Goal: Task Accomplishment & Management: Use online tool/utility

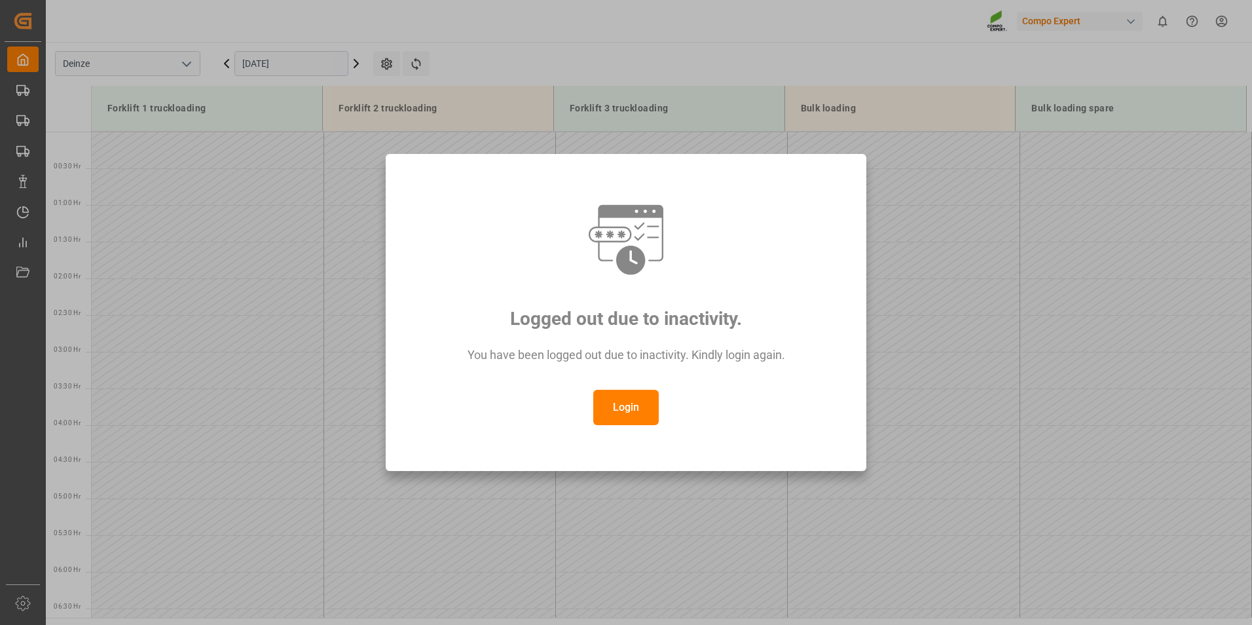
scroll to position [667, 0]
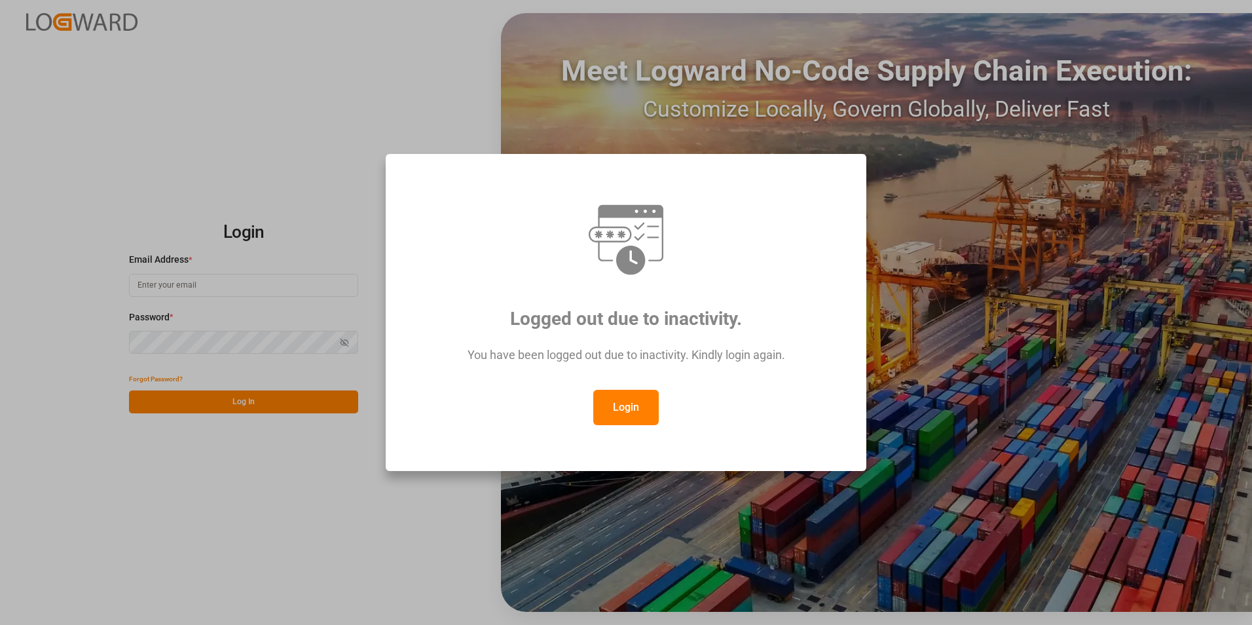
type input "veerle.bauters@compo-expert.com"
click at [633, 409] on button "Login" at bounding box center [625, 407] width 65 height 35
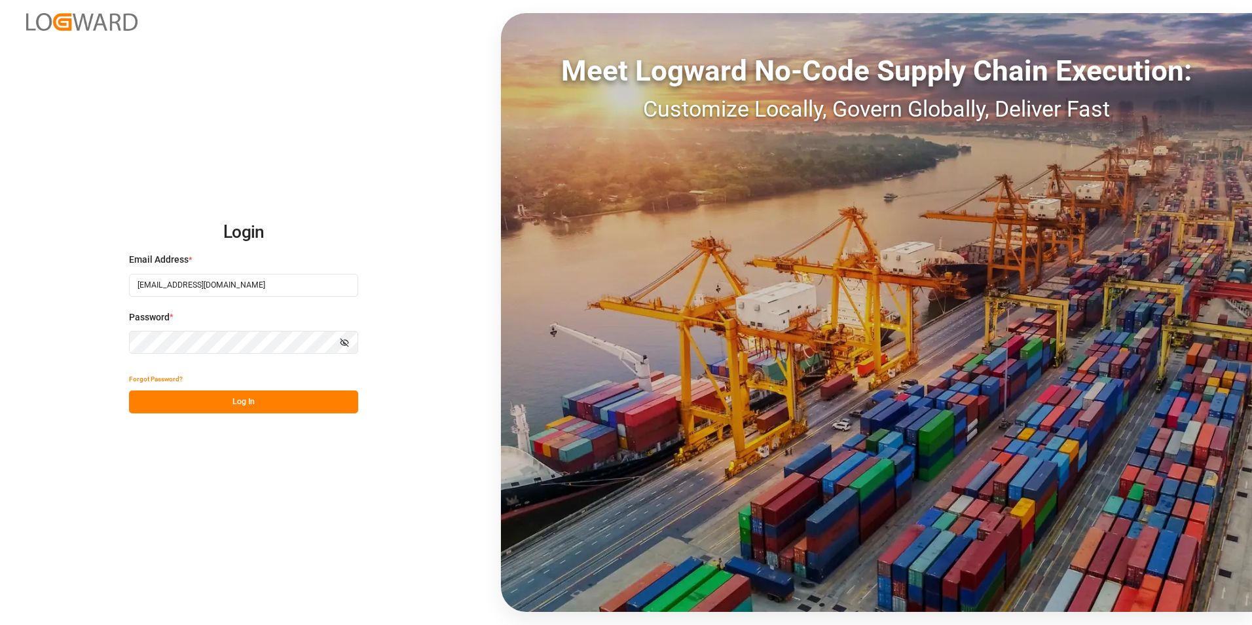
click at [238, 409] on button "Log In" at bounding box center [243, 401] width 229 height 23
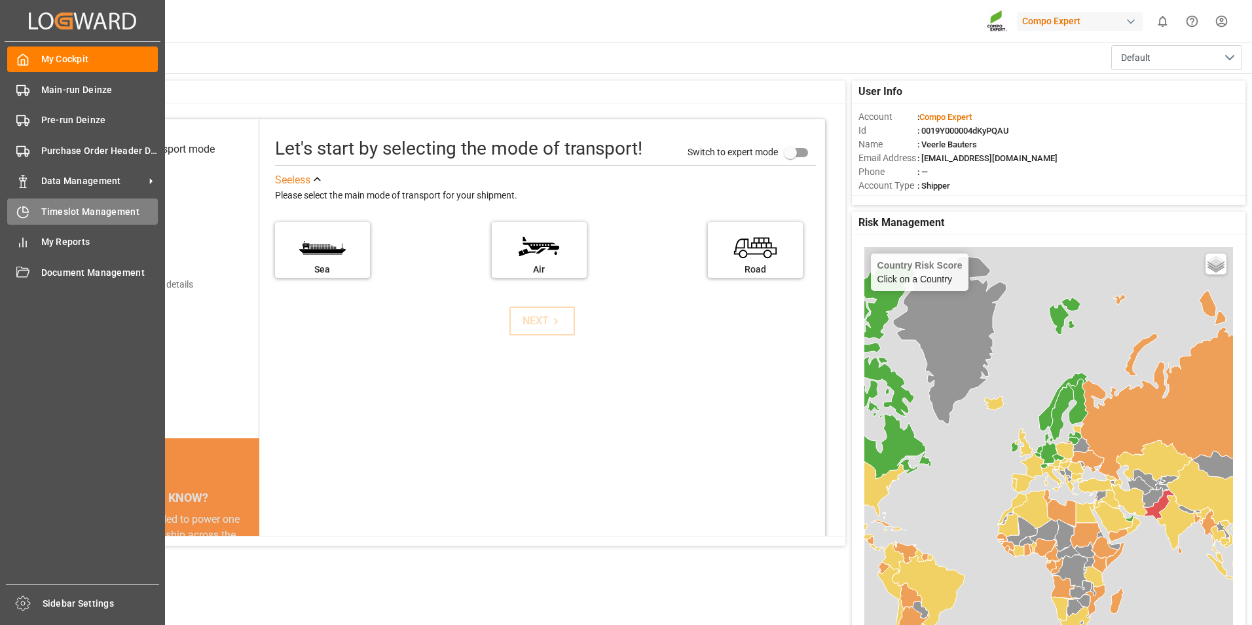
click at [24, 211] on icon at bounding box center [22, 212] width 13 height 13
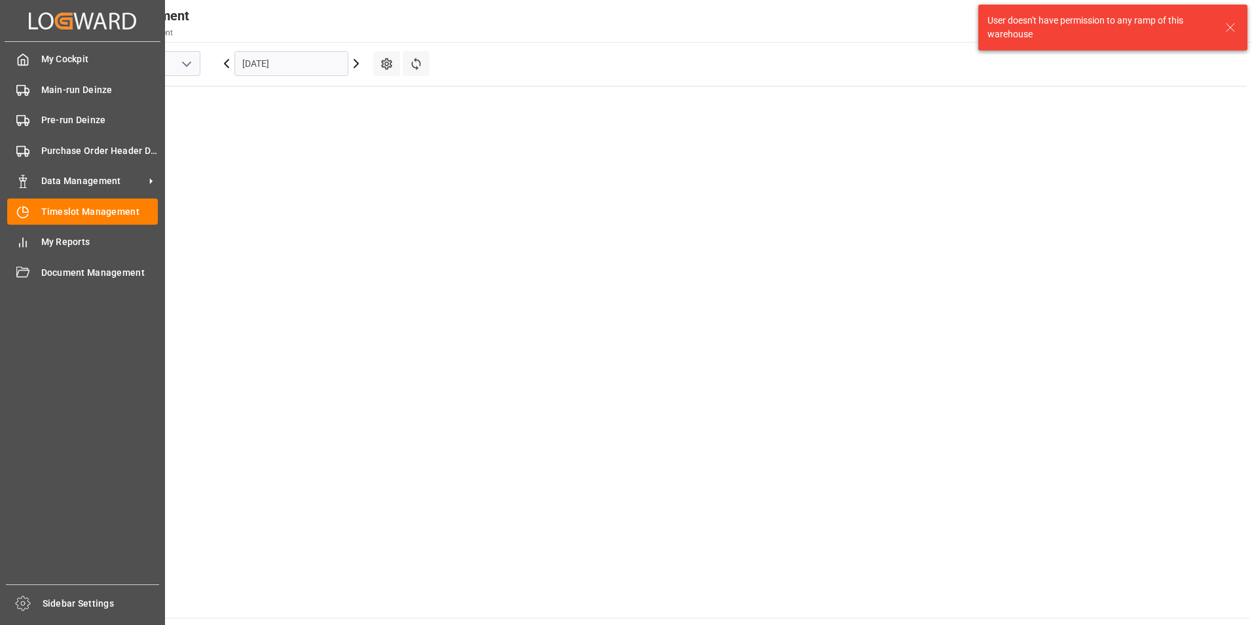
scroll to position [826, 0]
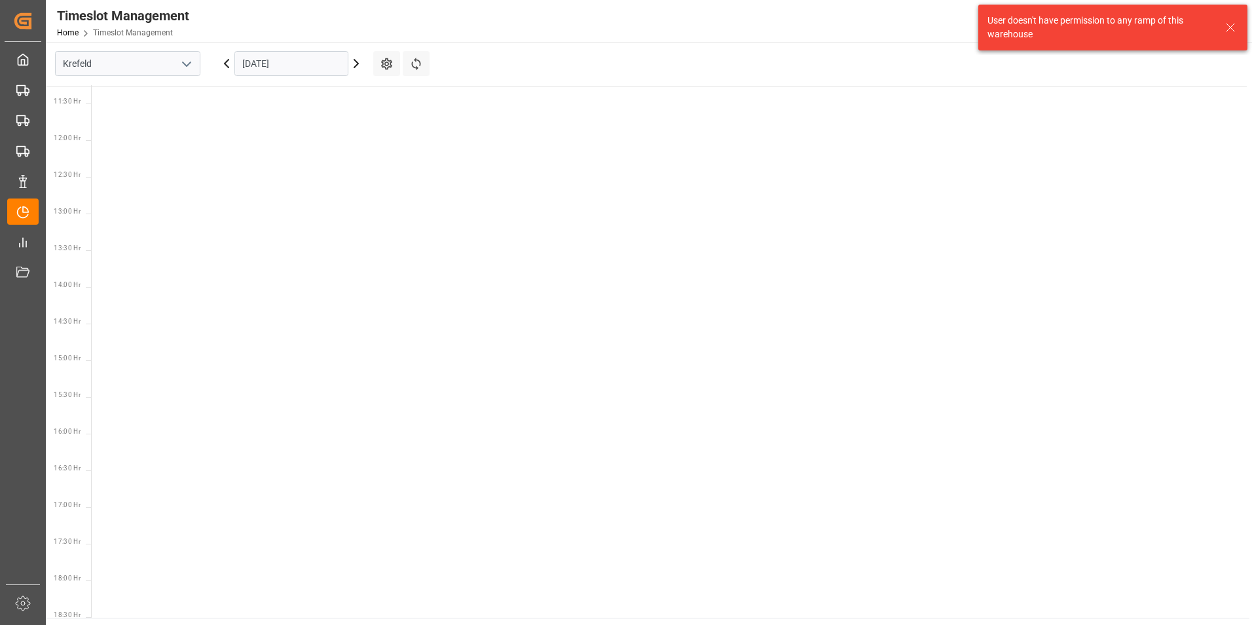
click at [184, 65] on icon "open menu" at bounding box center [187, 64] width 16 height 16
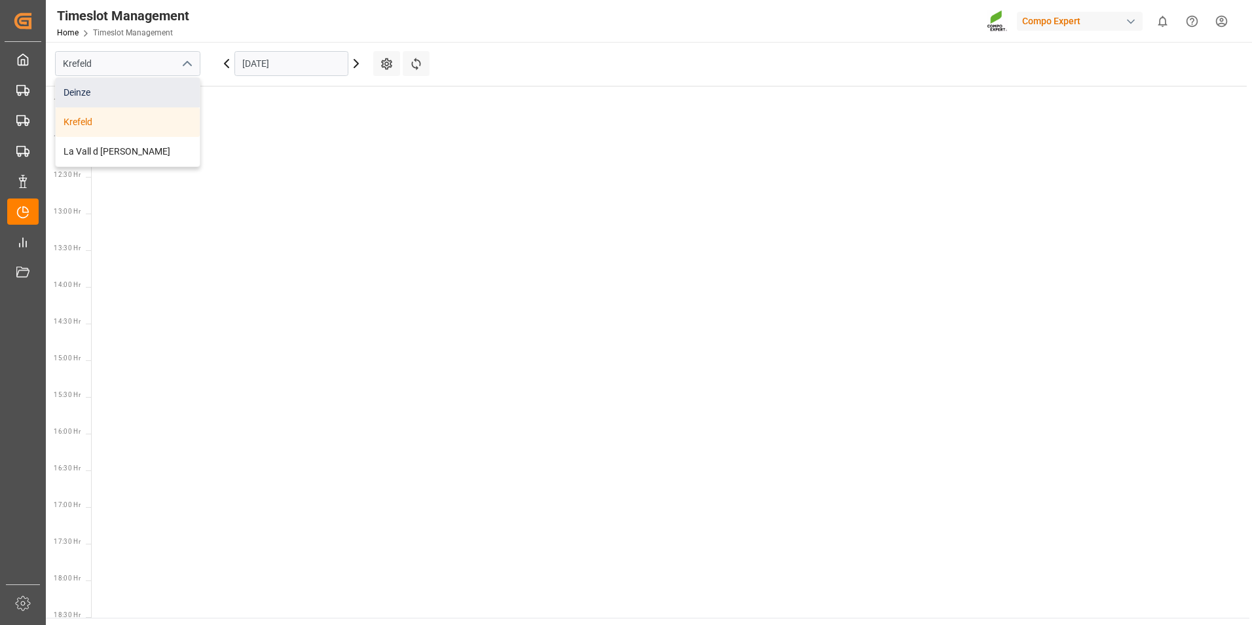
click at [81, 98] on div "Deinze" at bounding box center [128, 92] width 144 height 29
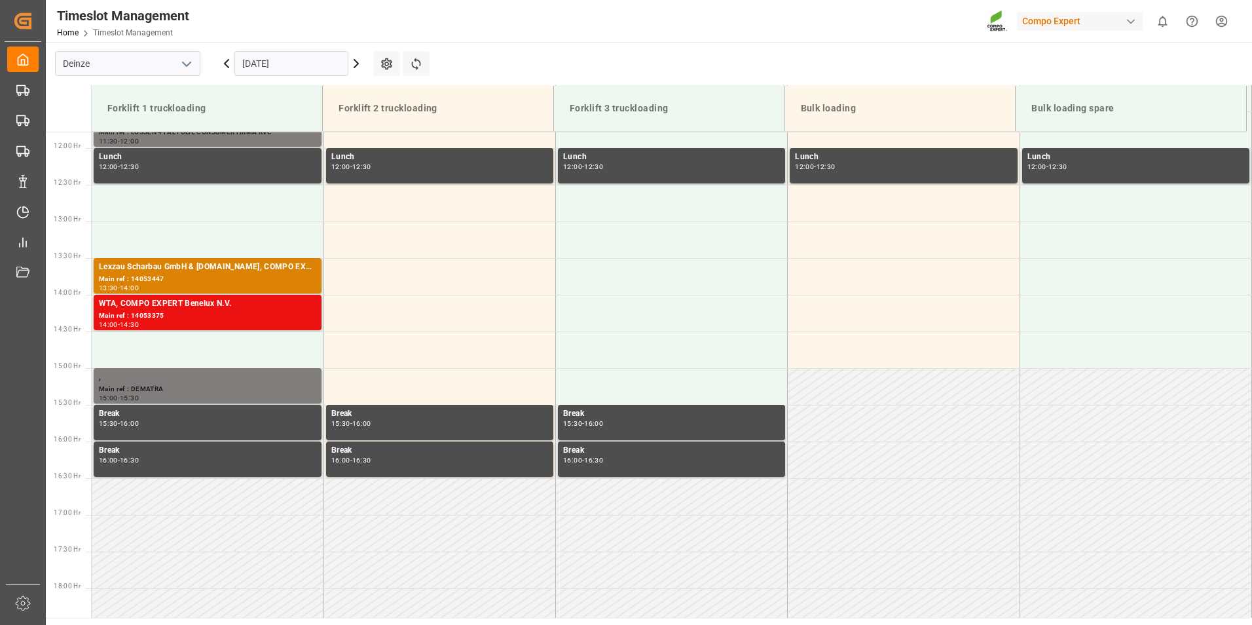
scroll to position [871, 0]
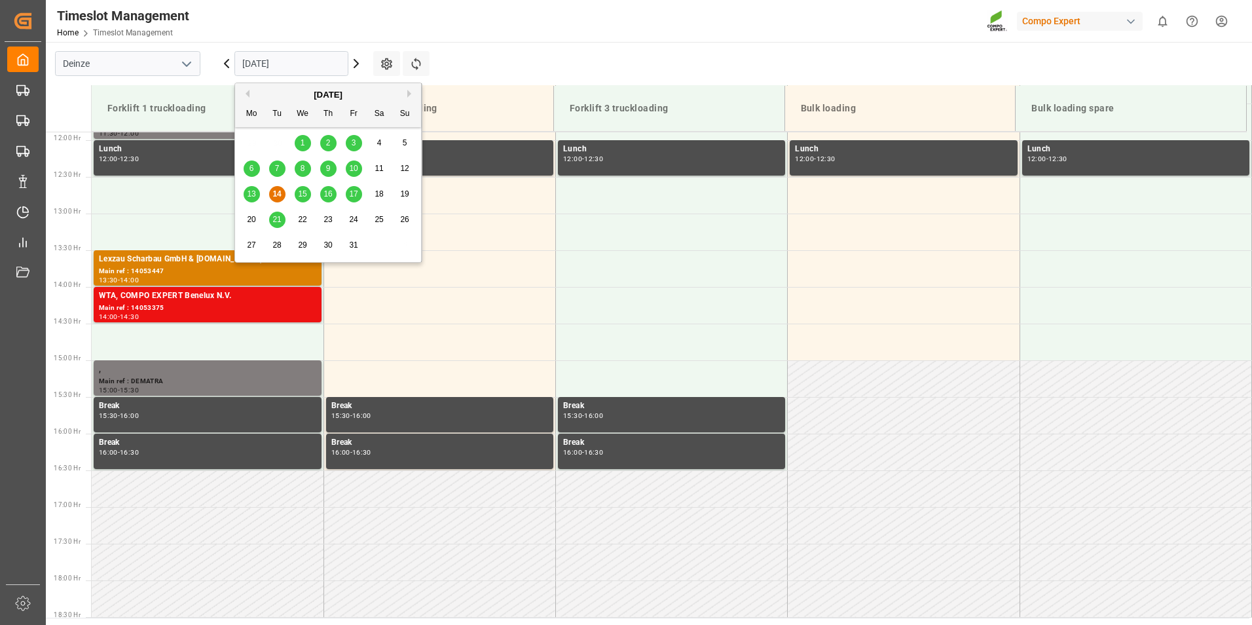
click at [322, 65] on input "[DATE]" at bounding box center [291, 63] width 114 height 25
click at [252, 220] on span "20" at bounding box center [251, 219] width 9 height 9
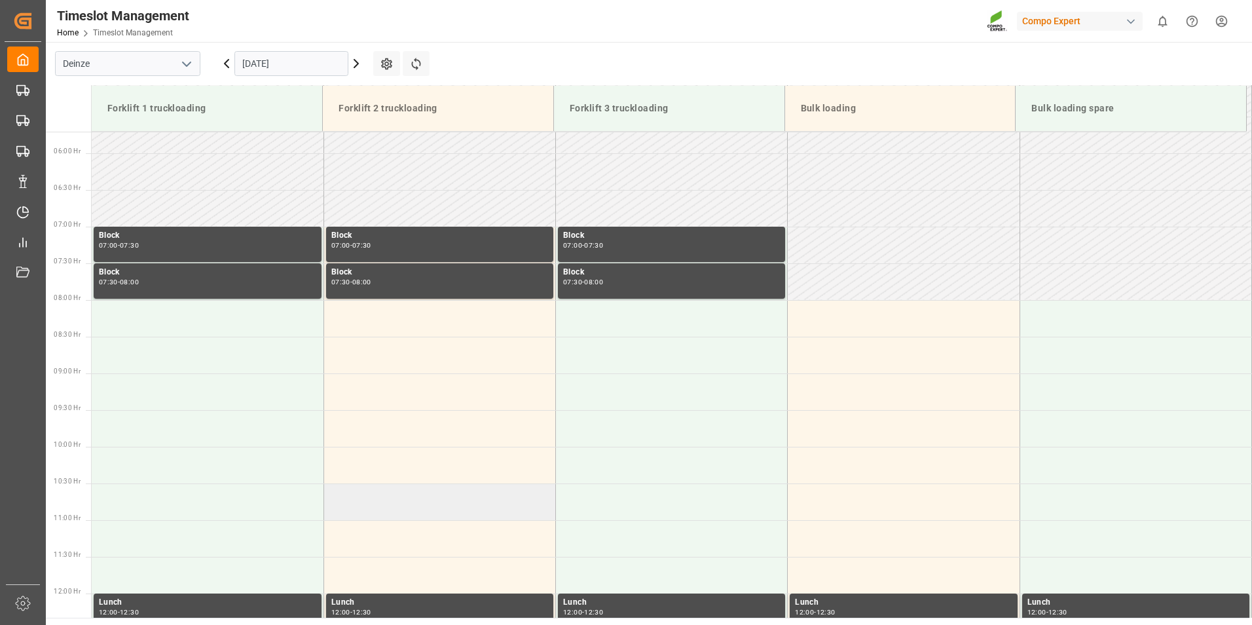
scroll to position [348, 0]
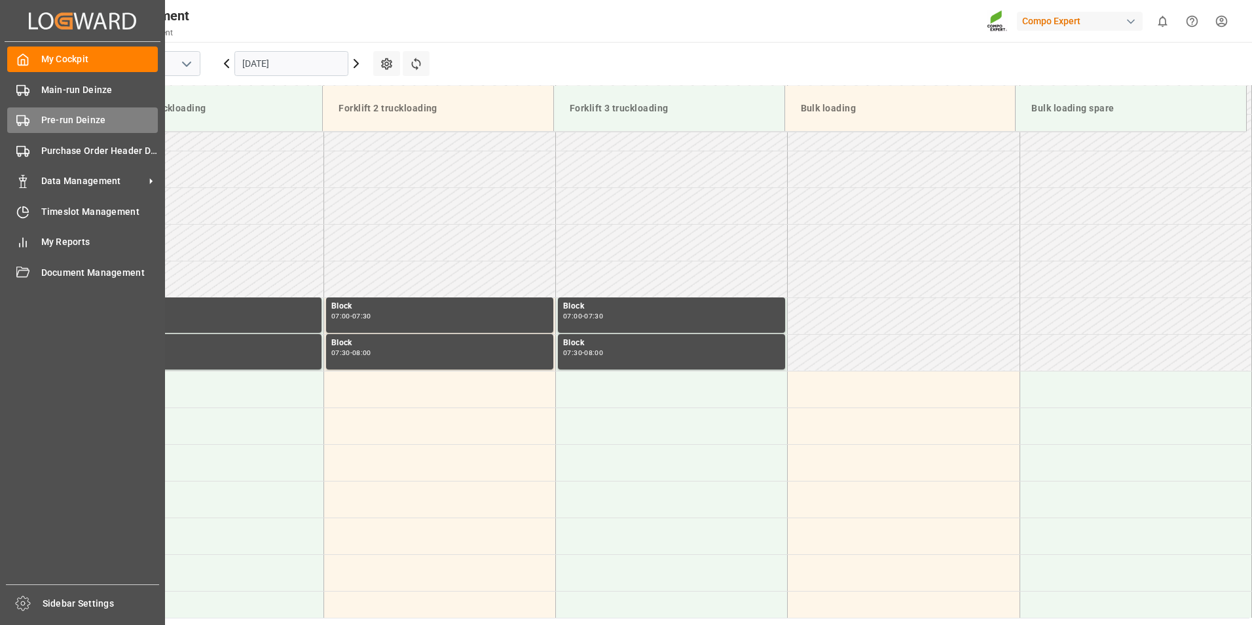
click at [22, 125] on icon at bounding box center [22, 120] width 13 height 13
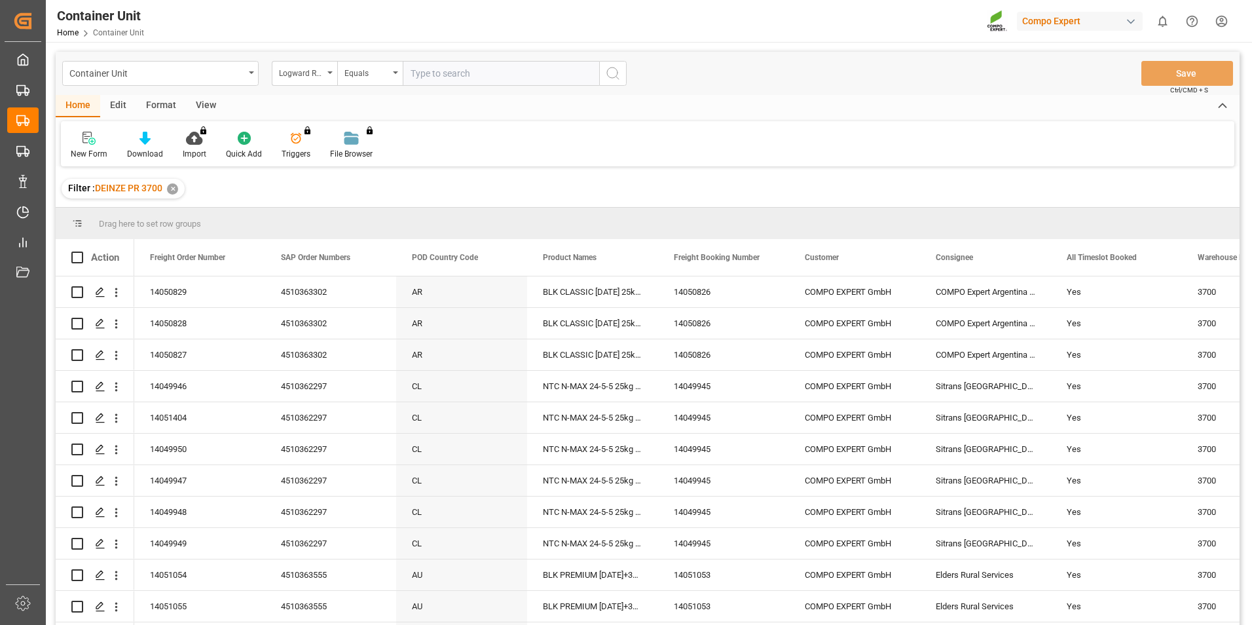
click at [331, 75] on div "Logward Reference" at bounding box center [304, 73] width 65 height 25
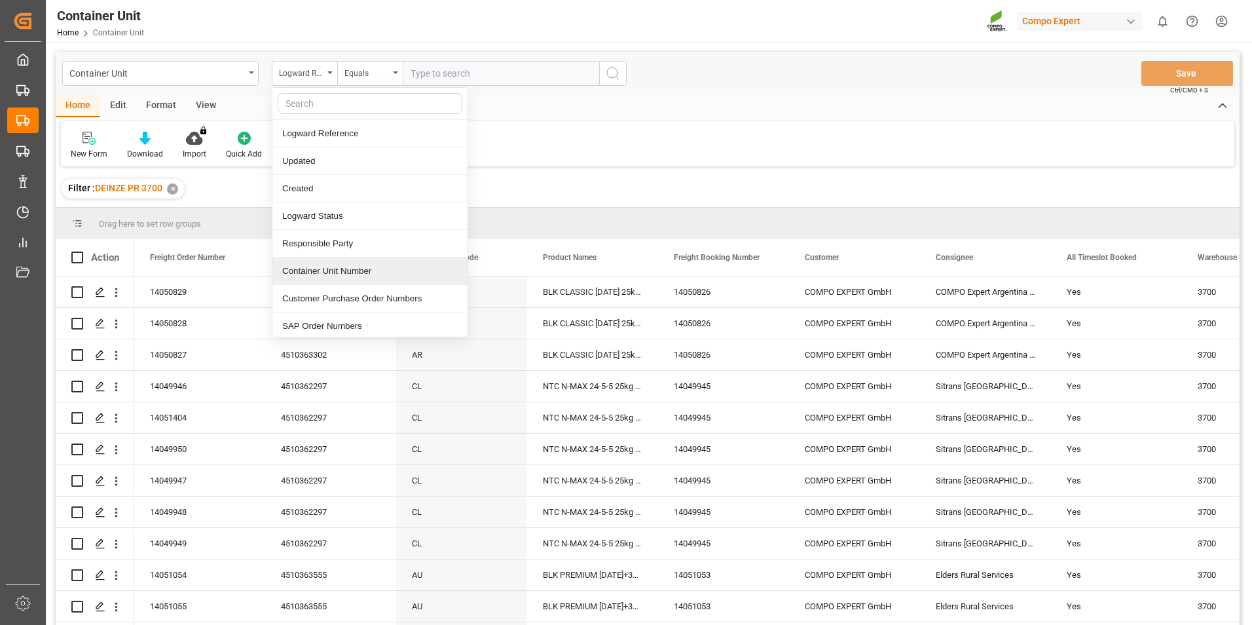
click at [331, 274] on div "Container Unit Number" at bounding box center [369, 270] width 195 height 27
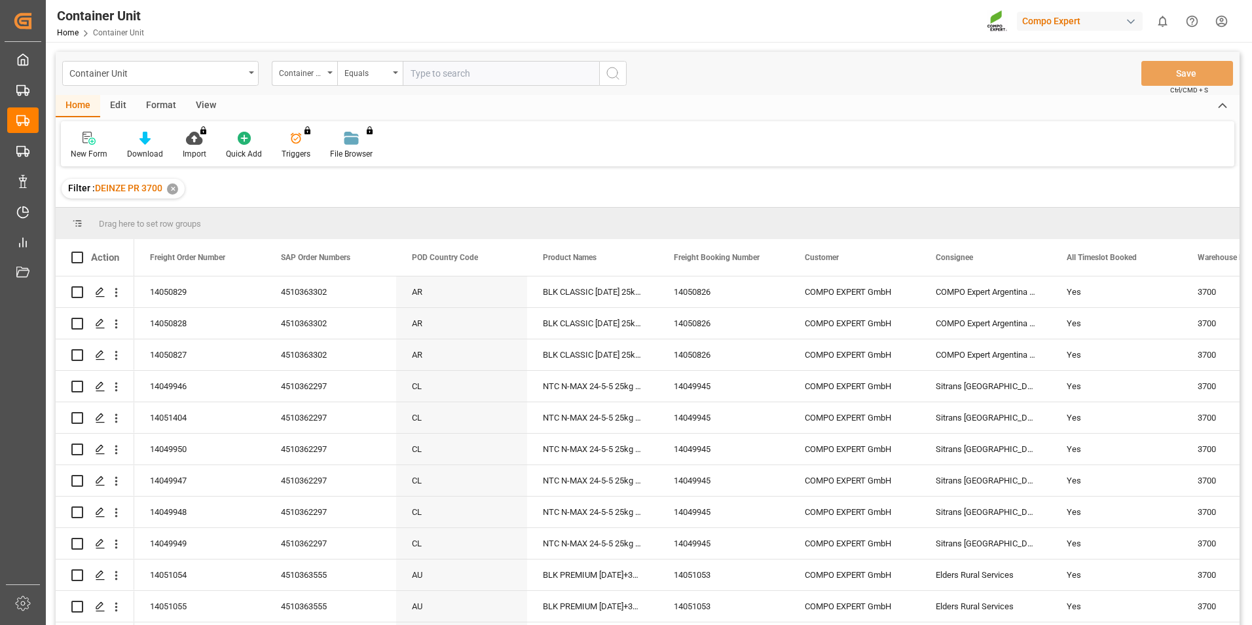
click at [428, 78] on input "text" at bounding box center [501, 73] width 196 height 25
type input "14050501"
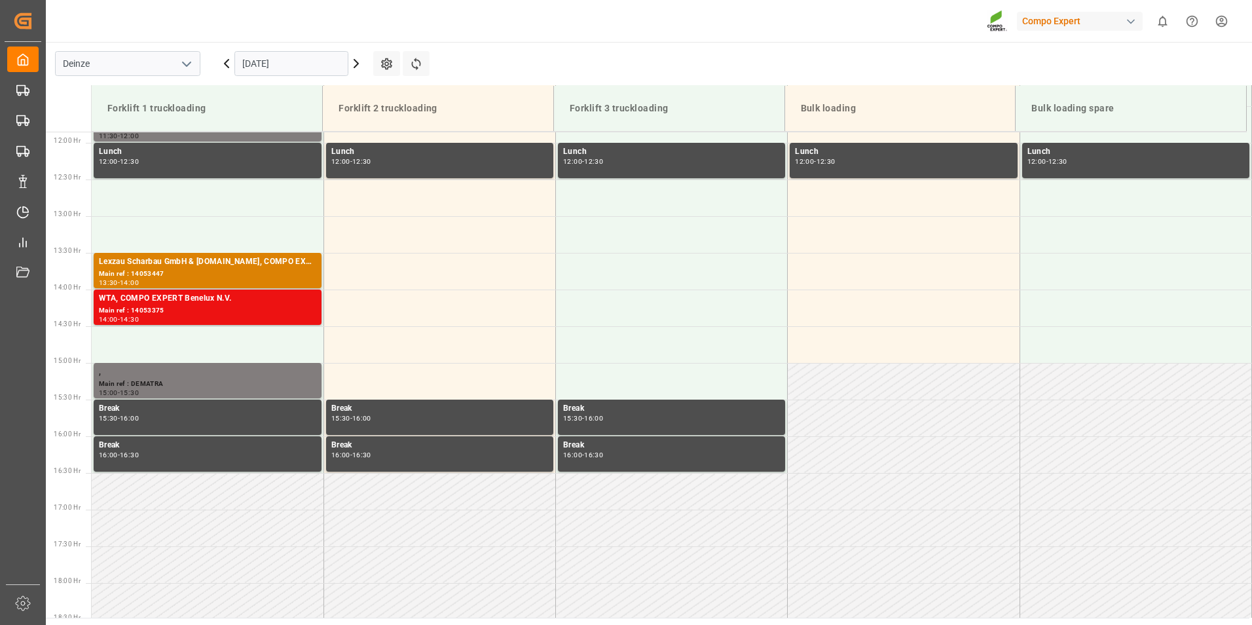
scroll to position [871, 0]
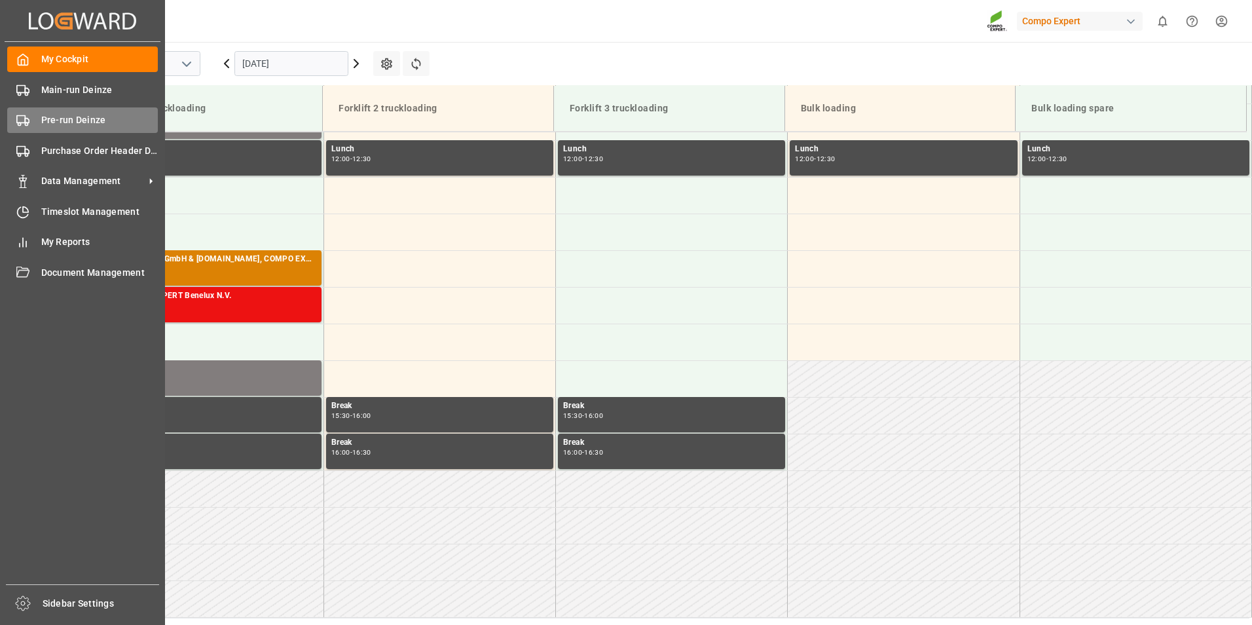
click at [21, 120] on icon at bounding box center [22, 120] width 13 height 13
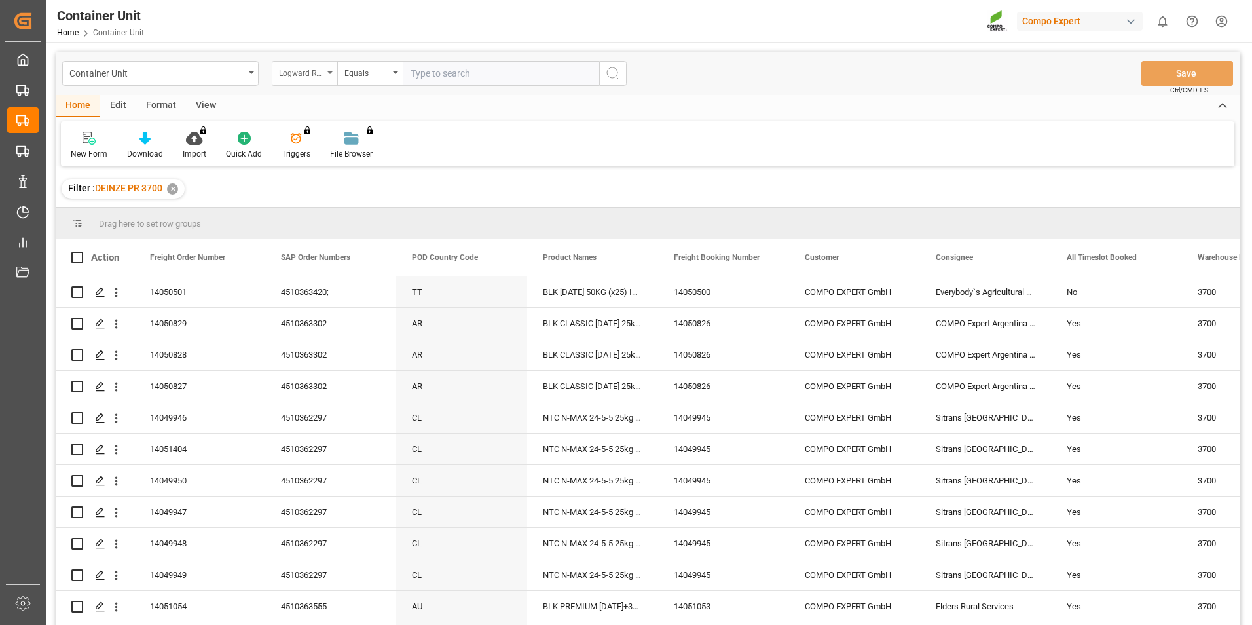
click at [329, 73] on icon "open menu" at bounding box center [329, 72] width 5 height 3
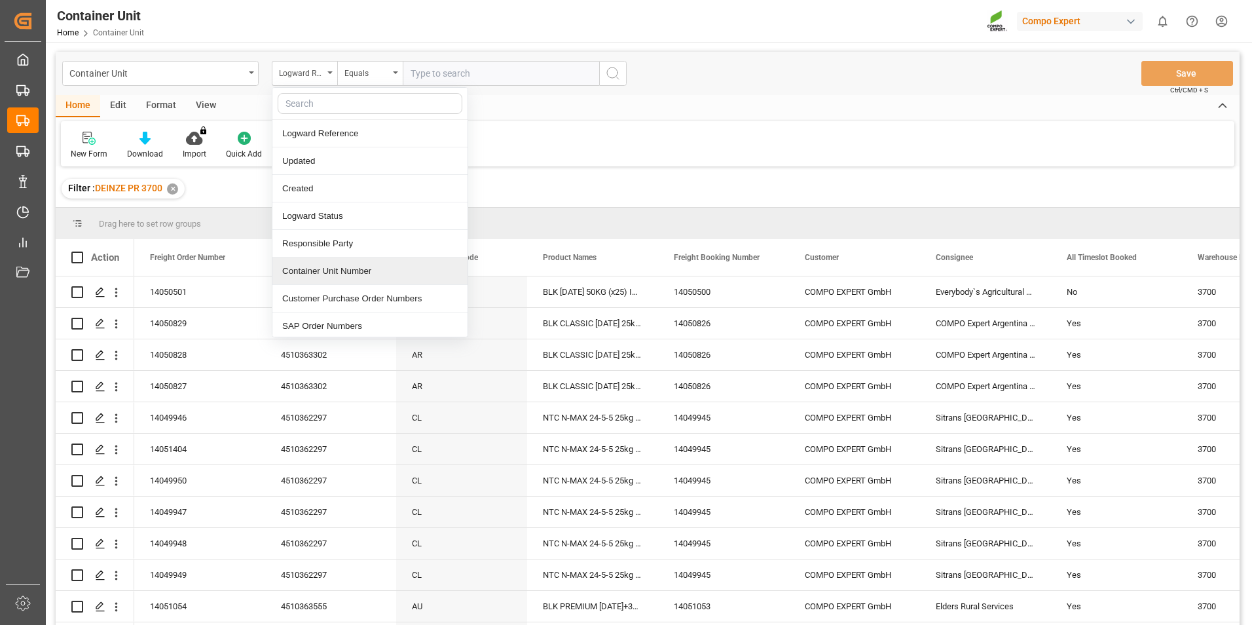
click at [316, 274] on div "Container Unit Number" at bounding box center [369, 270] width 195 height 27
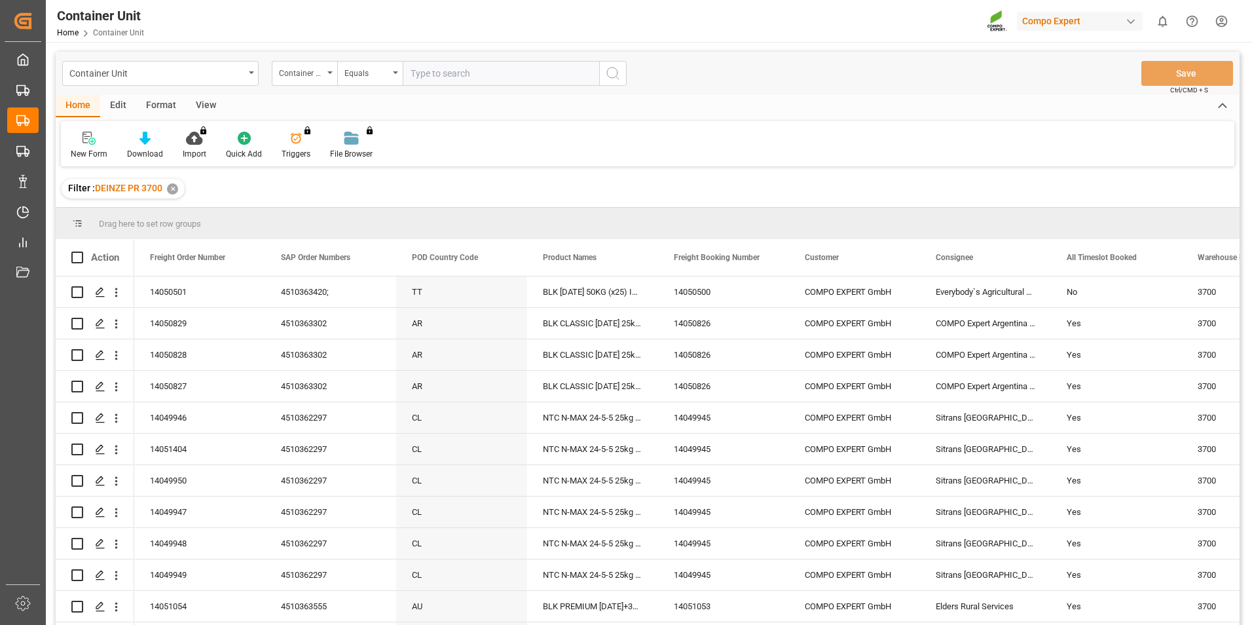
click at [432, 75] on input "text" at bounding box center [501, 73] width 196 height 25
type input "14050501"
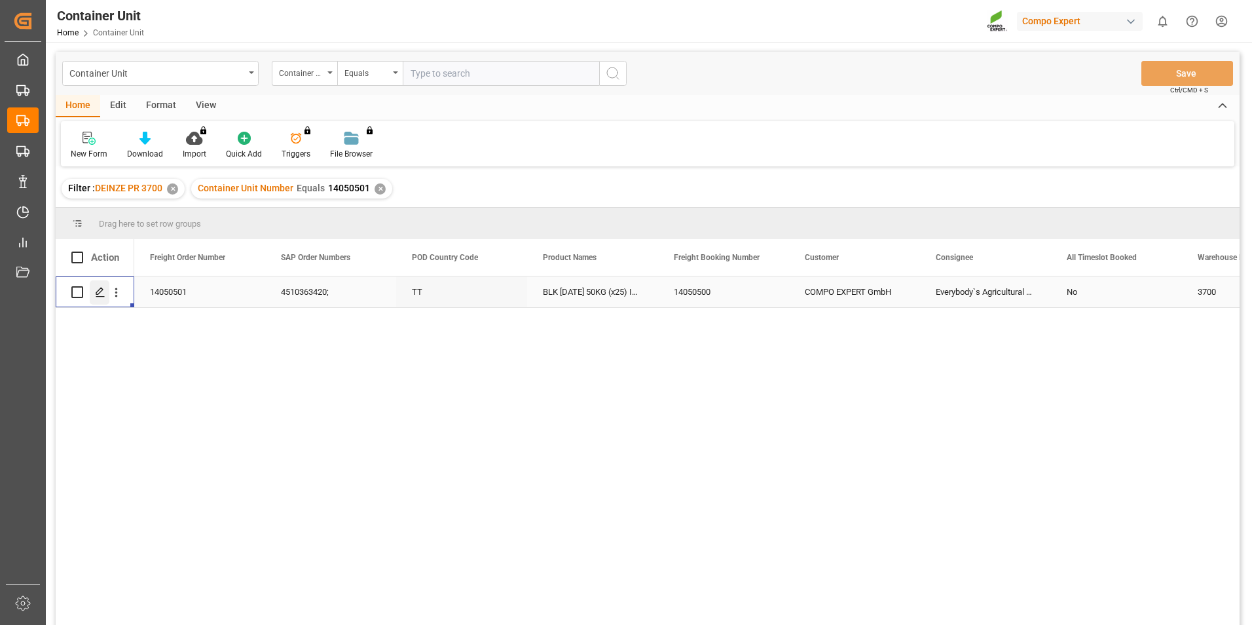
click at [100, 295] on icon "Press SPACE to select this row." at bounding box center [100, 292] width 10 height 10
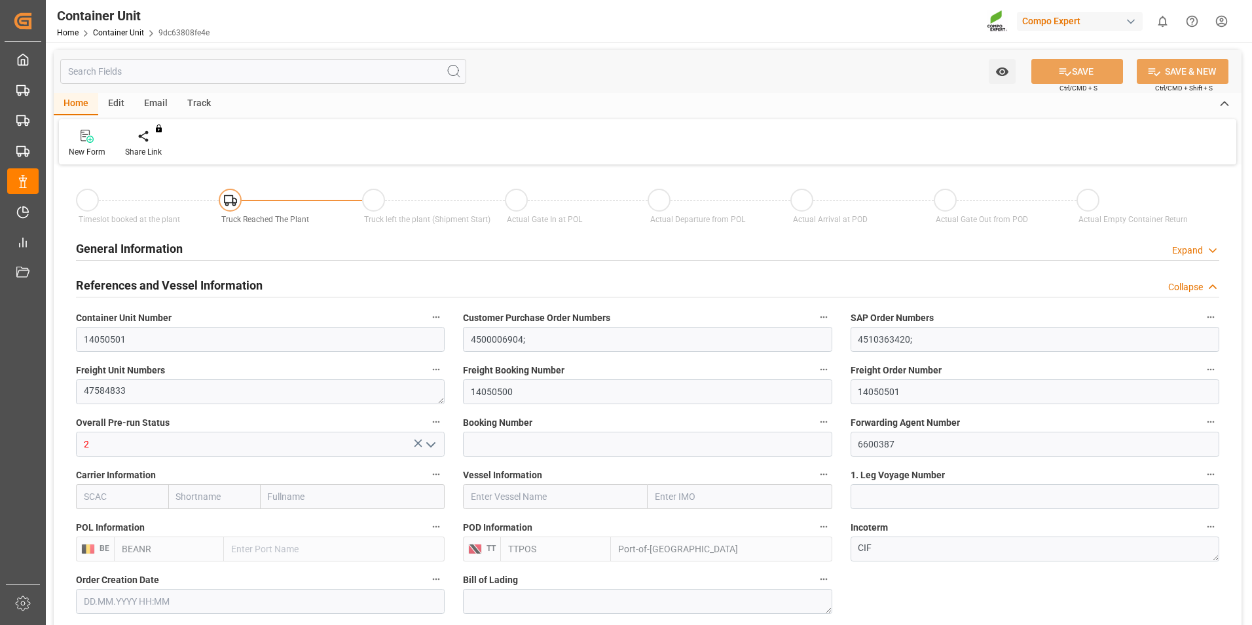
type input "BEANR"
type input "TTPOS"
type input "0"
type input "144"
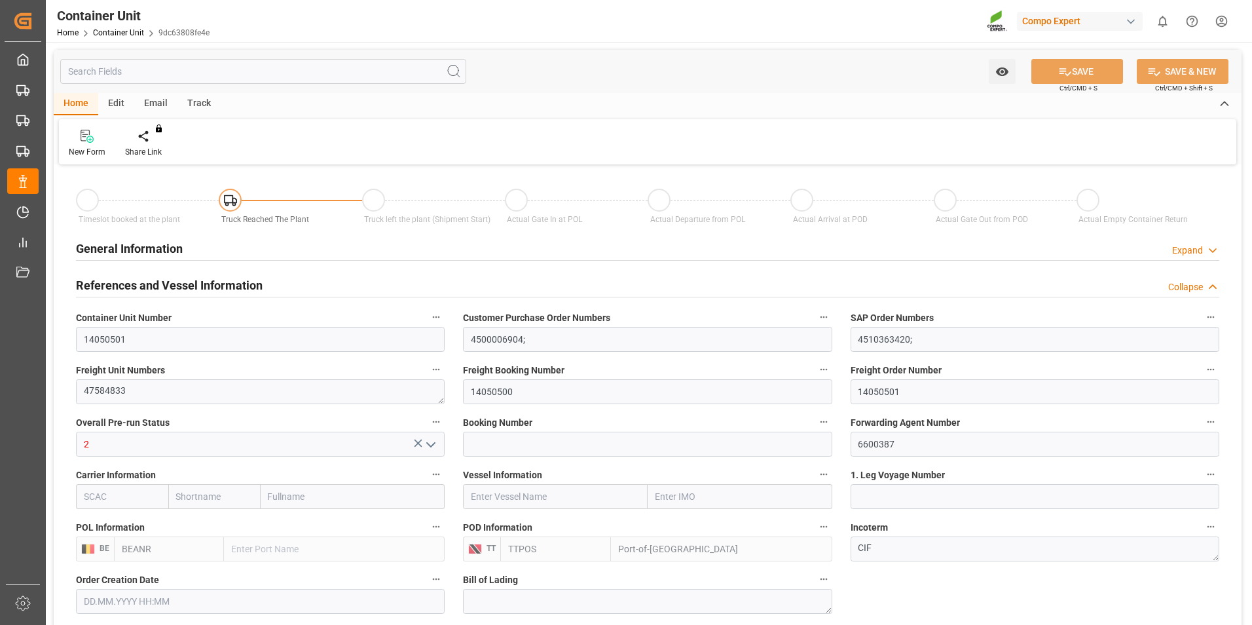
type input "20480"
type input "[DATE] 12:02"
type input "[DATE]"
click at [153, 136] on icon at bounding box center [153, 135] width 9 height 11
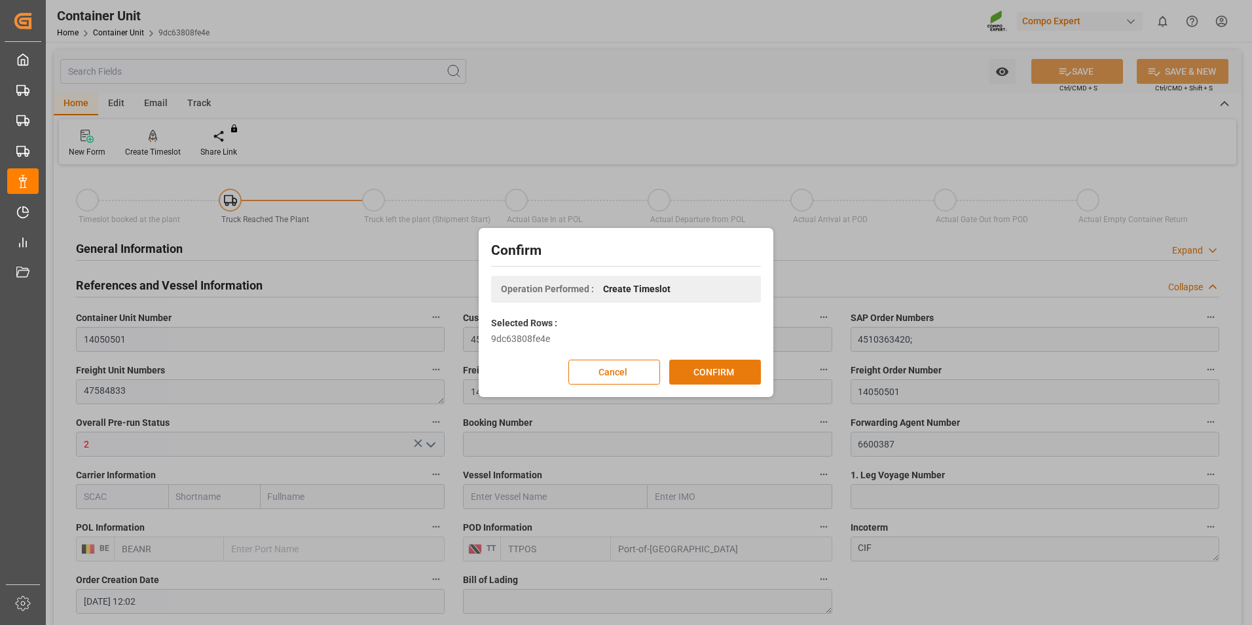
click at [736, 364] on button "CONFIRM" at bounding box center [715, 371] width 92 height 25
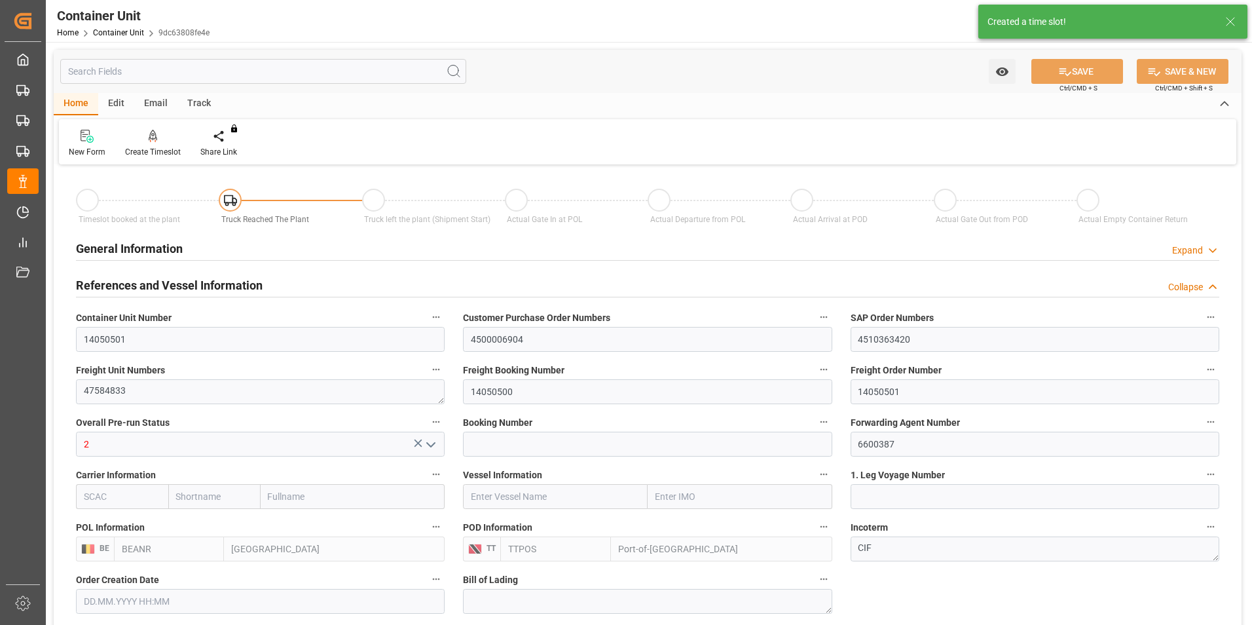
type input "BEANR"
type input "TTPOS"
type input "7"
type input "0"
type input "7"
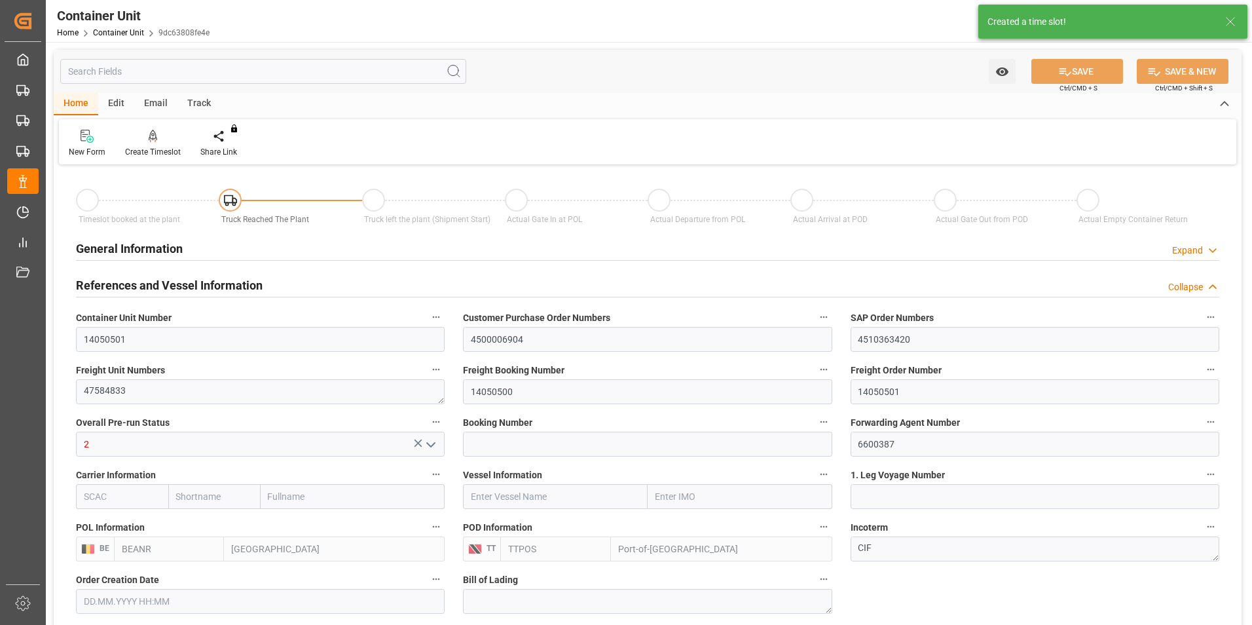
type input "0"
type input "144"
type input "20480"
type input "[DATE] 12:02"
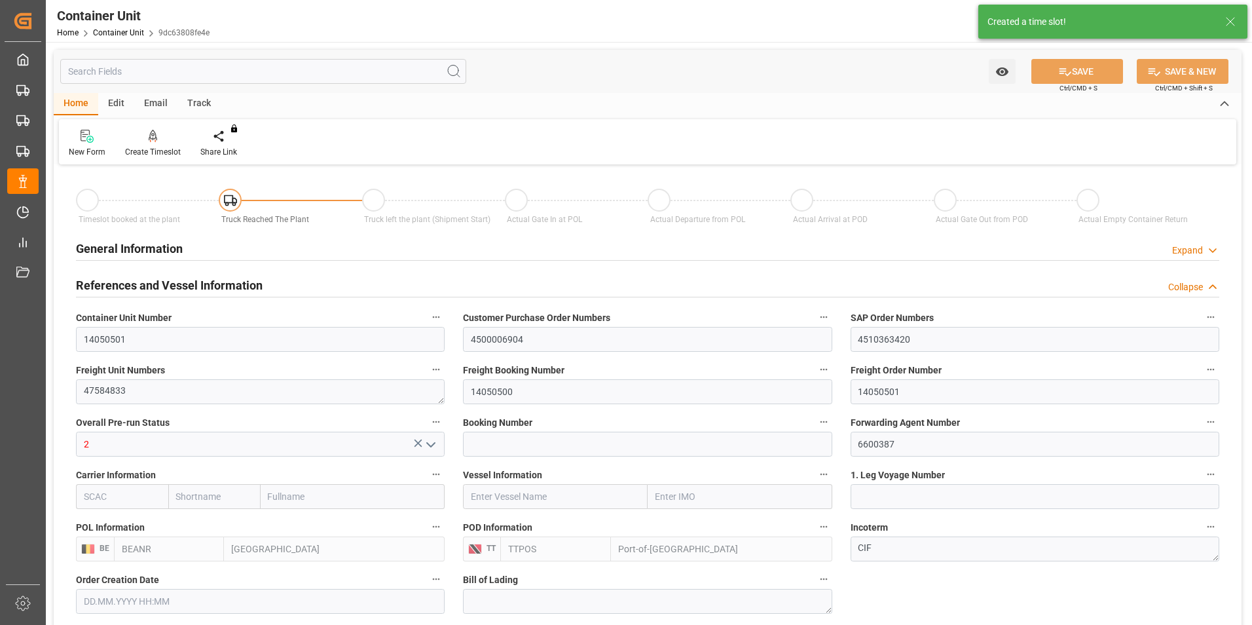
type input "[DATE]"
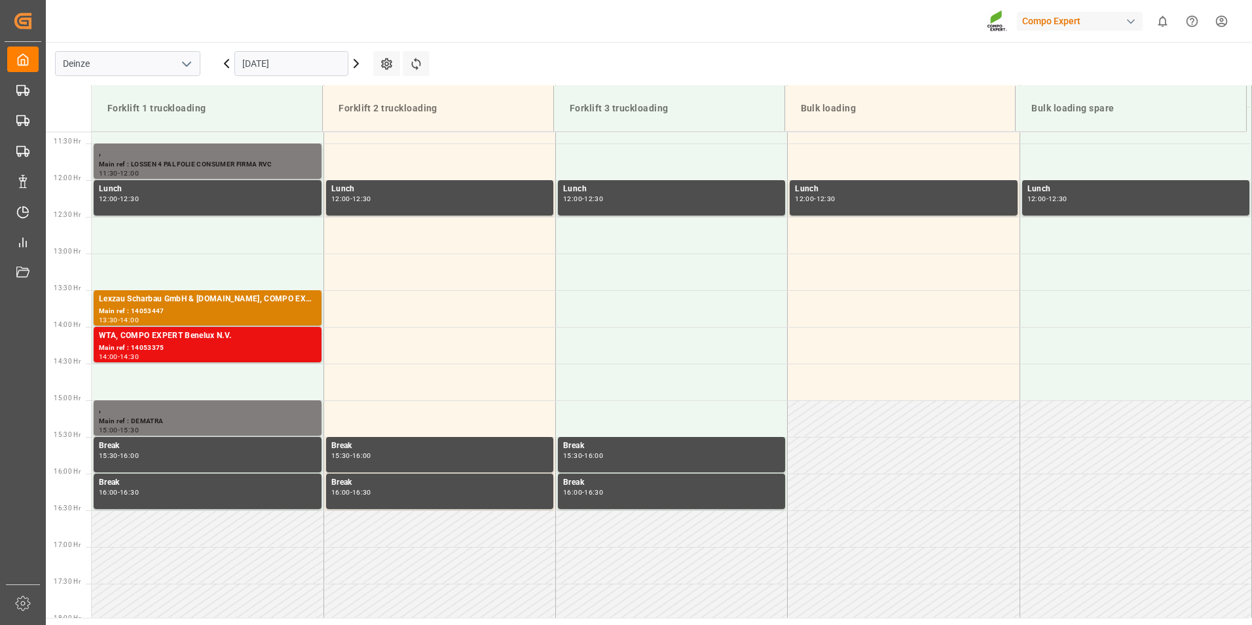
scroll to position [871, 0]
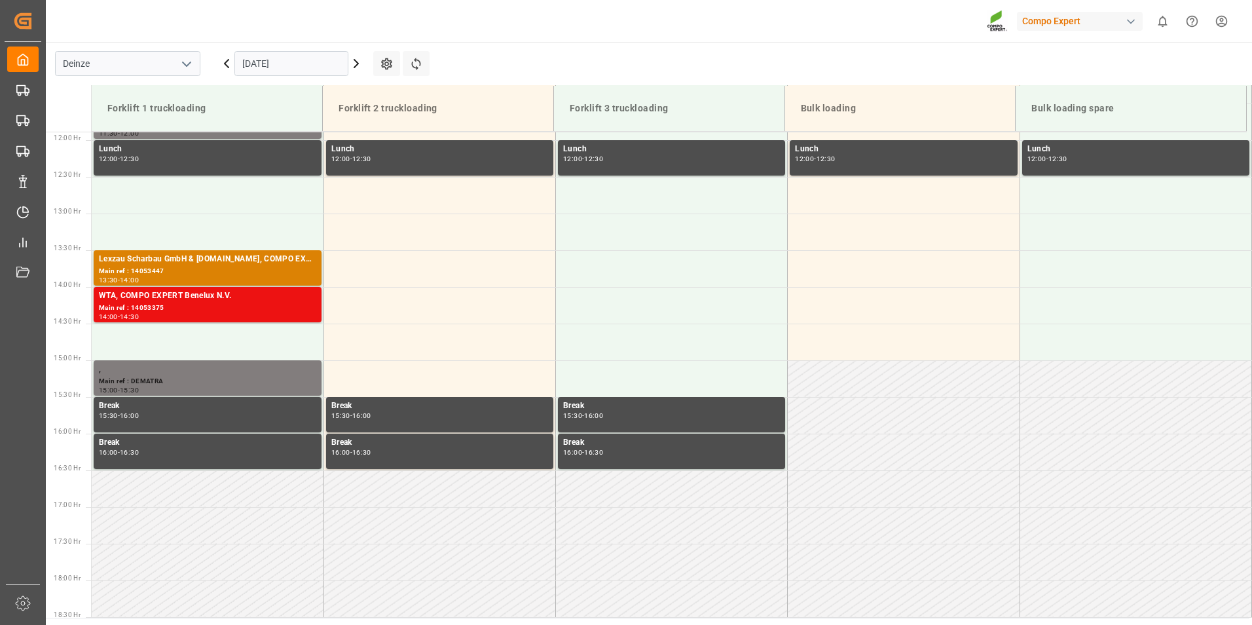
click at [303, 67] on input "[DATE]" at bounding box center [291, 63] width 114 height 25
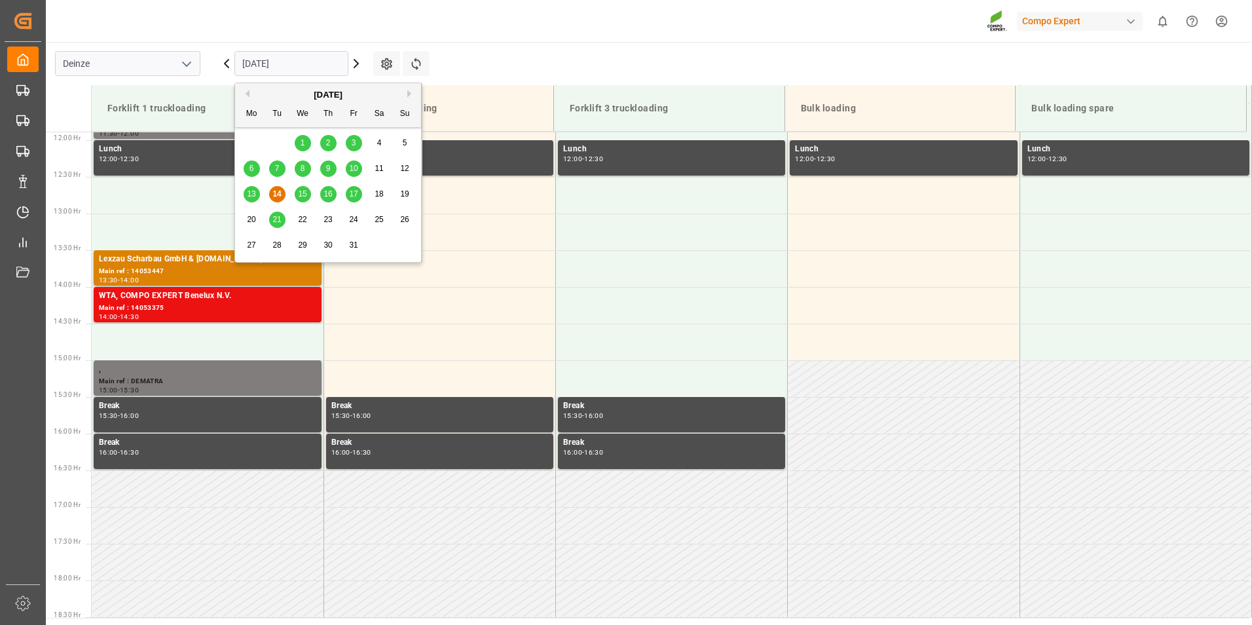
click at [253, 220] on span "20" at bounding box center [251, 219] width 9 height 9
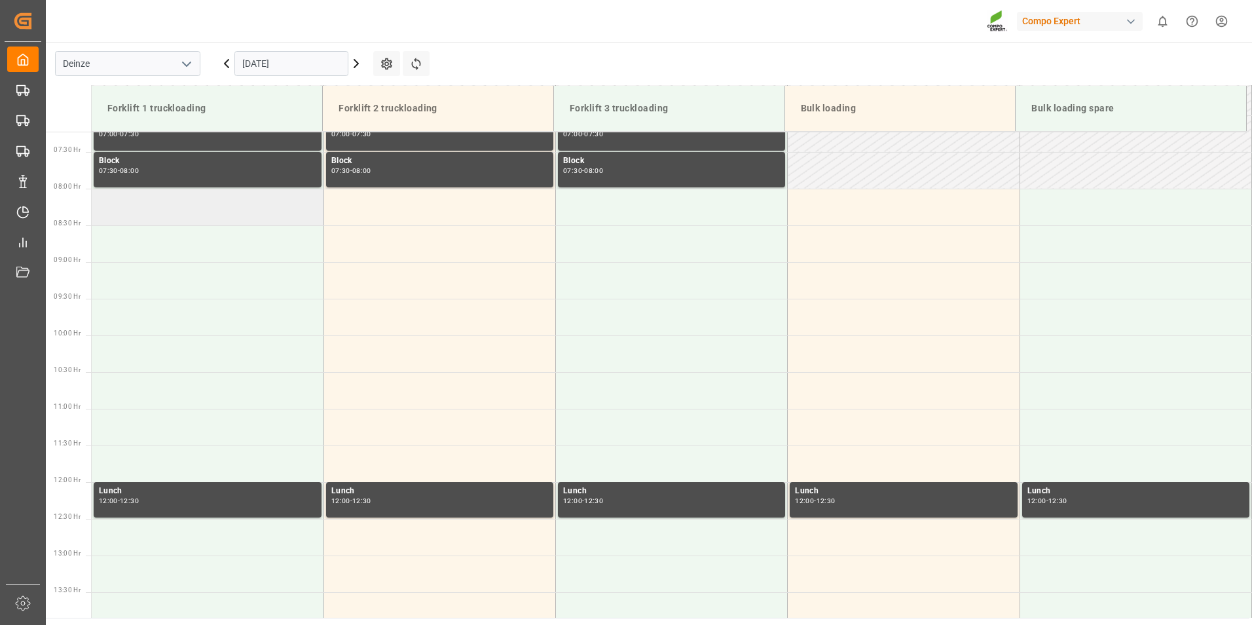
scroll to position [413, 0]
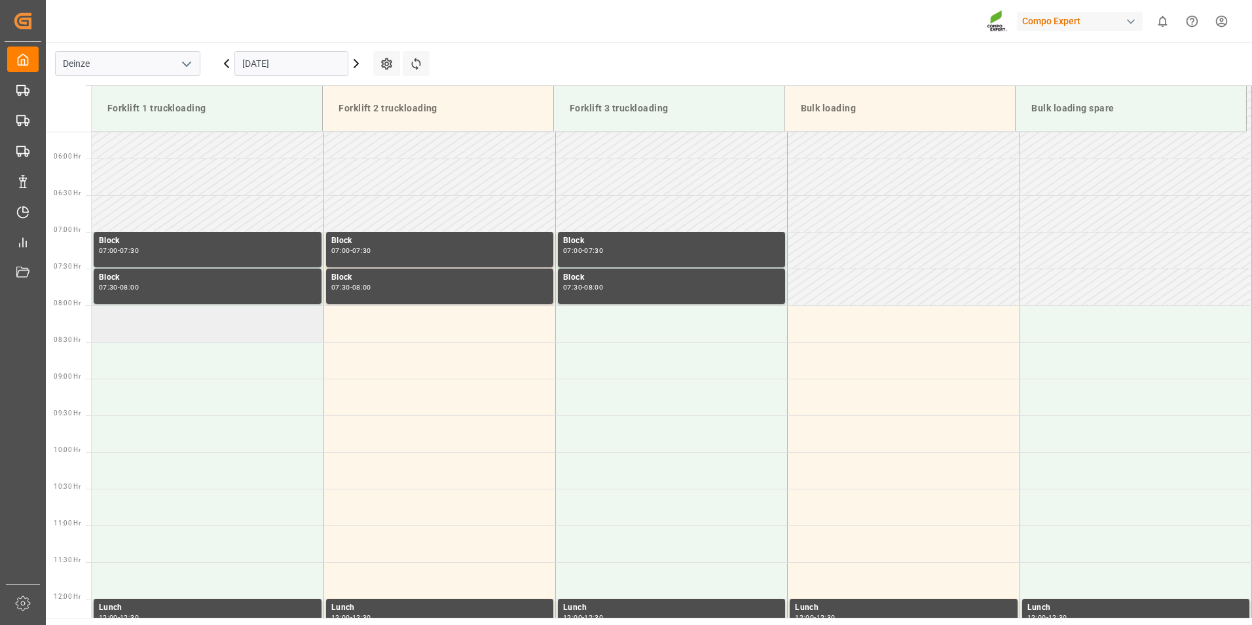
click at [124, 325] on td at bounding box center [208, 323] width 232 height 37
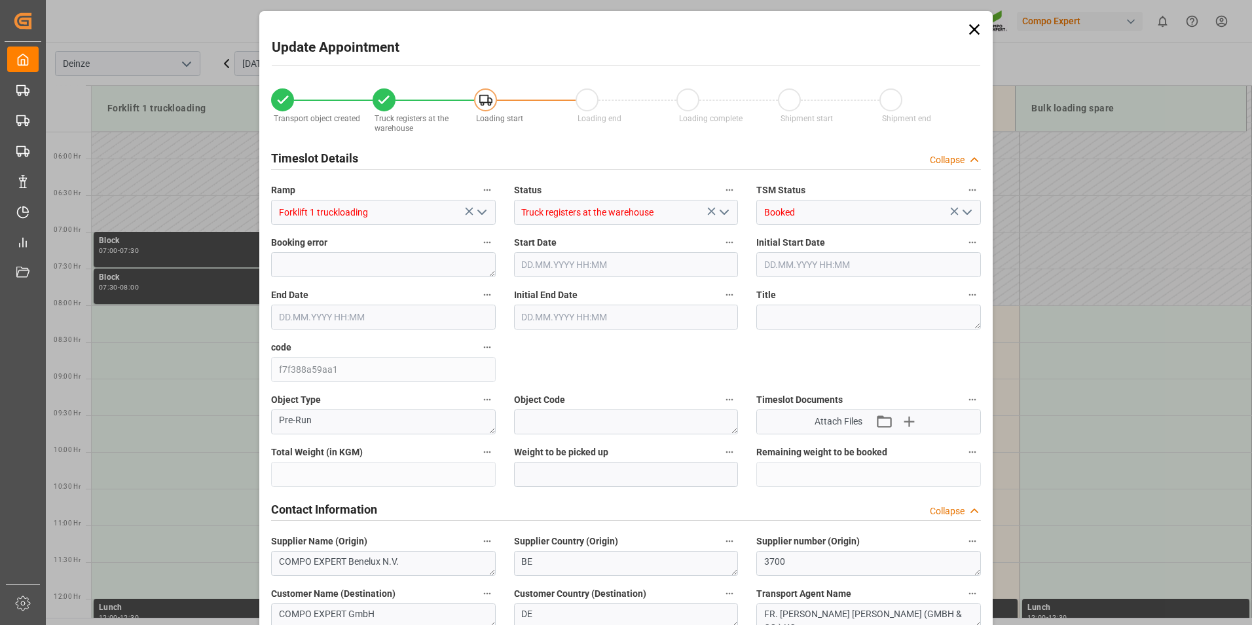
type input "20480"
type input "144"
type input "20.10.2025 08:00"
type input "[DATE] 08:30"
type input "[DATE] 12:02"
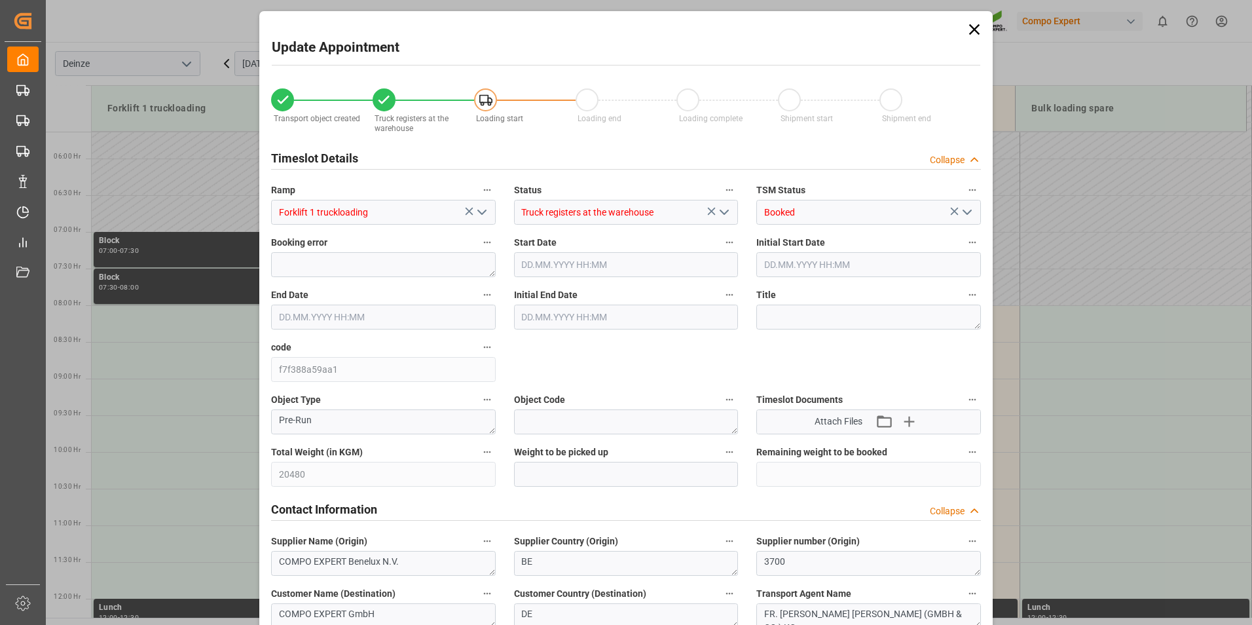
type input "14.10.2025 13:16"
type input "14.10.2025 11:16"
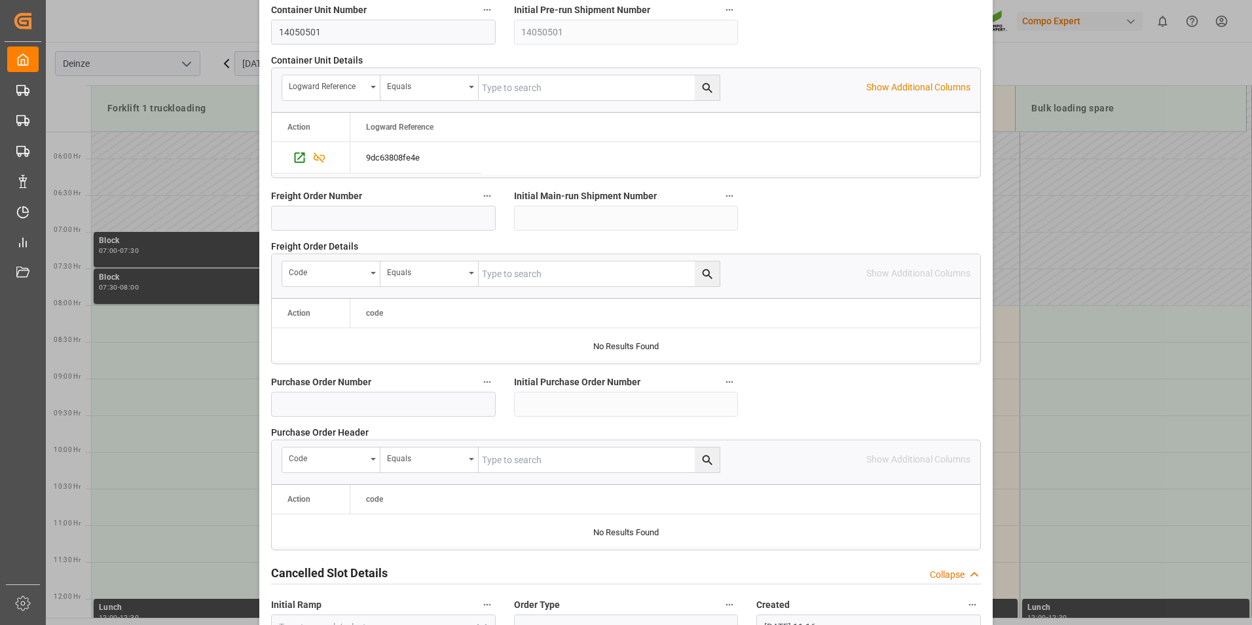
scroll to position [1192, 0]
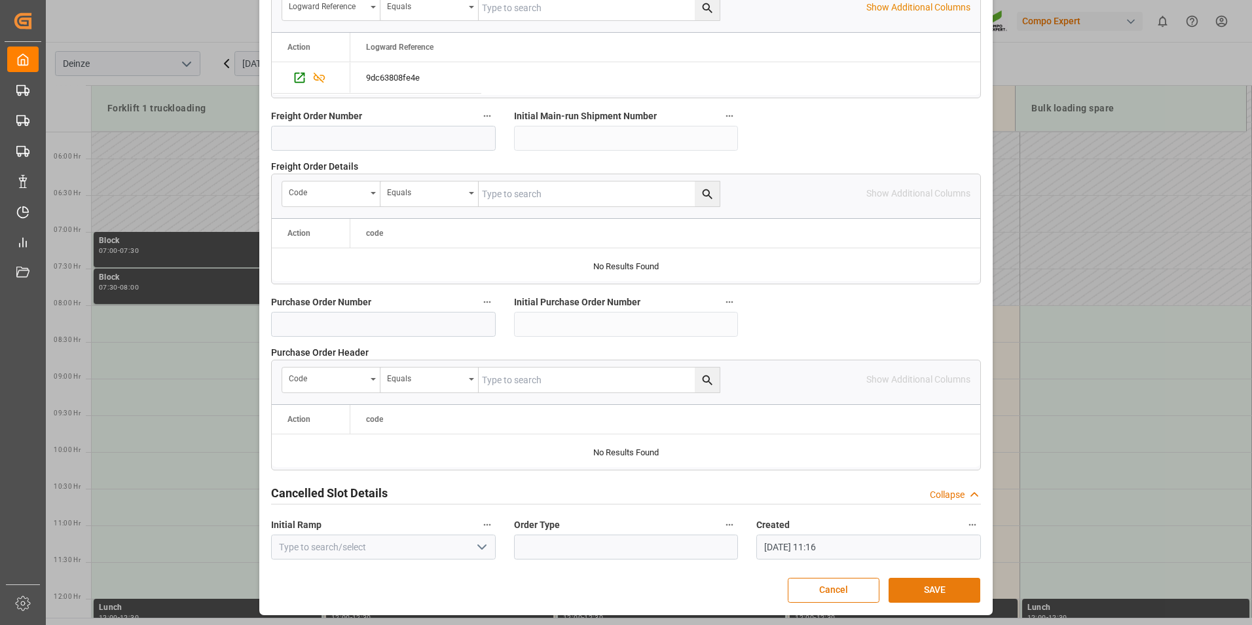
click at [931, 587] on button "SAVE" at bounding box center [934, 589] width 92 height 25
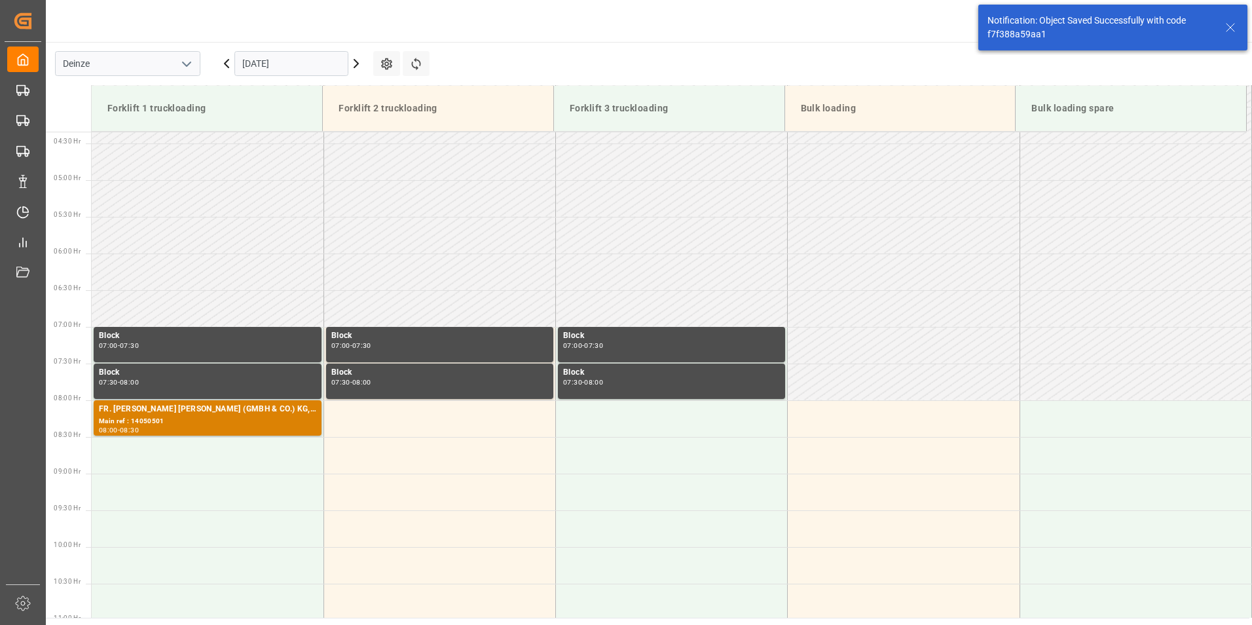
scroll to position [505, 0]
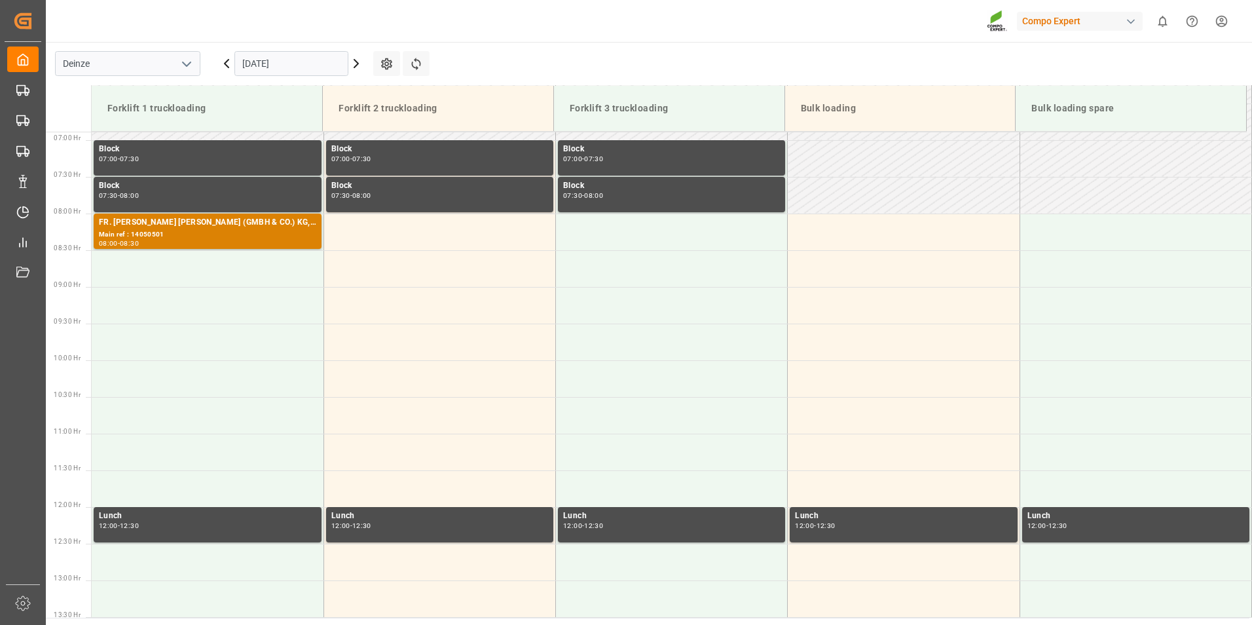
click at [313, 60] on input "[DATE]" at bounding box center [291, 63] width 114 height 25
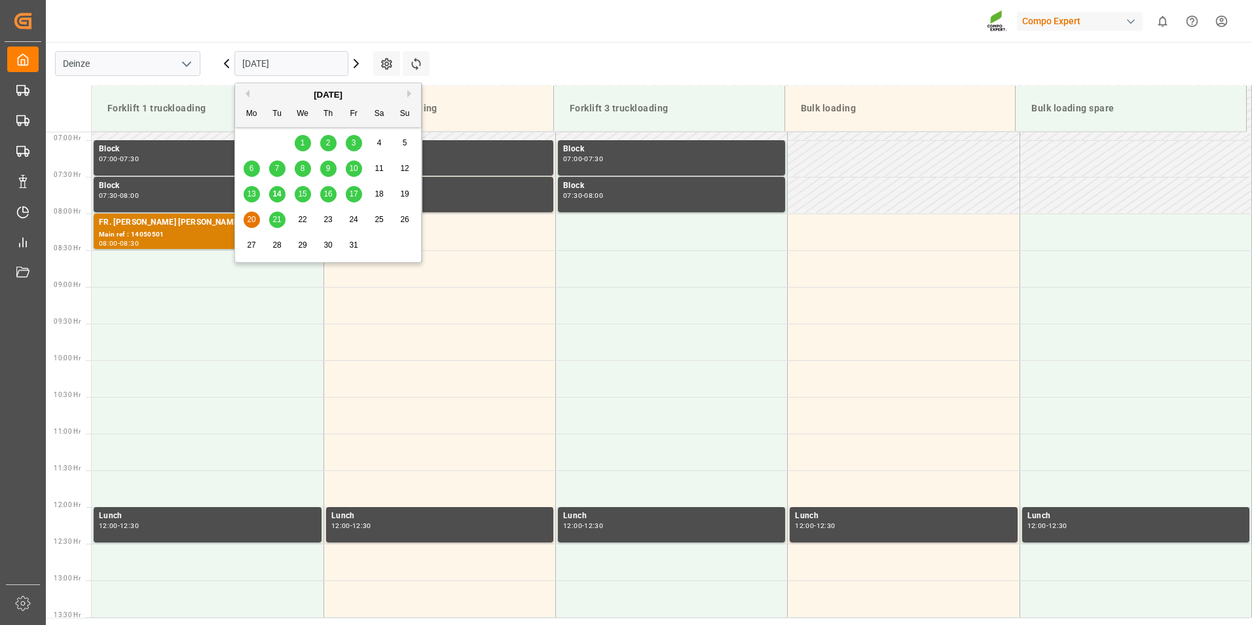
click at [303, 194] on span "15" at bounding box center [302, 193] width 9 height 9
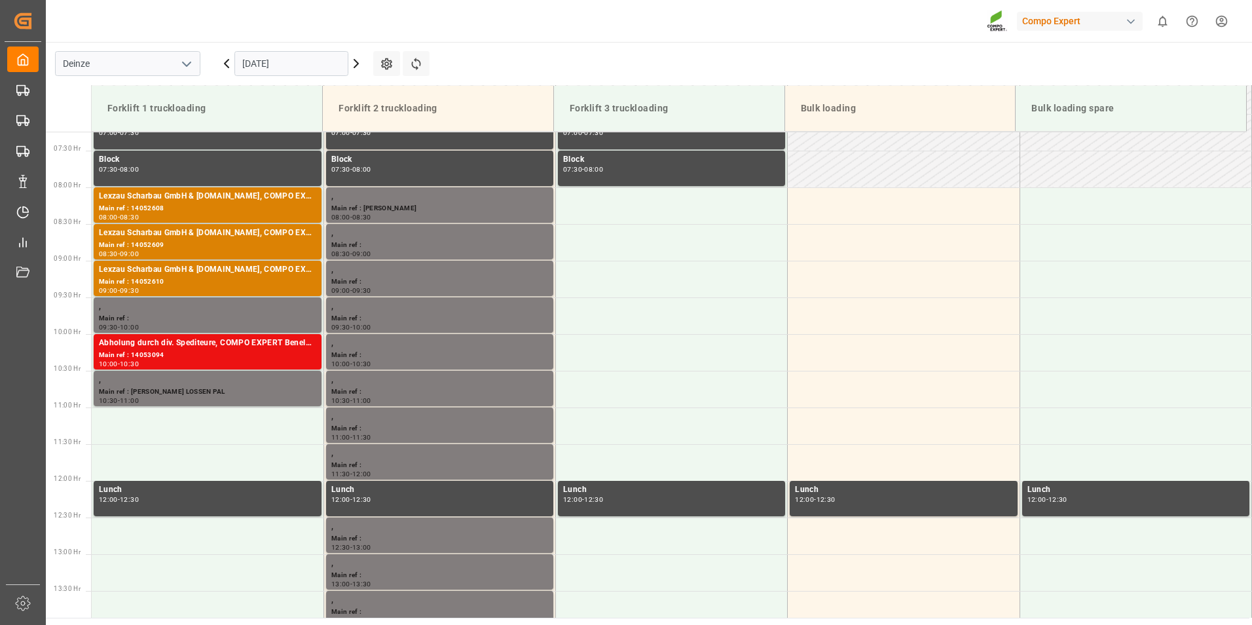
scroll to position [528, 0]
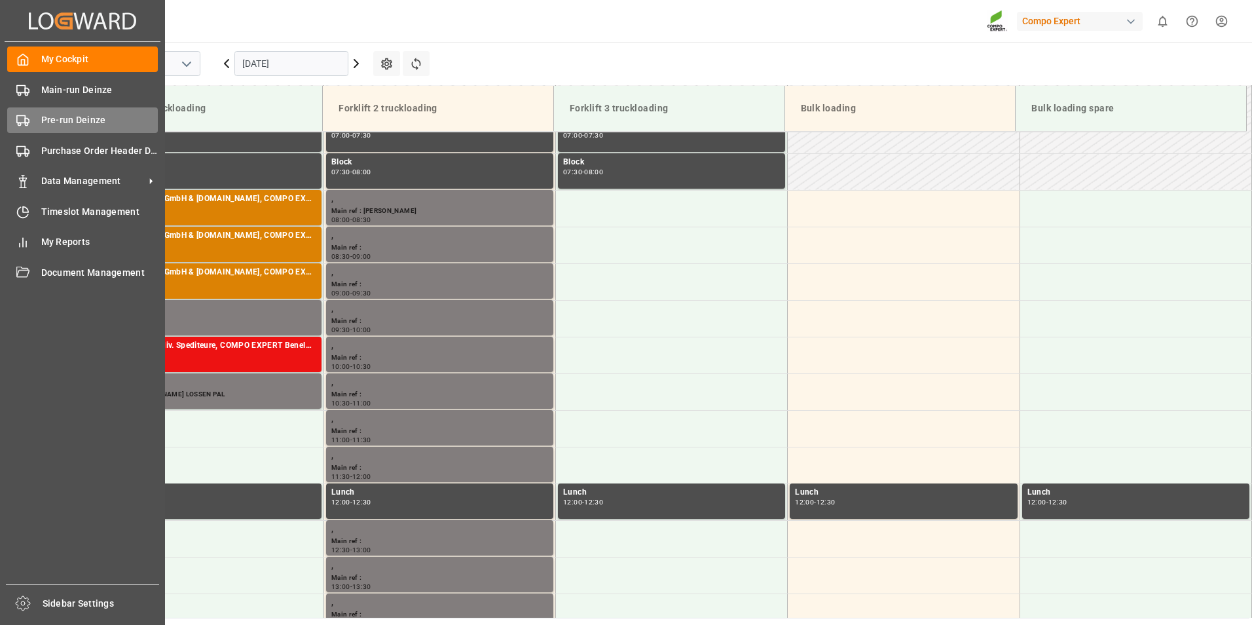
click at [22, 121] on icon at bounding box center [22, 120] width 13 height 13
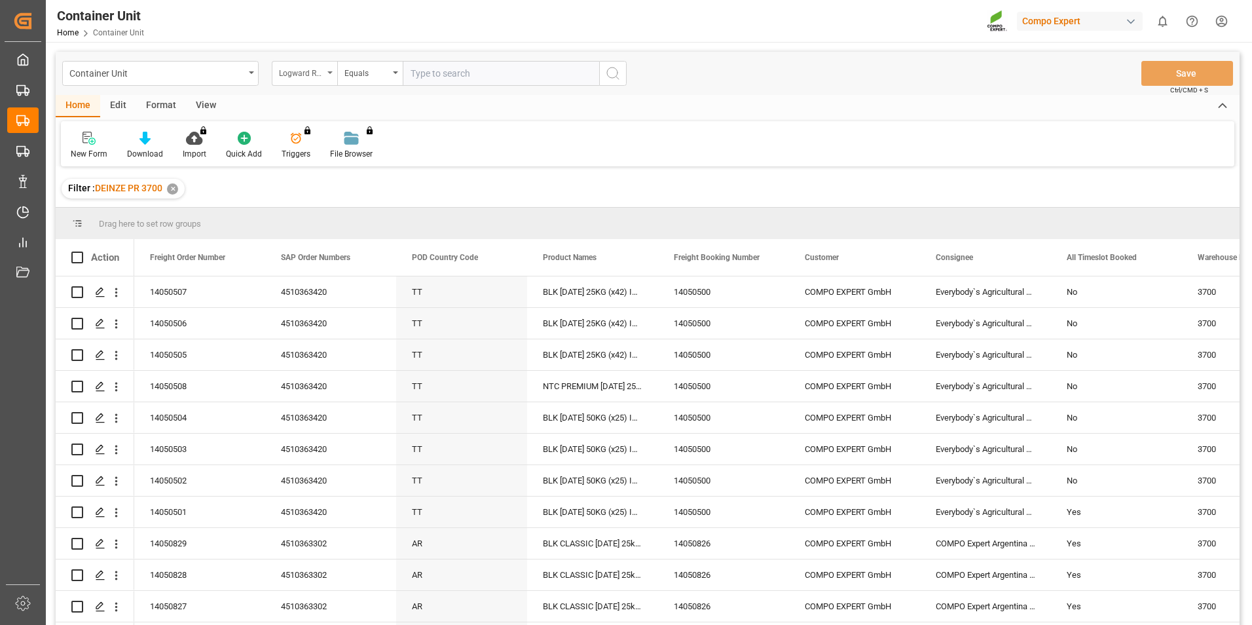
click at [331, 71] on div "Logward Reference" at bounding box center [304, 73] width 65 height 25
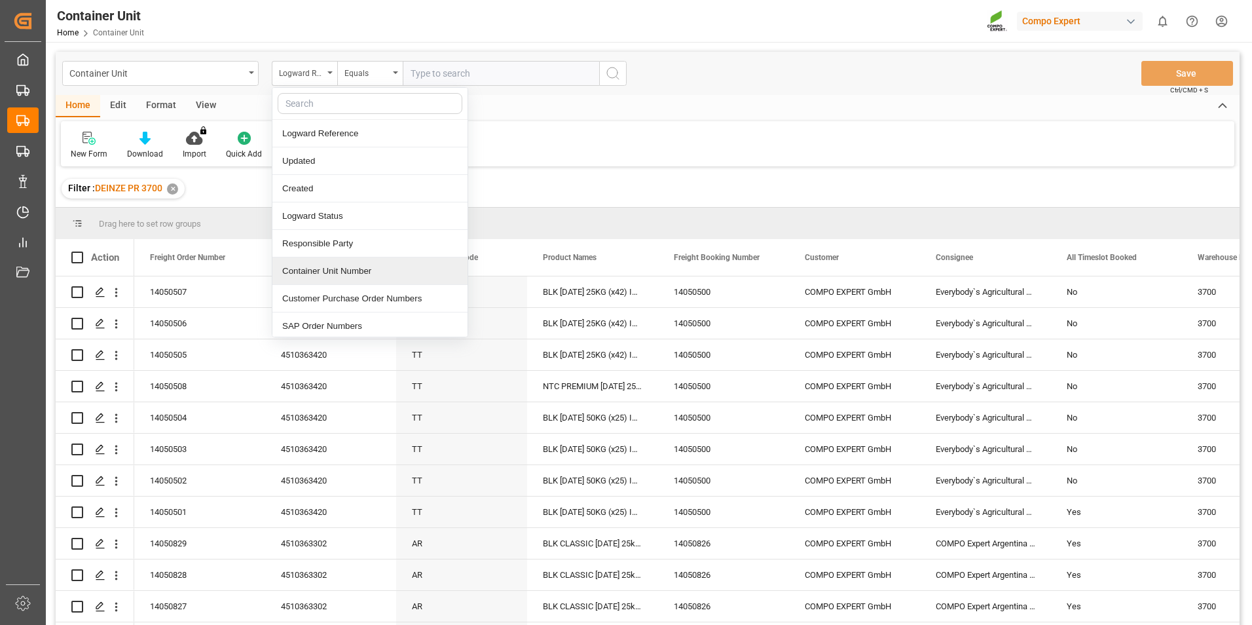
click at [306, 270] on div "Container Unit Number" at bounding box center [369, 270] width 195 height 27
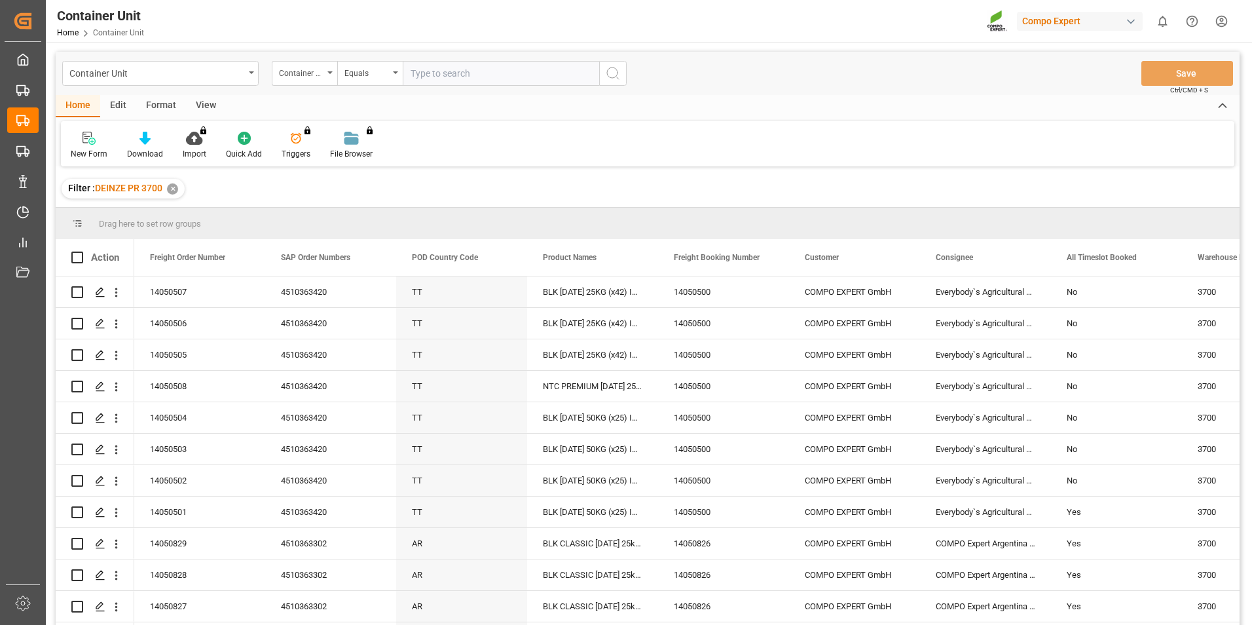
click at [423, 73] on input "text" at bounding box center [501, 73] width 196 height 25
type input "14050502"
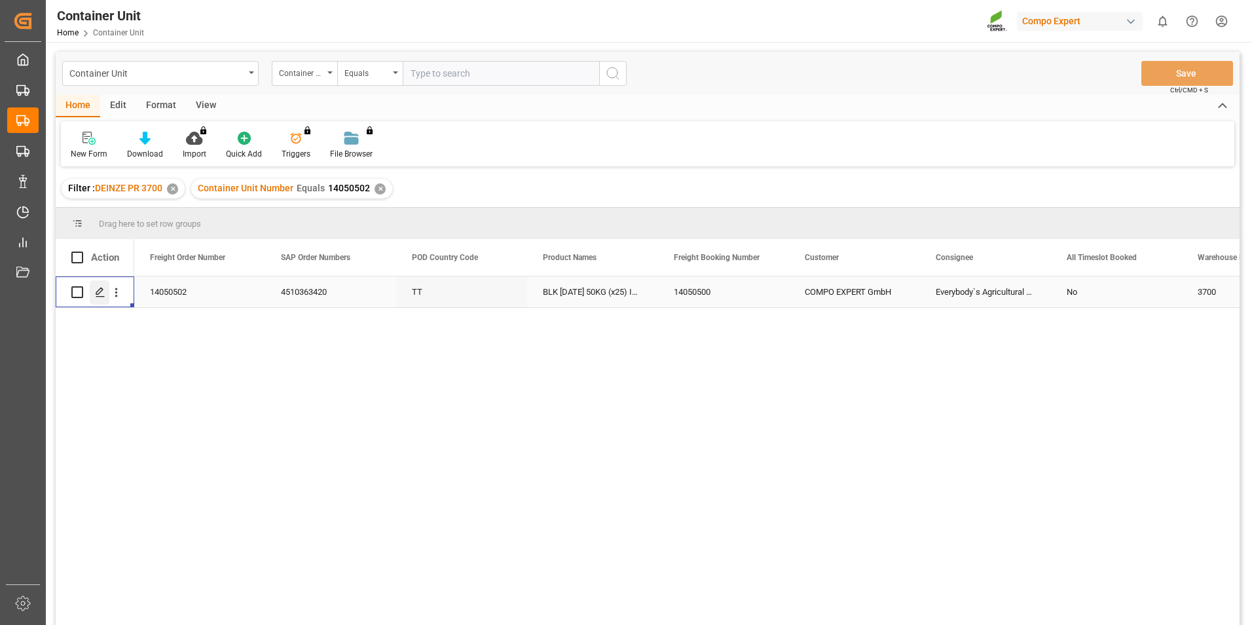
click at [98, 295] on icon "Press SPACE to select this row." at bounding box center [100, 292] width 10 height 10
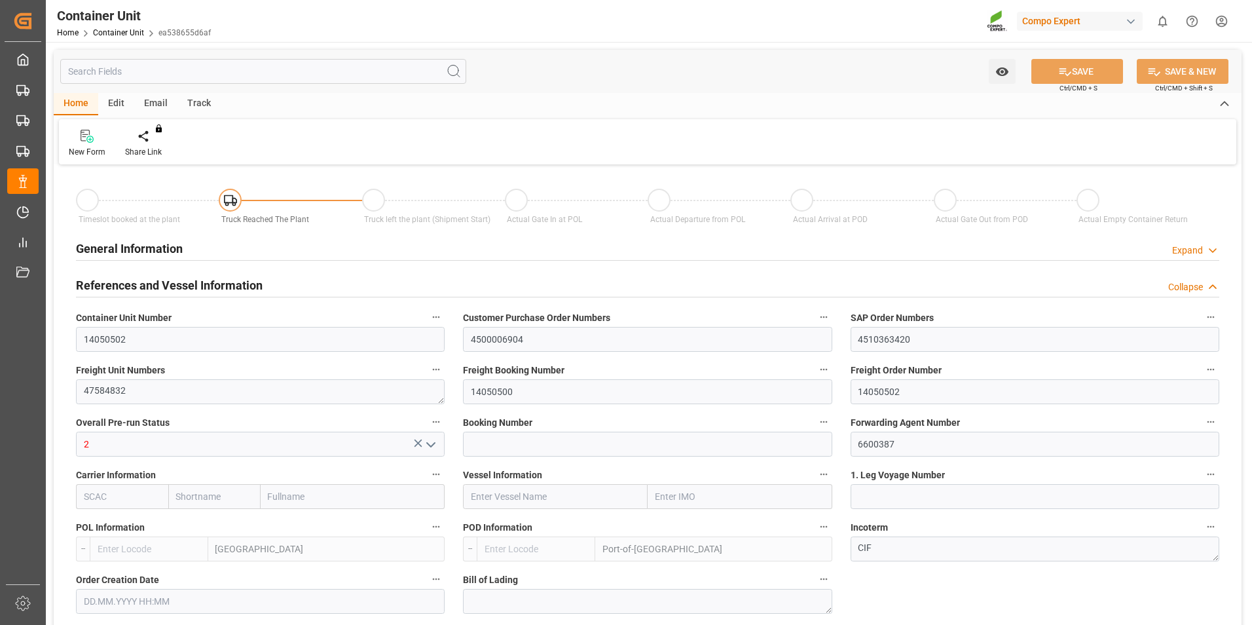
type input "BEANR"
type input "TTPOS"
type input "7"
type input "0"
type input "7"
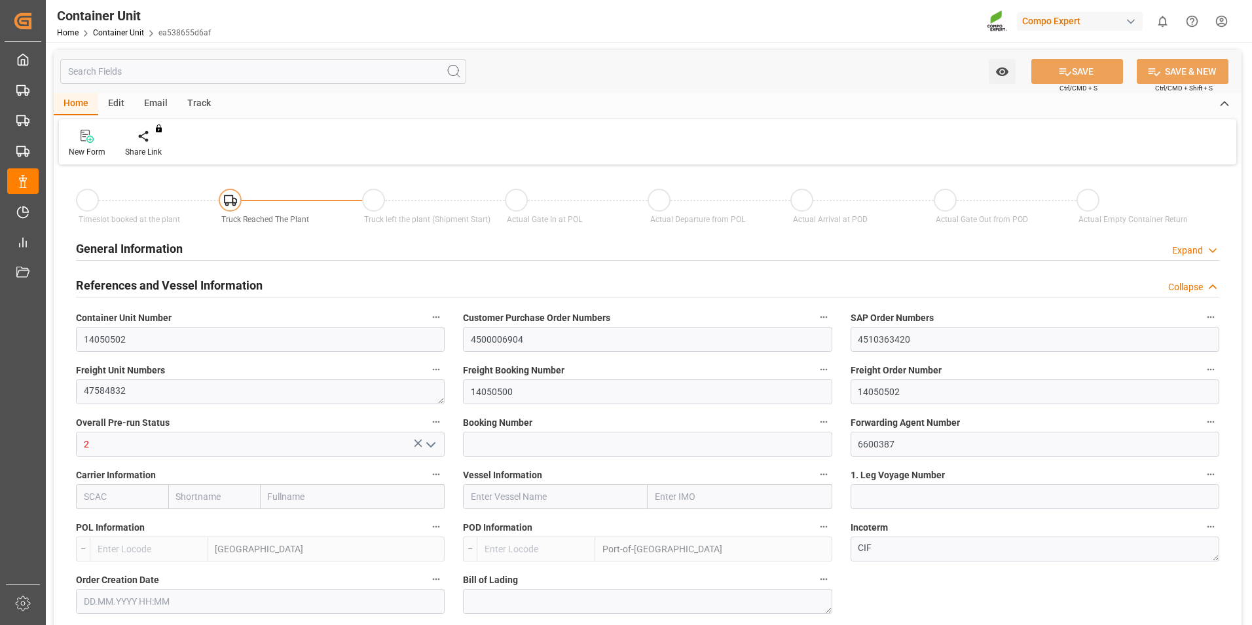
type input "0"
type input "144"
type input "20480"
type input "[DATE] 12:02"
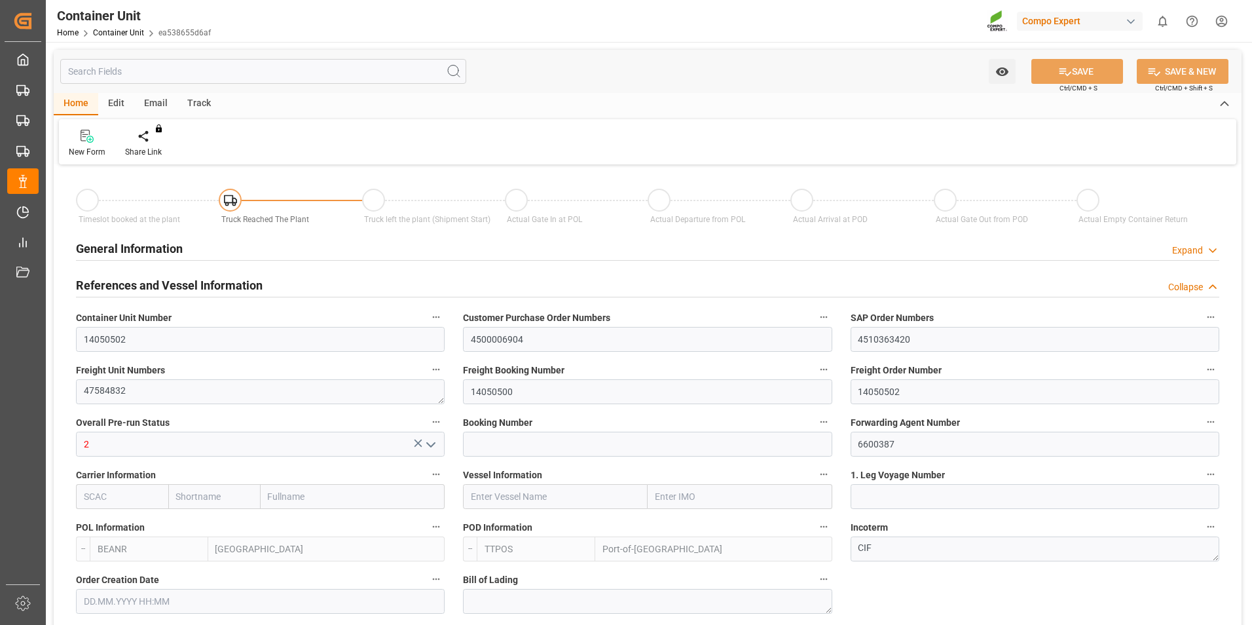
type input "[DATE]"
click at [149, 144] on div "Create Timeslot" at bounding box center [152, 143] width 75 height 29
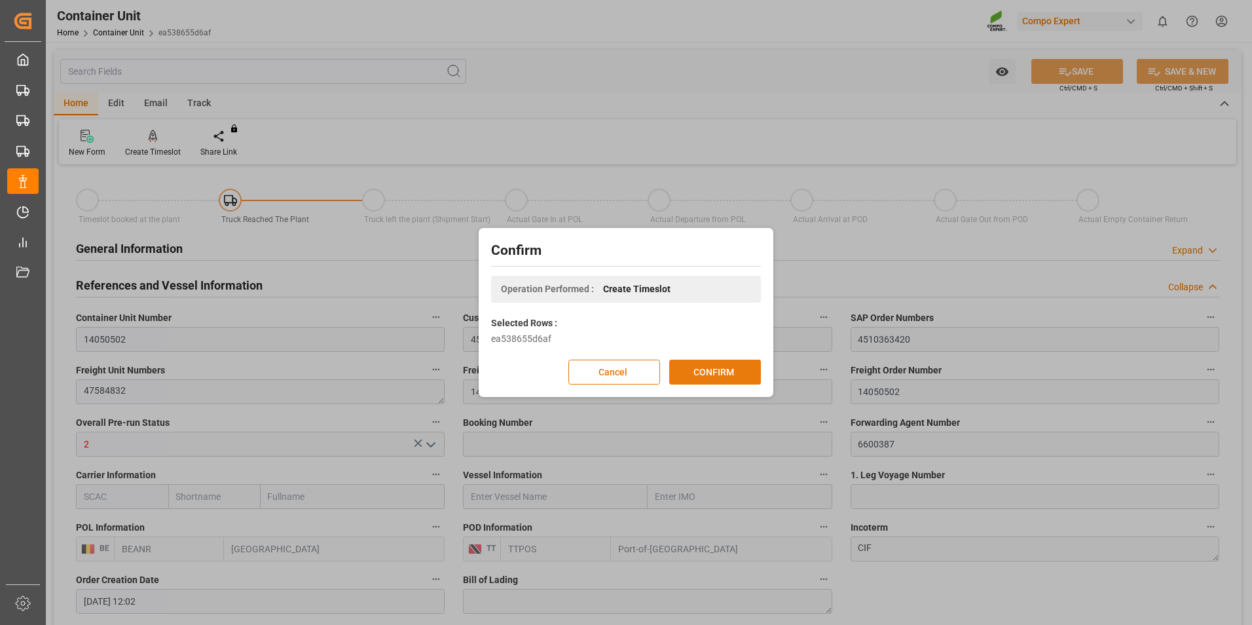
click at [706, 376] on button "CONFIRM" at bounding box center [715, 371] width 92 height 25
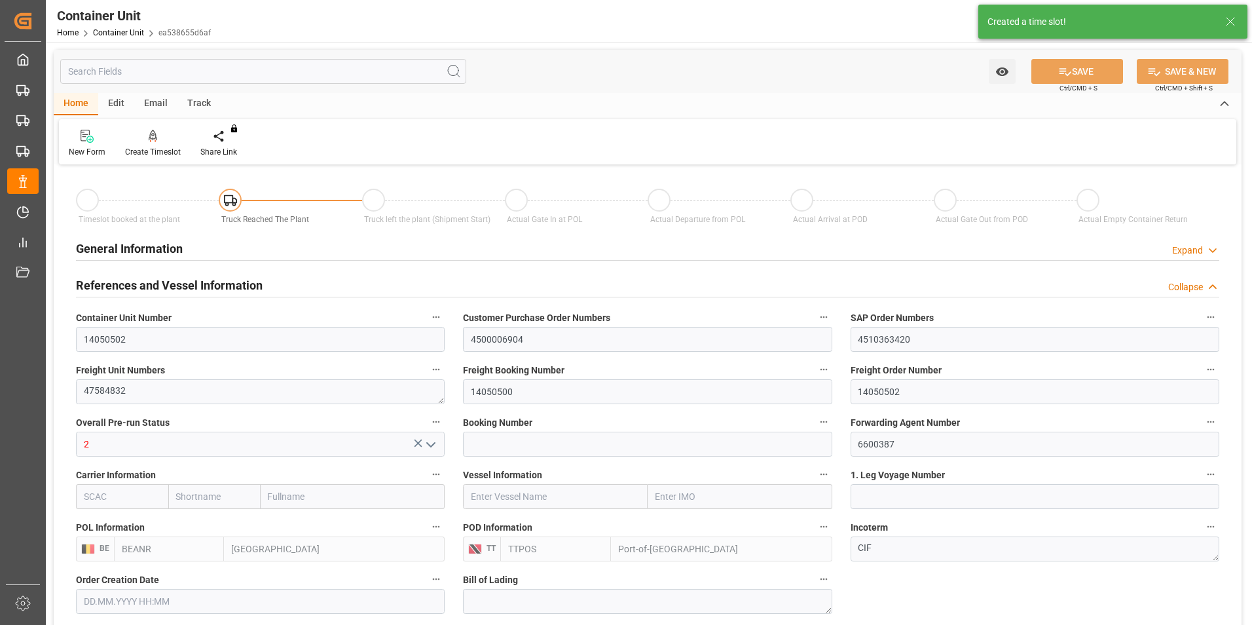
type input "[DATE] 12:02"
type input "[DATE]"
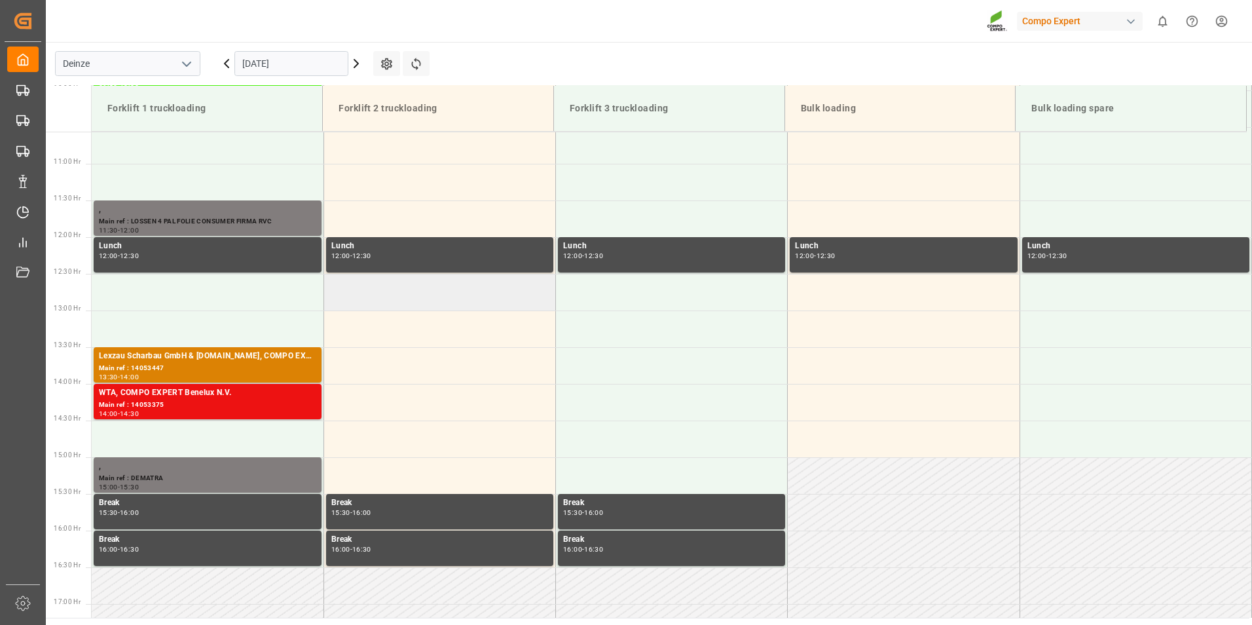
scroll to position [871, 0]
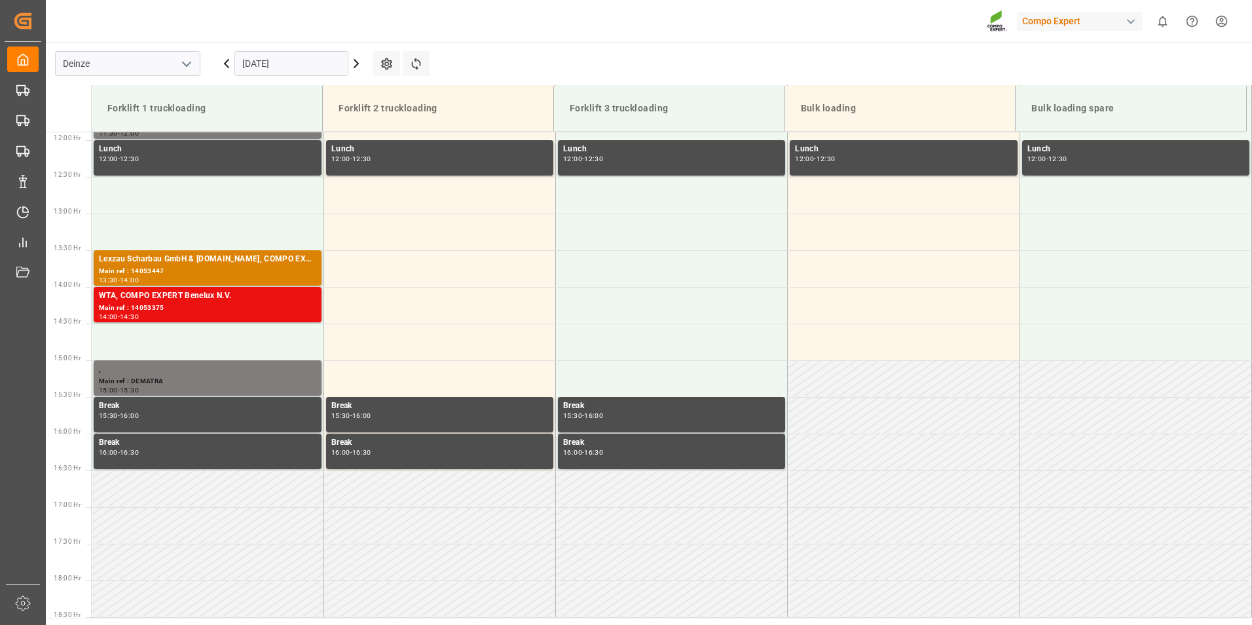
click at [300, 65] on input "[DATE]" at bounding box center [291, 63] width 114 height 25
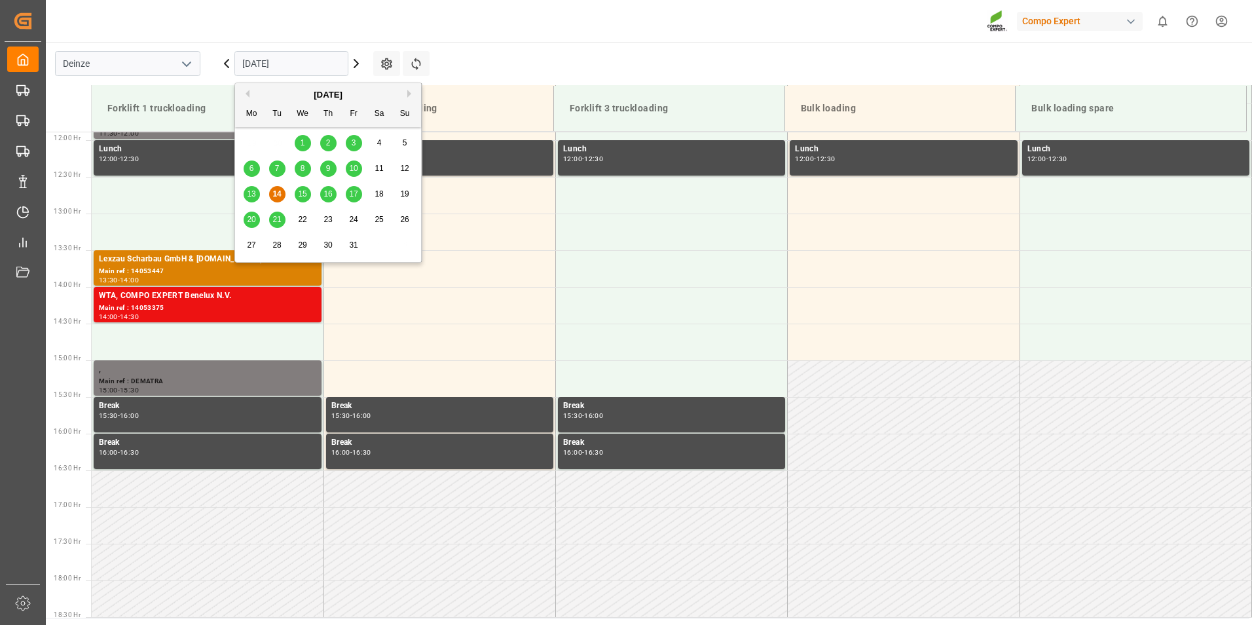
click at [245, 219] on div "20" at bounding box center [252, 220] width 16 height 16
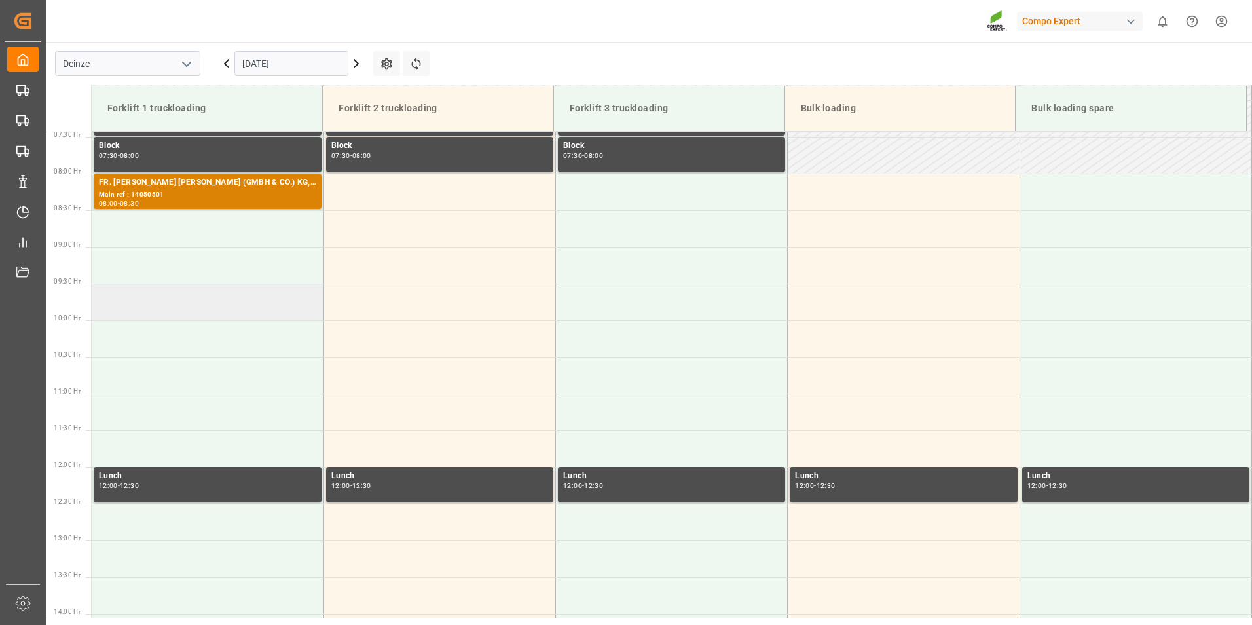
scroll to position [544, 0]
click at [117, 229] on td at bounding box center [208, 229] width 232 height 37
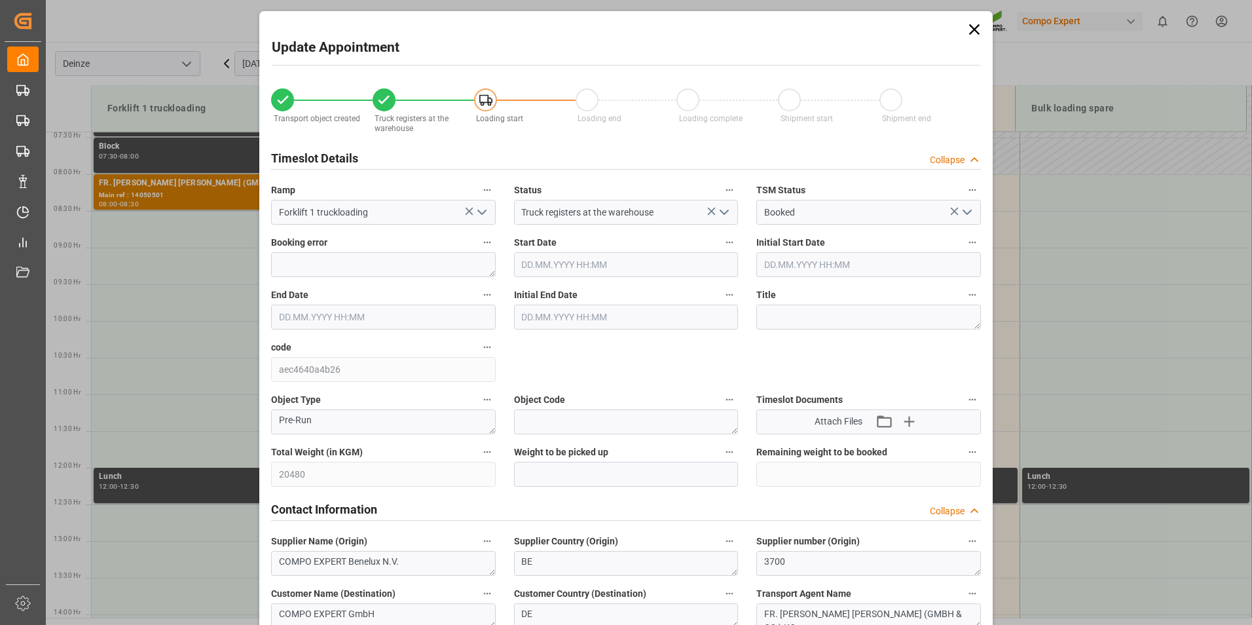
type input "[DATE] 08:30"
type input "[DATE] 09:00"
type input "[DATE] 12:02"
type input "[DATE] 13:17"
type input "[DATE] 11:19"
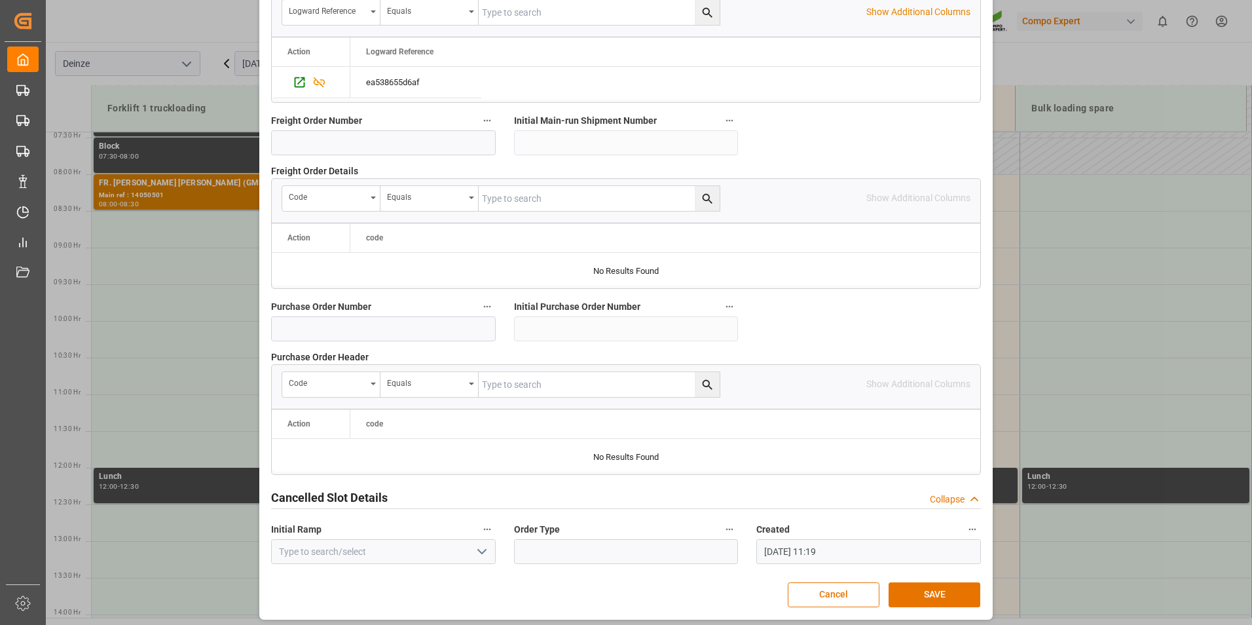
scroll to position [1192, 0]
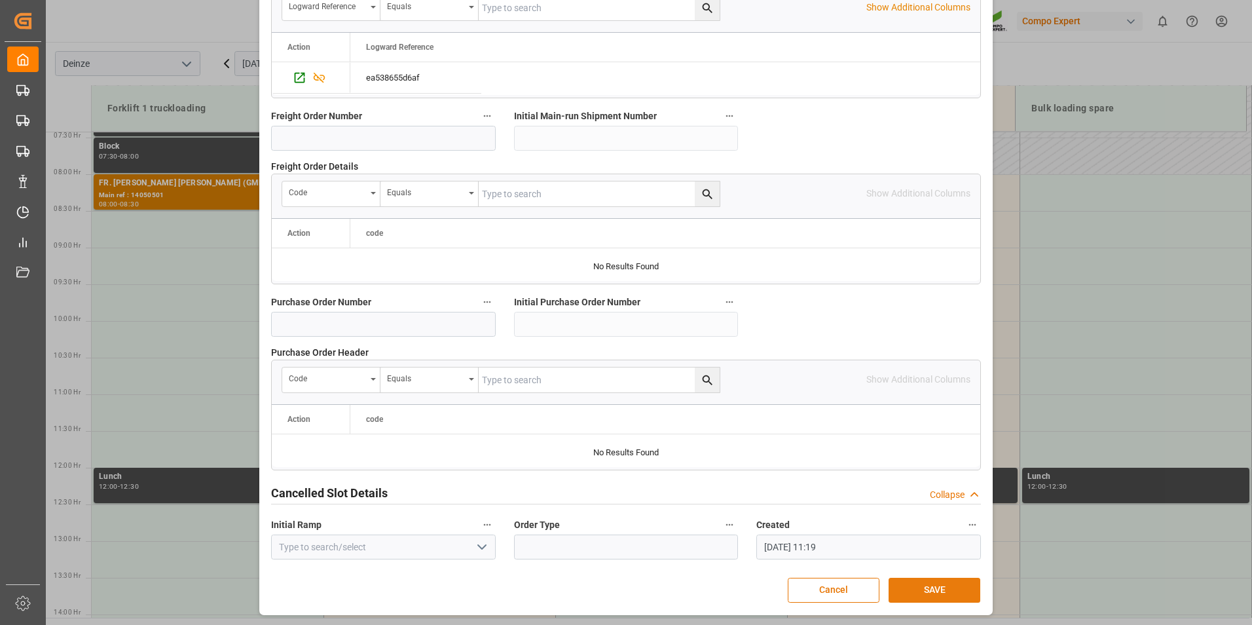
click at [945, 591] on button "SAVE" at bounding box center [934, 589] width 92 height 25
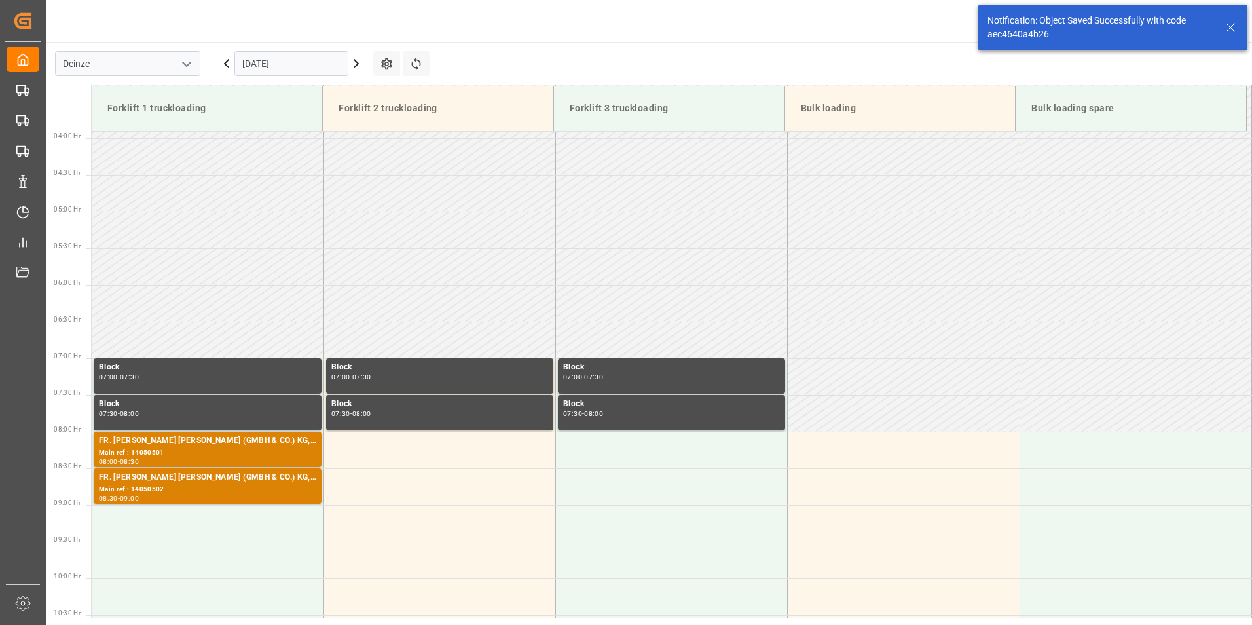
scroll to position [505, 0]
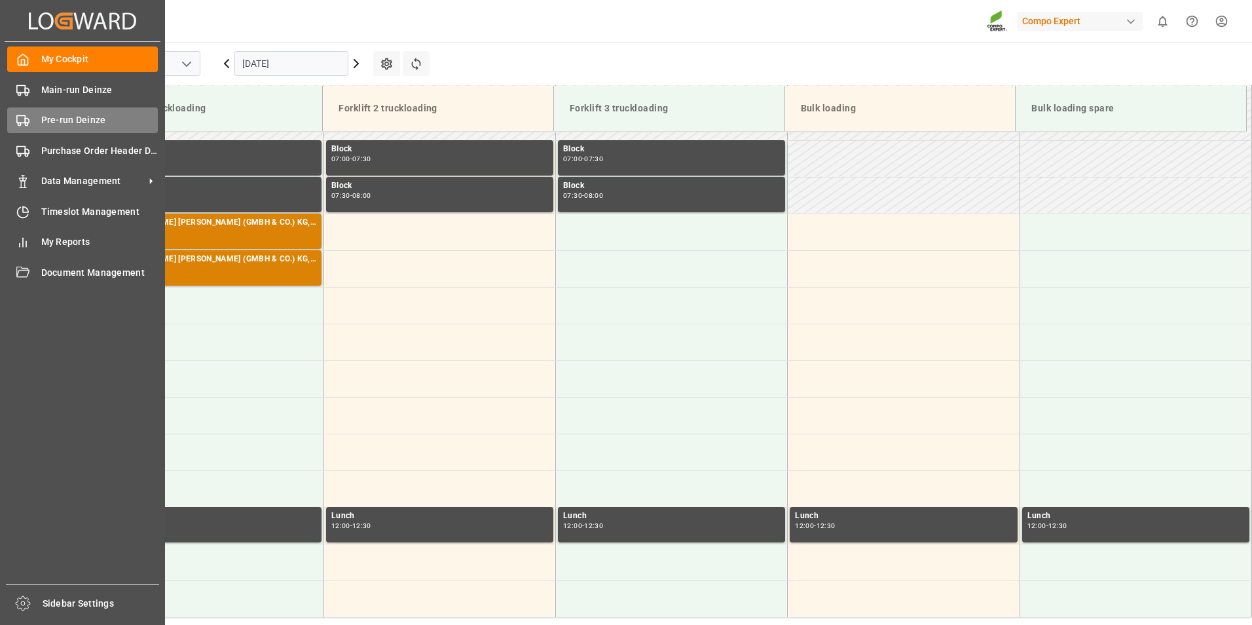
click at [29, 122] on polygon at bounding box center [27, 121] width 4 height 5
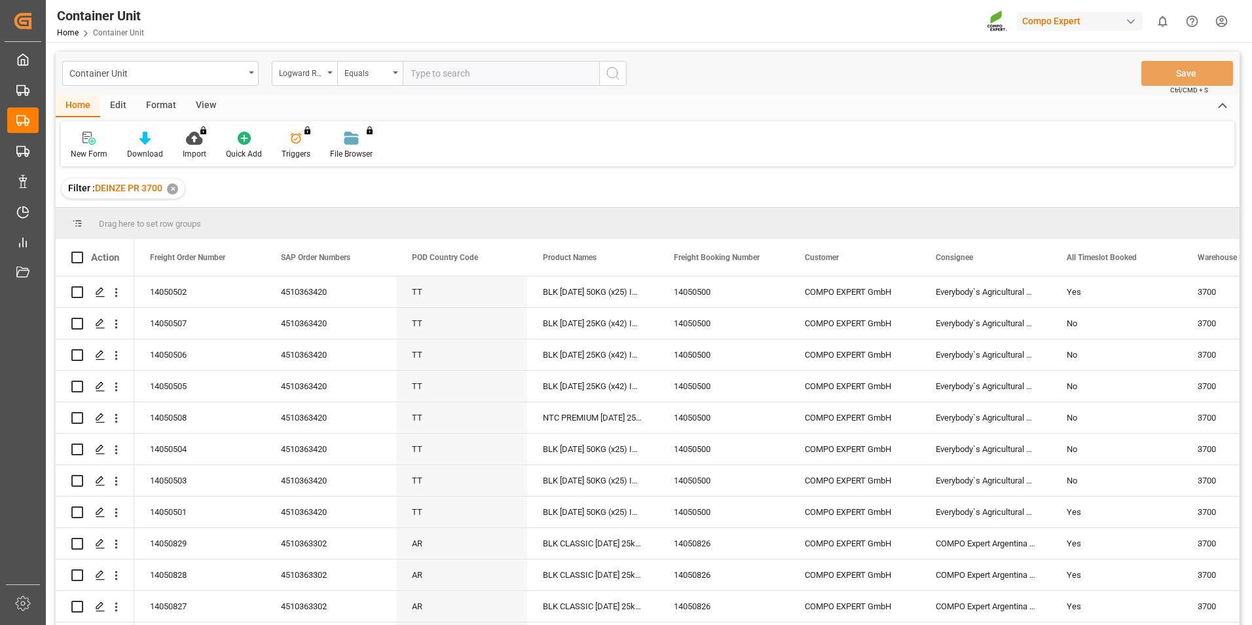
click at [330, 73] on icon "open menu" at bounding box center [329, 72] width 5 height 3
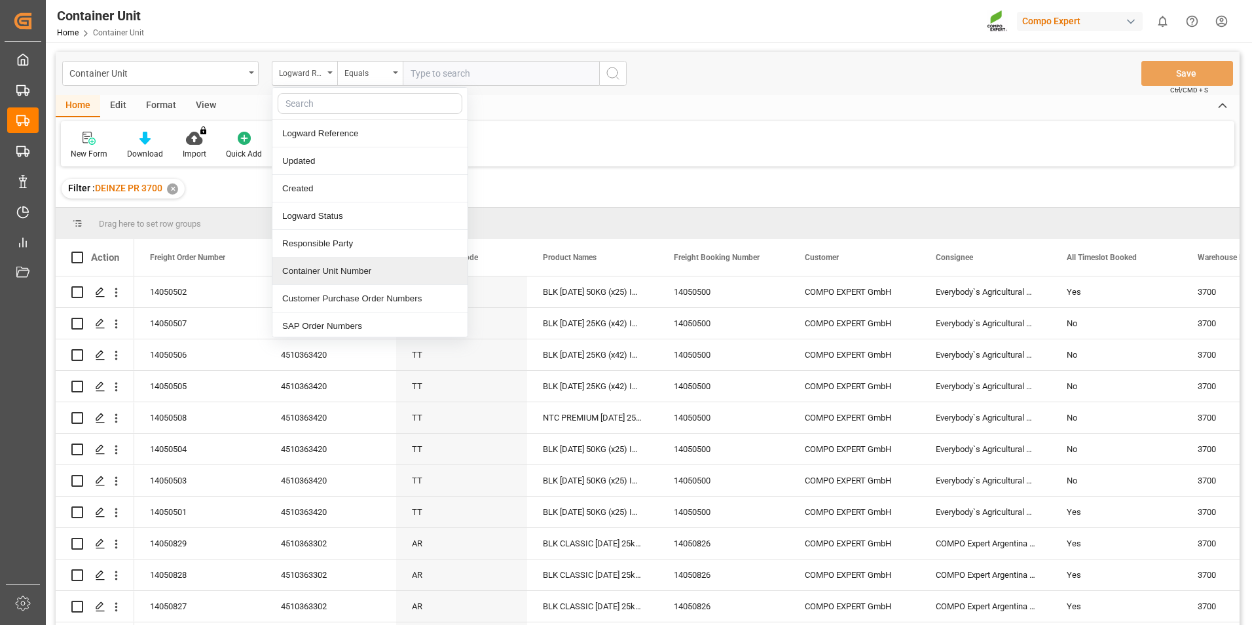
click at [293, 276] on div "Container Unit Number" at bounding box center [369, 270] width 195 height 27
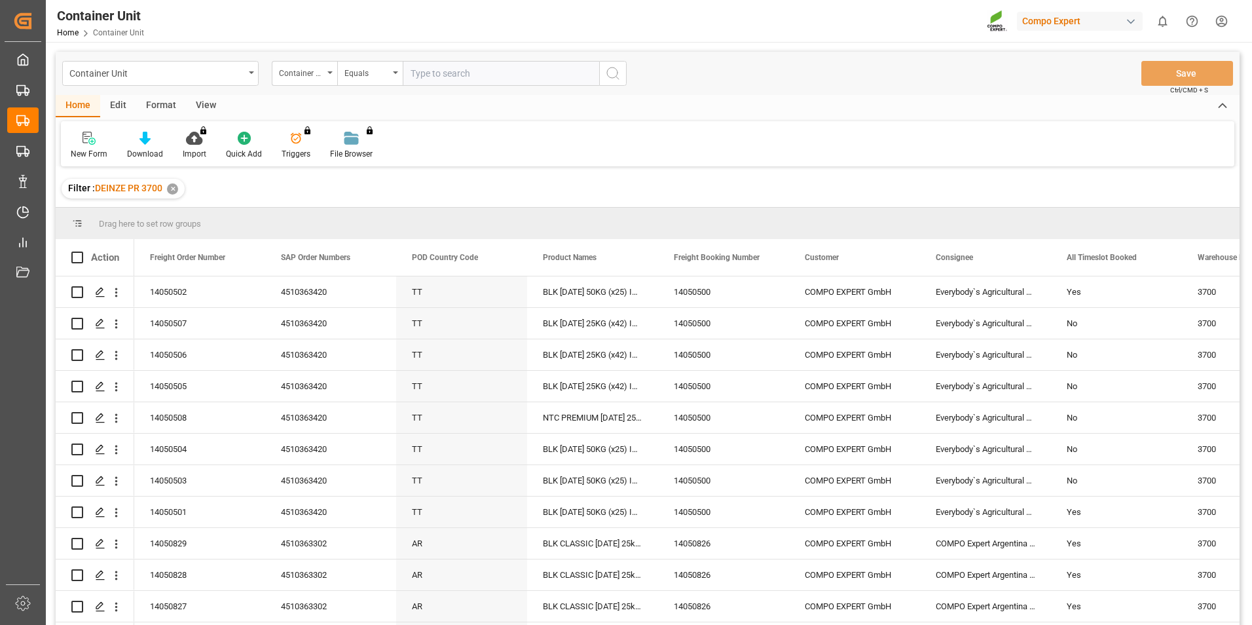
click at [428, 84] on input "text" at bounding box center [501, 73] width 196 height 25
type input "14050503"
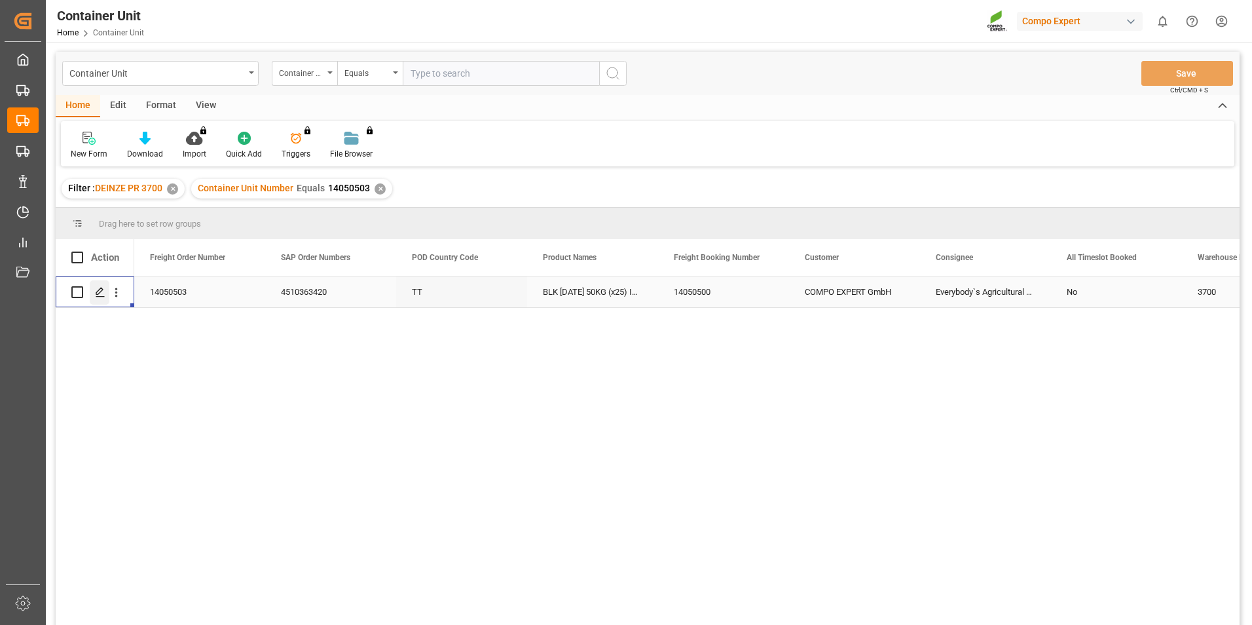
click at [101, 292] on polygon "Press SPACE to select this row." at bounding box center [99, 291] width 7 height 7
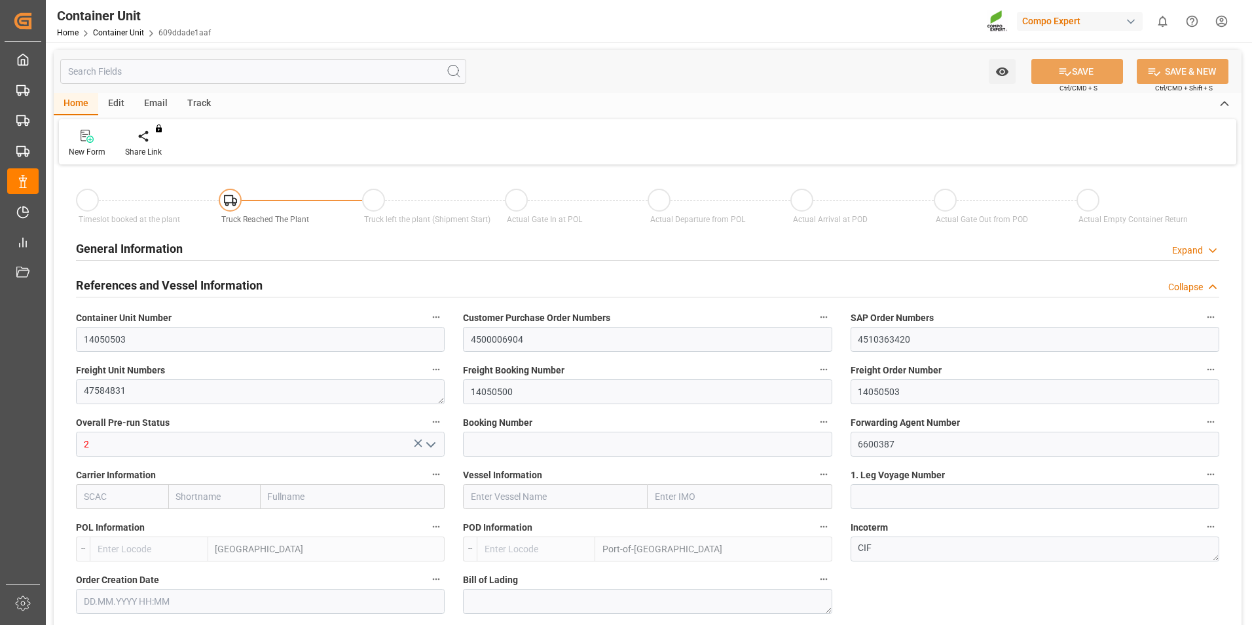
type input "BEANR"
type input "TTPOS"
type input "7"
type input "0"
type input "7"
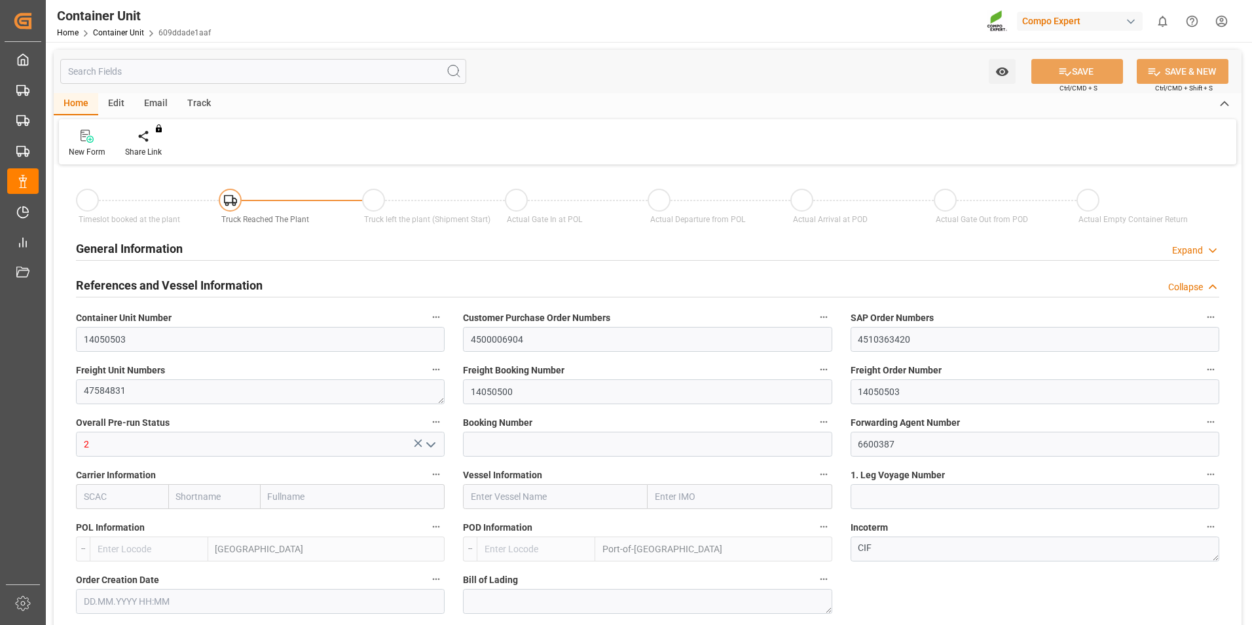
type input "0"
type input "144"
type input "20480"
type input "[DATE] 12:02"
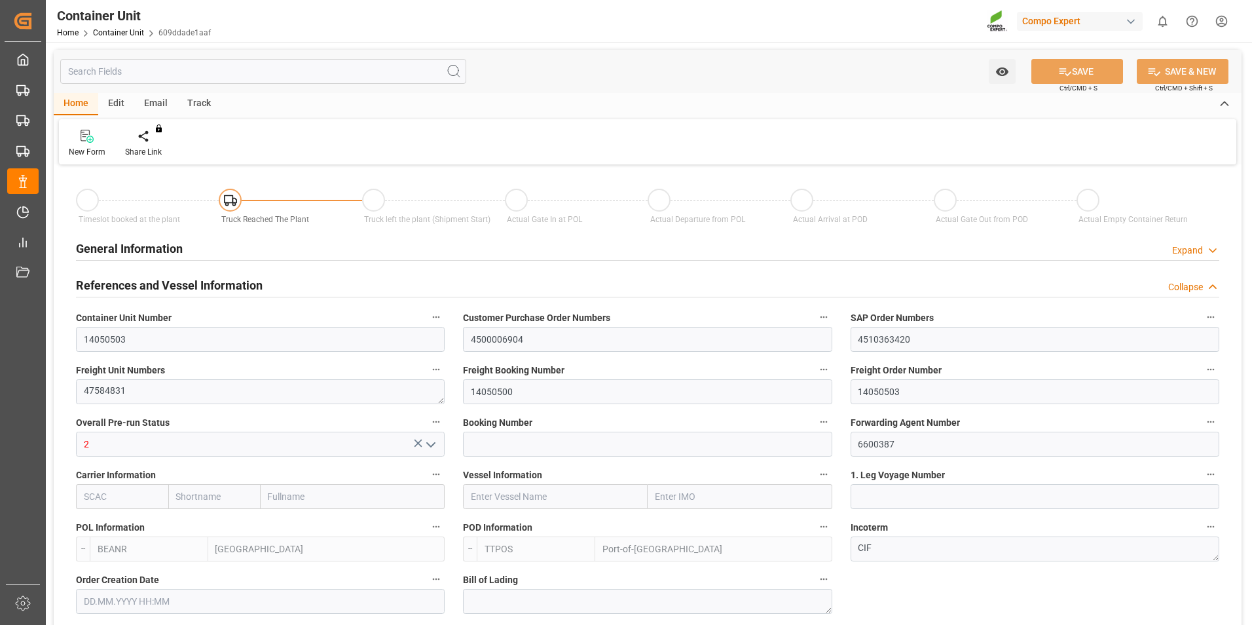
type input "[DATE]"
click at [153, 137] on icon at bounding box center [153, 136] width 9 height 13
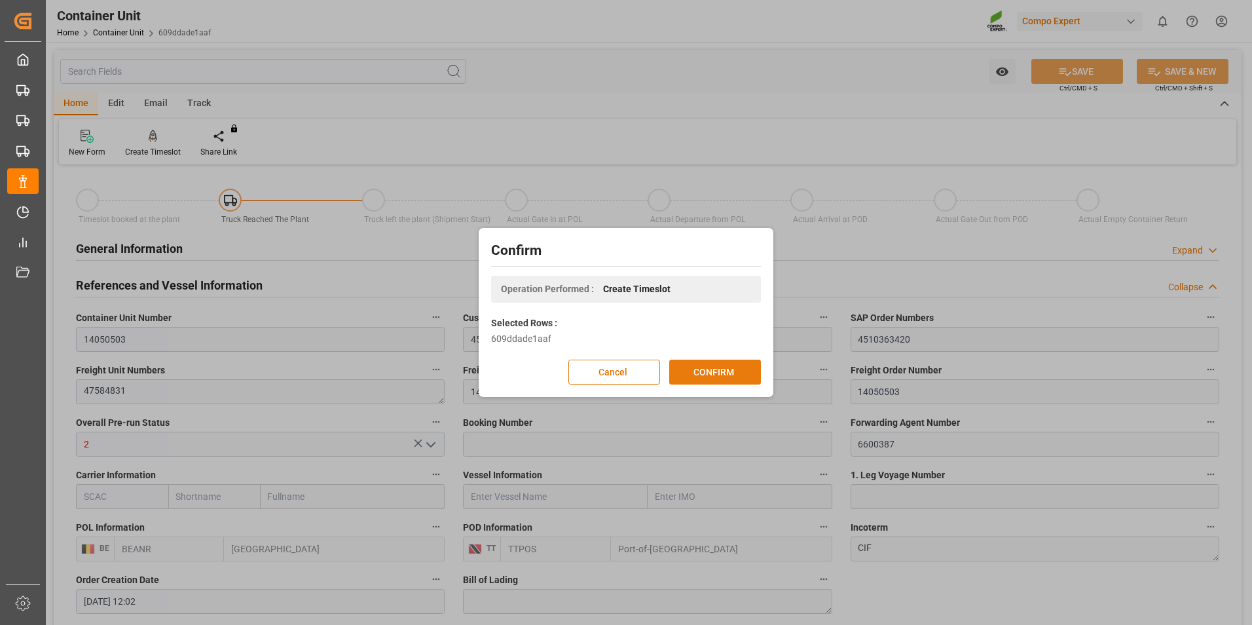
click at [714, 375] on button "CONFIRM" at bounding box center [715, 371] width 92 height 25
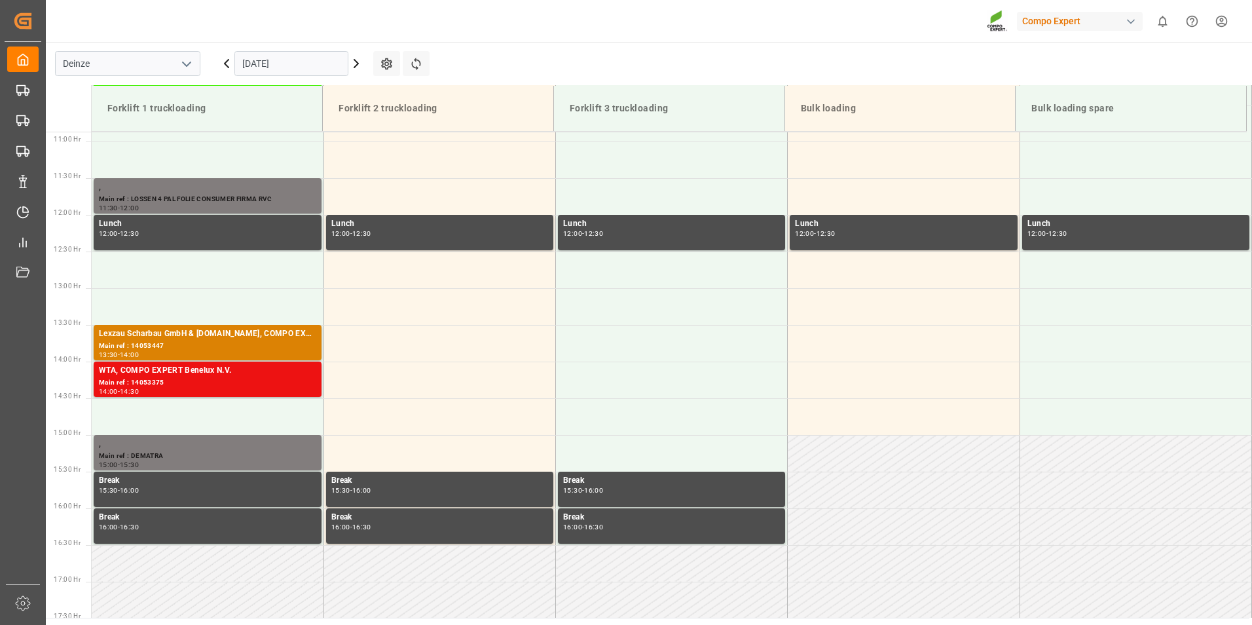
scroll to position [871, 0]
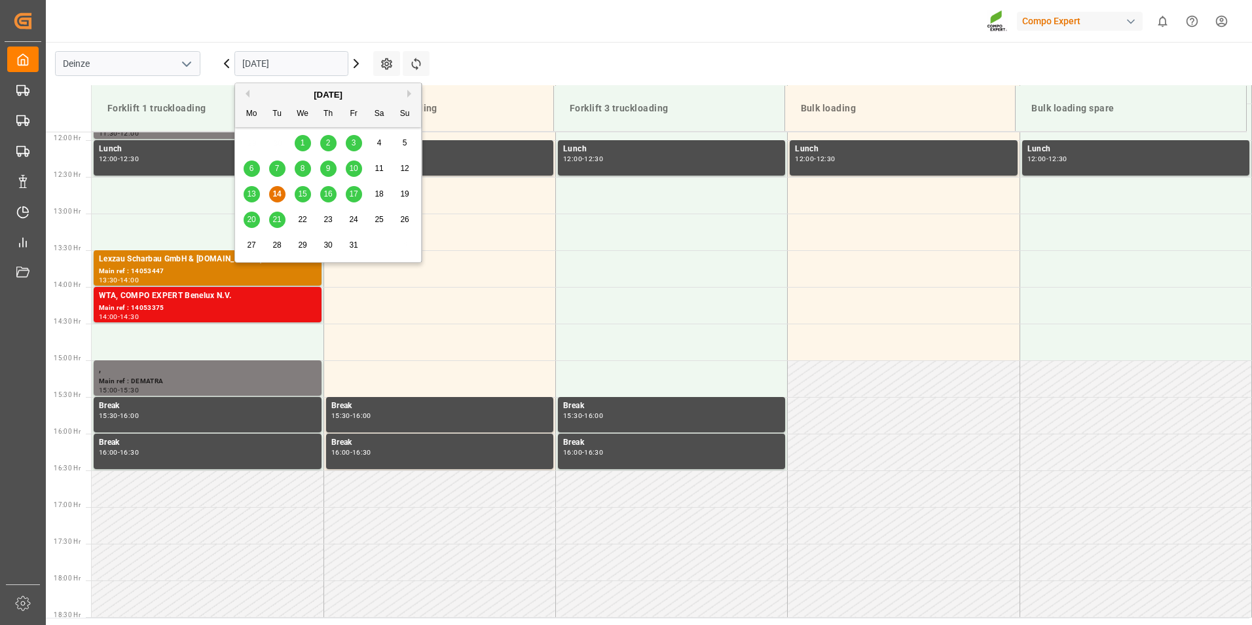
click at [312, 66] on input "[DATE]" at bounding box center [291, 63] width 114 height 25
click at [251, 220] on span "20" at bounding box center [251, 219] width 9 height 9
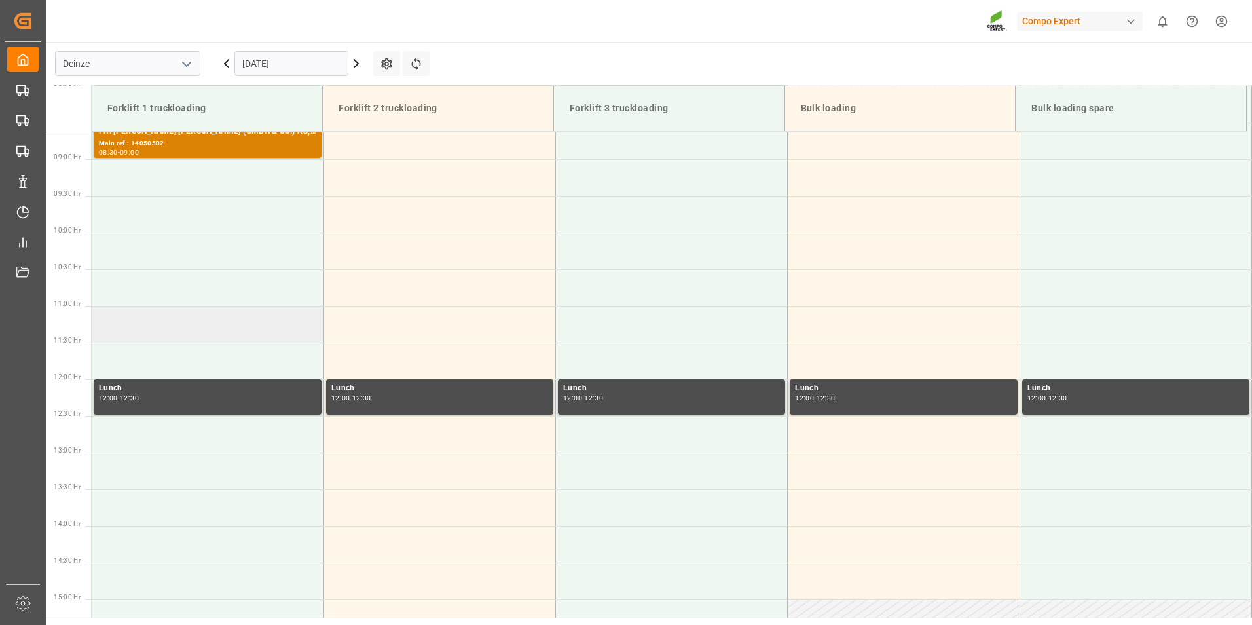
scroll to position [610, 0]
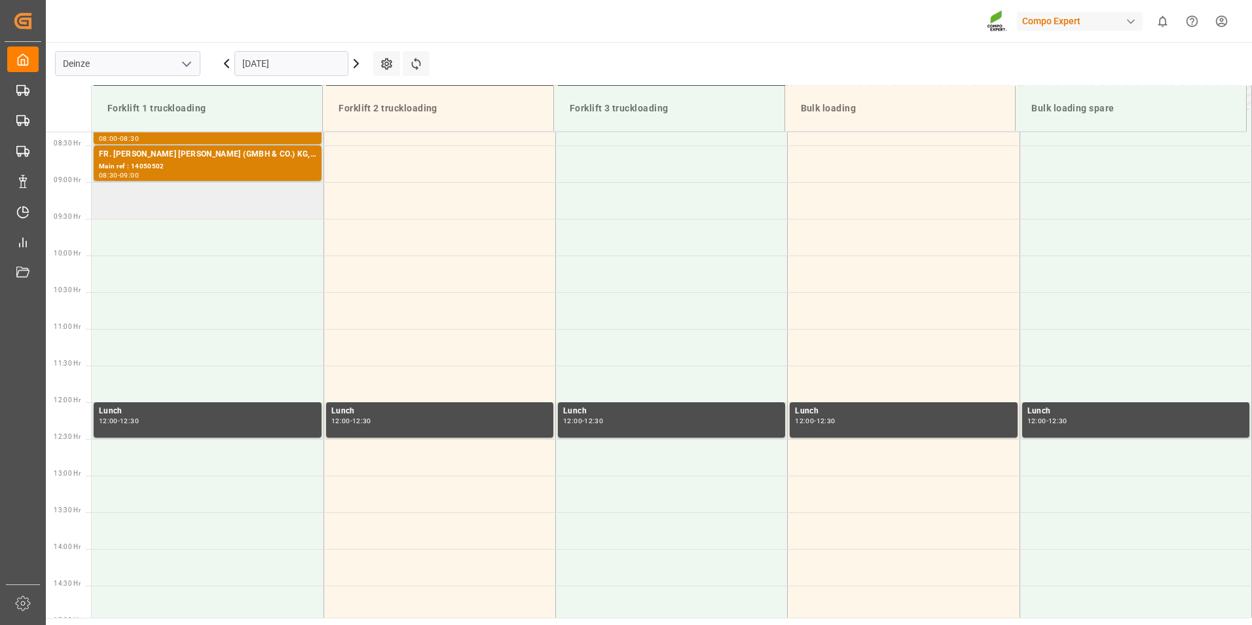
click at [143, 208] on td at bounding box center [208, 200] width 232 height 37
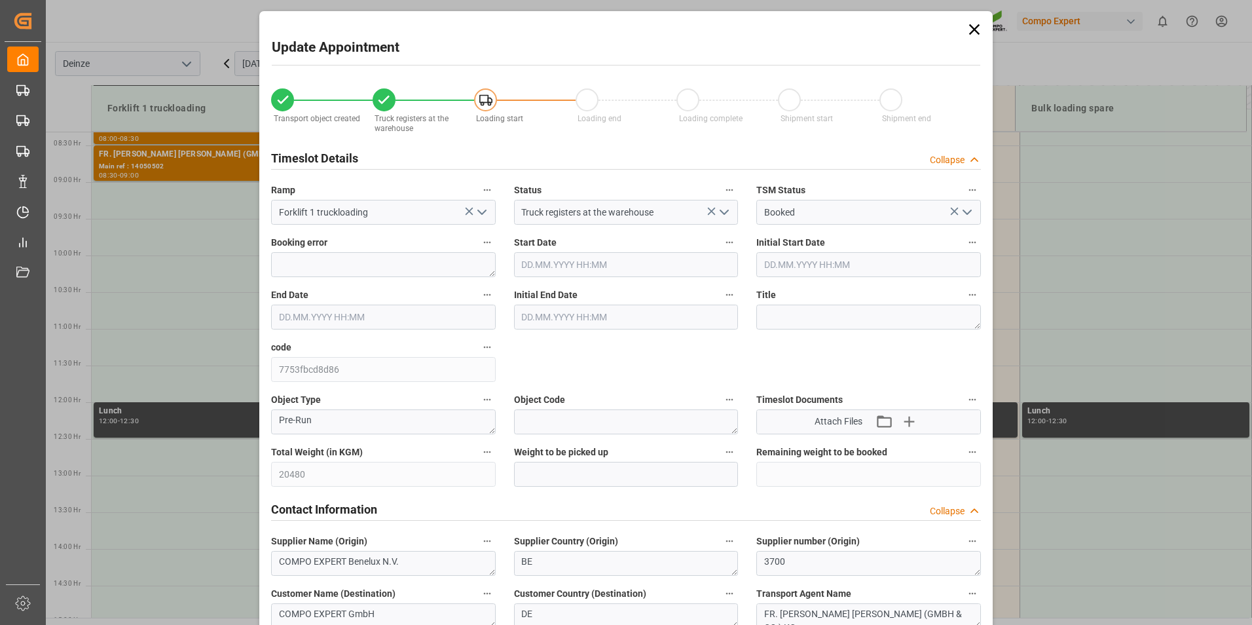
type input "[DATE] 09:00"
type input "20.10.2025 09:30"
type input "[DATE] 12:02"
type input "[DATE] 13:17"
type input "14.10.2025 11:20"
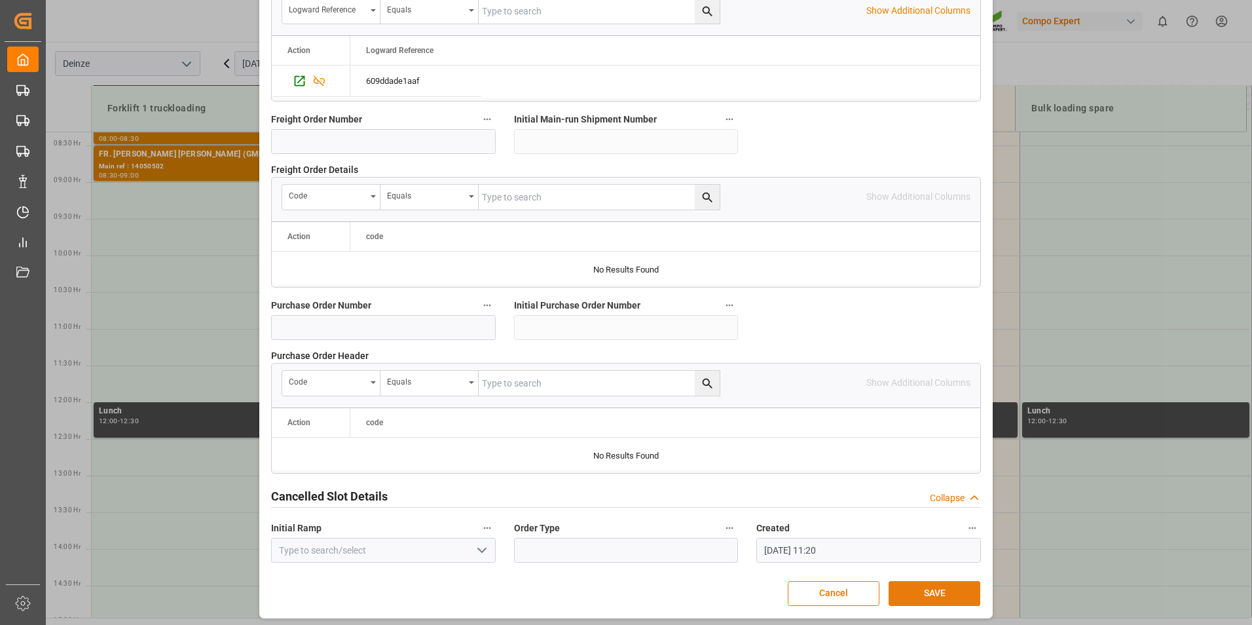
scroll to position [1192, 0]
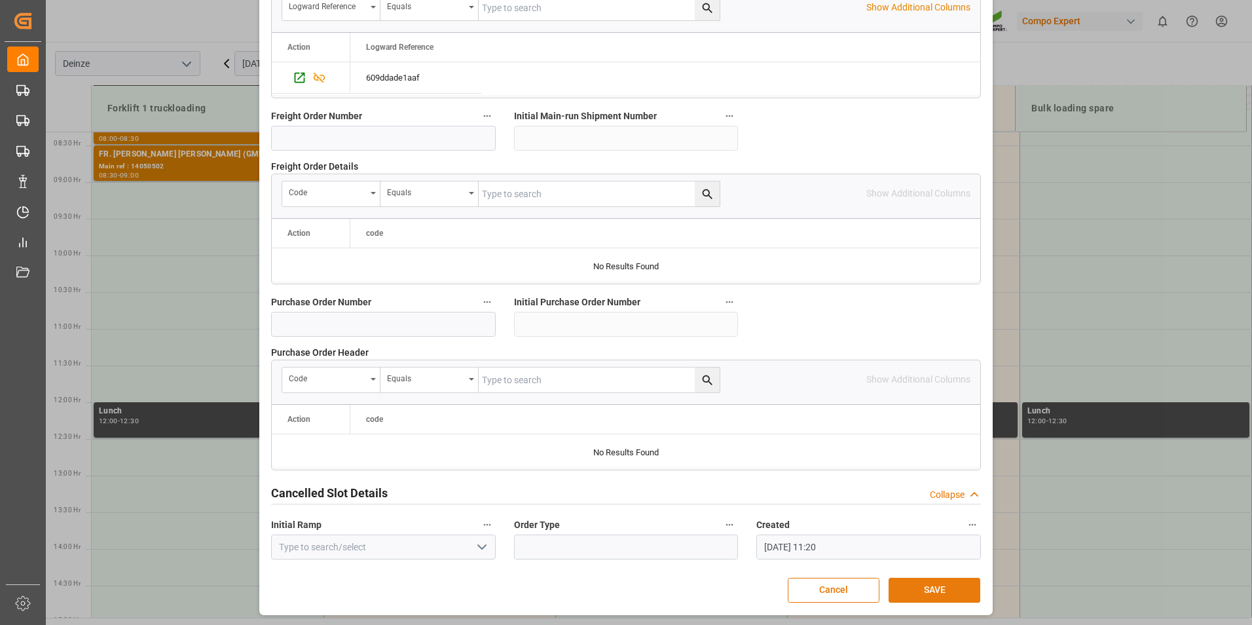
click at [943, 591] on button "SAVE" at bounding box center [934, 589] width 92 height 25
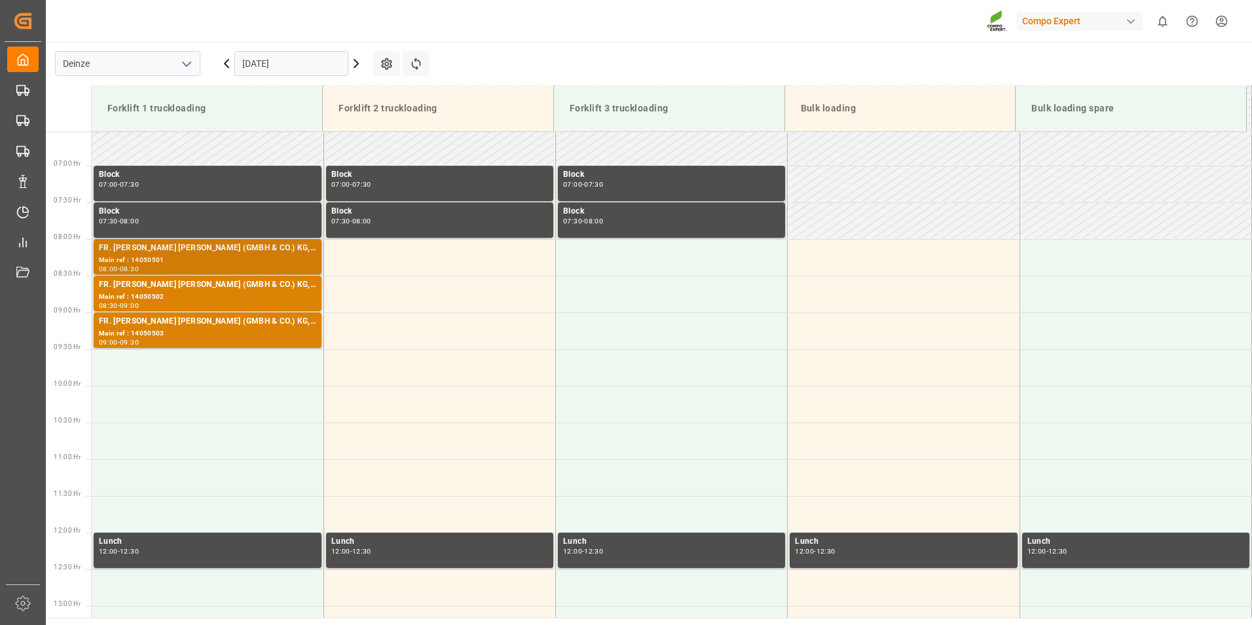
scroll to position [382, 0]
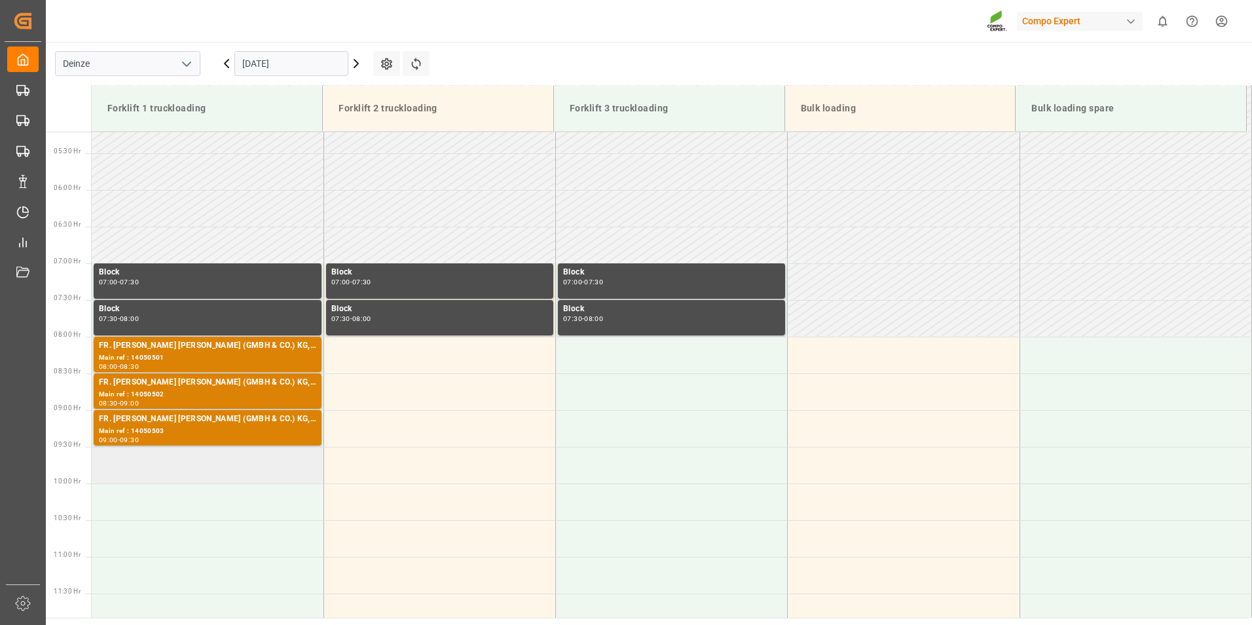
click at [128, 464] on td at bounding box center [208, 465] width 232 height 37
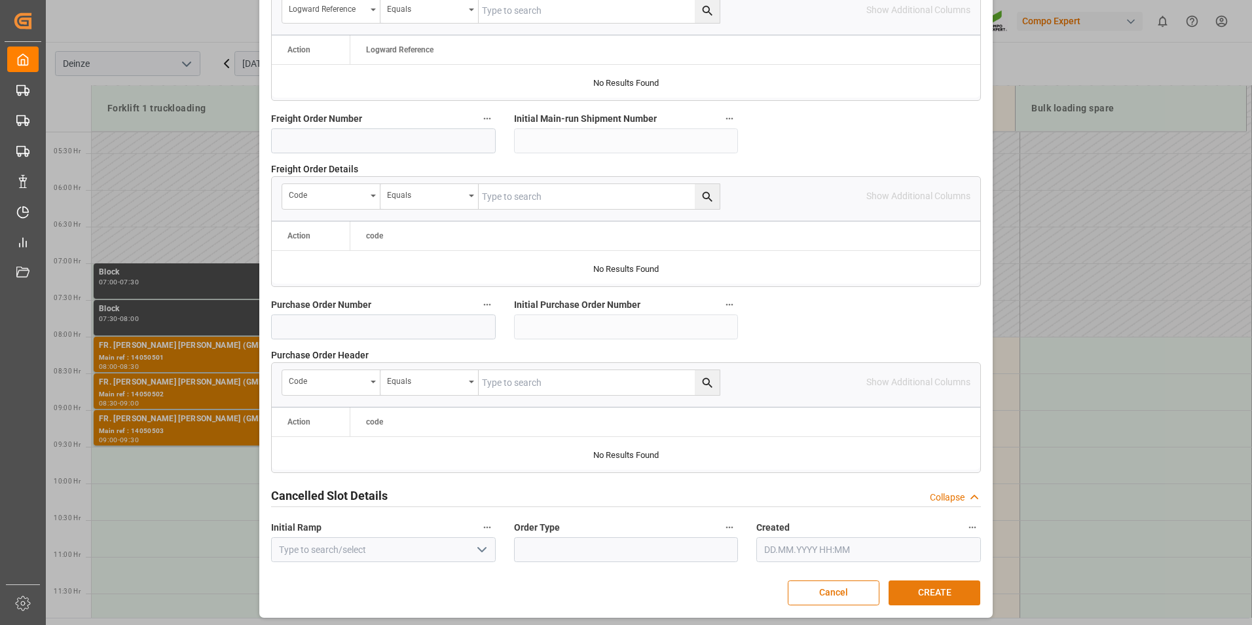
scroll to position [1192, 0]
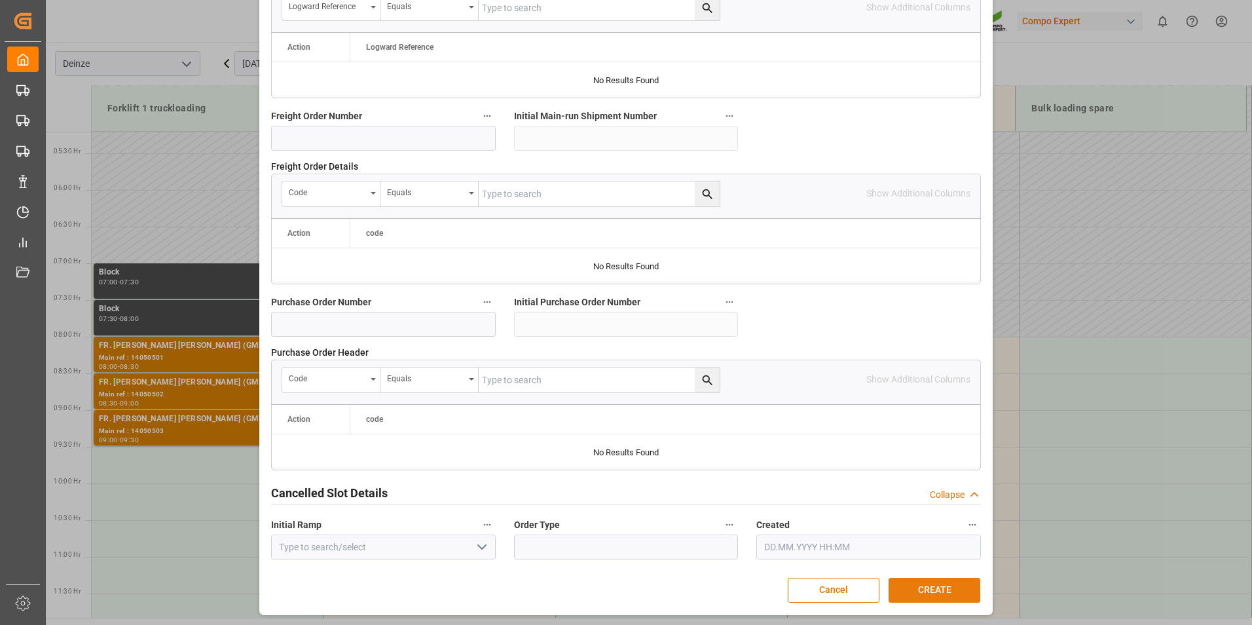
click at [928, 586] on button "CREATE" at bounding box center [934, 589] width 92 height 25
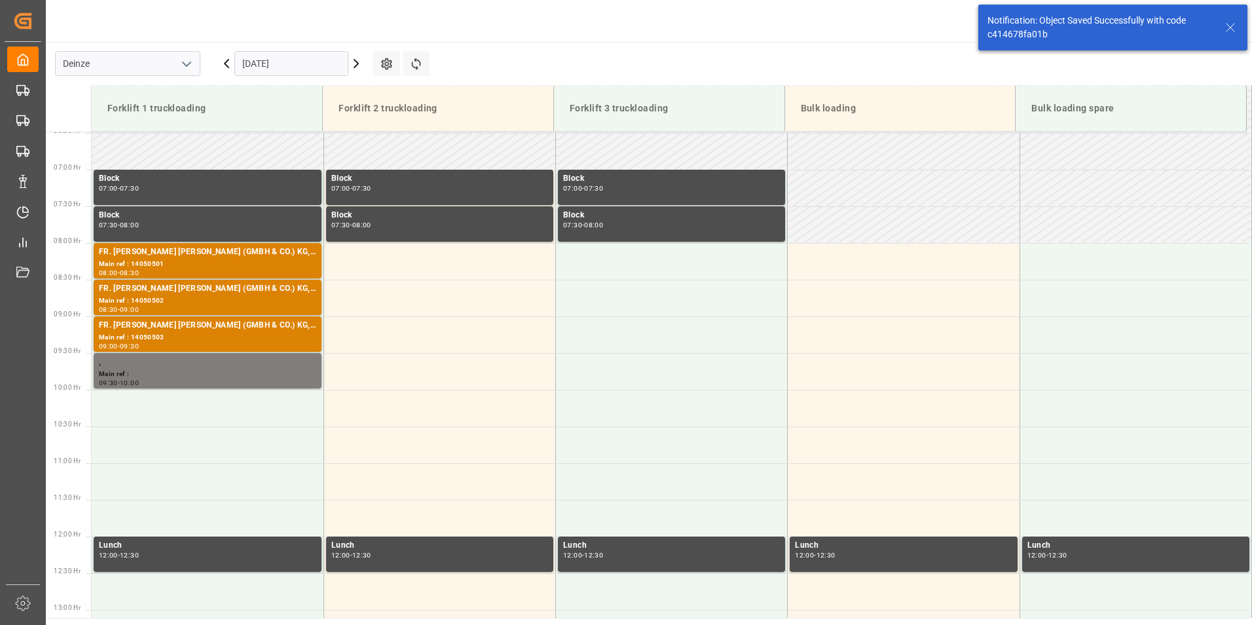
scroll to position [578, 0]
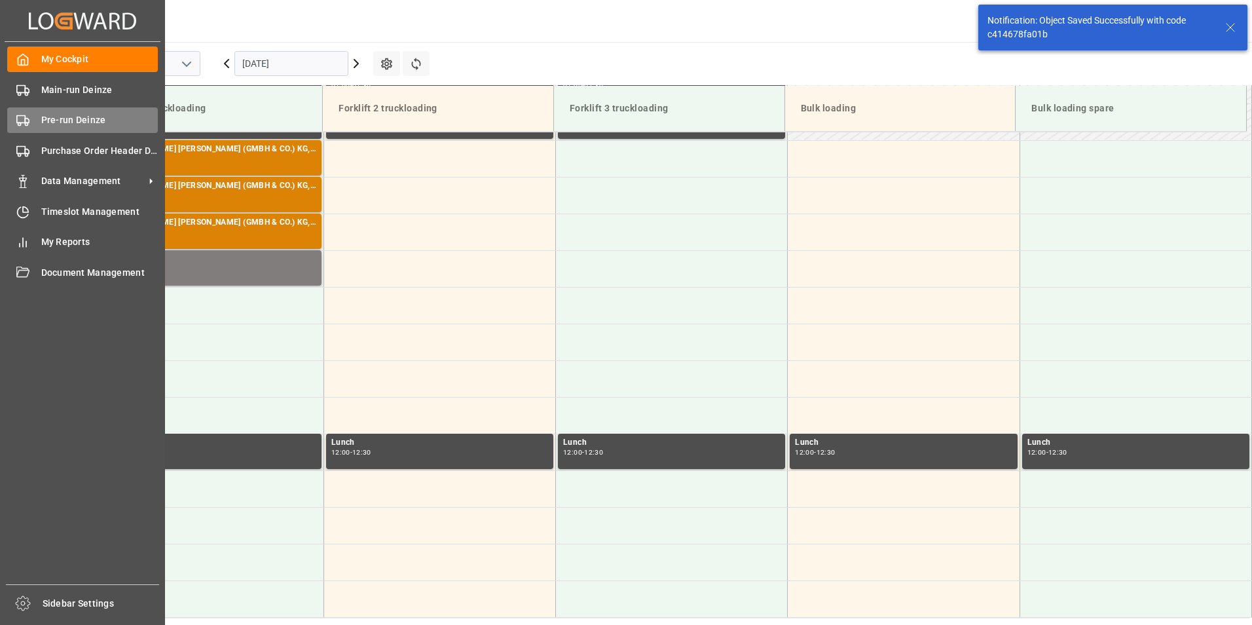
click at [24, 120] on icon at bounding box center [22, 120] width 13 height 13
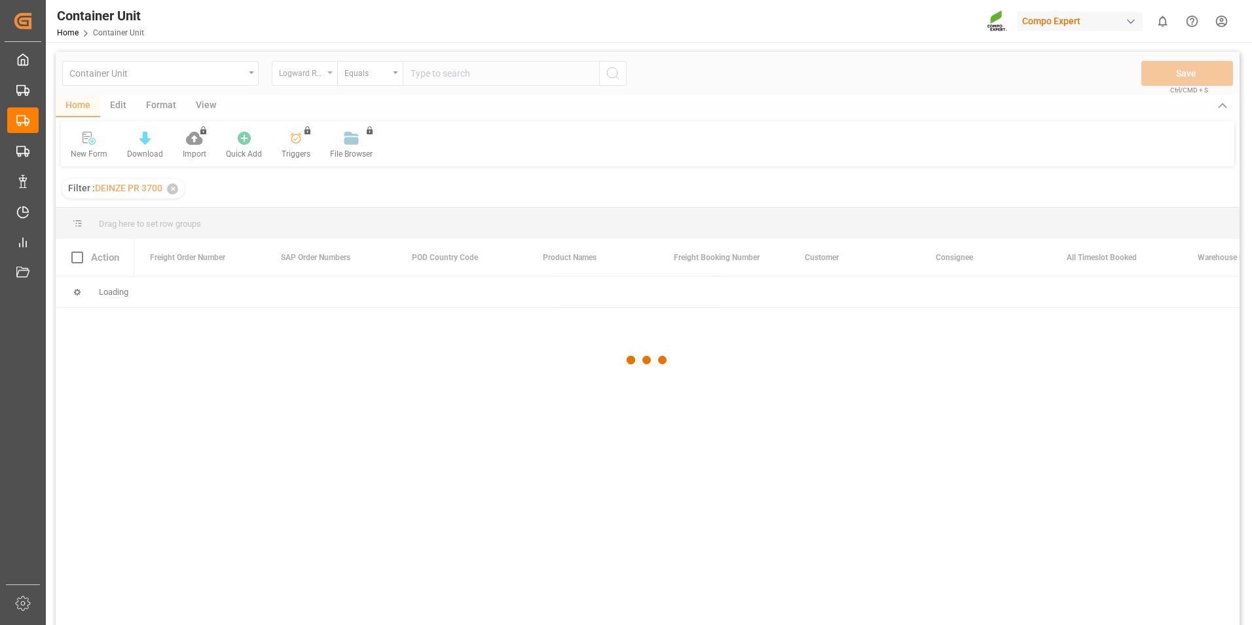
click at [331, 77] on div at bounding box center [648, 360] width 1184 height 617
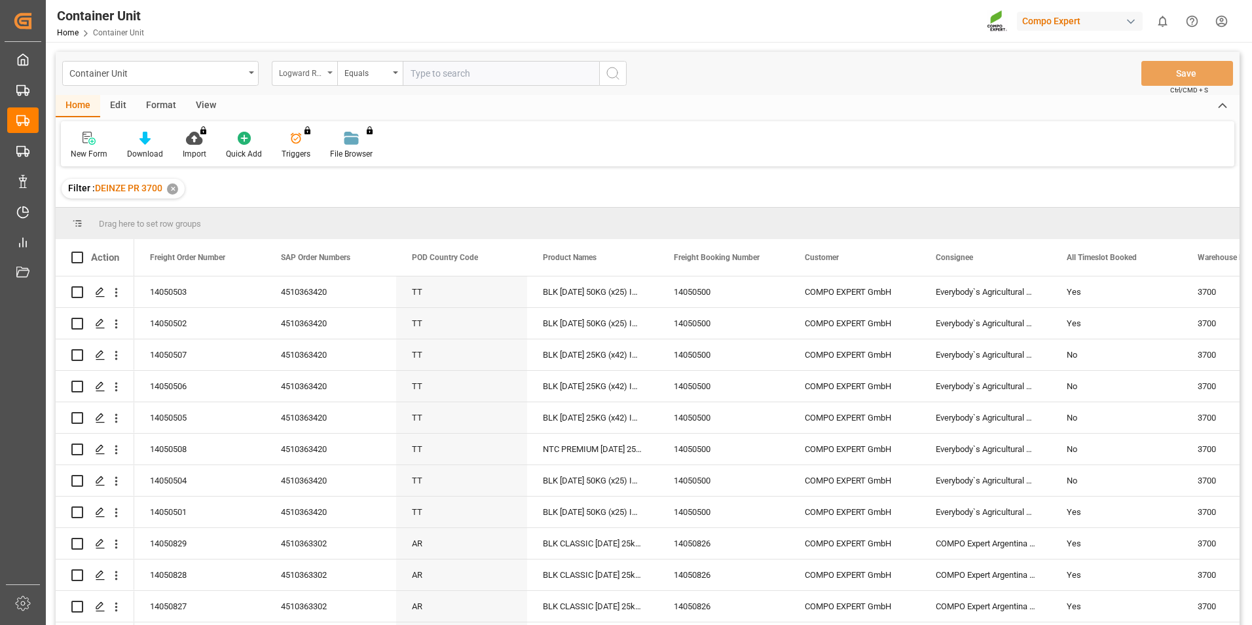
click at [331, 74] on div "Logward Reference" at bounding box center [304, 73] width 65 height 25
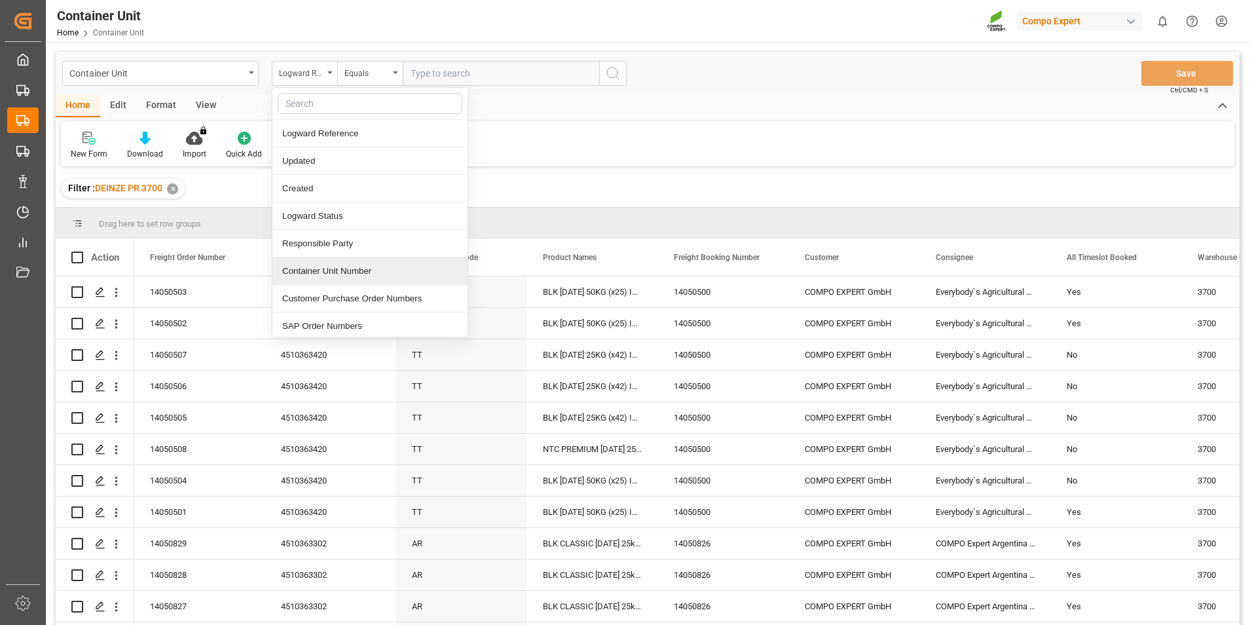
click at [307, 270] on div "Container Unit Number" at bounding box center [369, 270] width 195 height 27
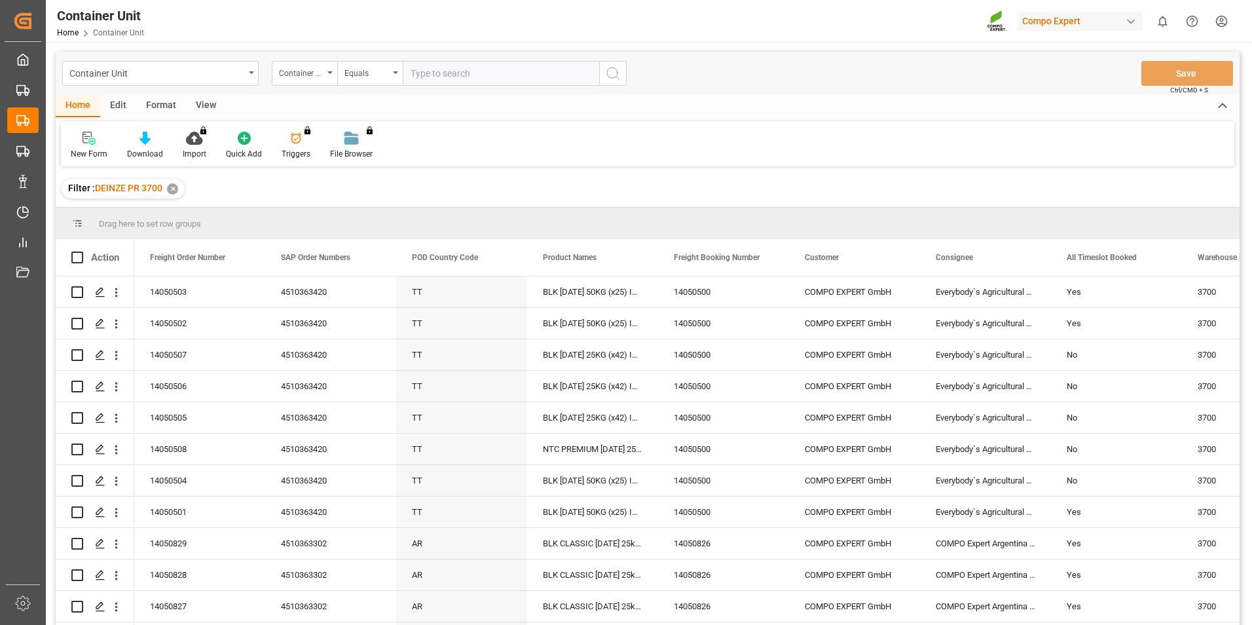
click at [416, 66] on input "text" at bounding box center [501, 73] width 196 height 25
type input "14050504"
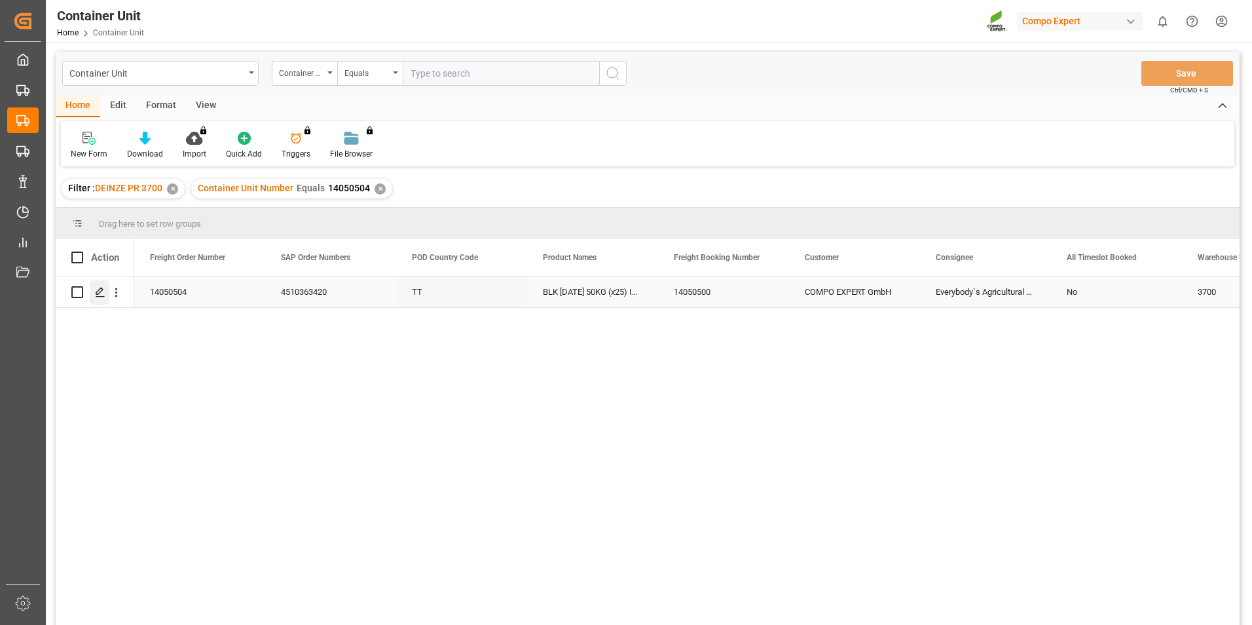
click at [97, 295] on polygon "Press SPACE to select this row." at bounding box center [99, 291] width 7 height 7
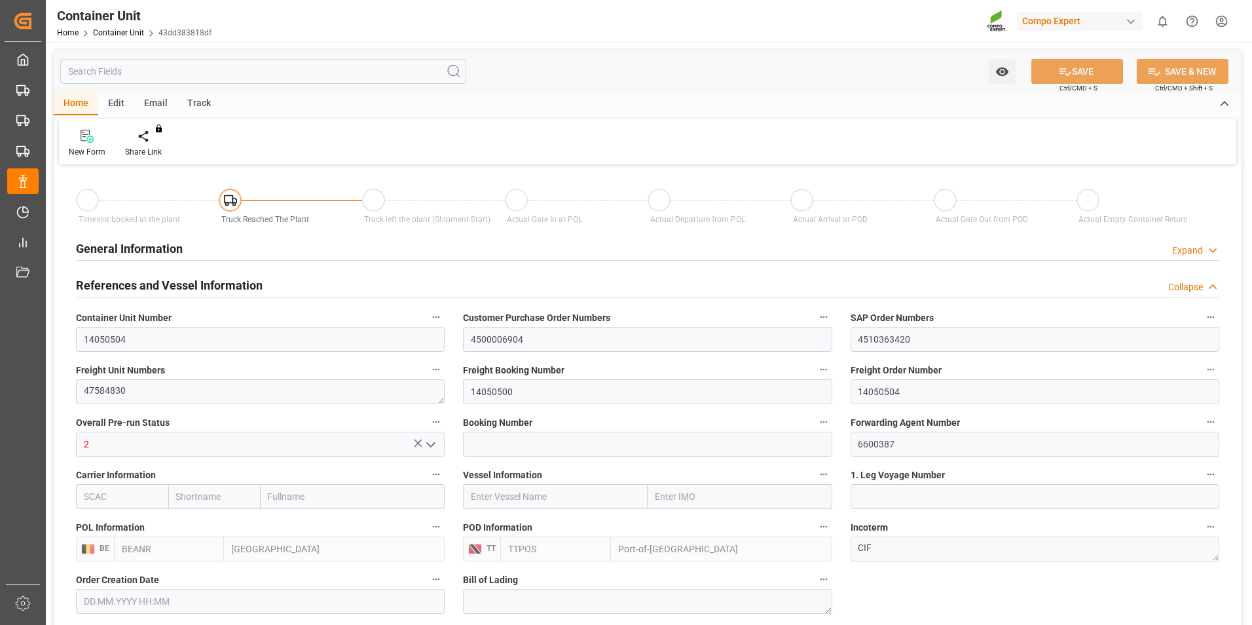
type input "BEANR"
type input "TTPOS"
type input "7"
type input "0"
type input "7"
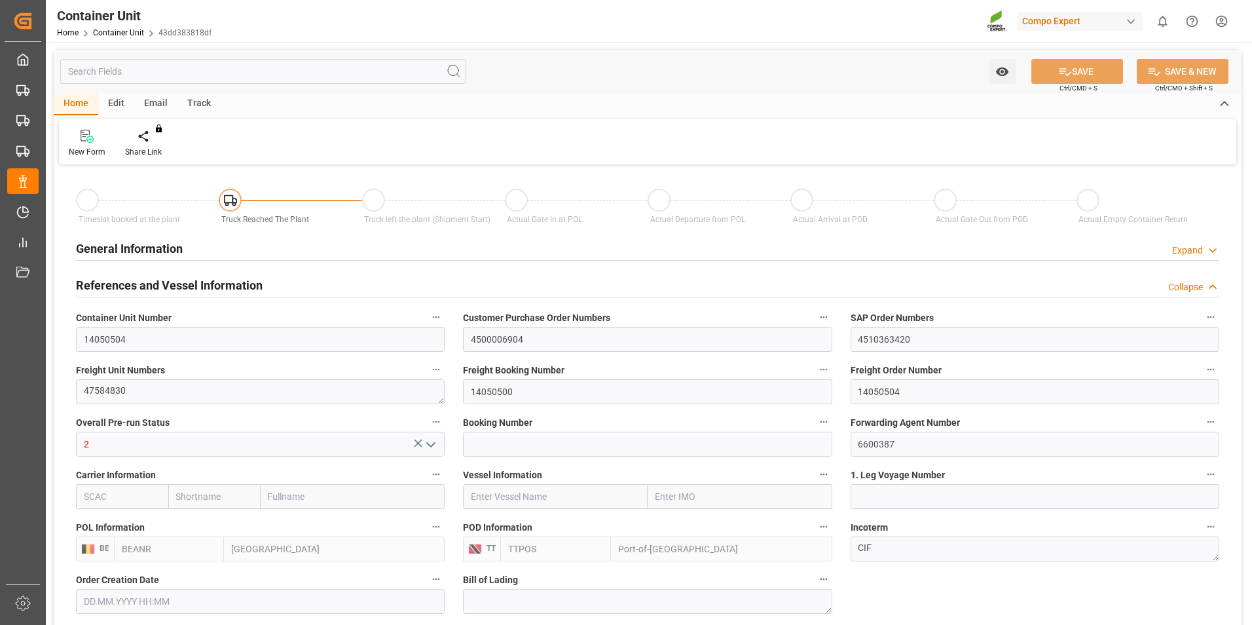
type input "0"
type input "144"
type input "20480"
type input "[DATE] 12:02"
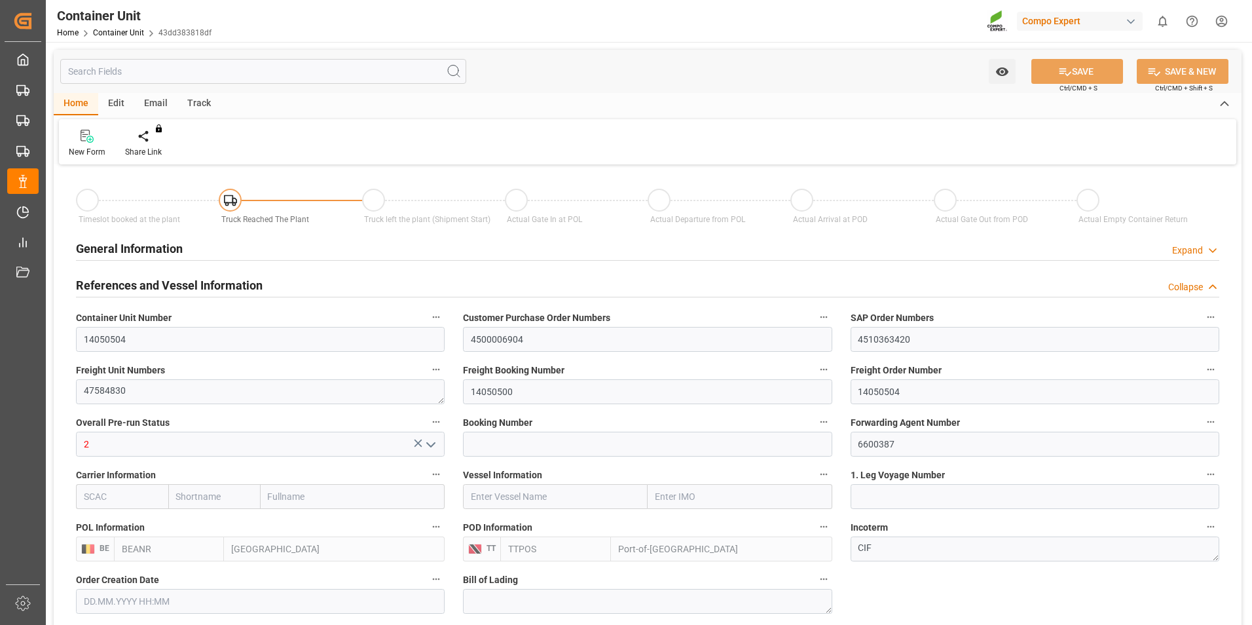
type input "[DATE]"
click at [149, 140] on icon at bounding box center [153, 136] width 9 height 13
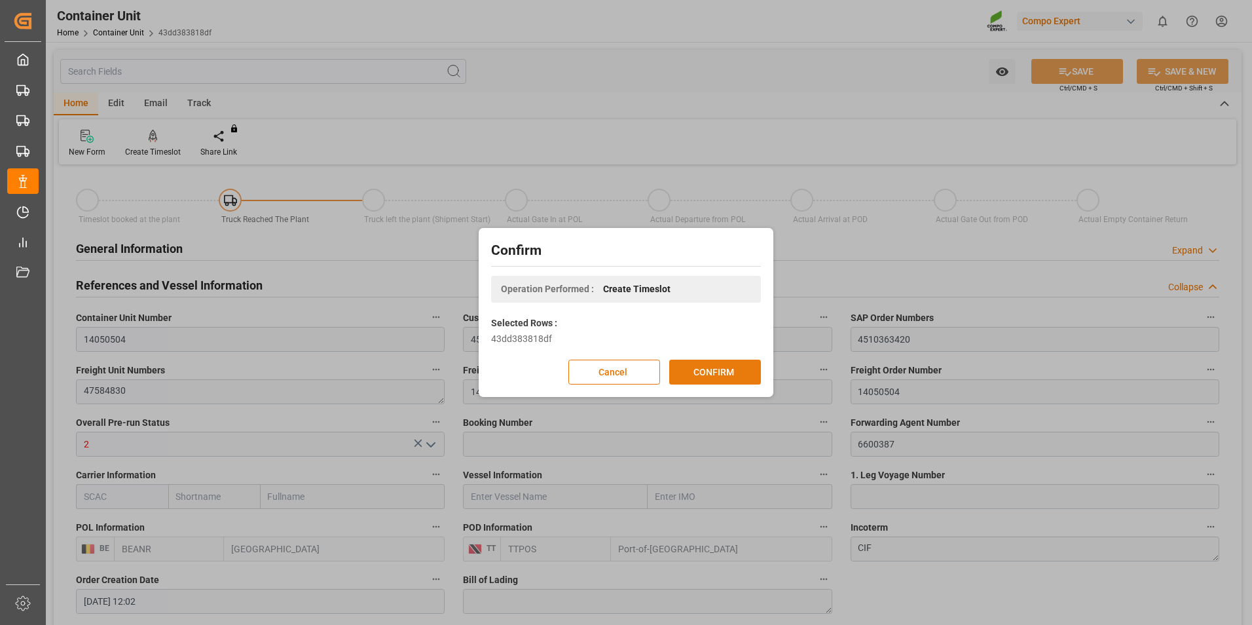
click at [717, 367] on button "CONFIRM" at bounding box center [715, 371] width 92 height 25
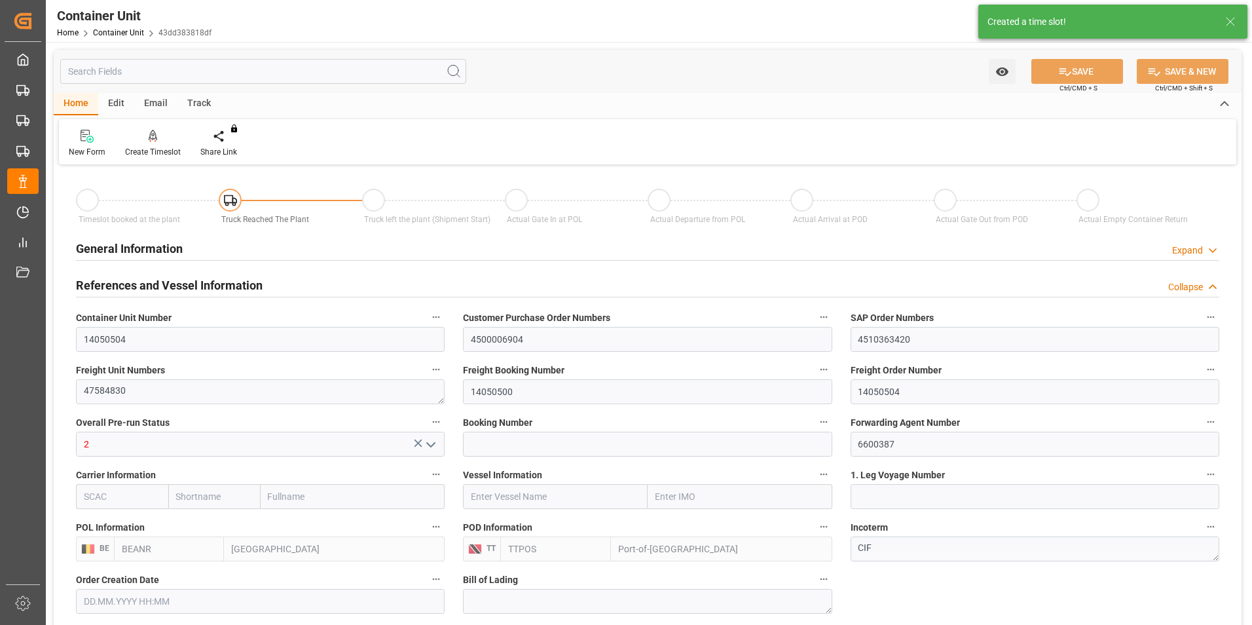
type input "[DATE] 12:02"
type input "26.09.2025"
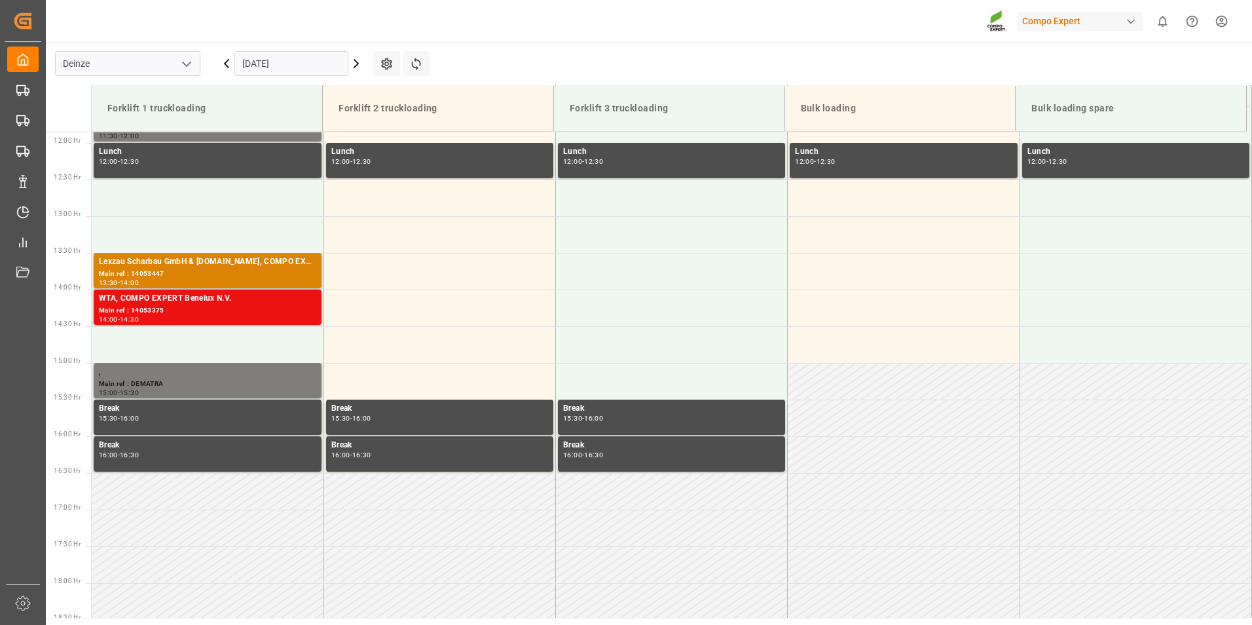
scroll to position [871, 0]
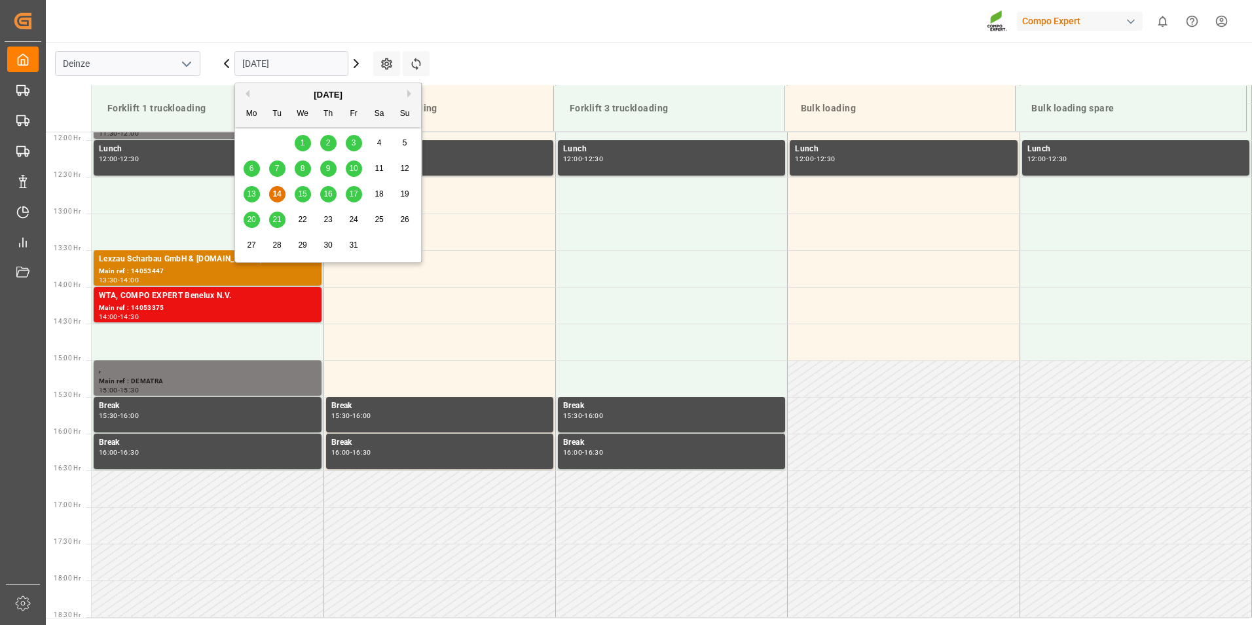
click at [307, 64] on input "[DATE]" at bounding box center [291, 63] width 114 height 25
click at [250, 218] on span "20" at bounding box center [251, 219] width 9 height 9
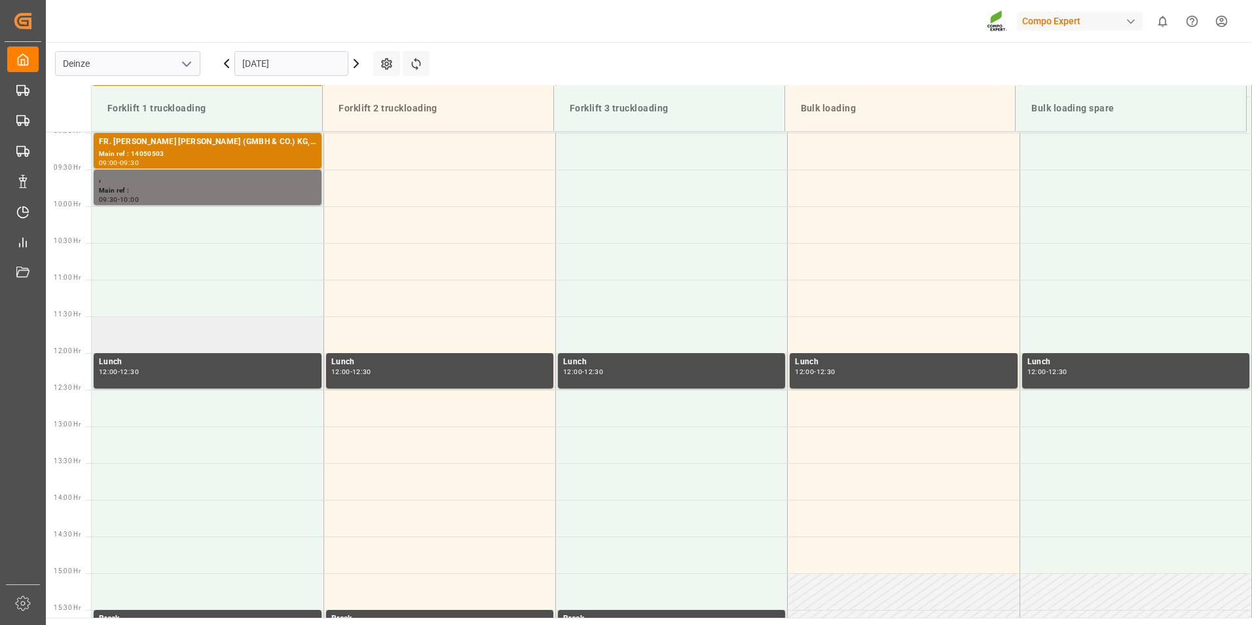
scroll to position [544, 0]
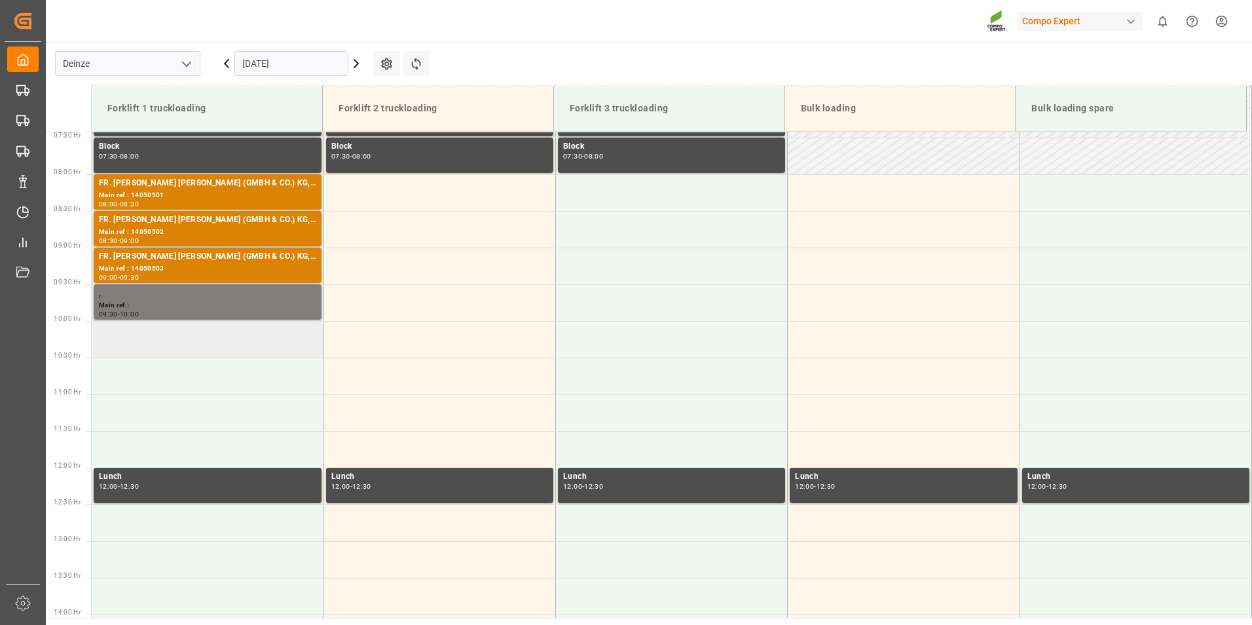
click at [119, 341] on td at bounding box center [208, 339] width 232 height 37
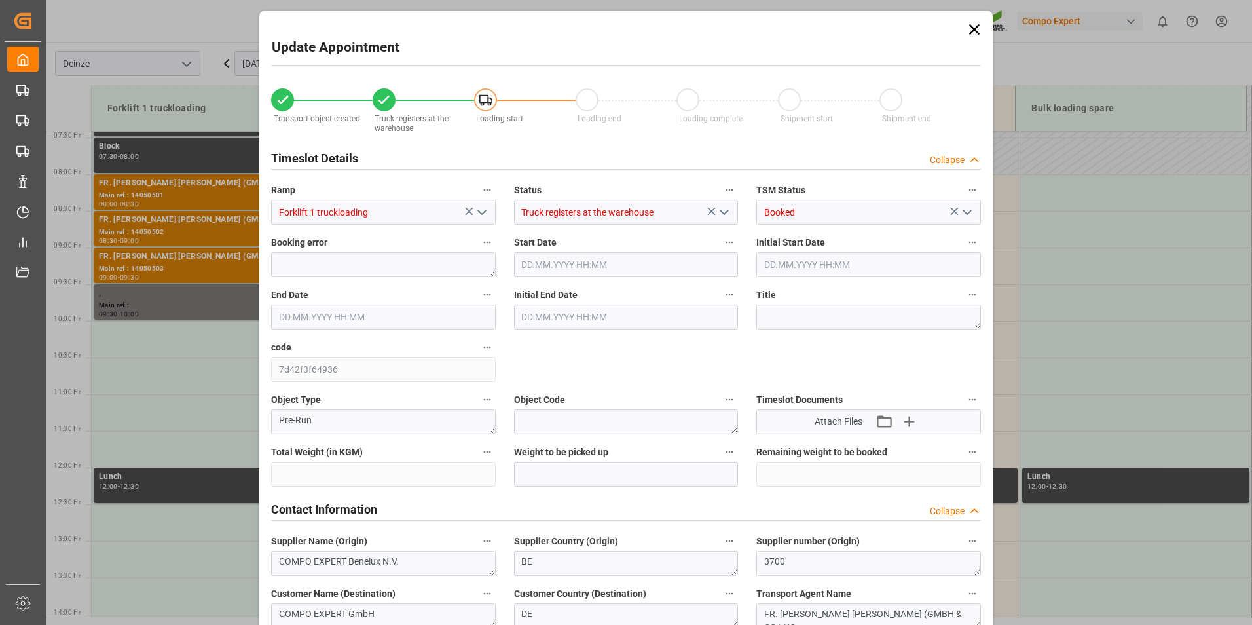
type input "20480"
type input "144"
type input "[DATE] 10:00"
type input "[DATE] 10:30"
type input "[DATE] 12:02"
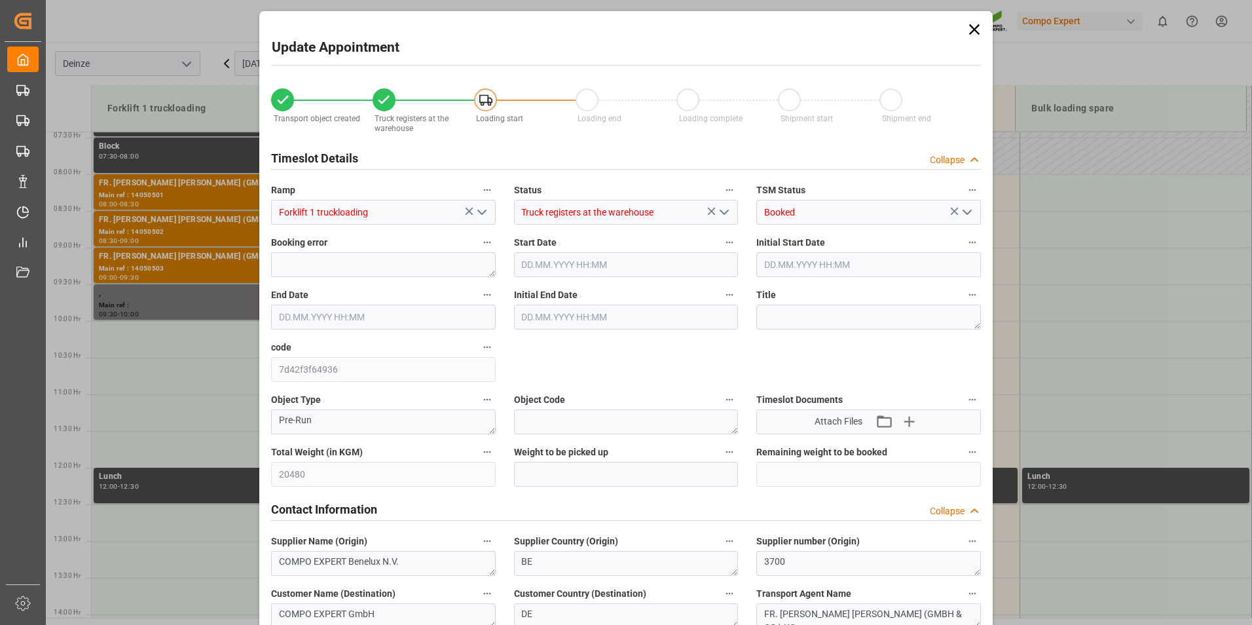
type input "[DATE] 13:17"
type input "[DATE] 11:21"
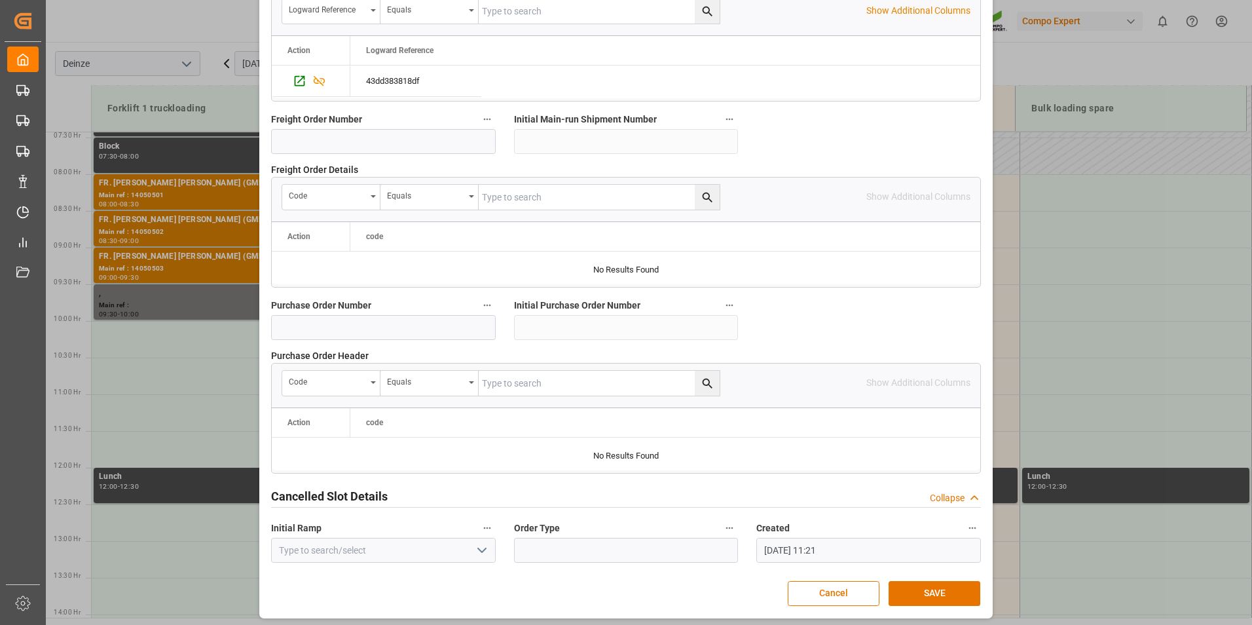
scroll to position [1192, 0]
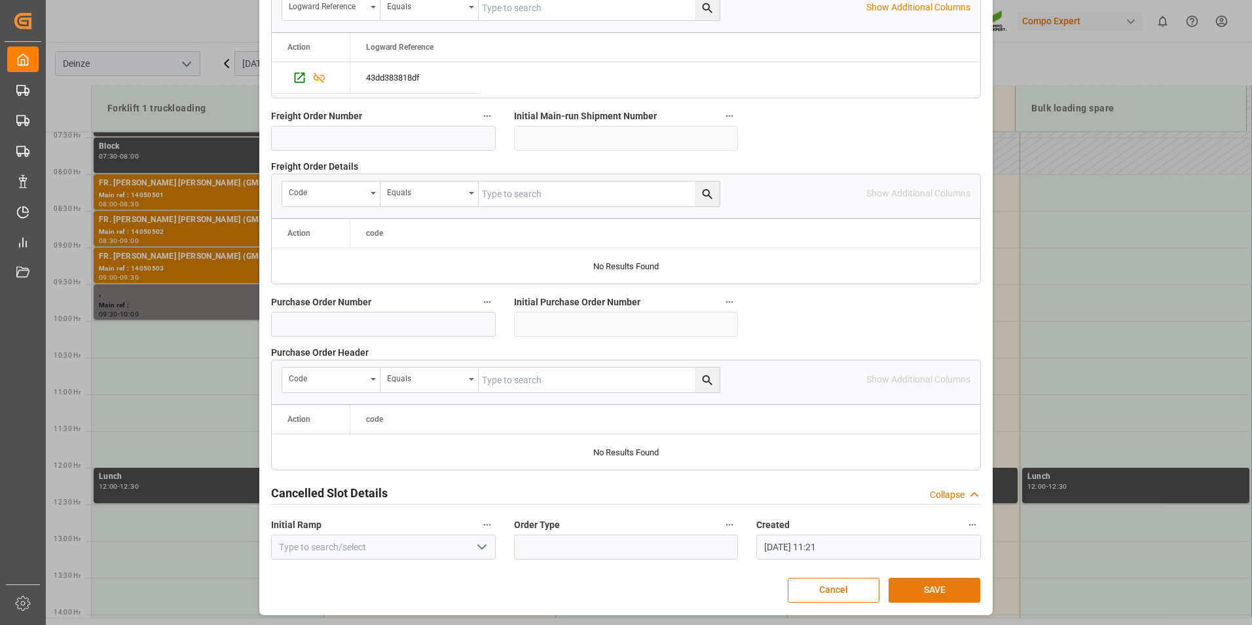
click at [938, 590] on button "SAVE" at bounding box center [934, 589] width 92 height 25
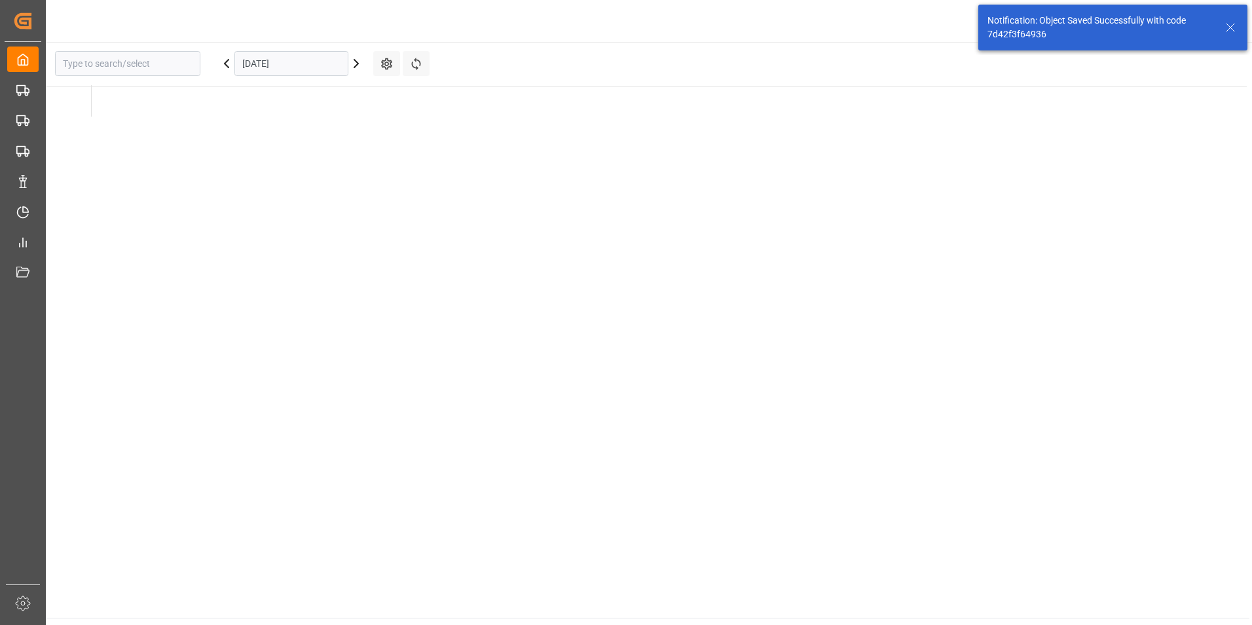
type input "Deinze"
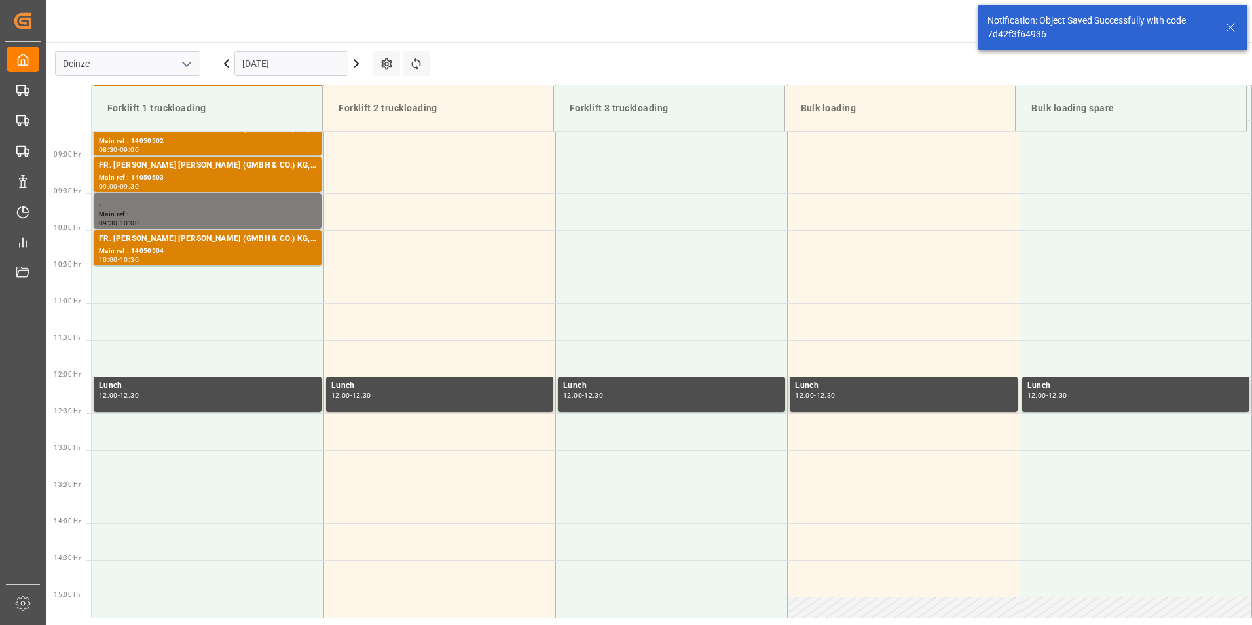
scroll to position [651, 0]
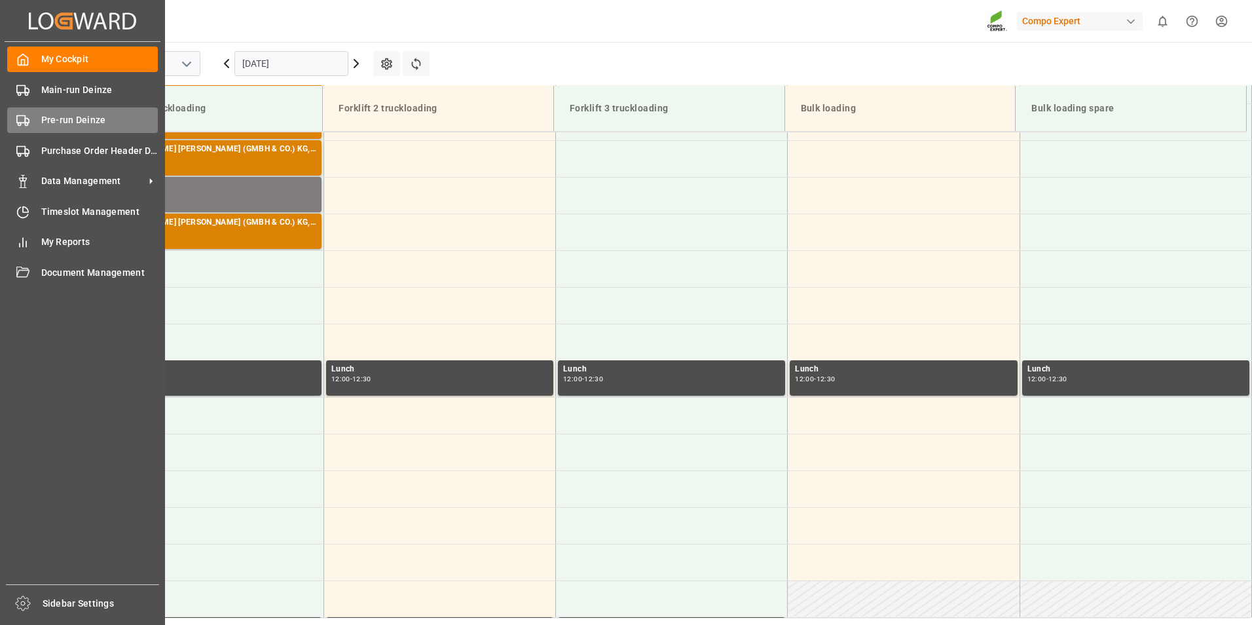
click at [21, 118] on icon at bounding box center [22, 120] width 13 height 13
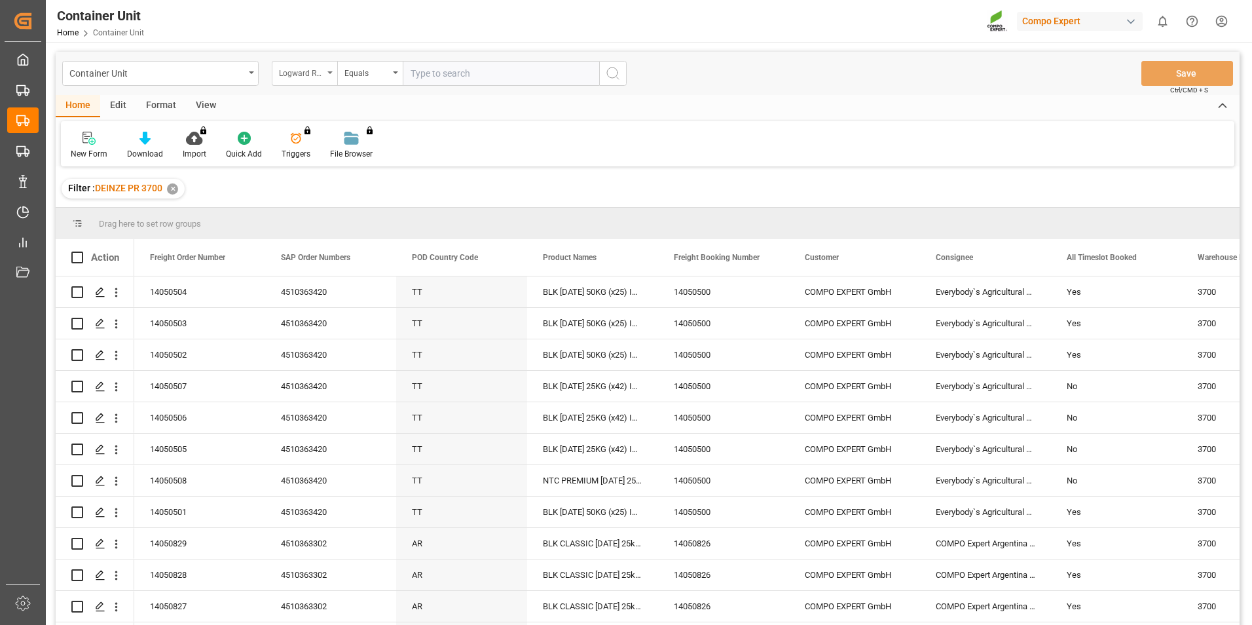
click at [329, 73] on icon "open menu" at bounding box center [329, 72] width 5 height 3
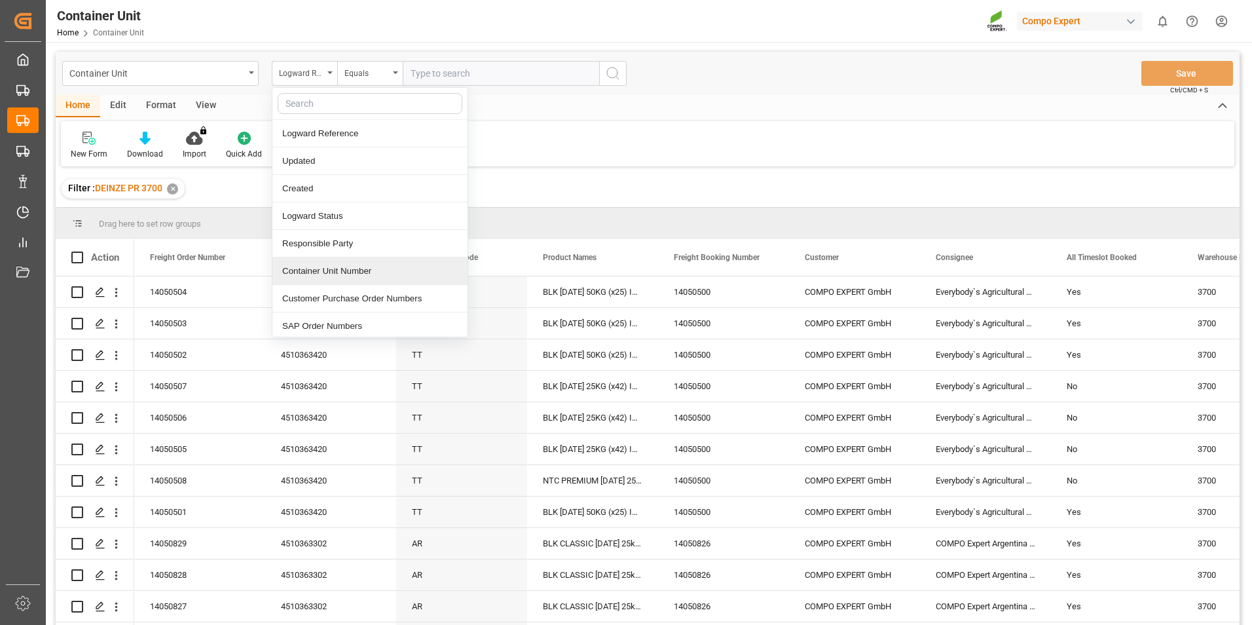
click at [302, 272] on div "Container Unit Number" at bounding box center [369, 270] width 195 height 27
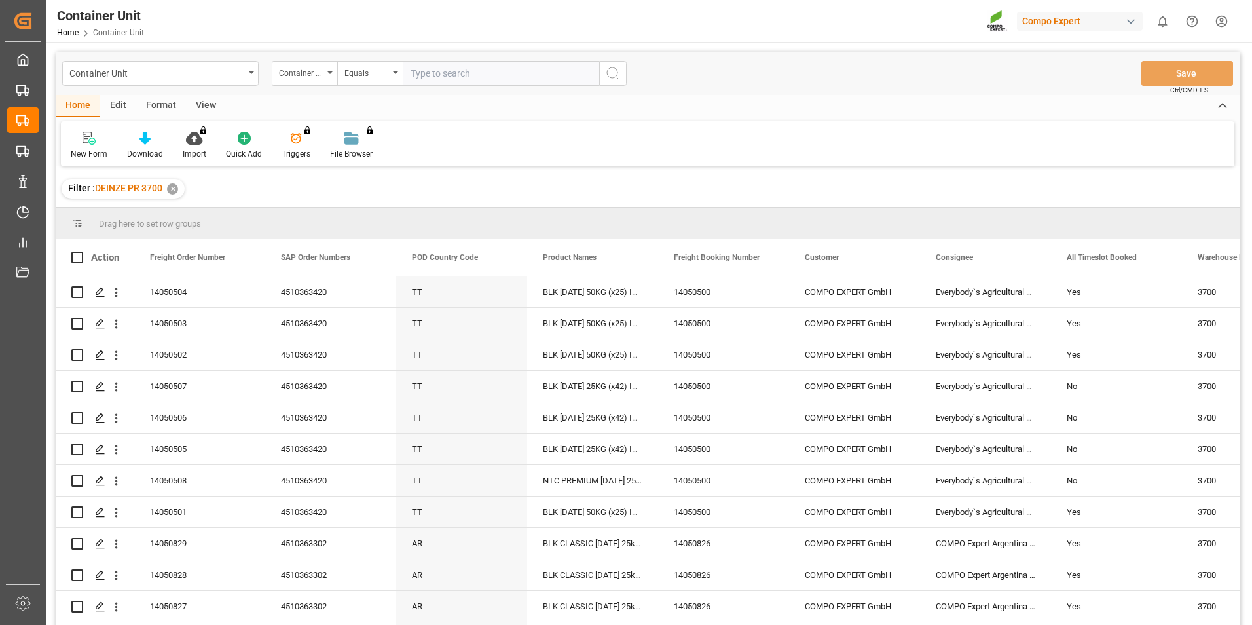
click at [441, 76] on input "text" at bounding box center [501, 73] width 196 height 25
type input "14050508"
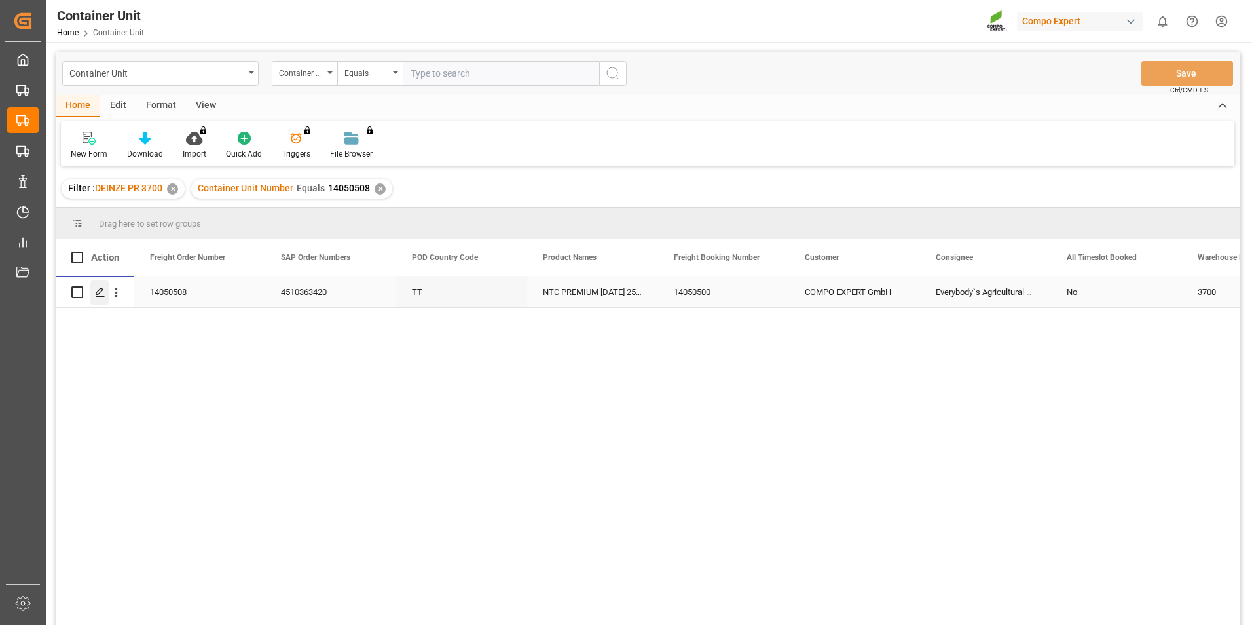
click at [100, 291] on icon "Press SPACE to select this row." at bounding box center [100, 292] width 10 height 10
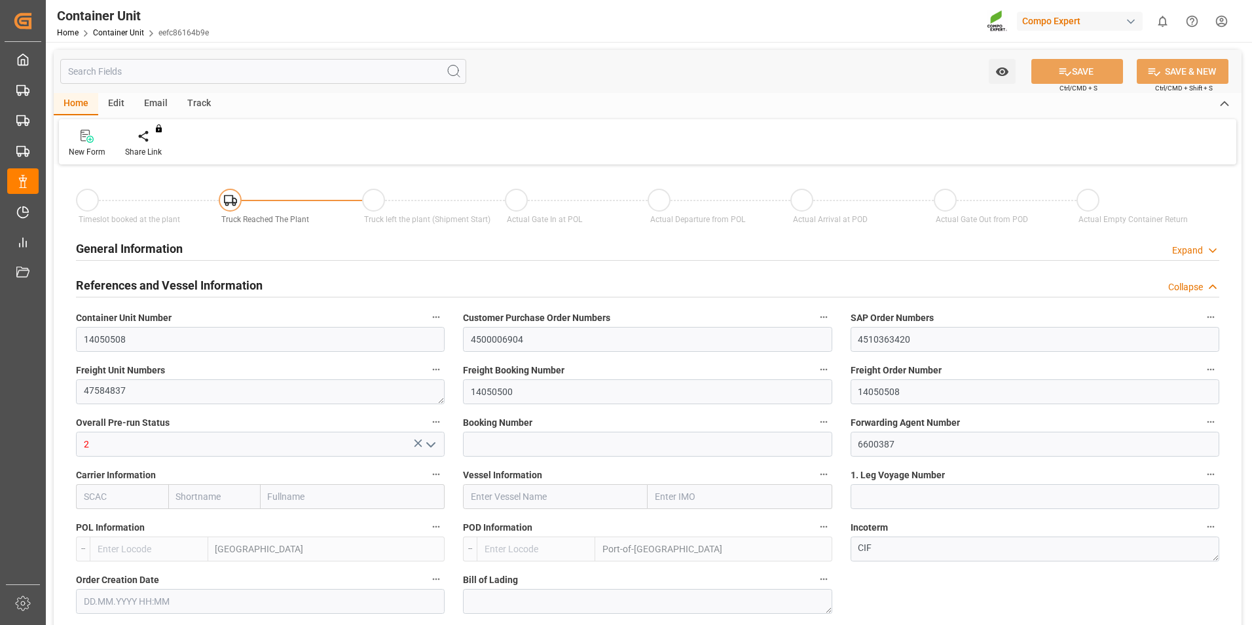
type input "BEANR"
type input "TTPOS"
type input "7"
type input "0"
type input "7"
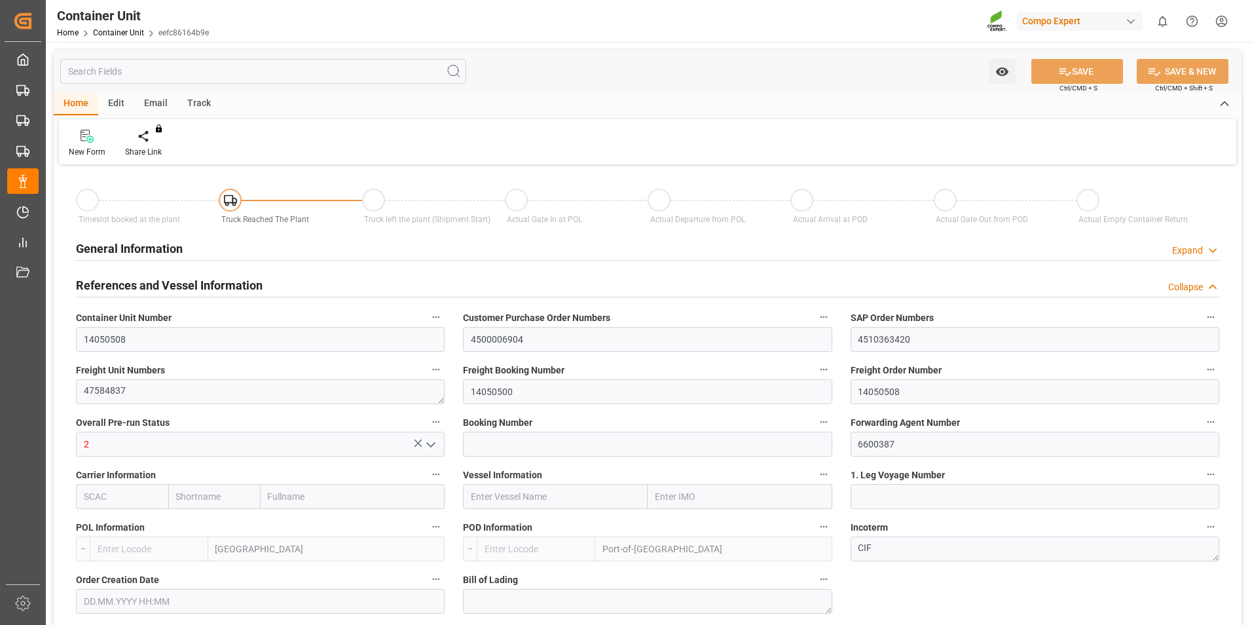
type input "0"
type input "144"
type input "21500"
type input "[DATE] 12:02"
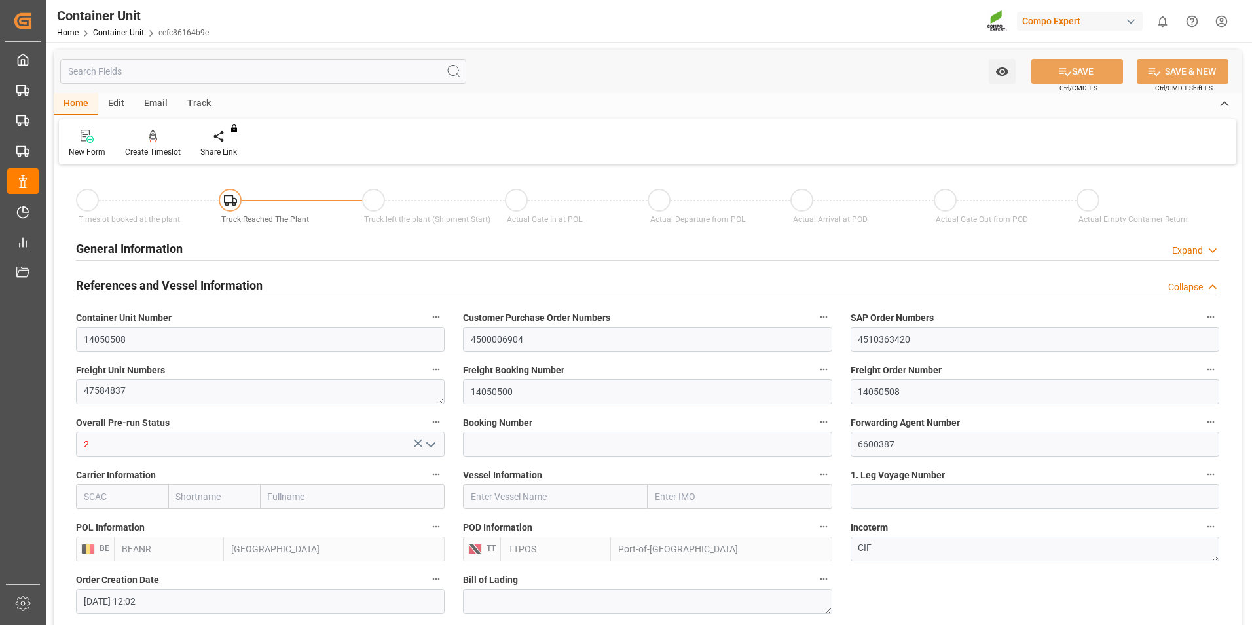
type input "[DATE]"
click at [151, 143] on icon at bounding box center [153, 136] width 9 height 13
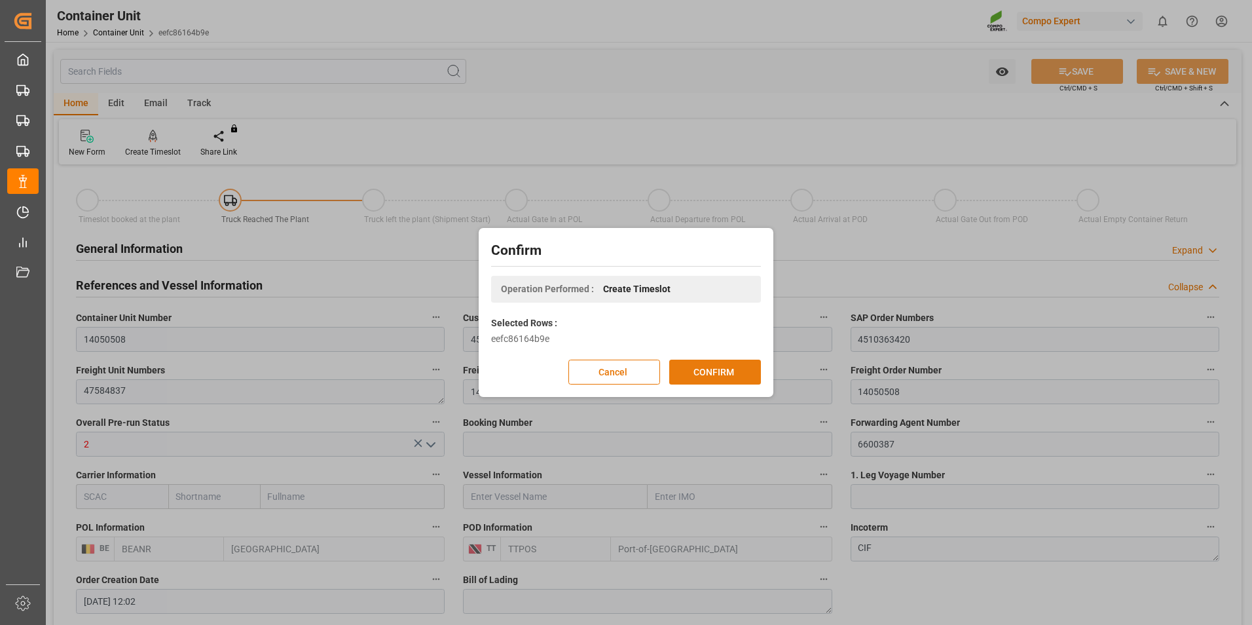
click at [698, 373] on button "CONFIRM" at bounding box center [715, 371] width 92 height 25
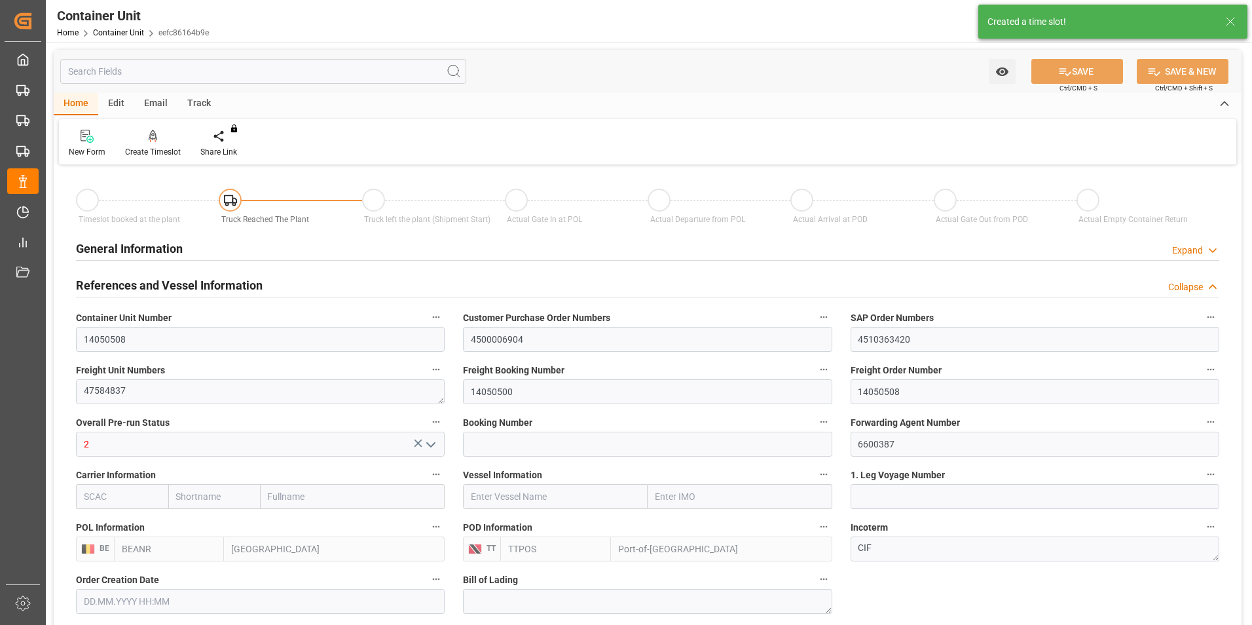
type input "[DATE] 12:02"
type input "[DATE]"
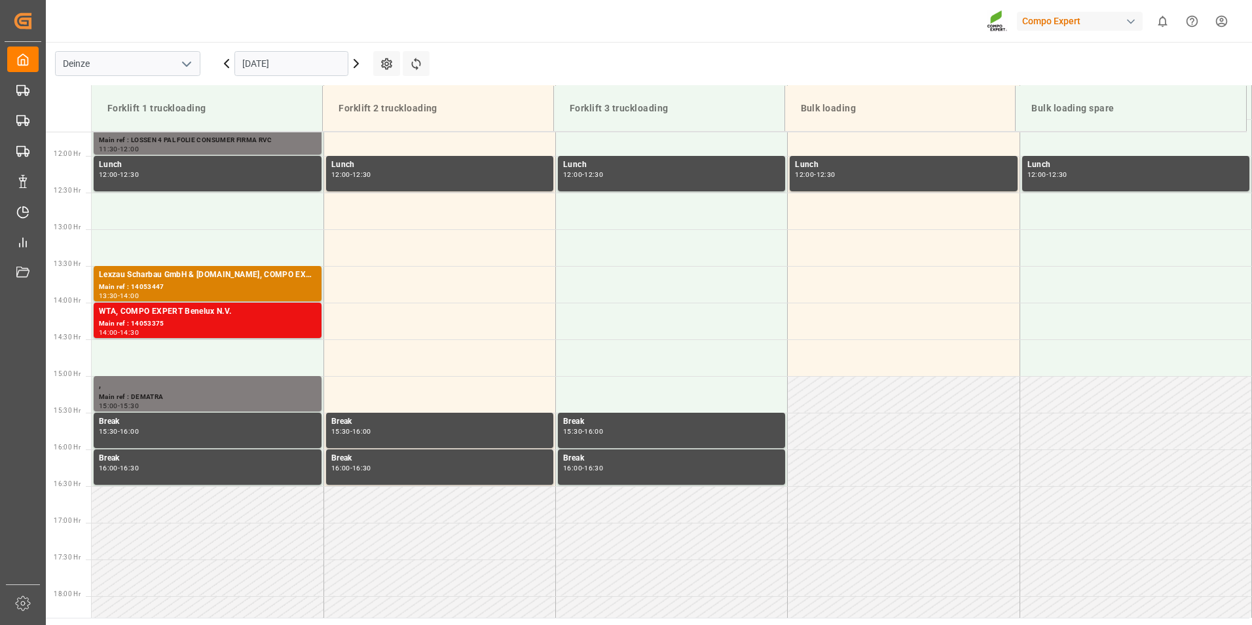
scroll to position [871, 0]
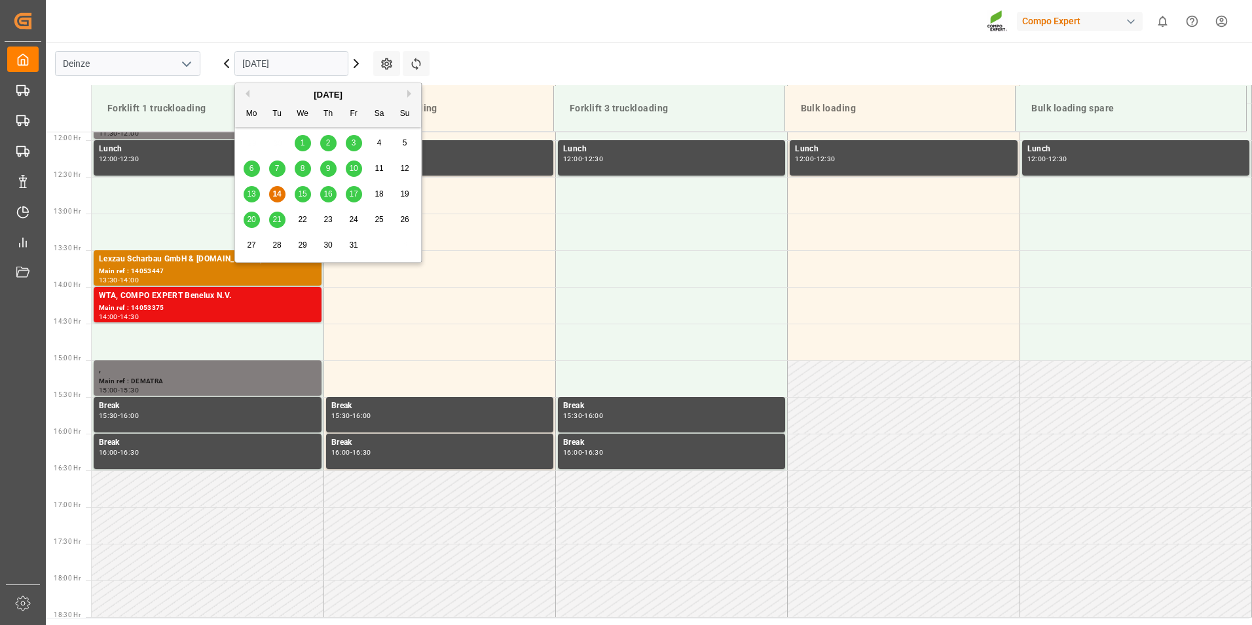
click at [313, 64] on input "[DATE]" at bounding box center [291, 63] width 114 height 25
click at [251, 220] on span "20" at bounding box center [251, 219] width 9 height 9
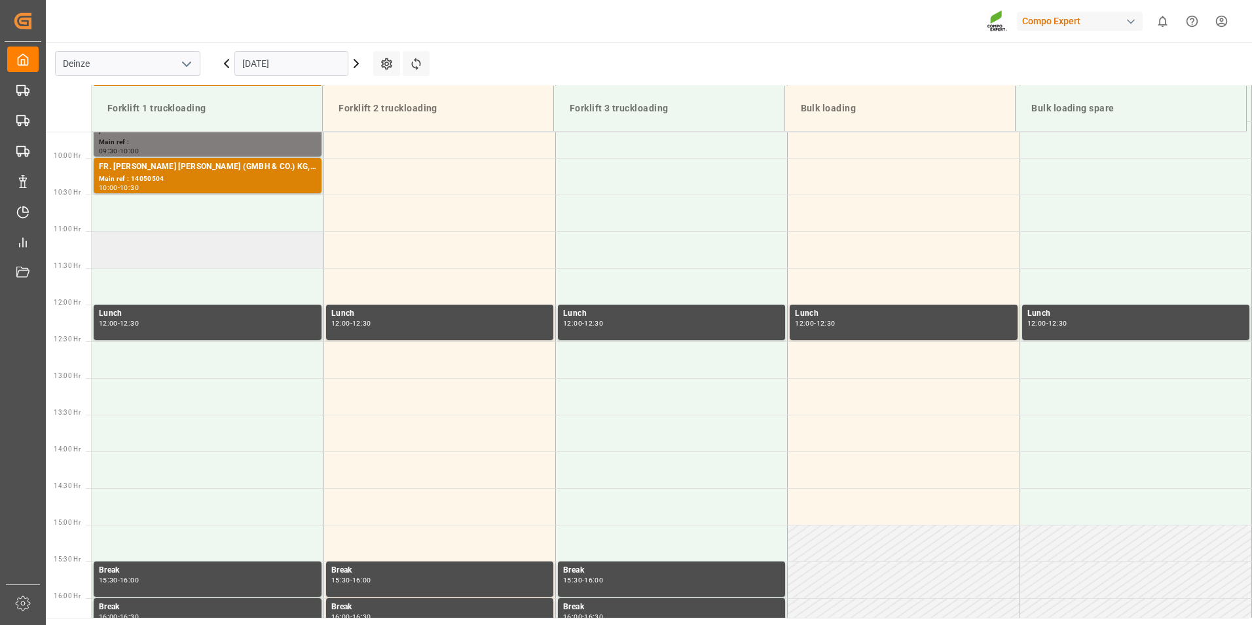
scroll to position [675, 0]
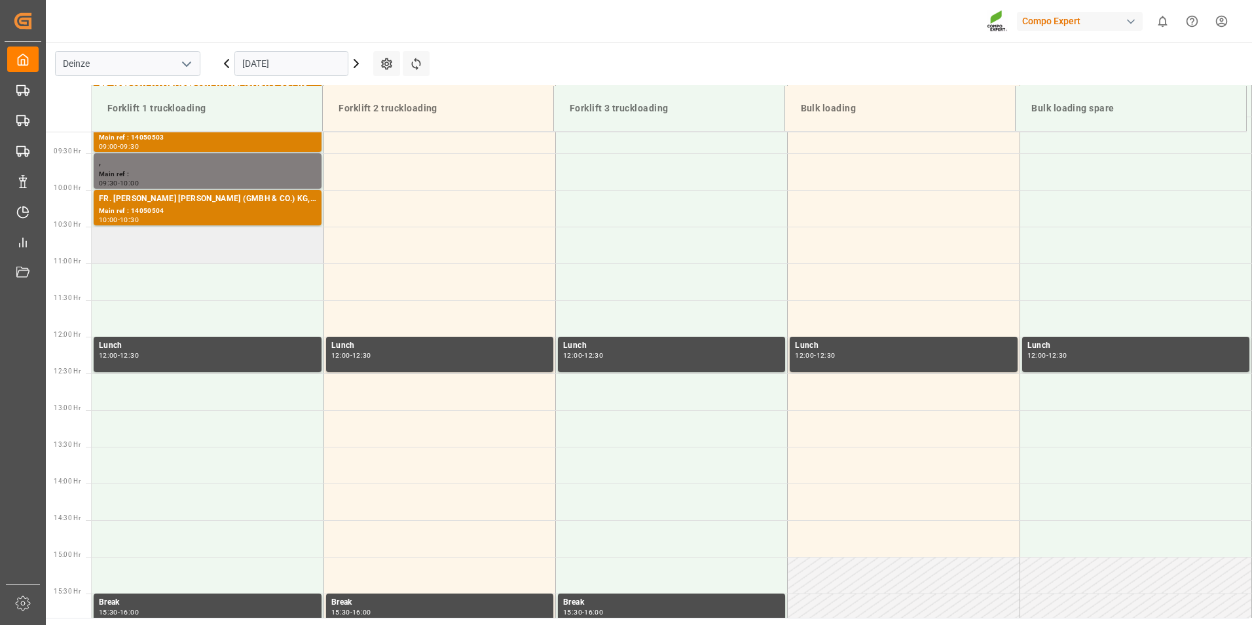
click at [122, 247] on td at bounding box center [208, 245] width 232 height 37
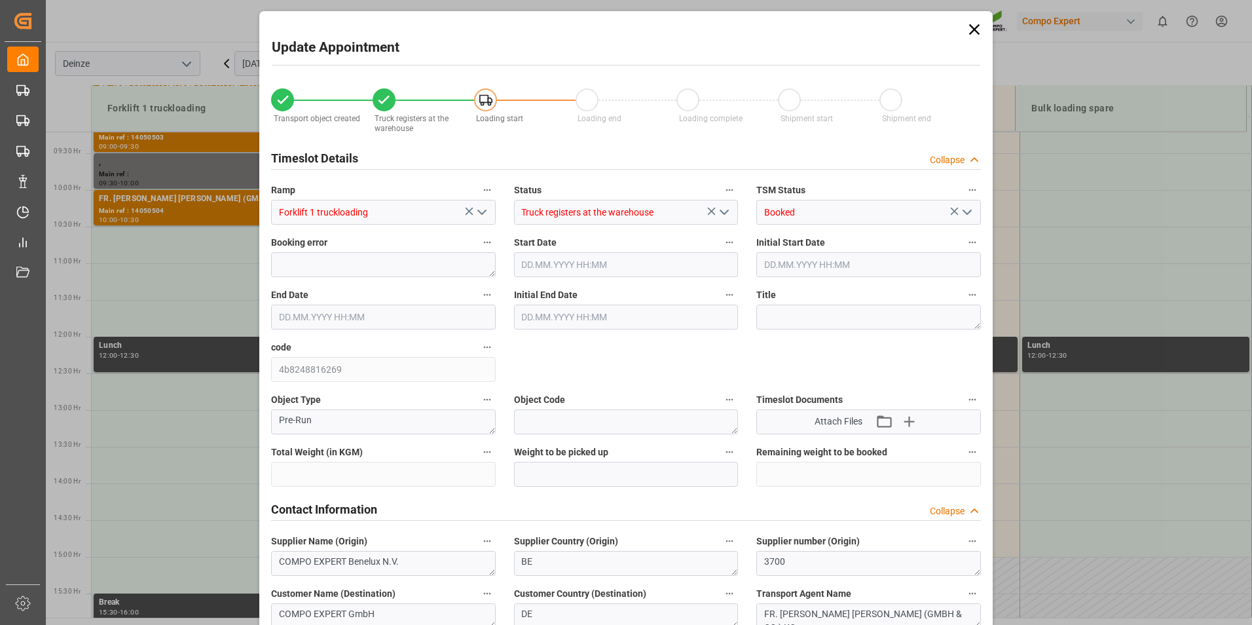
type input "21500"
type input "144"
type input "[DATE] 10:30"
type input "[DATE] 11:00"
type input "[DATE] 12:02"
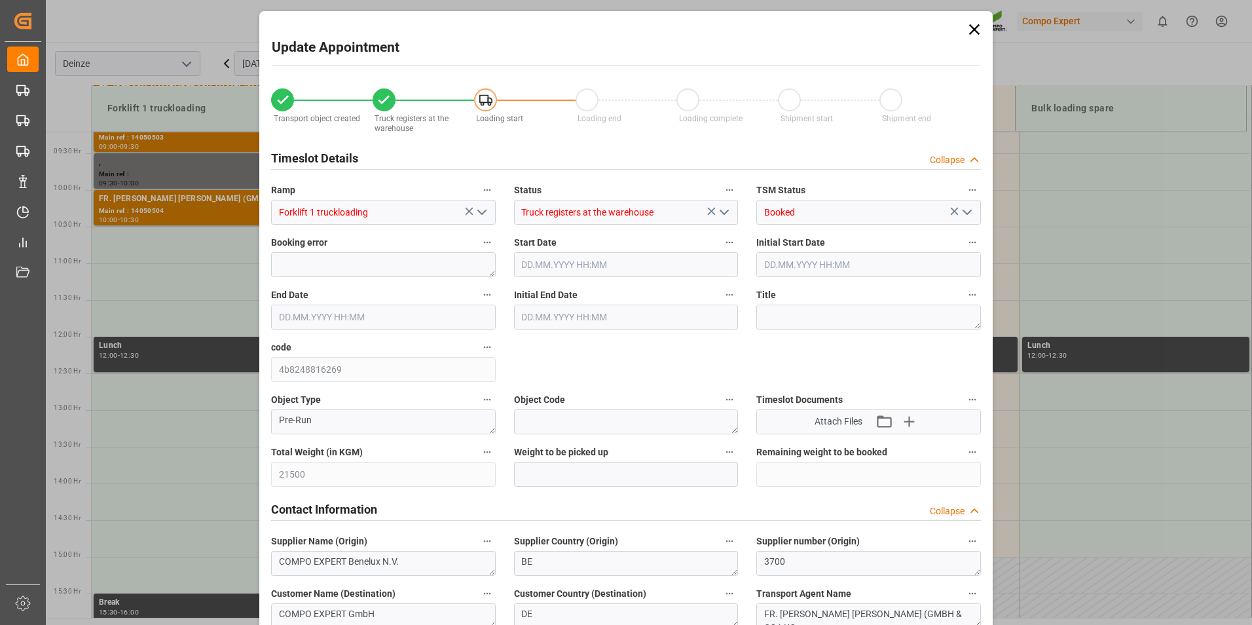
type input "[DATE] 13:17"
type input "[DATE] 11:22"
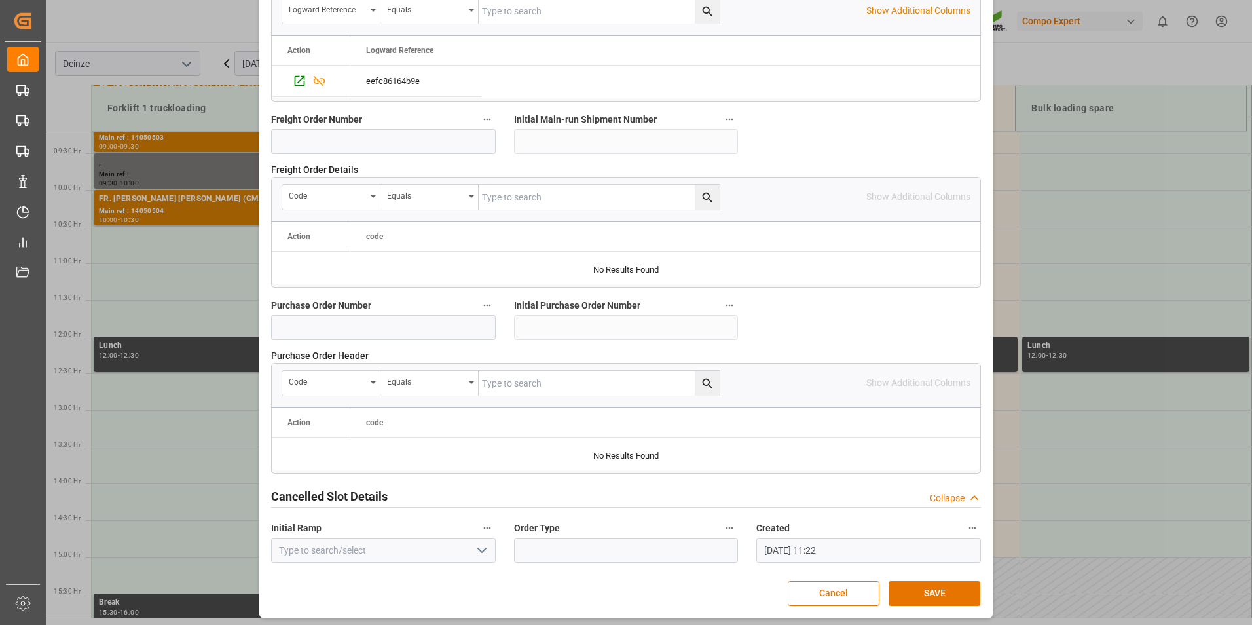
scroll to position [1192, 0]
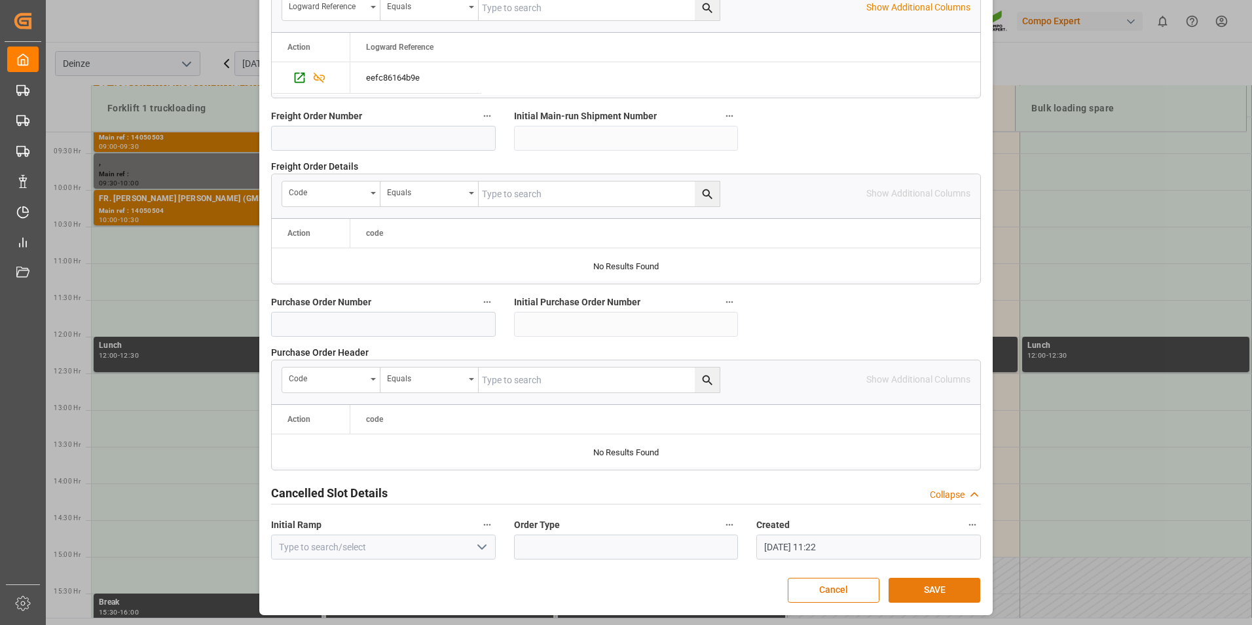
click at [935, 589] on button "SAVE" at bounding box center [934, 589] width 92 height 25
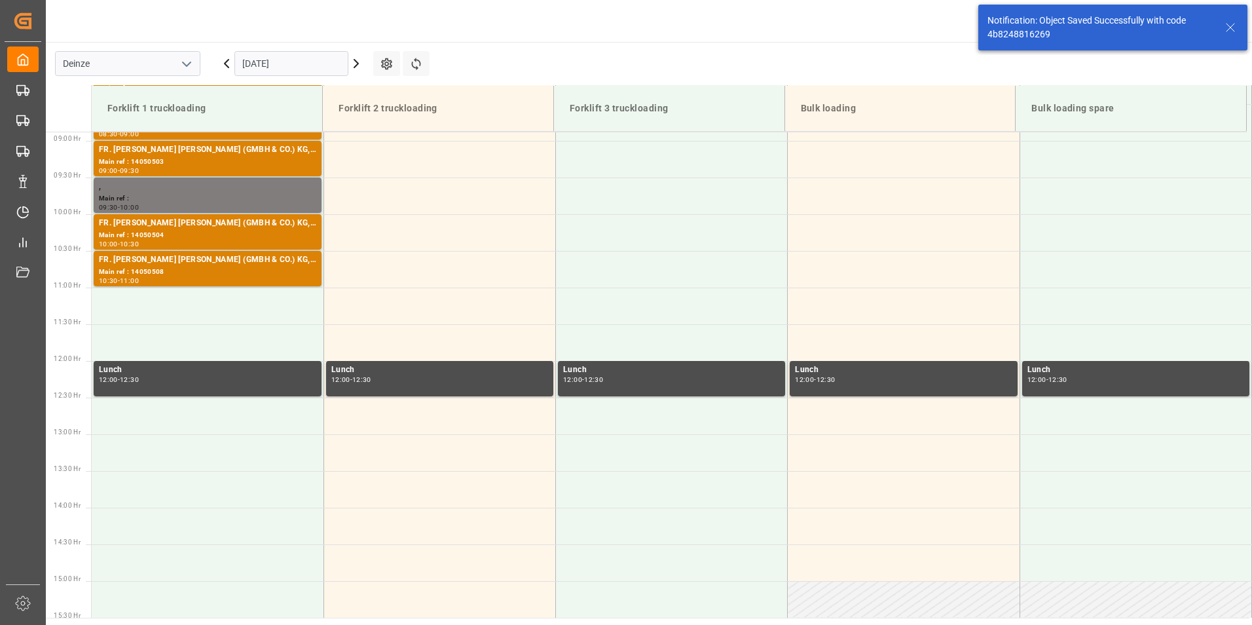
scroll to position [651, 0]
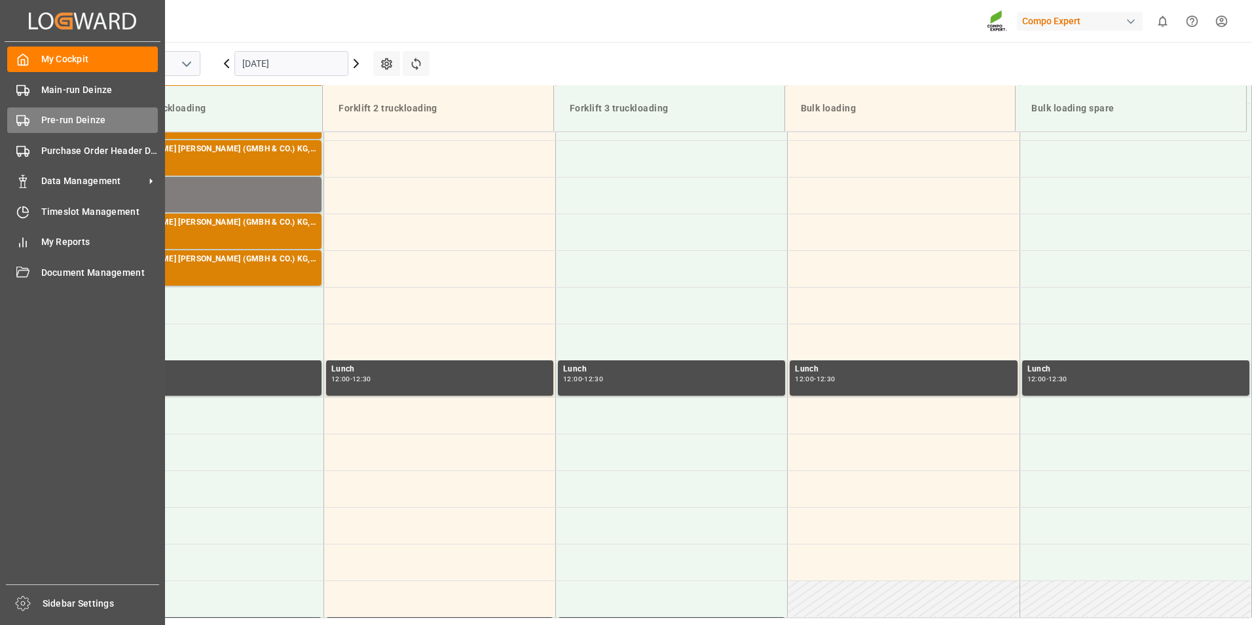
click at [24, 118] on icon at bounding box center [22, 120] width 13 height 13
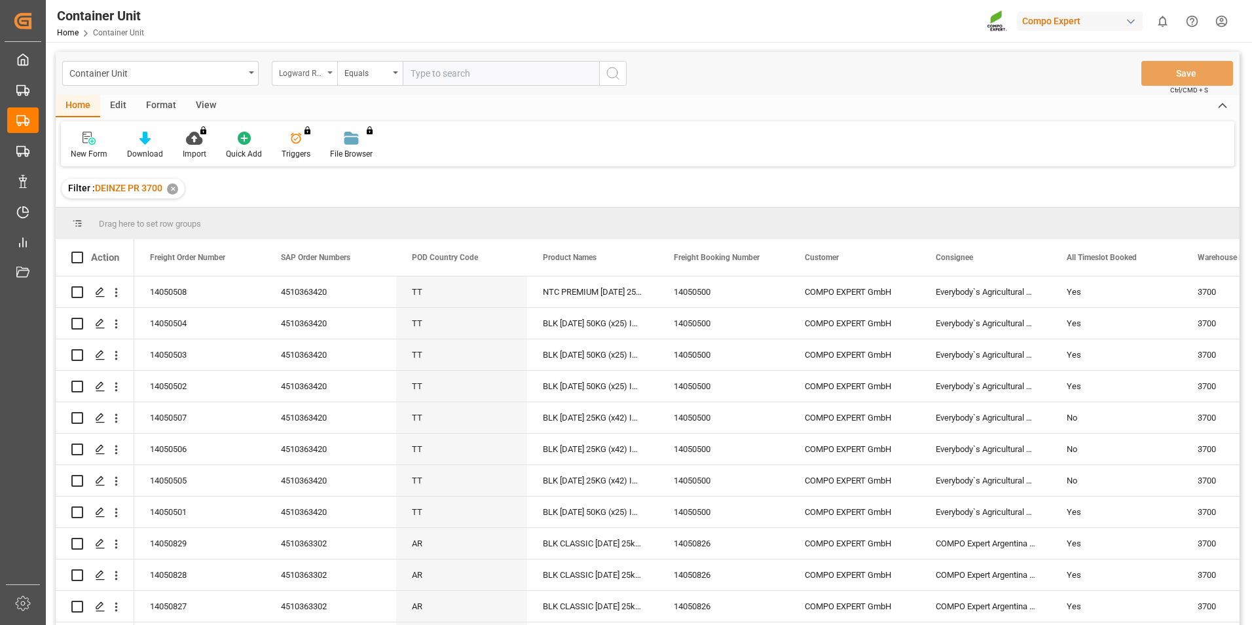
click at [329, 72] on icon "open menu" at bounding box center [329, 72] width 5 height 3
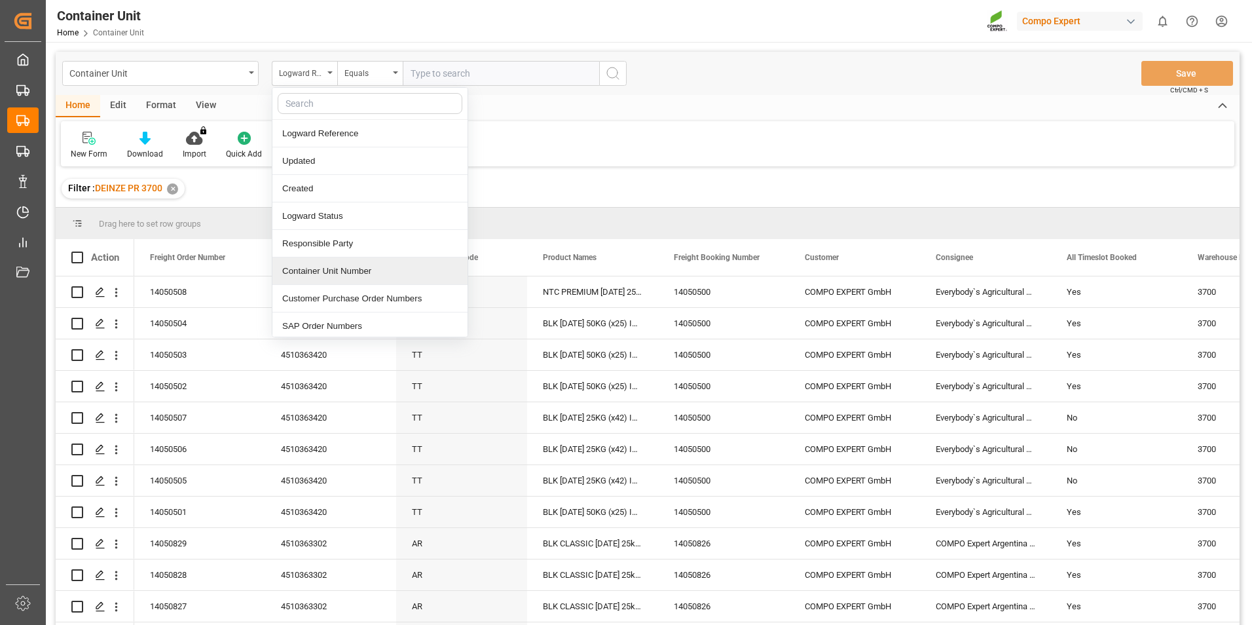
click at [303, 270] on div "Container Unit Number" at bounding box center [369, 270] width 195 height 27
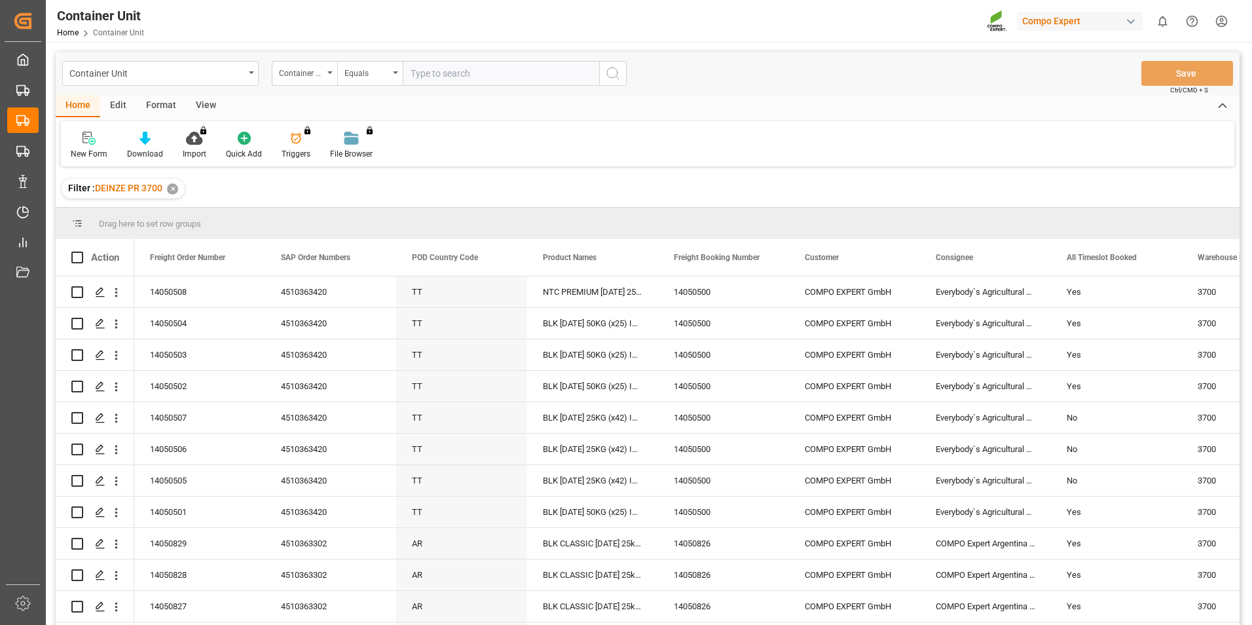
click at [423, 75] on input "text" at bounding box center [501, 73] width 196 height 25
type input "14050505"
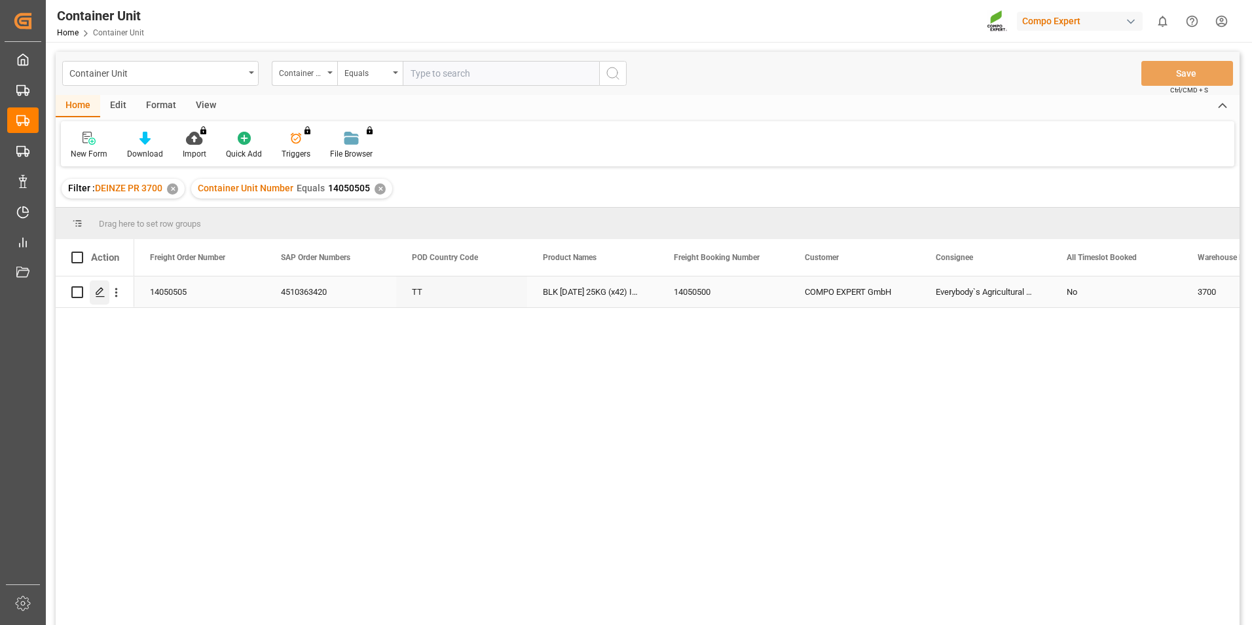
click at [98, 291] on polygon "Press SPACE to select this row." at bounding box center [99, 291] width 7 height 7
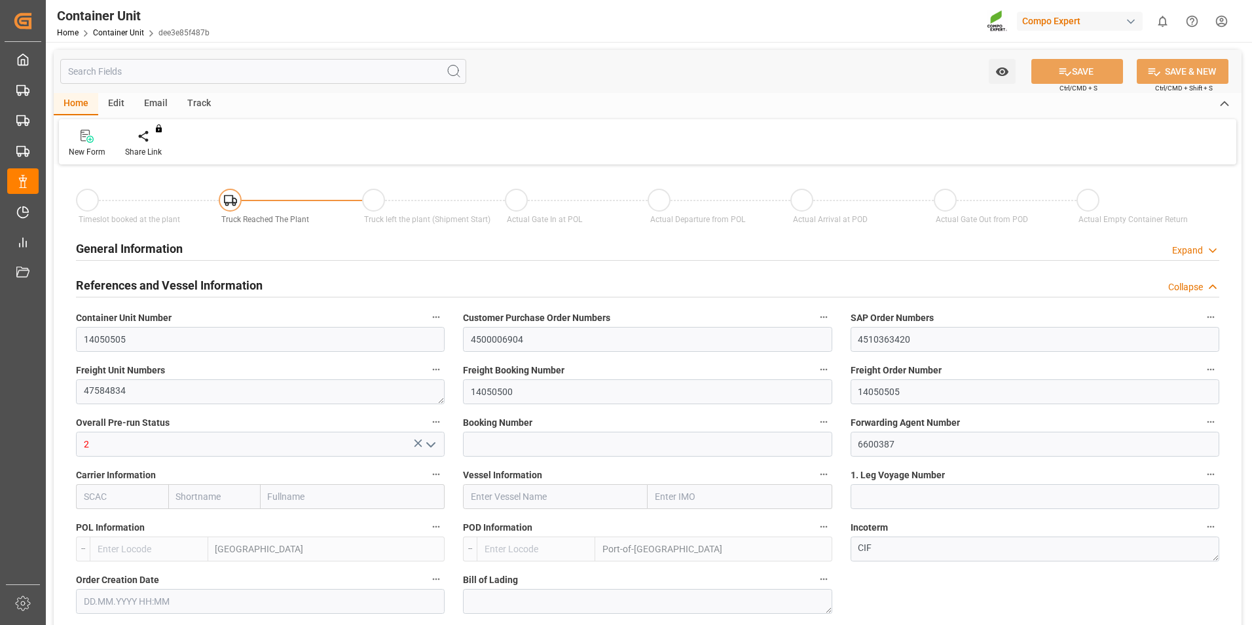
type input "BEANR"
type input "TTPOS"
type input "7"
type input "0"
type input "7"
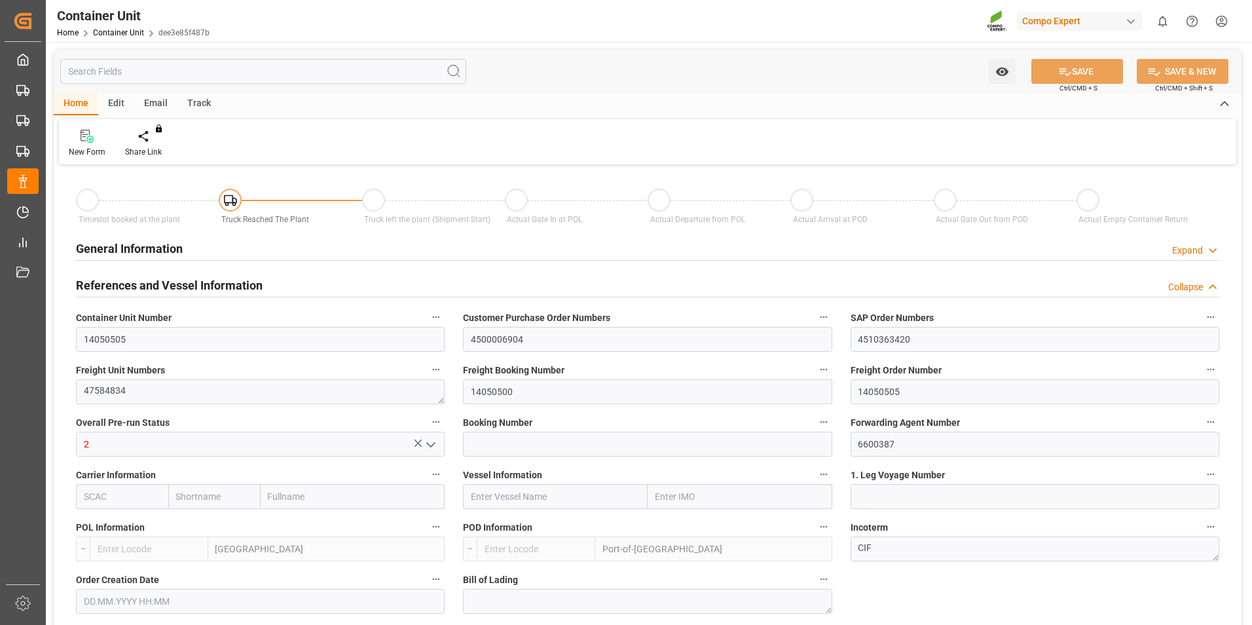
type input "0"
type input "144"
type input "21700"
type input "[DATE] 12:02"
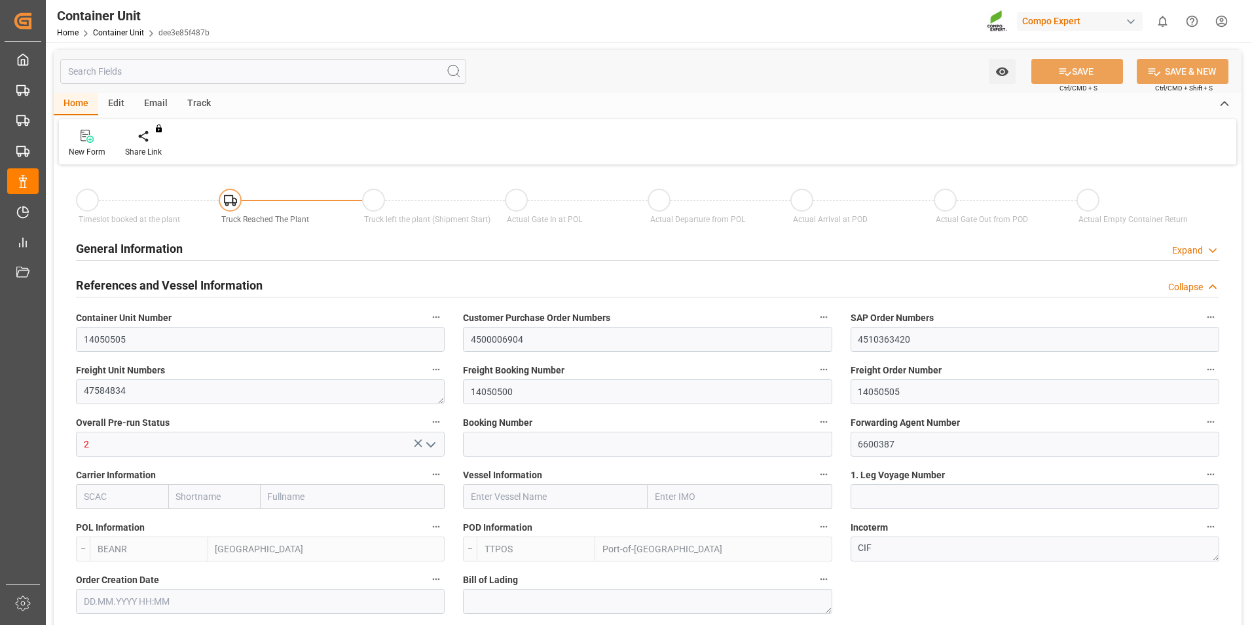
type input "[DATE]"
click at [153, 143] on icon at bounding box center [153, 136] width 9 height 13
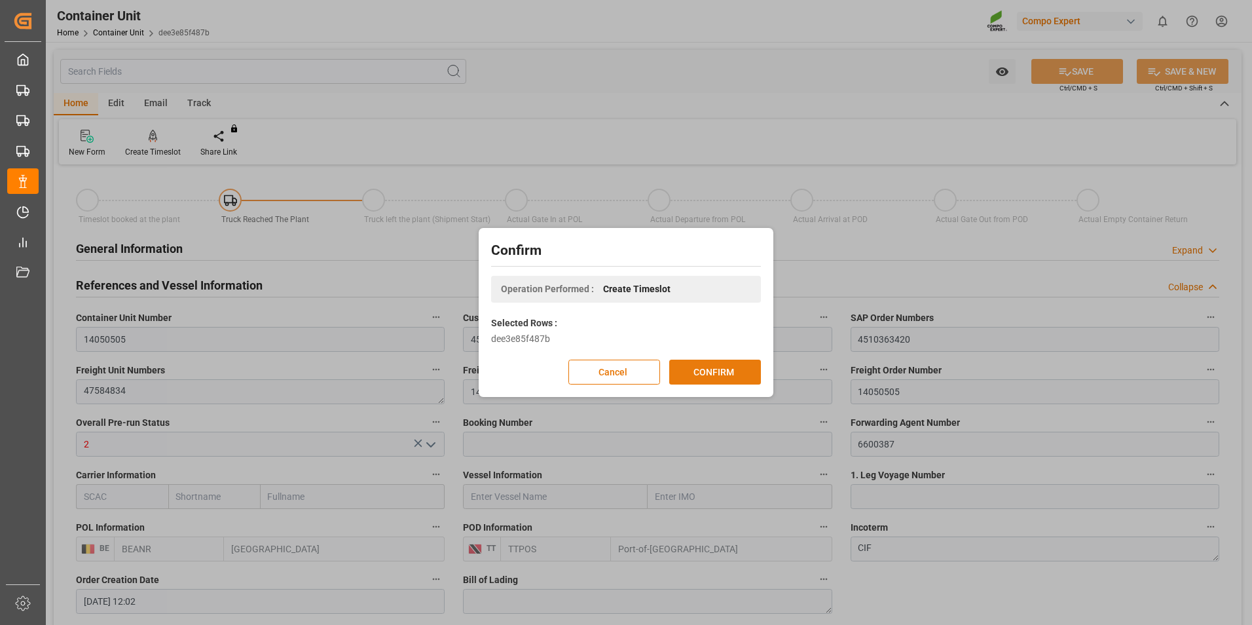
click at [718, 369] on button "CONFIRM" at bounding box center [715, 371] width 92 height 25
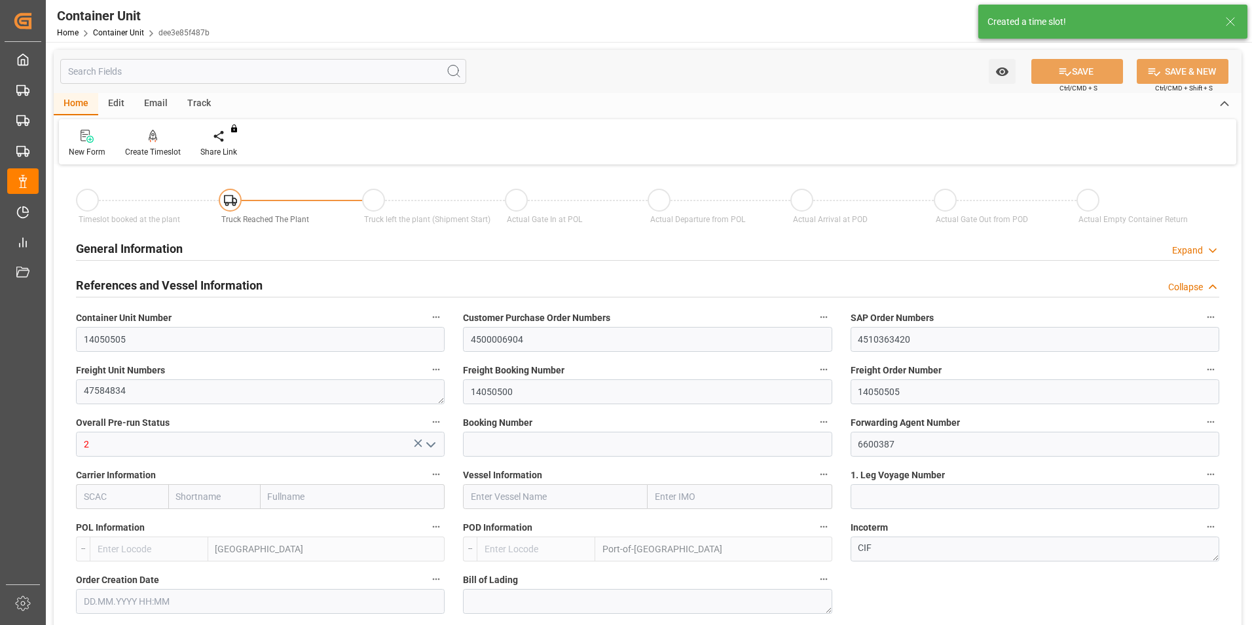
type input "BEANR"
type input "TTPOS"
type input "7"
type input "0"
type input "7"
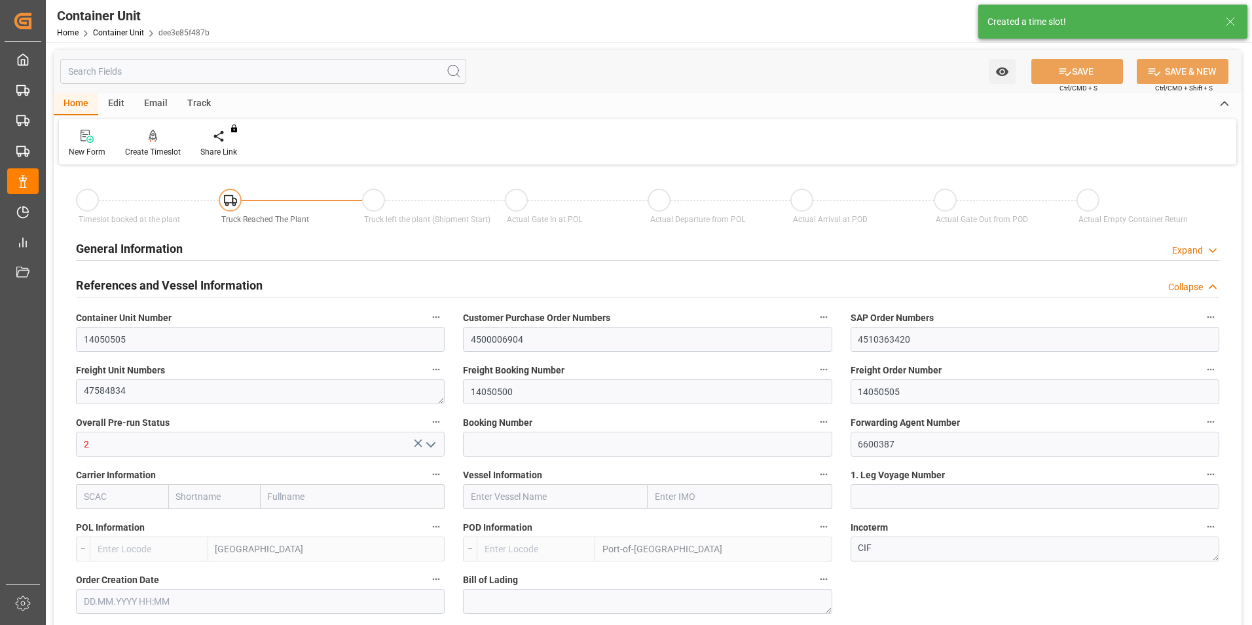
type input "0"
type input "144"
type input "21700"
type input "[DATE] 12:02"
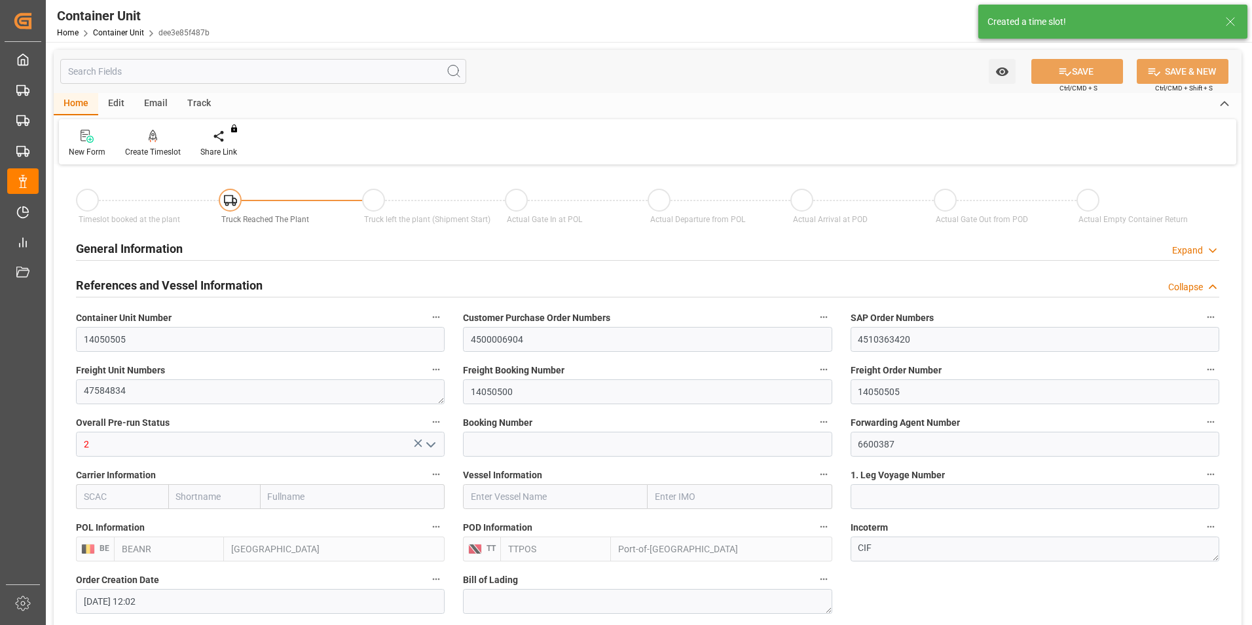
type input "[DATE]"
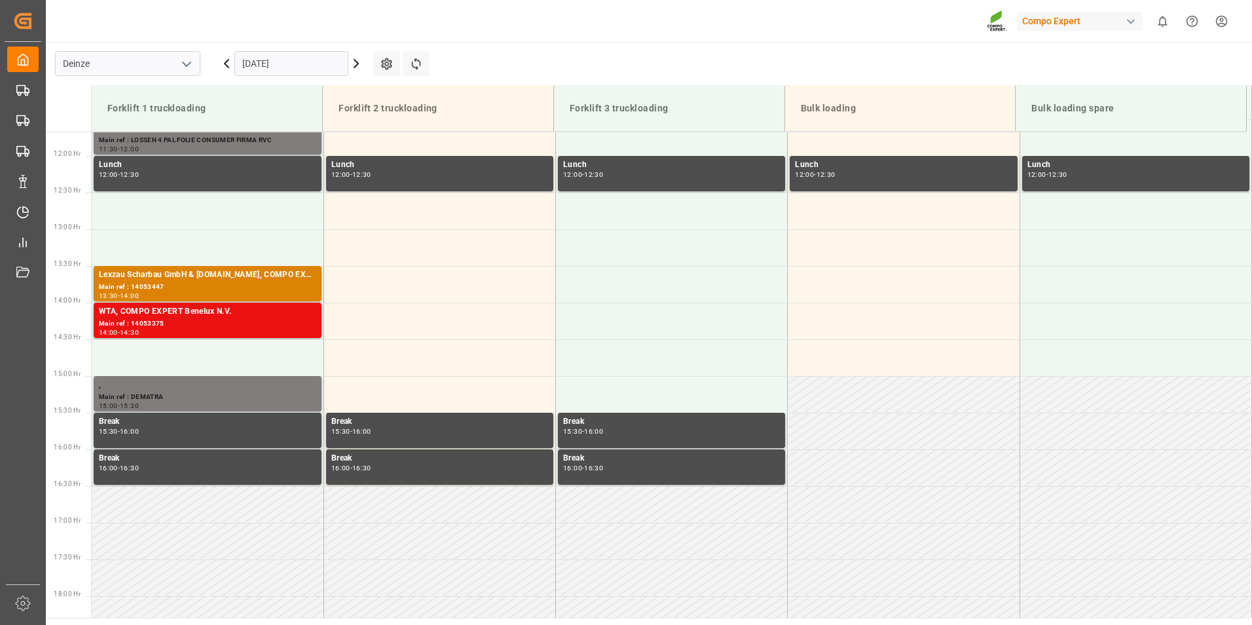
scroll to position [871, 0]
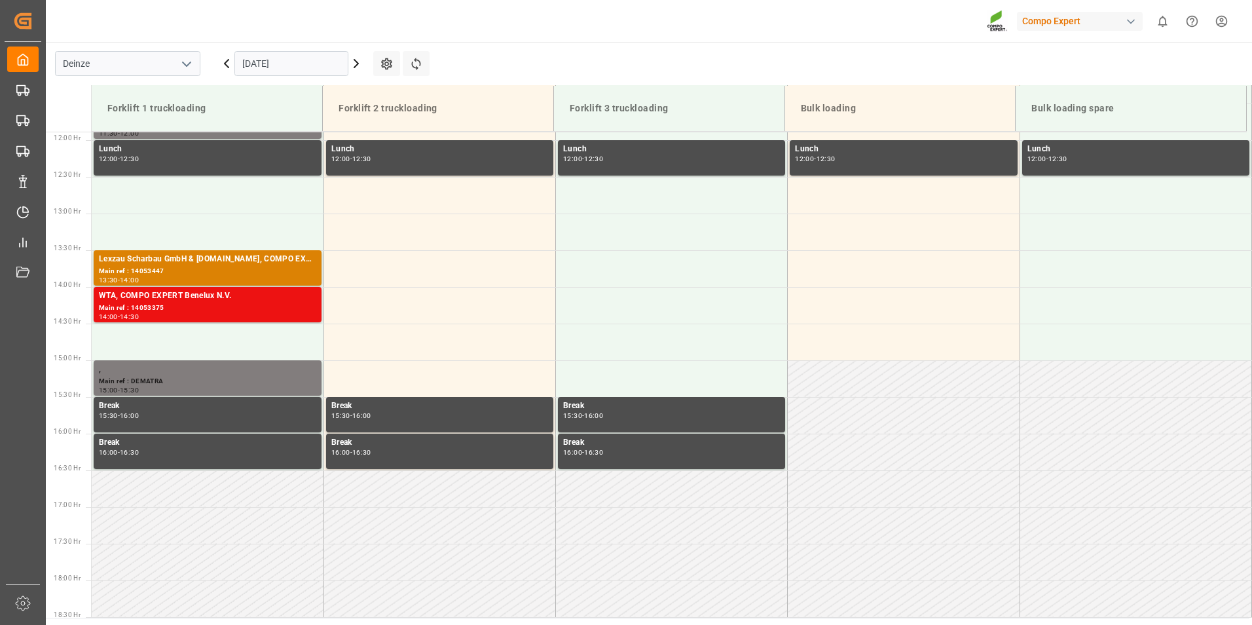
click at [314, 60] on input "[DATE]" at bounding box center [291, 63] width 114 height 25
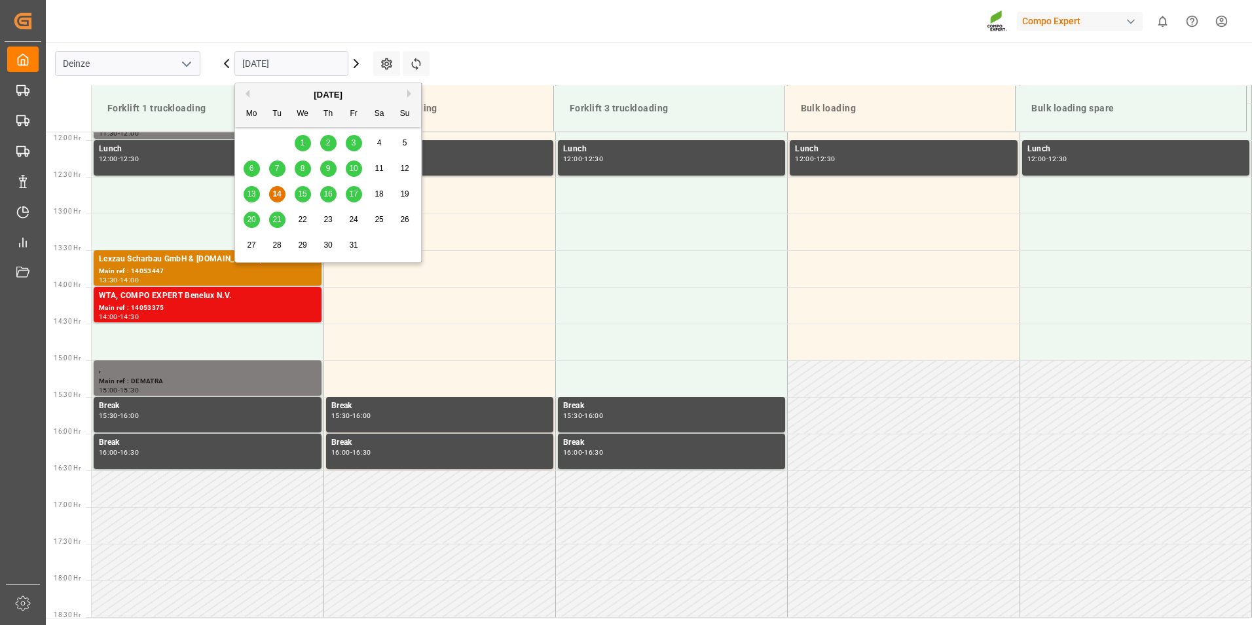
click at [249, 217] on span "20" at bounding box center [251, 219] width 9 height 9
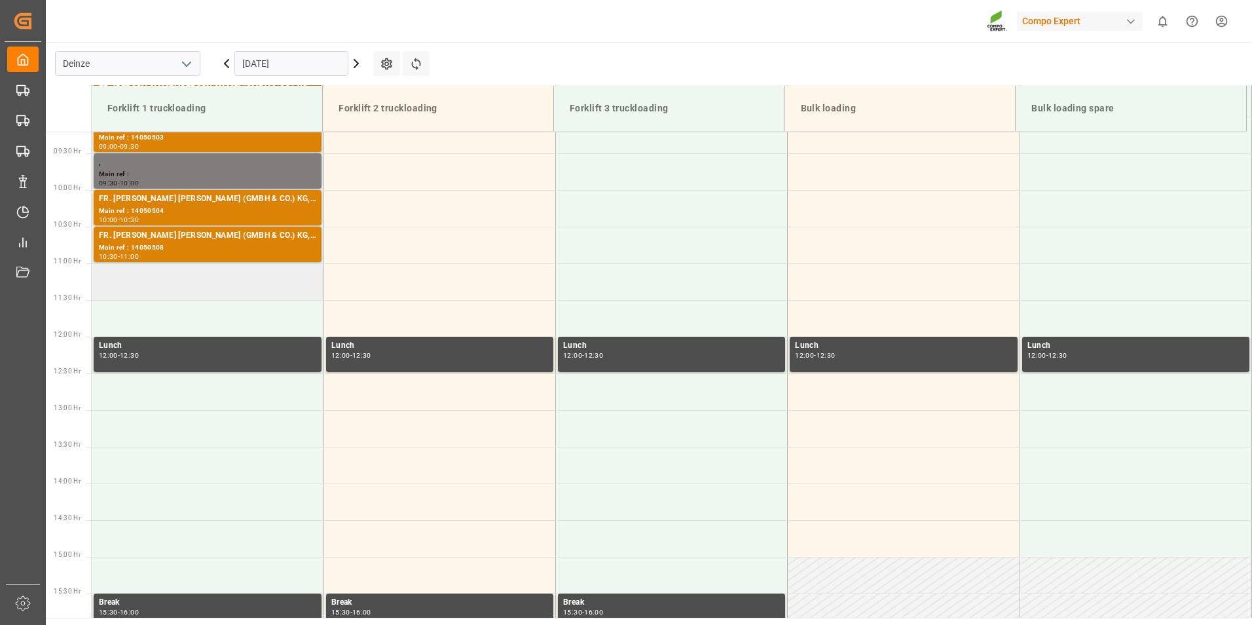
scroll to position [544, 0]
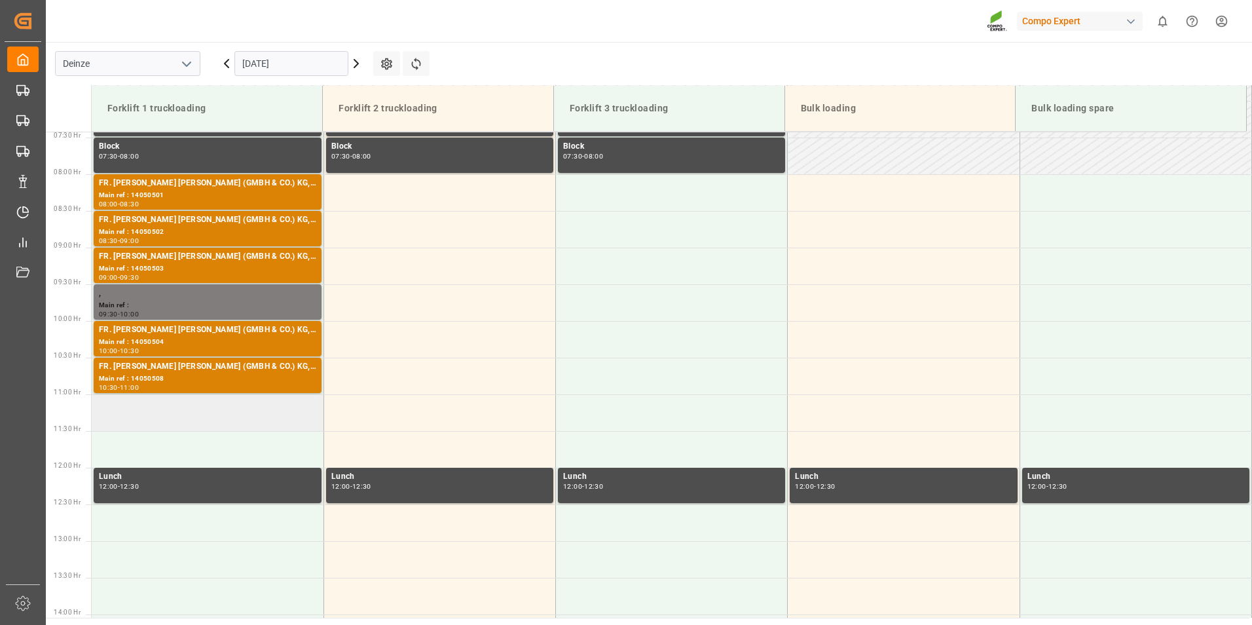
click at [111, 413] on td at bounding box center [208, 412] width 232 height 37
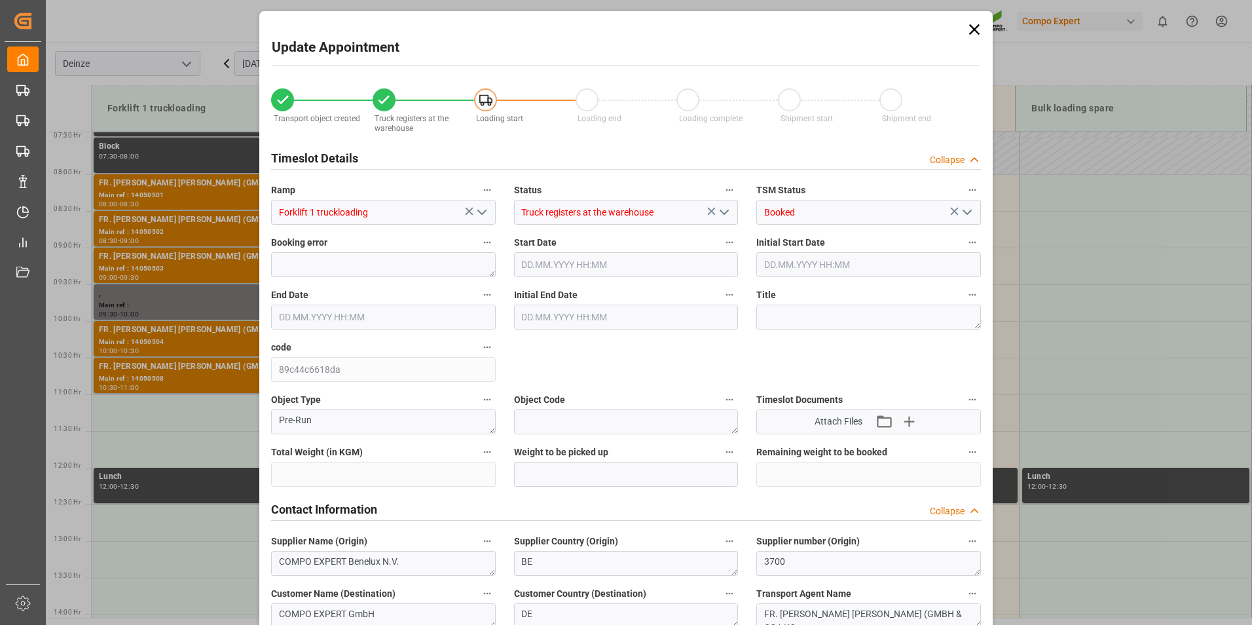
type input "21700"
type input "144"
type input "20.10.2025 11:00"
type input "20.10.2025 11:30"
type input "[DATE] 12:02"
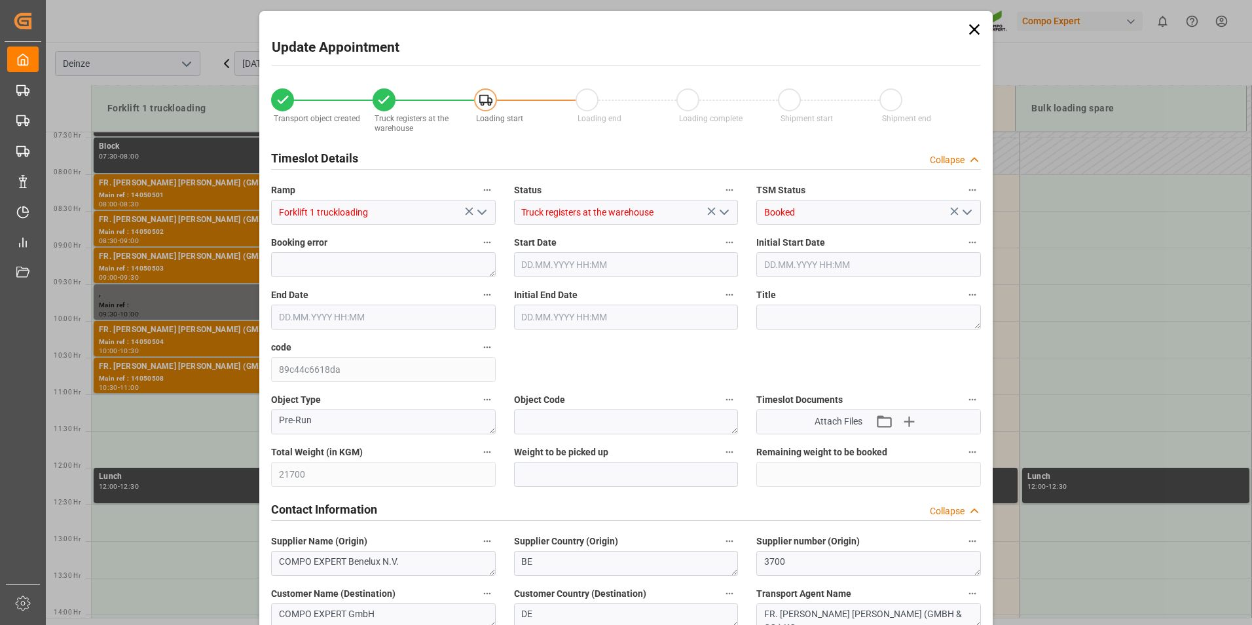
type input "[DATE] 13:18"
type input "14.10.2025 11:23"
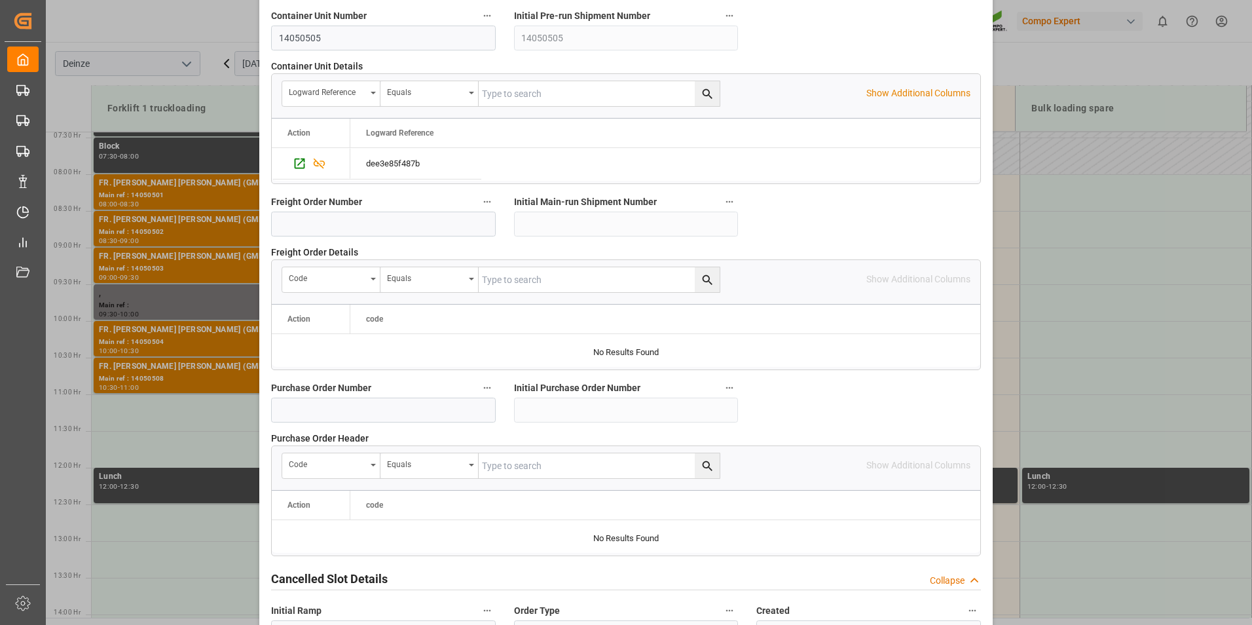
scroll to position [1179, 0]
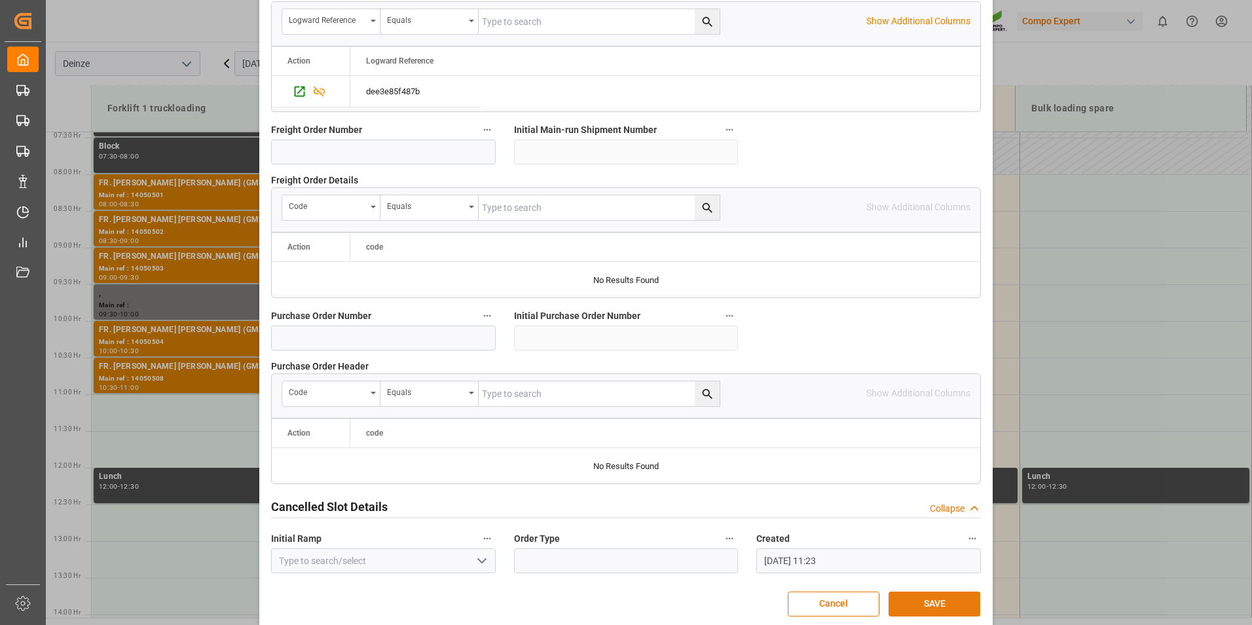
click at [933, 602] on button "SAVE" at bounding box center [934, 603] width 92 height 25
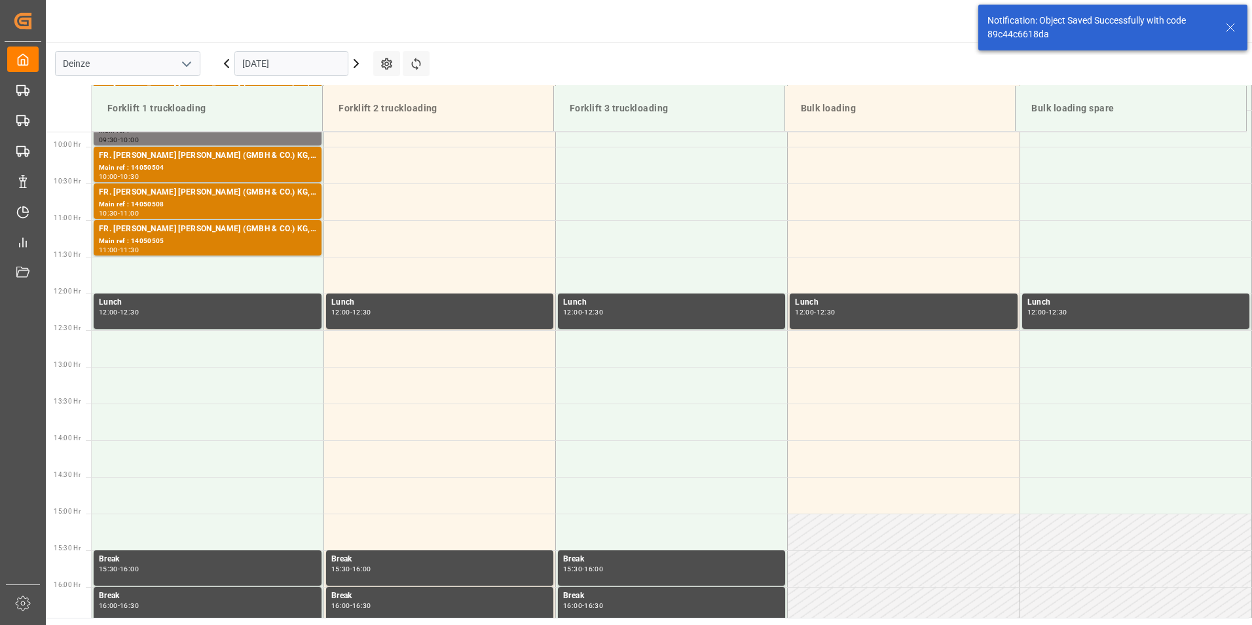
scroll to position [725, 0]
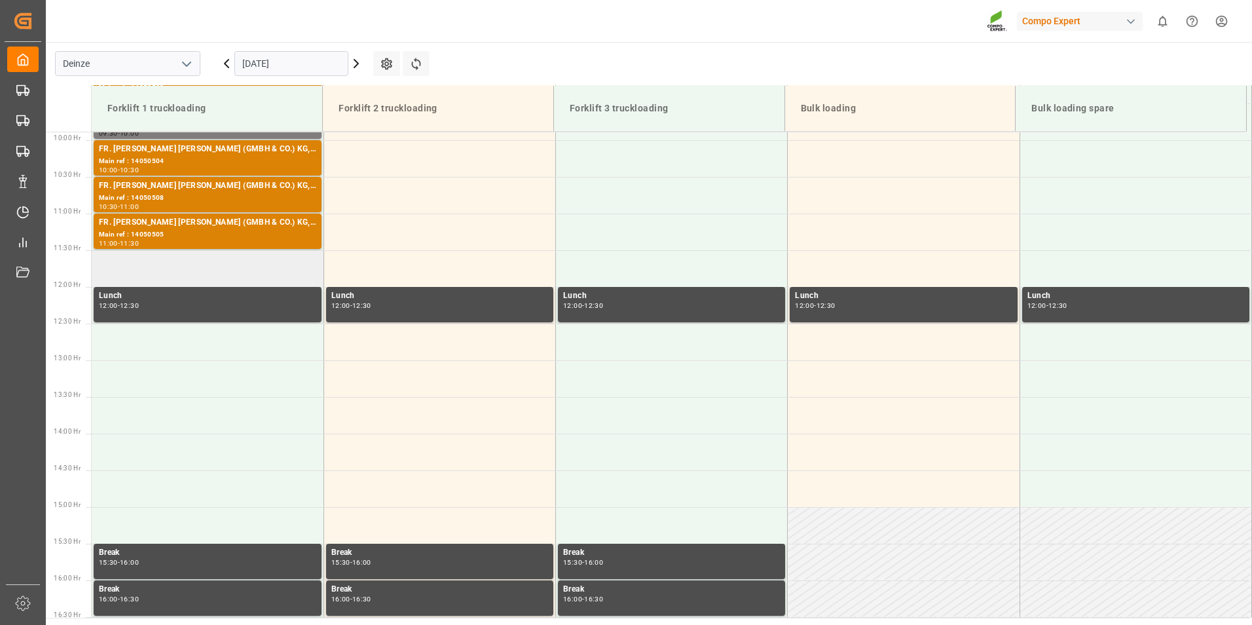
click at [119, 262] on td at bounding box center [208, 268] width 232 height 37
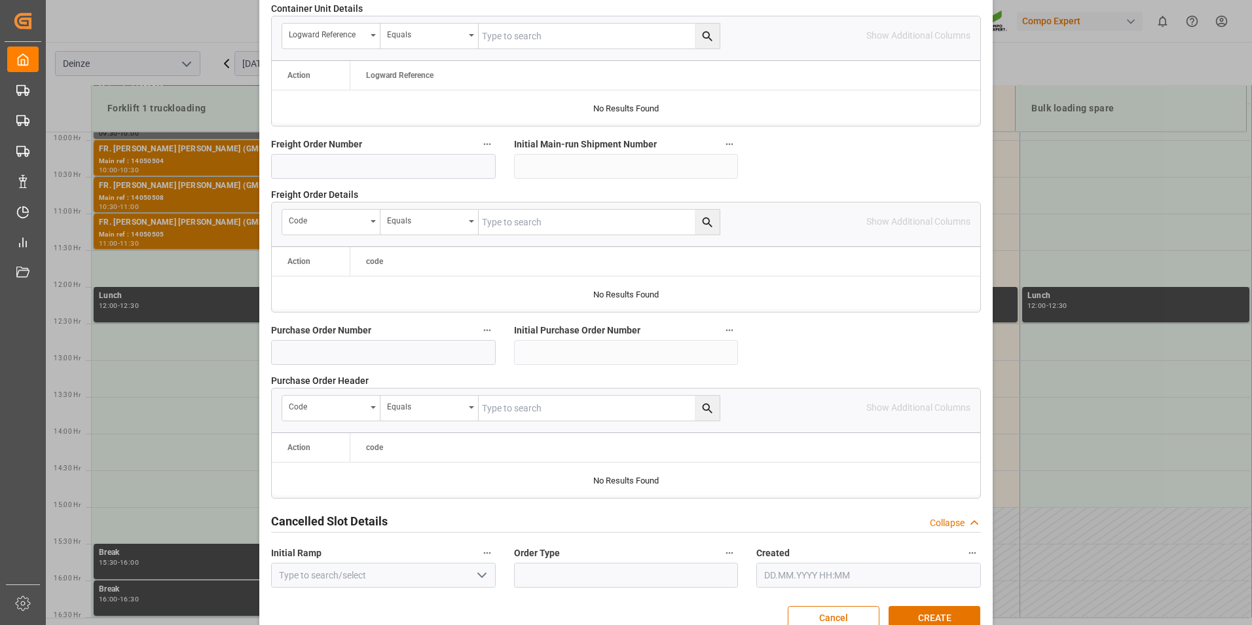
scroll to position [1179, 0]
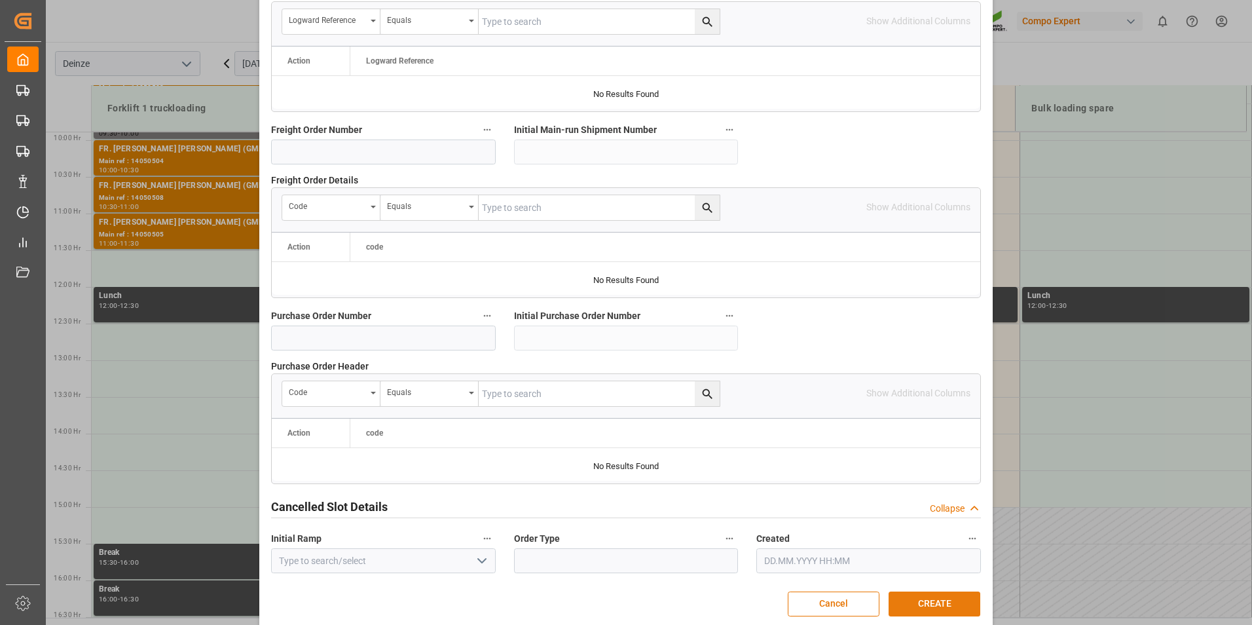
click at [910, 597] on button "CREATE" at bounding box center [934, 603] width 92 height 25
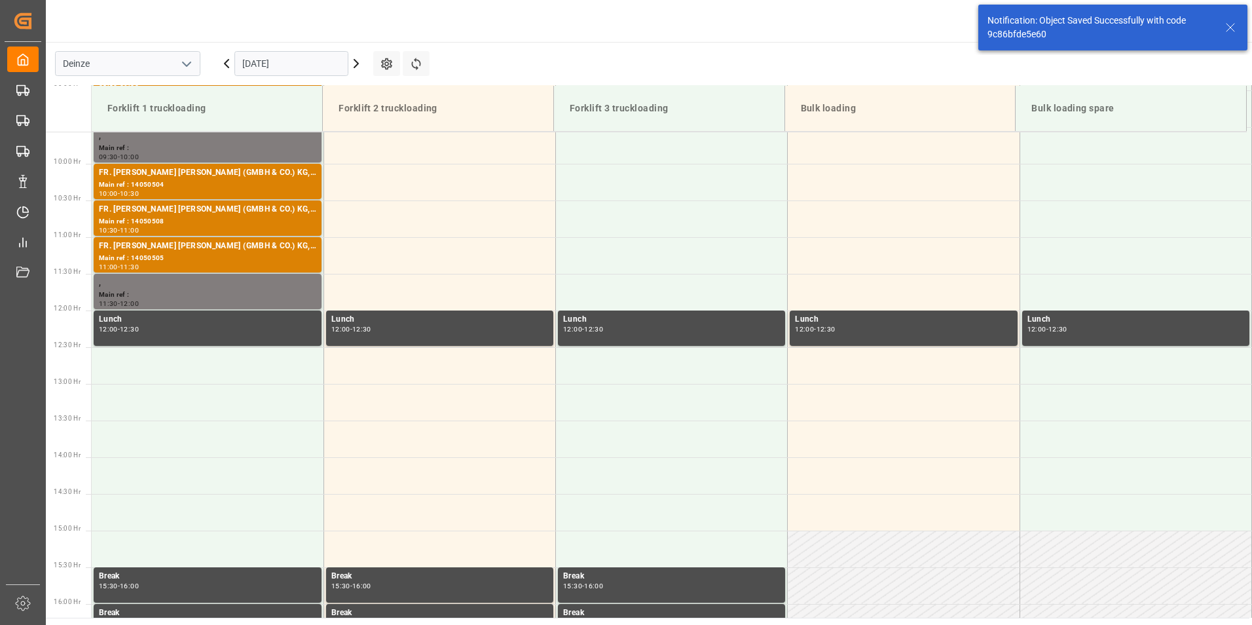
scroll to position [725, 0]
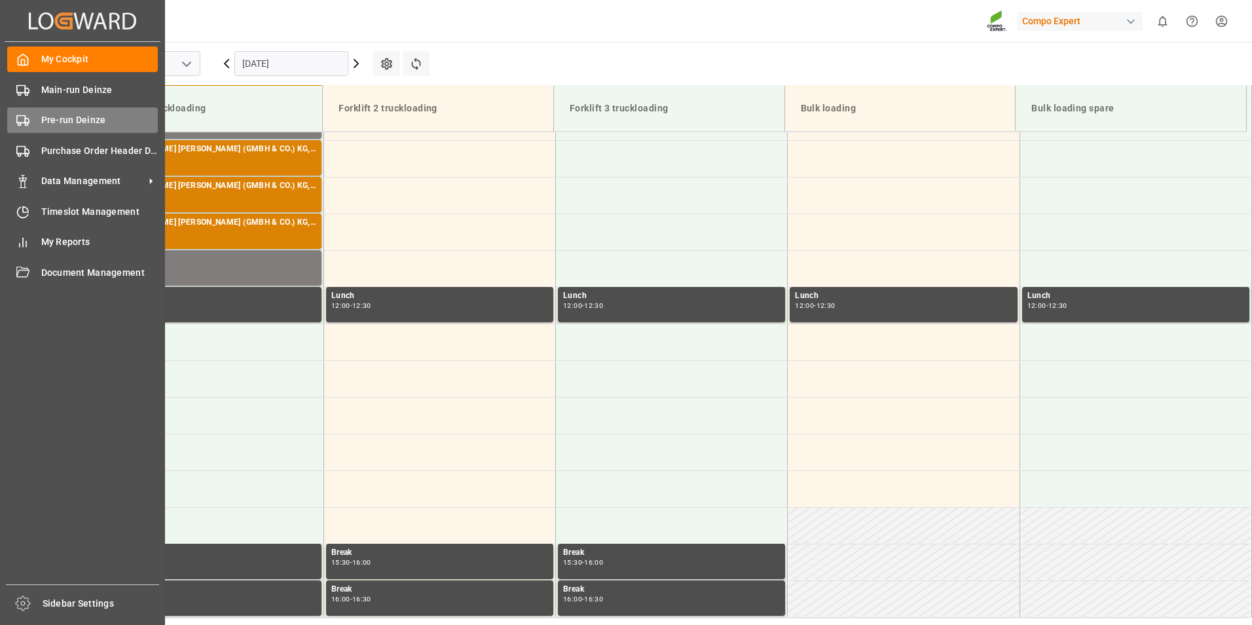
click at [20, 120] on icon at bounding box center [22, 120] width 13 height 13
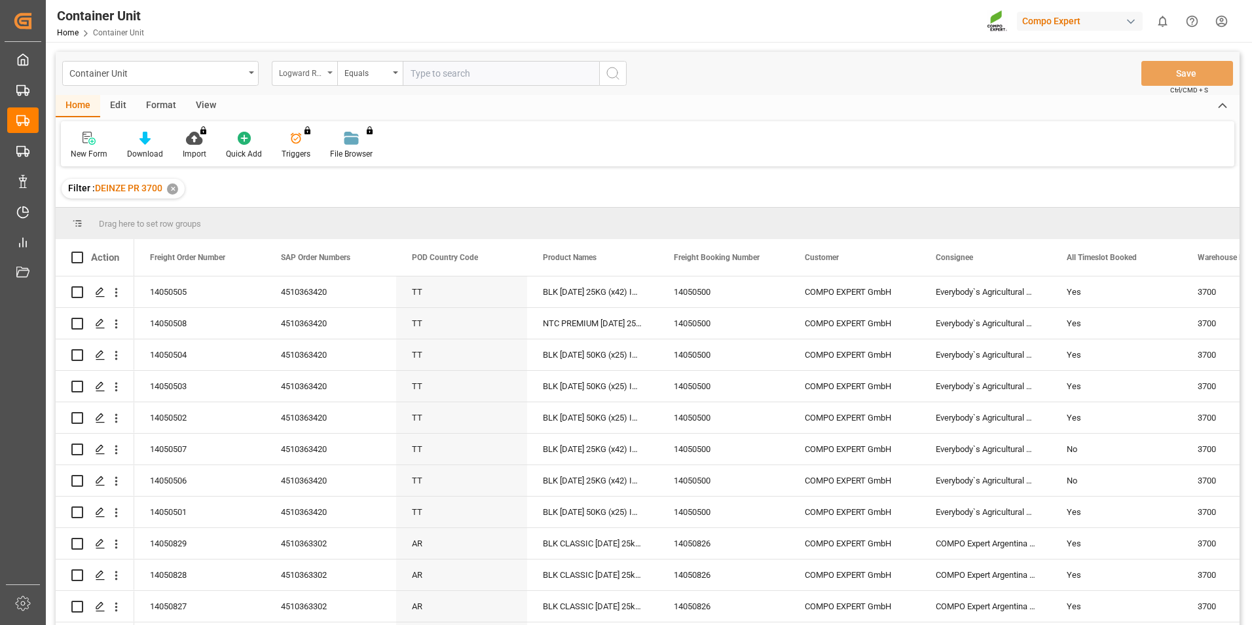
click at [331, 73] on icon "open menu" at bounding box center [329, 72] width 5 height 3
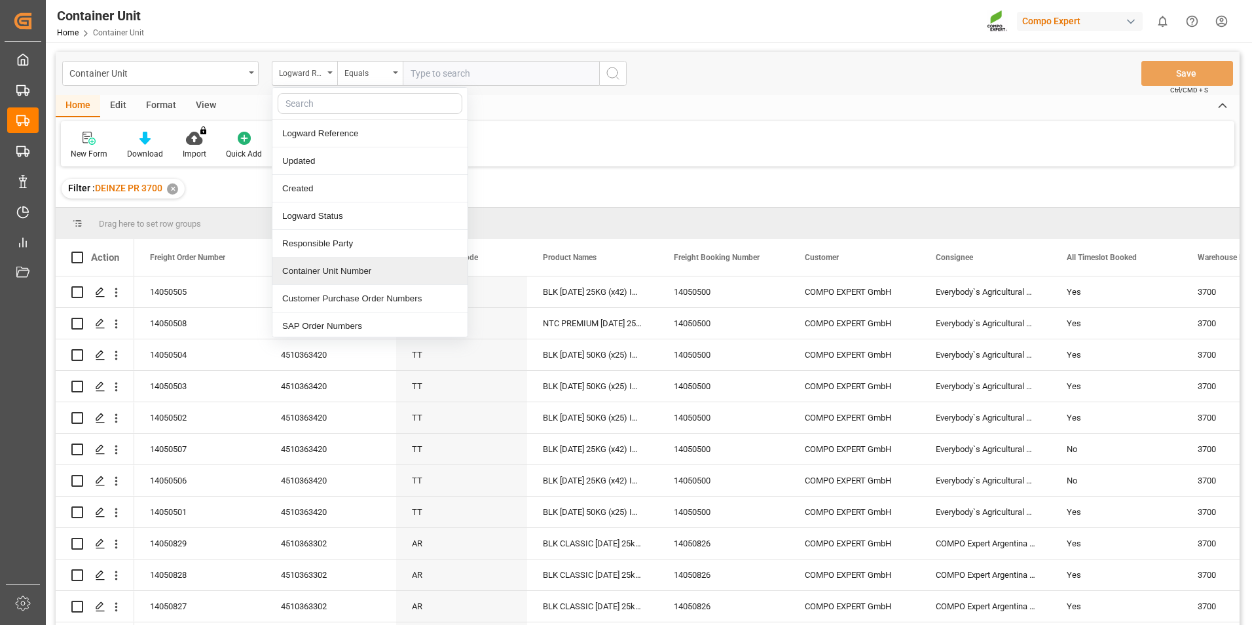
click at [315, 268] on div "Container Unit Number" at bounding box center [369, 270] width 195 height 27
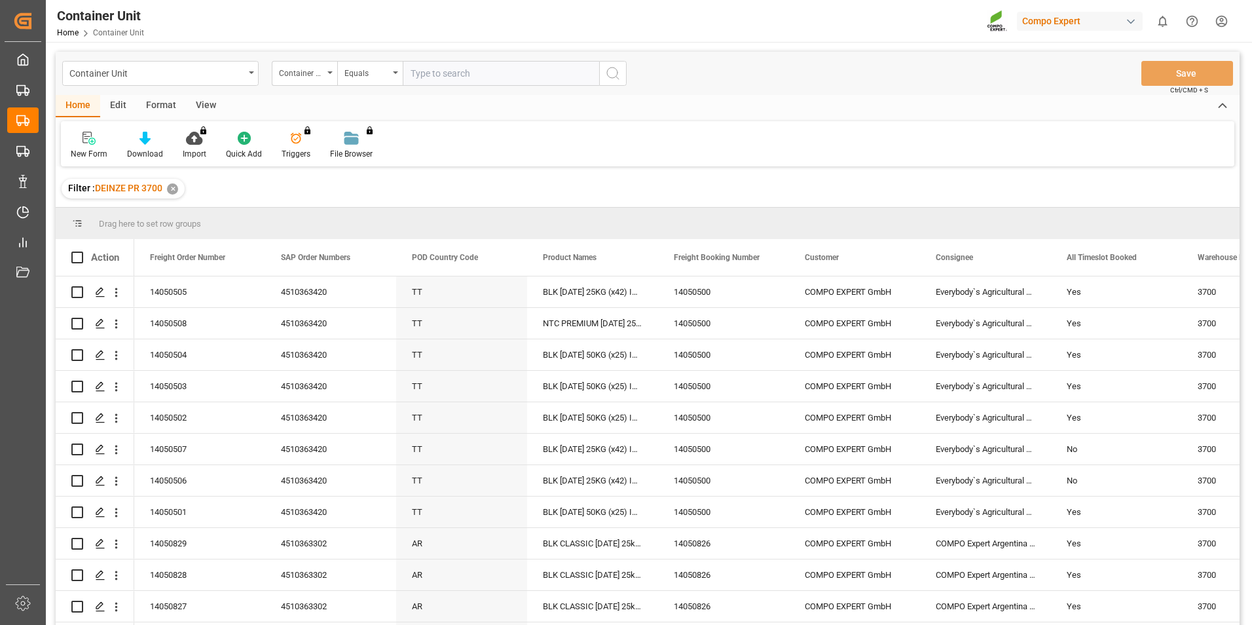
click at [425, 76] on input "text" at bounding box center [501, 73] width 196 height 25
type input "14050506"
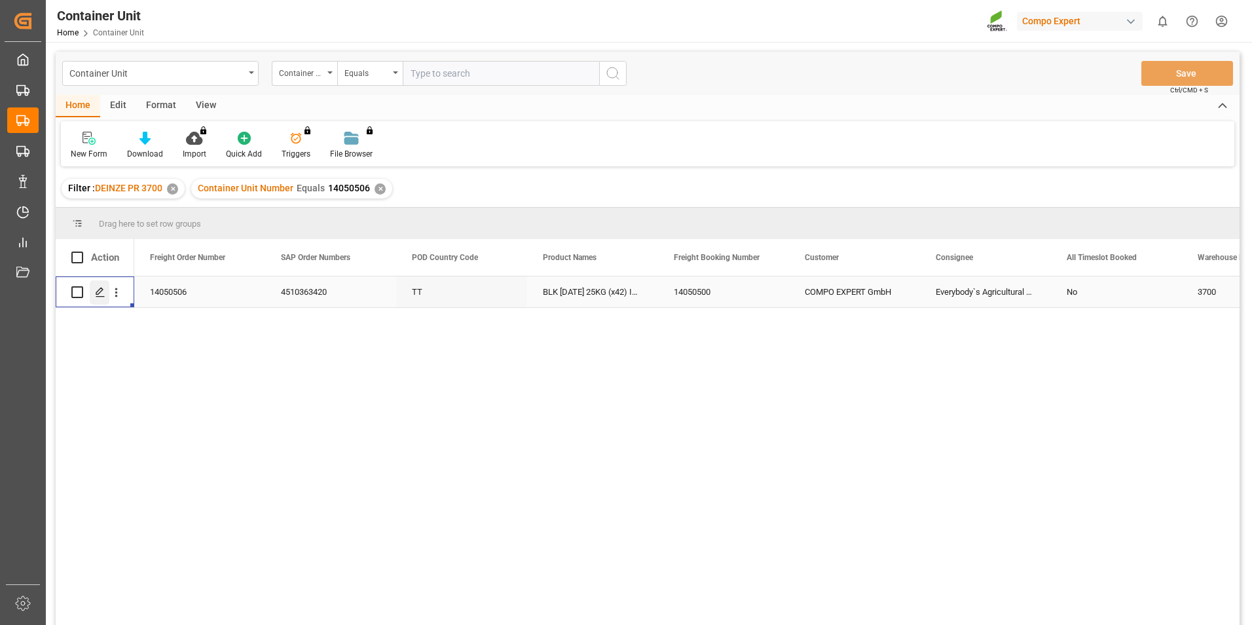
click at [97, 289] on icon "Press SPACE to select this row." at bounding box center [100, 292] width 10 height 10
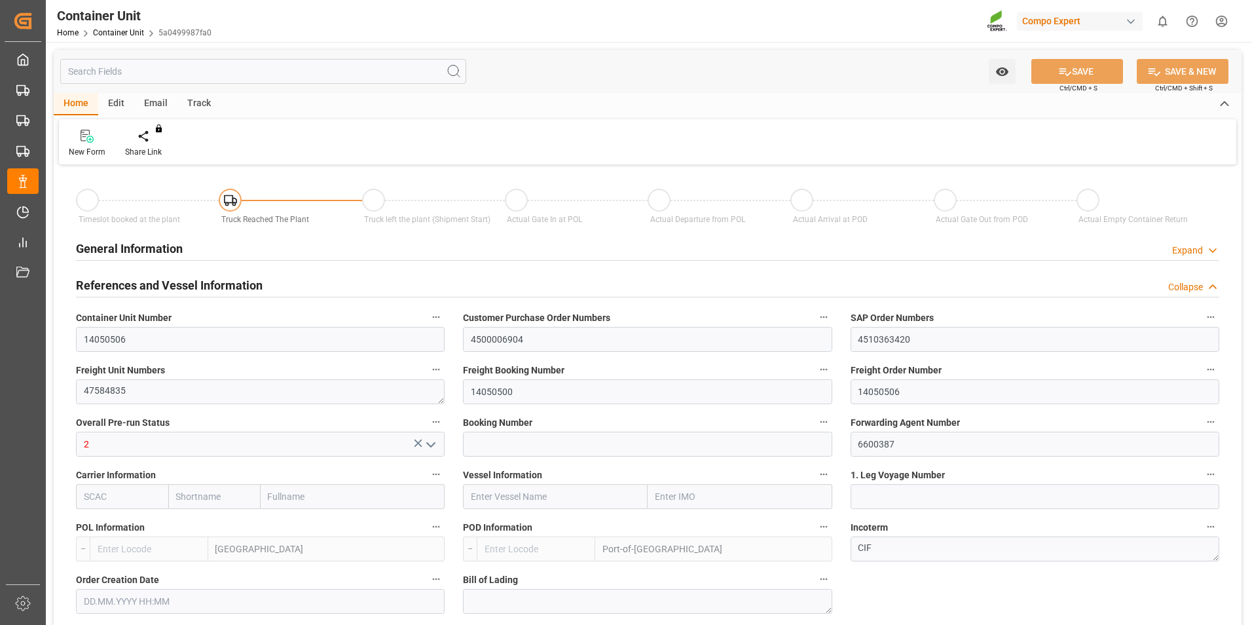
type input "BEANR"
type input "TTPOS"
type input "7"
type input "0"
type input "7"
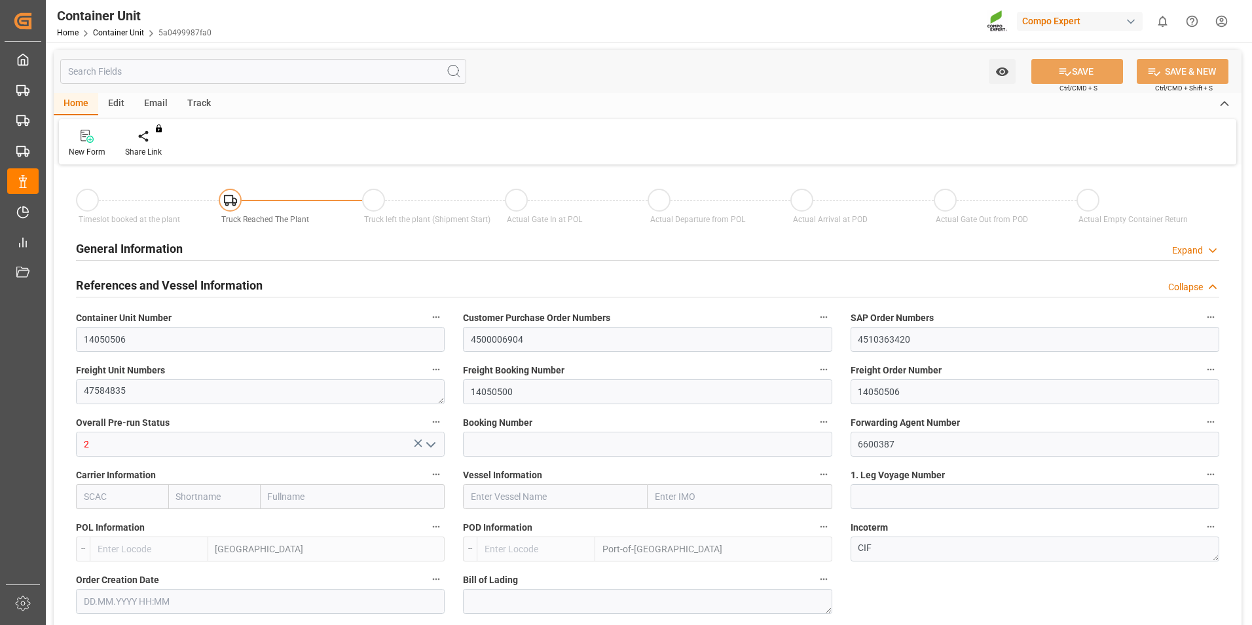
type input "0"
type input "144"
type input "21700"
type input "[DATE] 12:02"
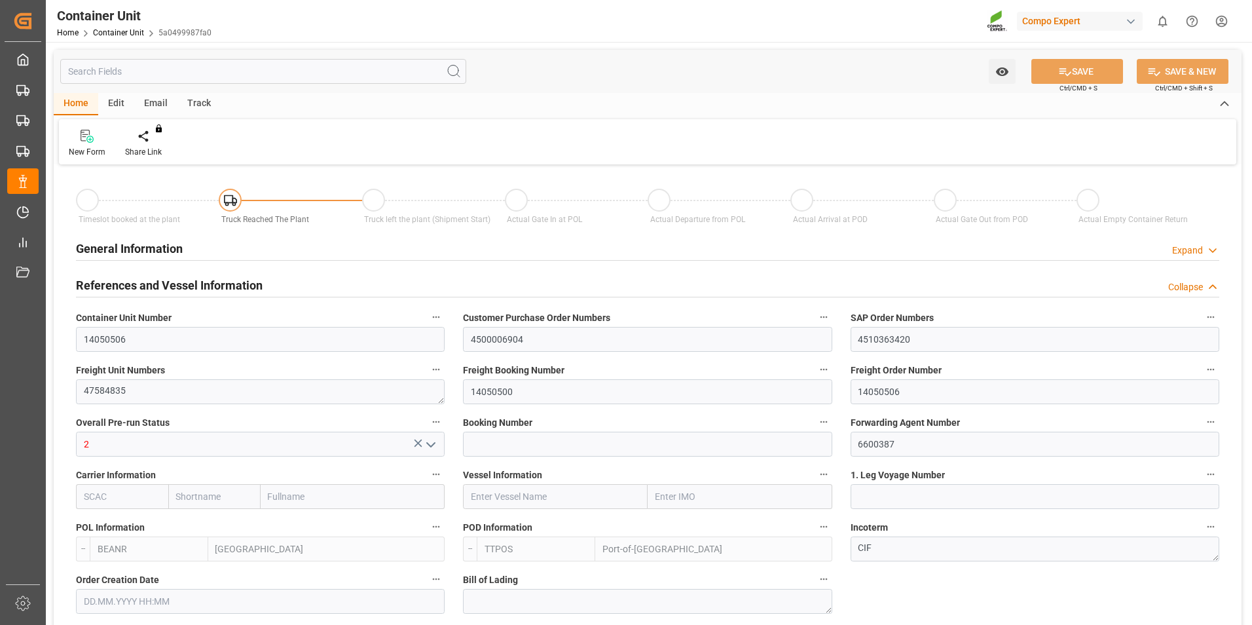
type input "26.09.2025"
click at [145, 143] on div at bounding box center [153, 136] width 56 height 14
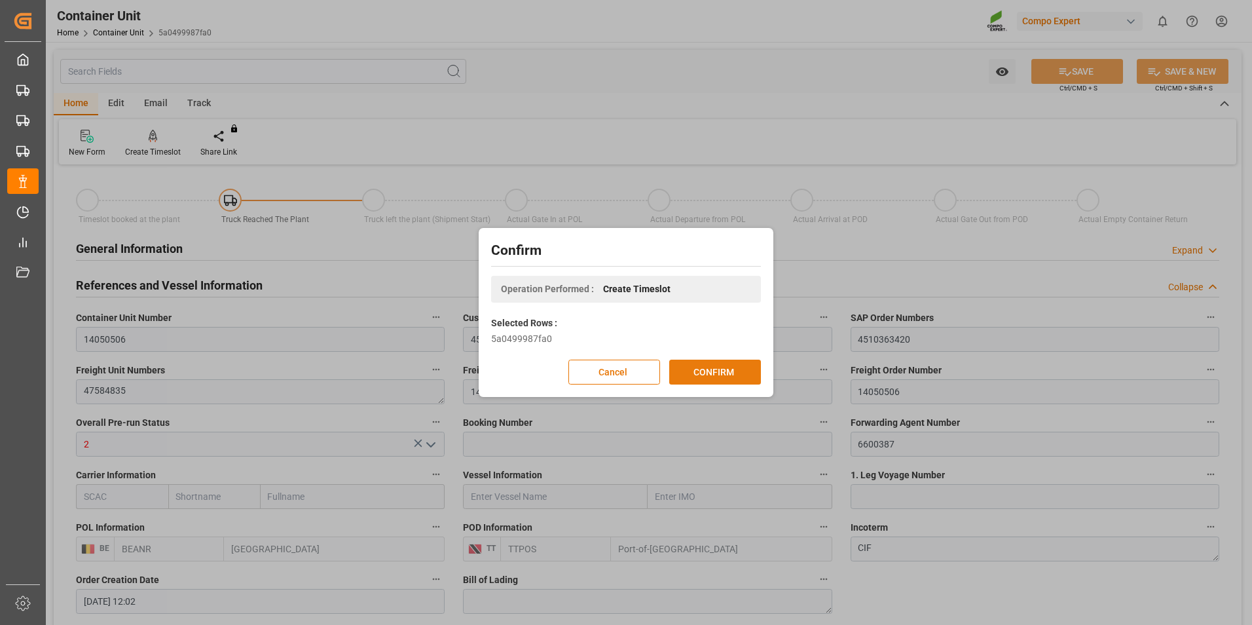
click at [697, 369] on button "CONFIRM" at bounding box center [715, 371] width 92 height 25
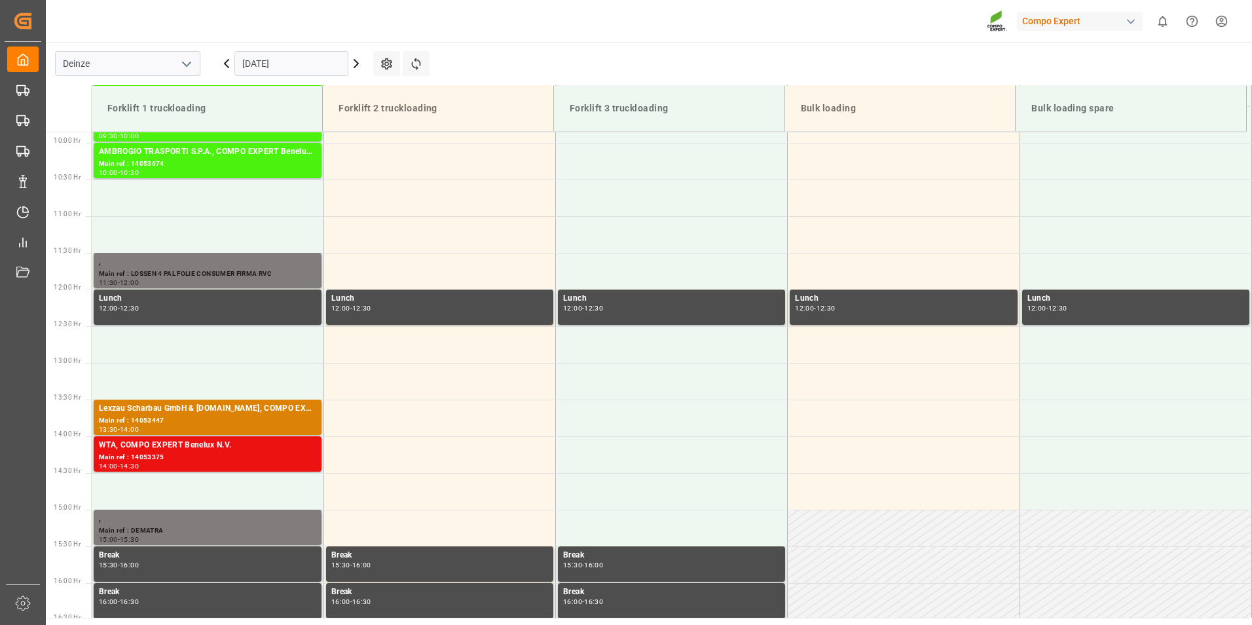
scroll to position [871, 0]
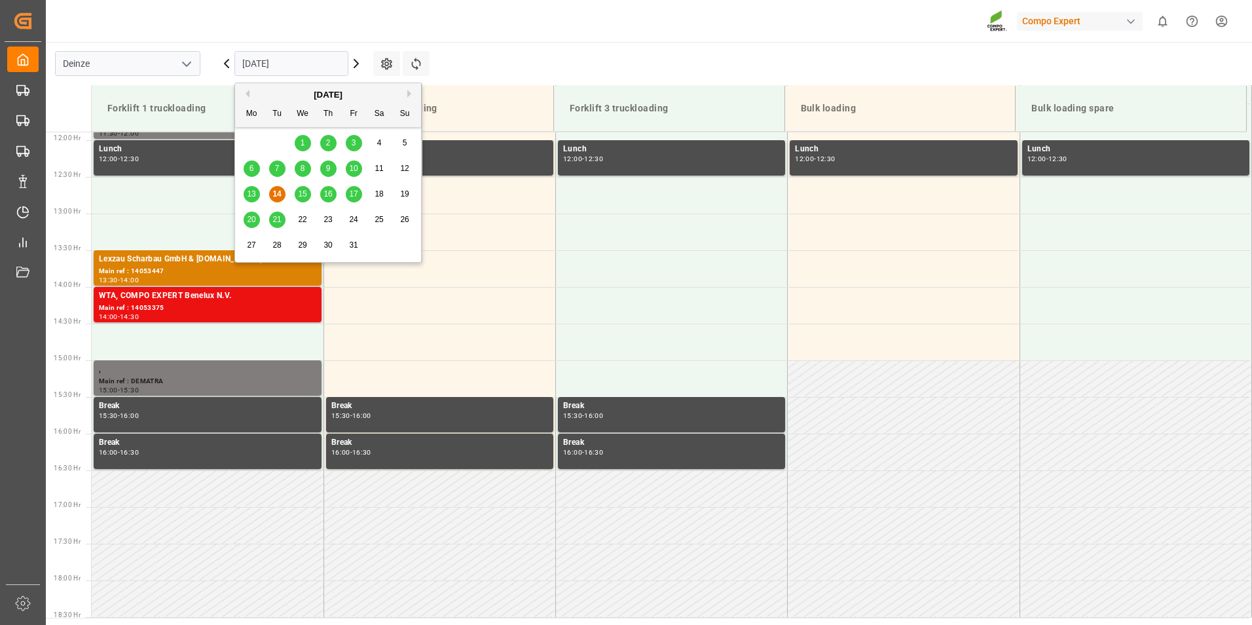
click at [314, 66] on input "[DATE]" at bounding box center [291, 63] width 114 height 25
click at [249, 219] on span "20" at bounding box center [251, 219] width 9 height 9
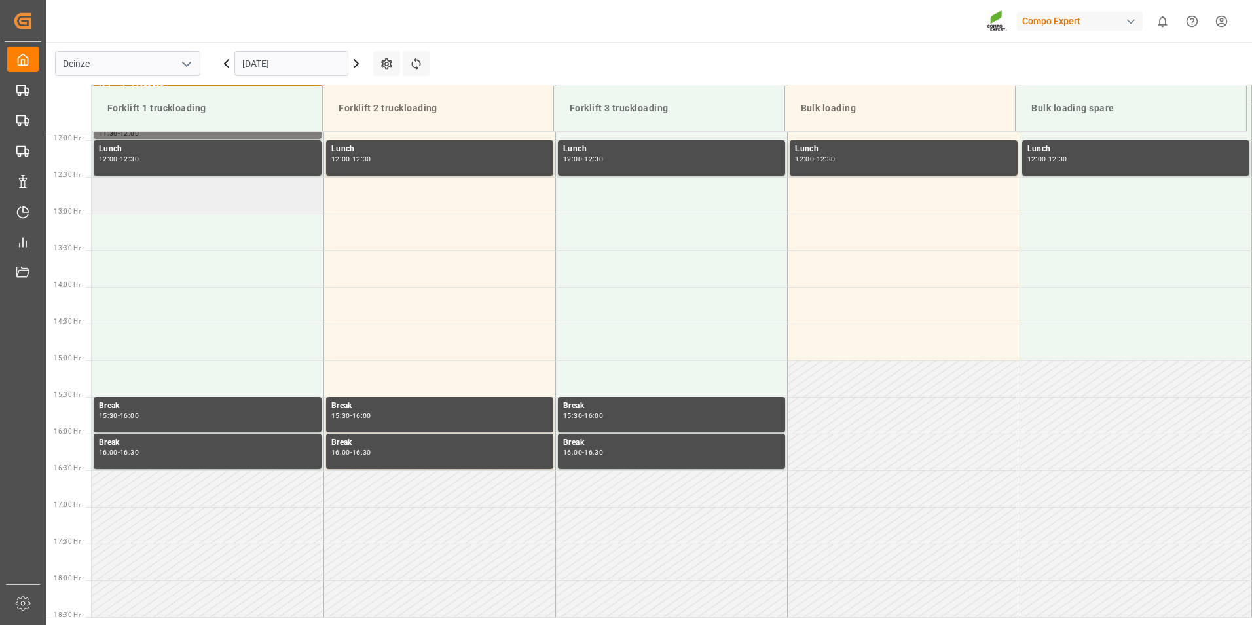
click at [119, 192] on td at bounding box center [208, 195] width 232 height 37
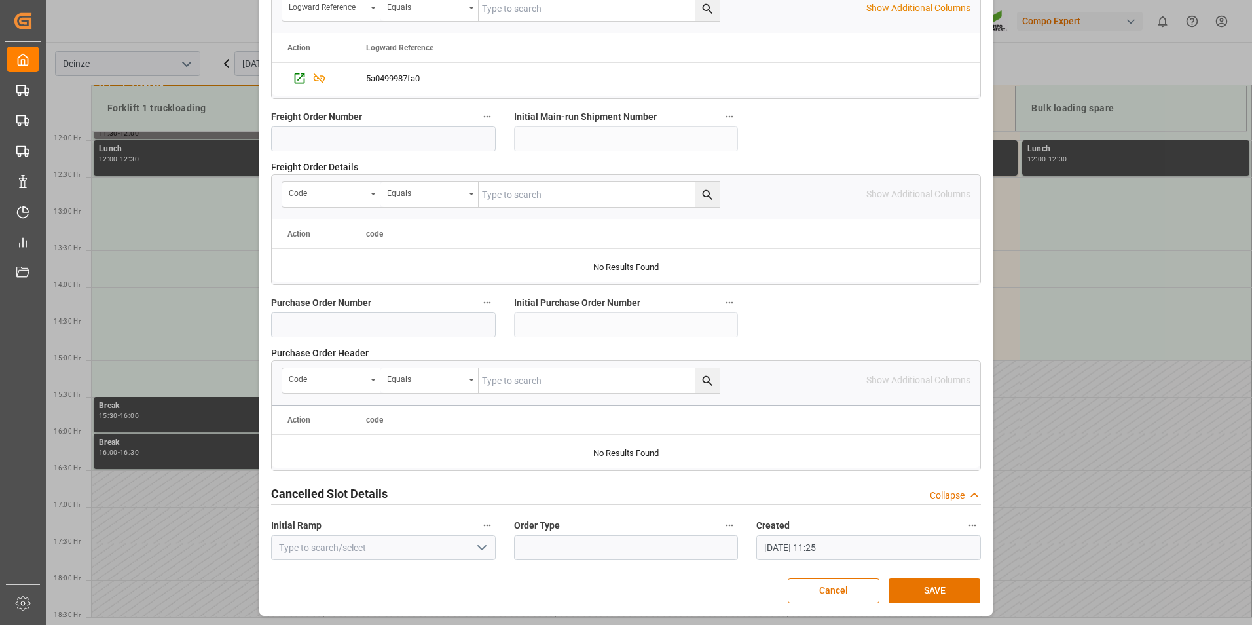
scroll to position [1192, 0]
click at [931, 593] on button "SAVE" at bounding box center [934, 589] width 92 height 25
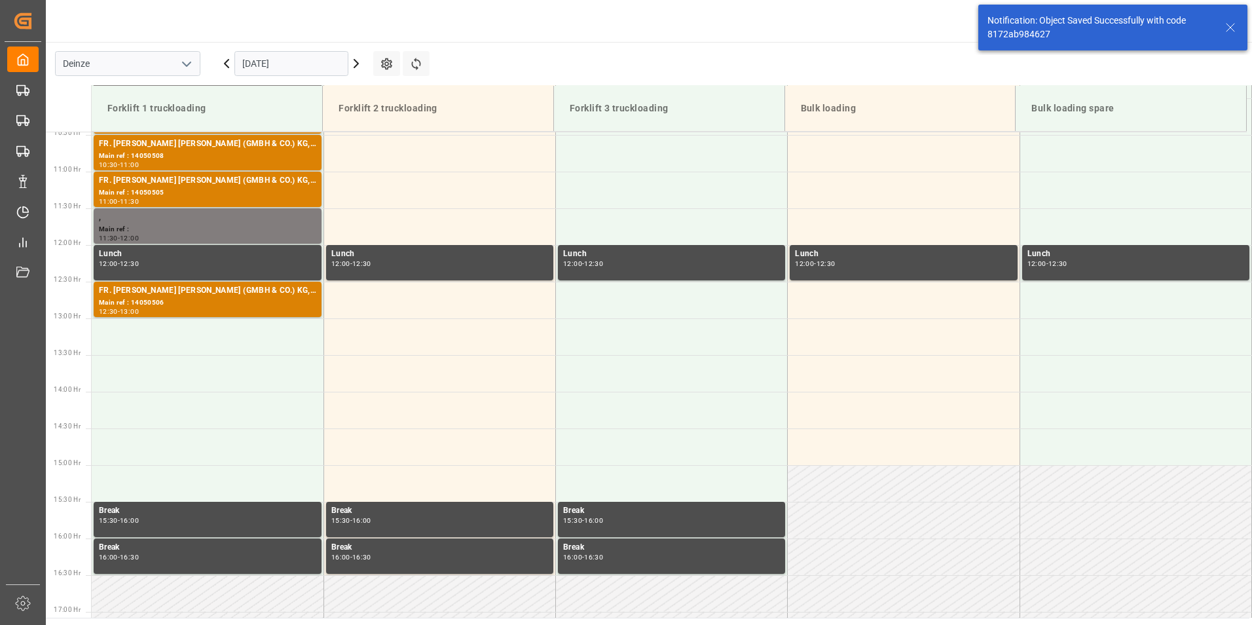
scroll to position [798, 0]
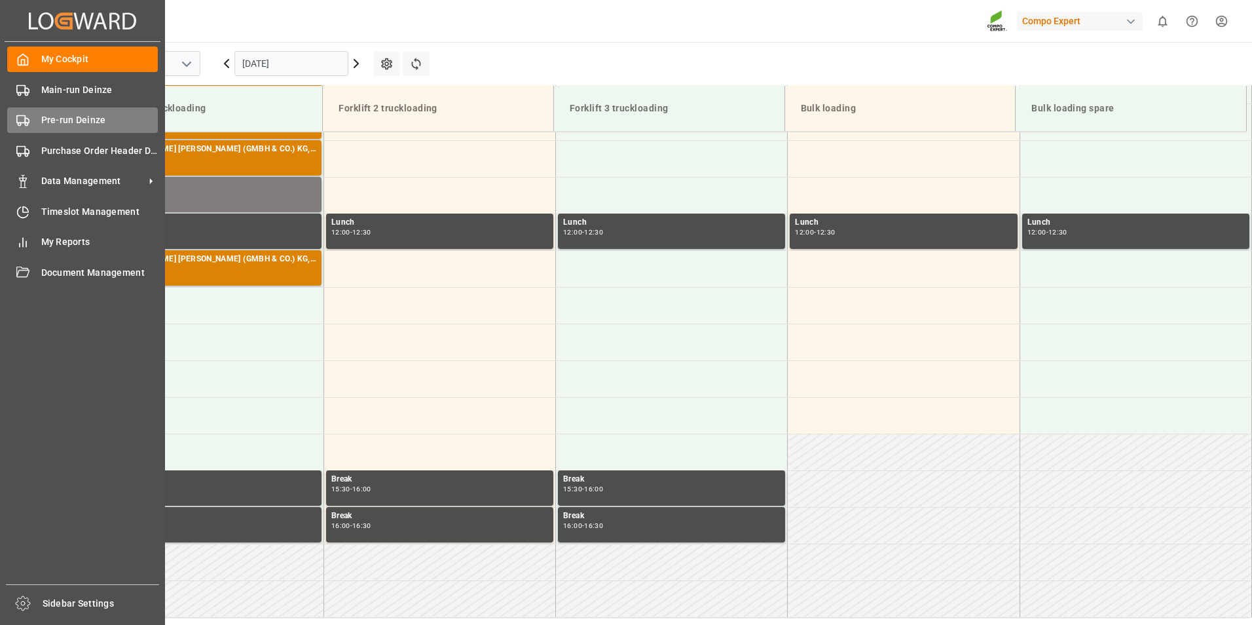
click at [23, 120] on icon at bounding box center [22, 120] width 13 height 13
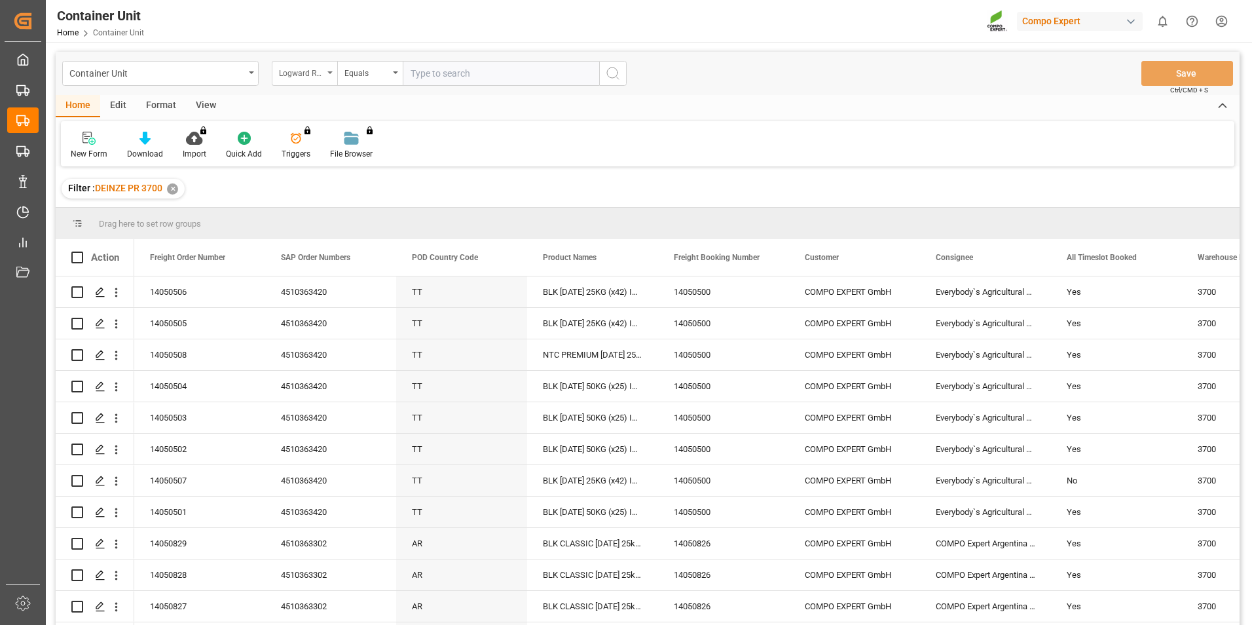
click at [331, 72] on icon "open menu" at bounding box center [329, 72] width 5 height 3
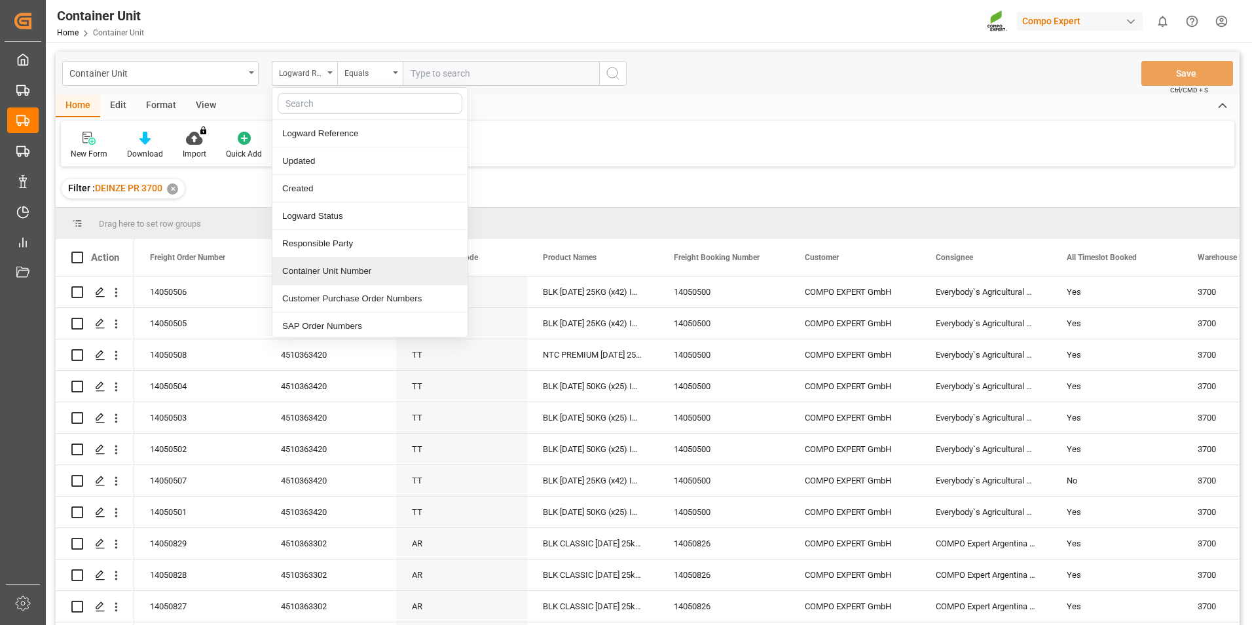
click at [301, 276] on div "Container Unit Number" at bounding box center [369, 270] width 195 height 27
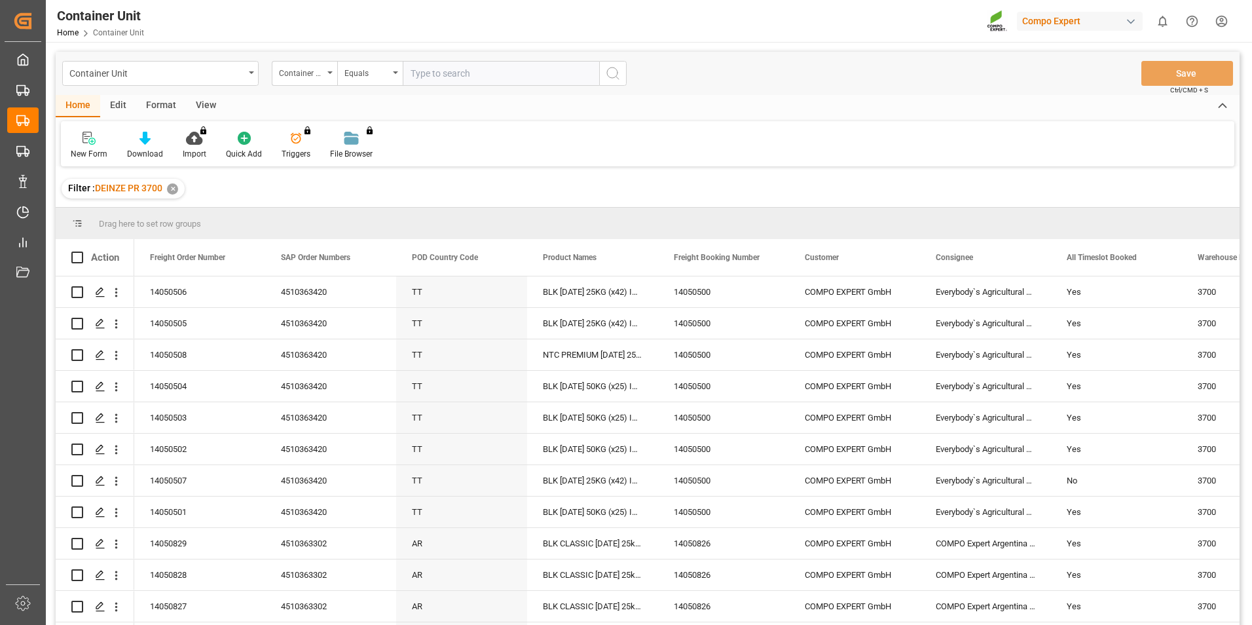
click at [433, 81] on input "text" at bounding box center [501, 73] width 196 height 25
type input "14050507"
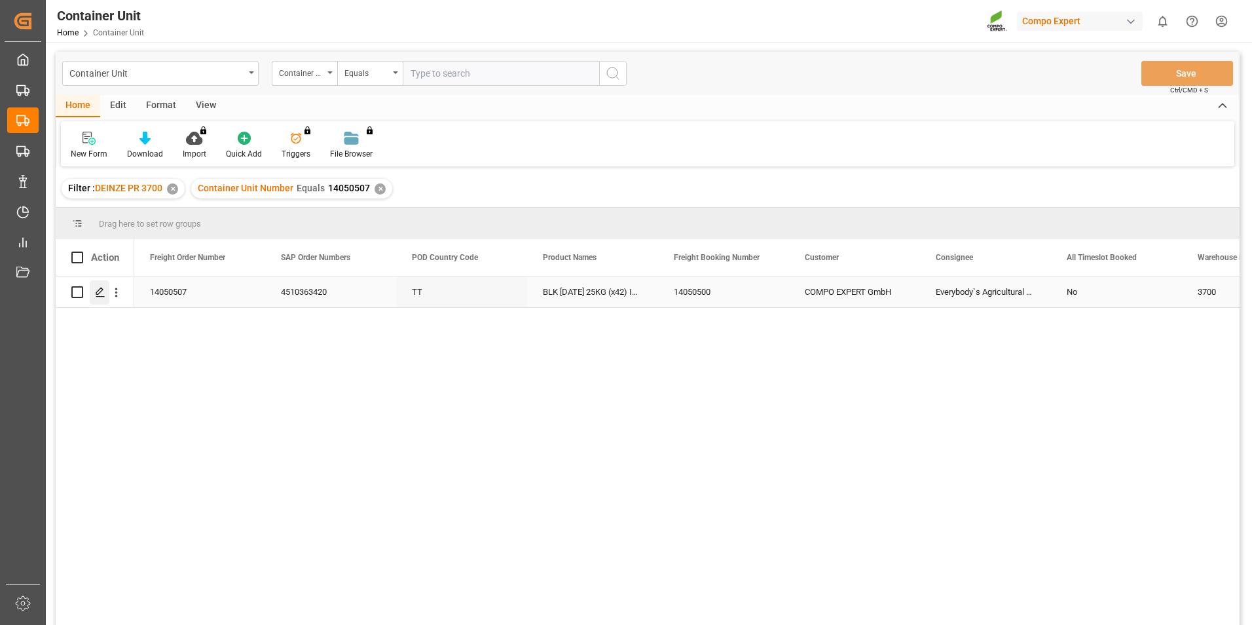
click at [99, 291] on icon "Press SPACE to select this row." at bounding box center [100, 292] width 10 height 10
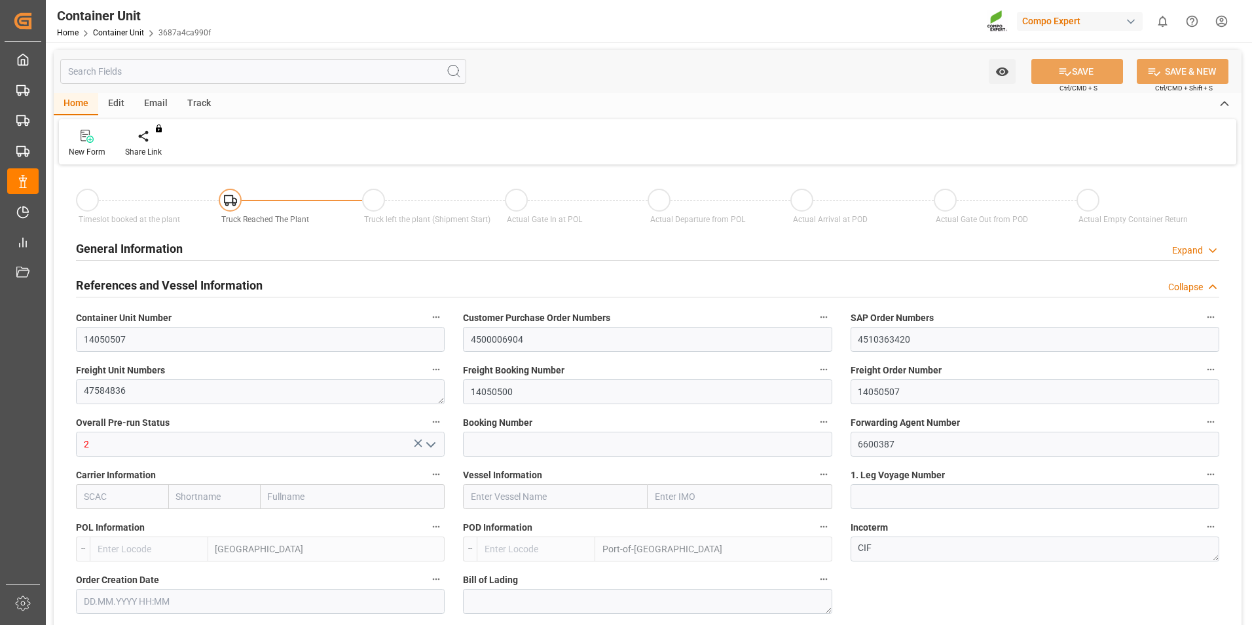
type input "BEANR"
type input "TTPOS"
type input "7"
type input "0"
type input "7"
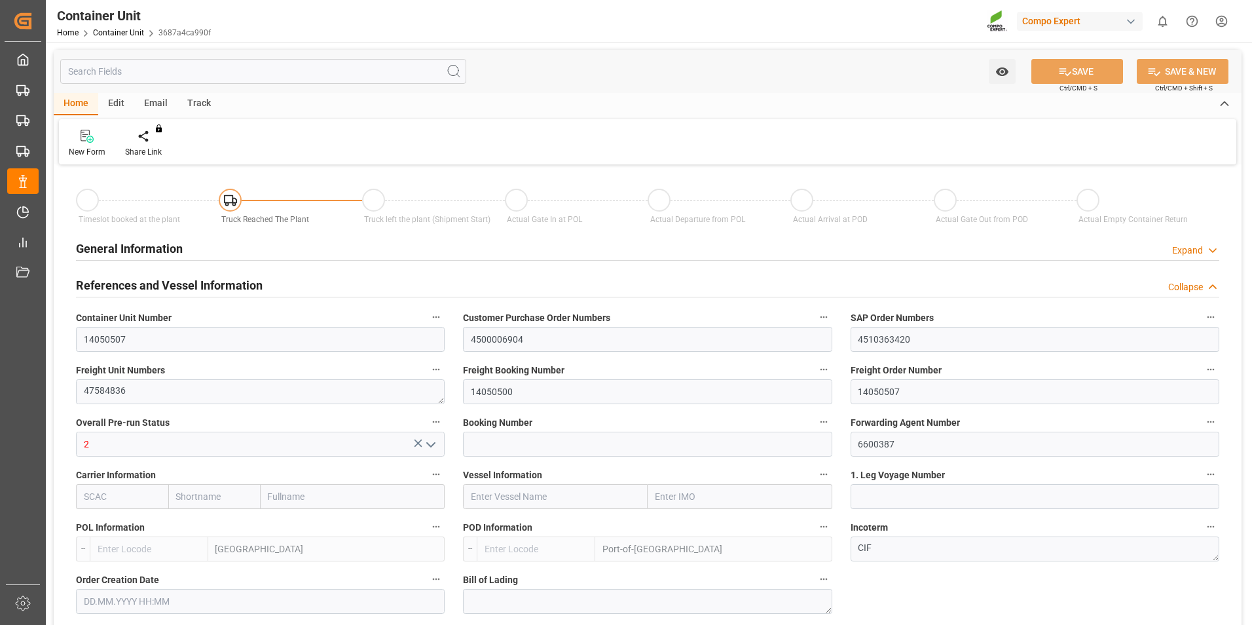
type input "0"
type input "144"
type input "21700"
type input "[DATE] 12:02"
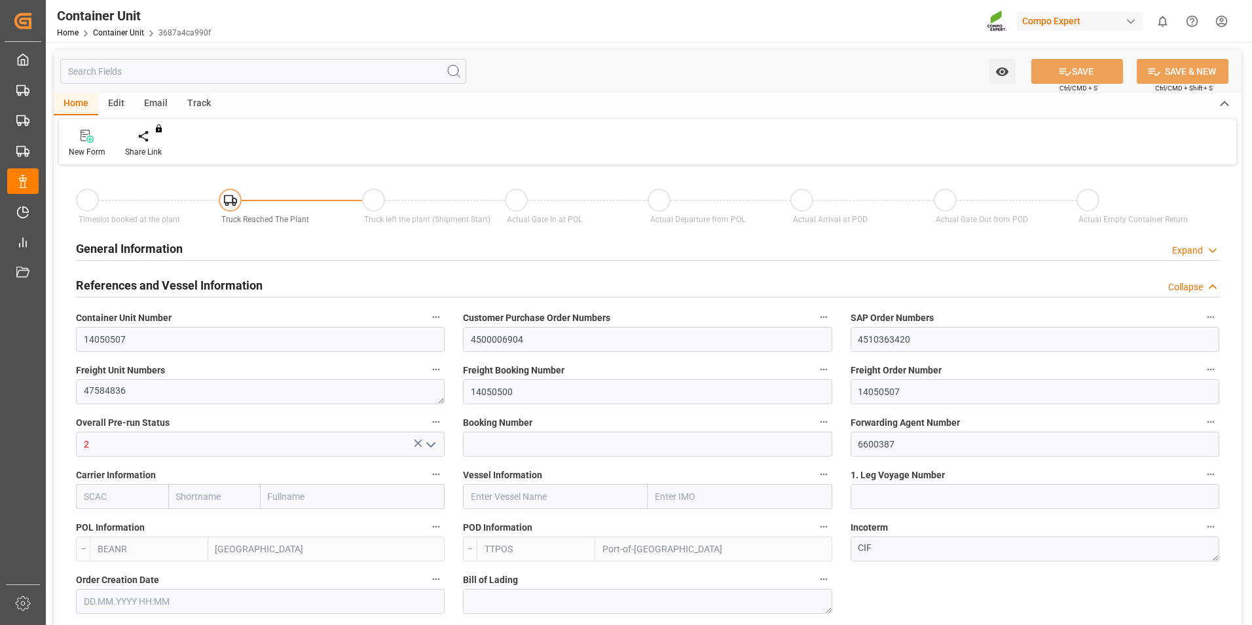
type input "26.09.2025"
click at [153, 134] on icon at bounding box center [153, 136] width 9 height 13
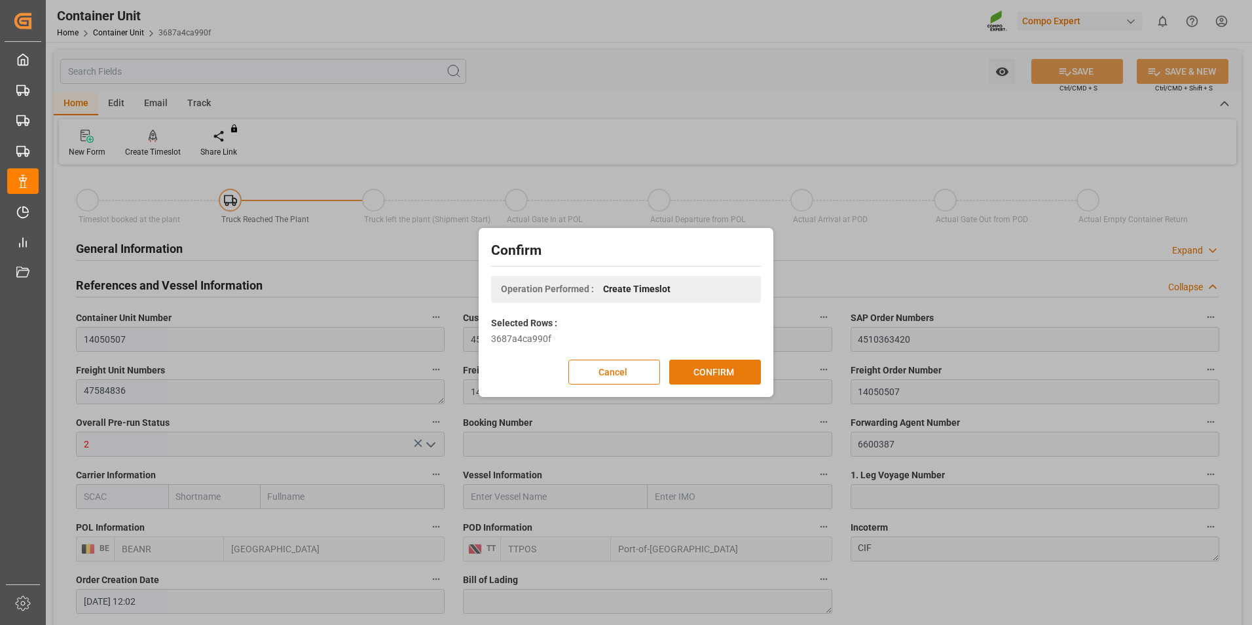
click at [706, 376] on button "CONFIRM" at bounding box center [715, 371] width 92 height 25
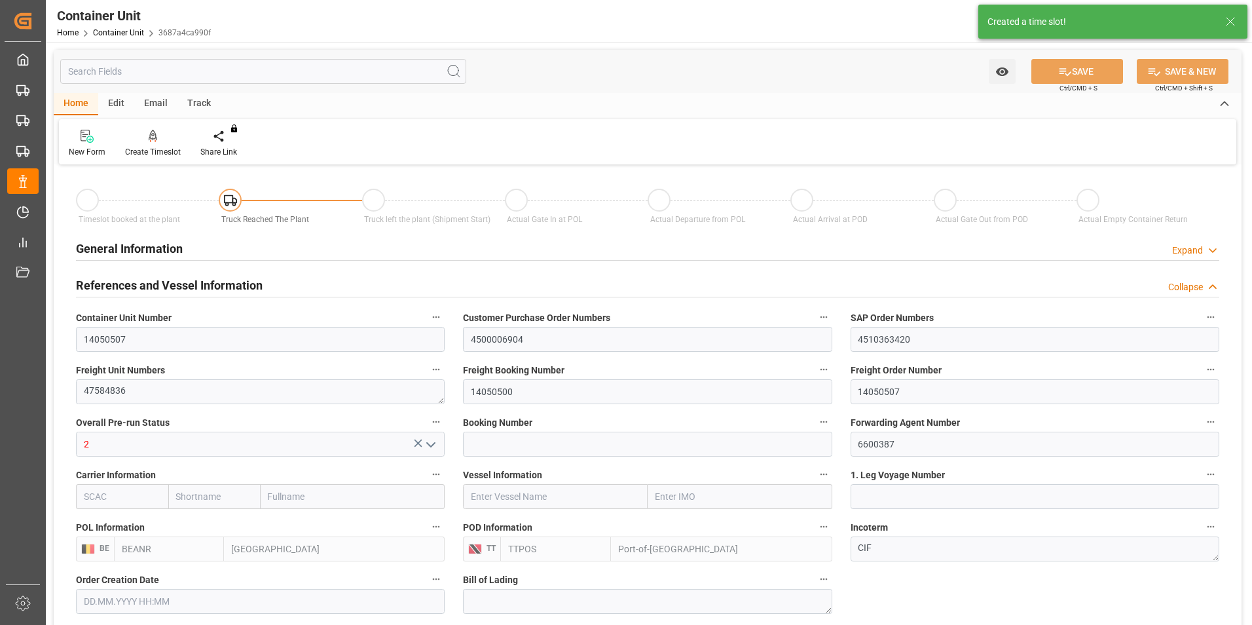
type input "[DATE] 12:02"
type input "26.09.2025"
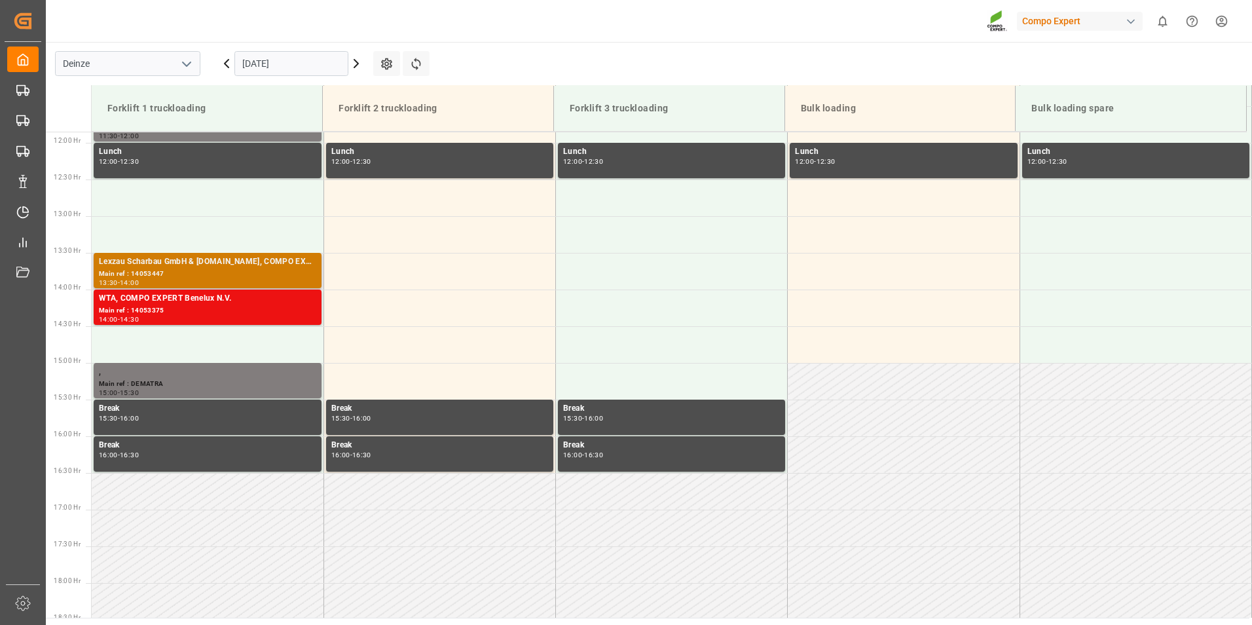
scroll to position [871, 0]
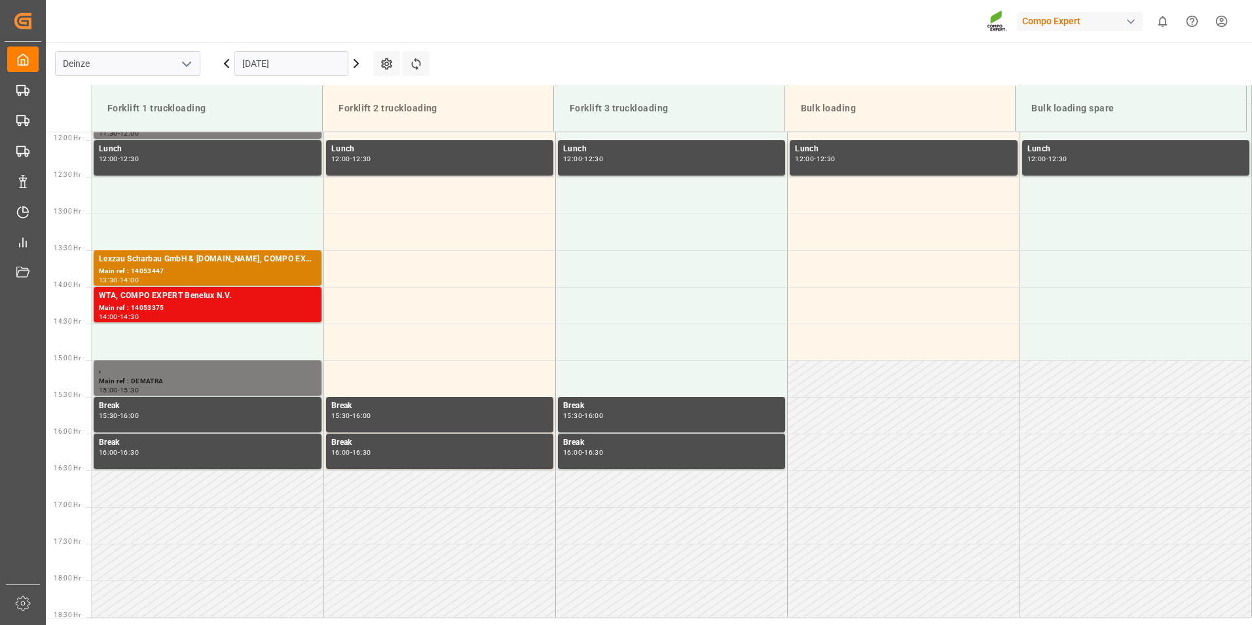
click at [304, 61] on input "[DATE]" at bounding box center [291, 63] width 114 height 25
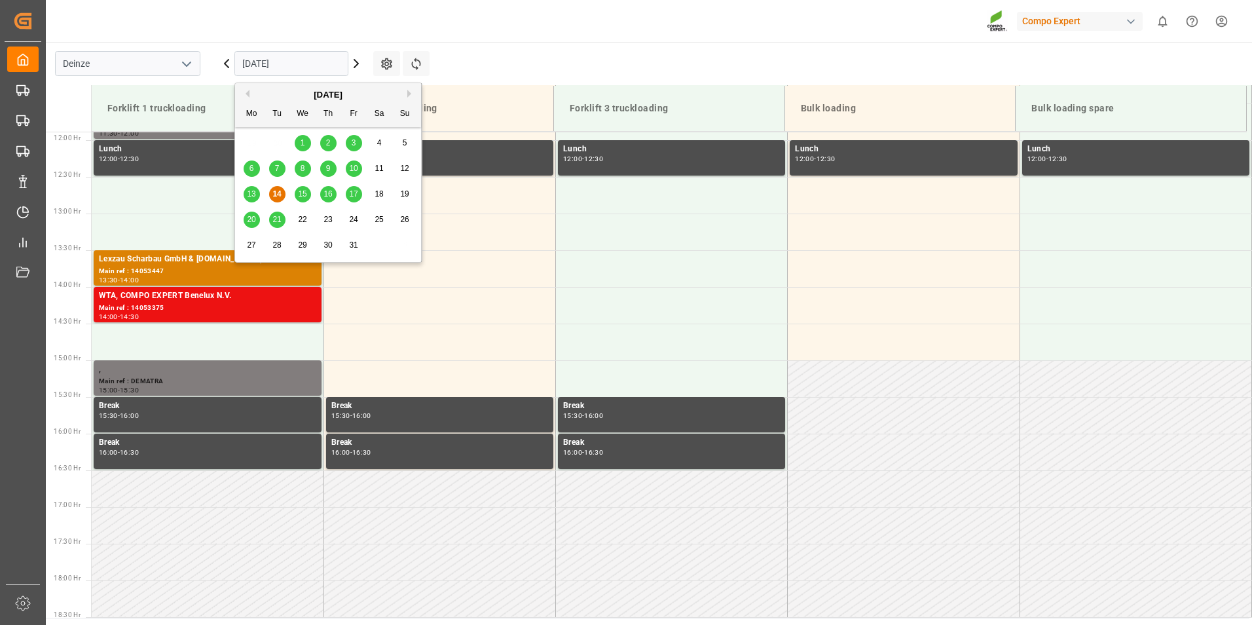
click at [249, 221] on span "20" at bounding box center [251, 219] width 9 height 9
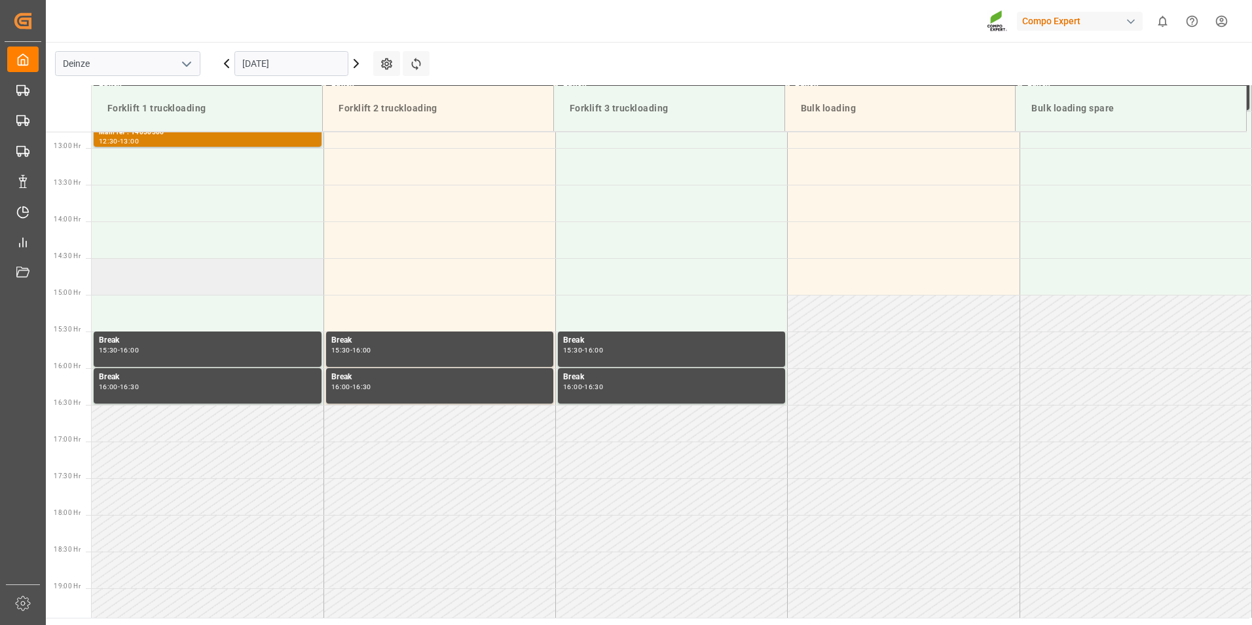
scroll to position [741, 0]
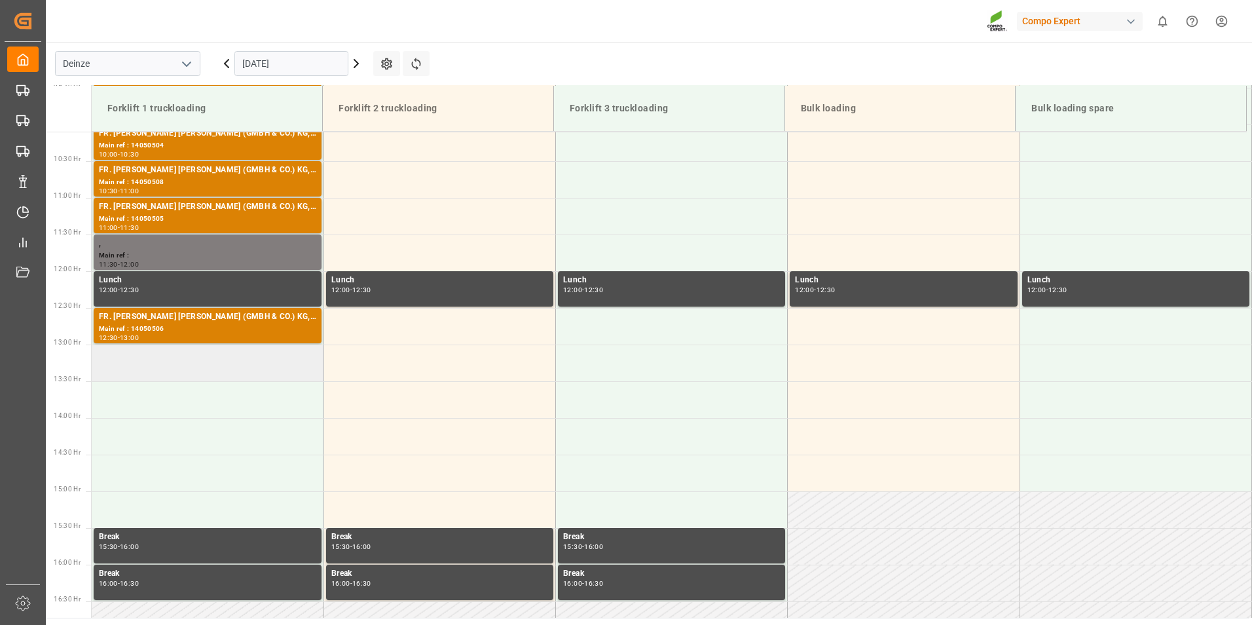
click at [113, 357] on td at bounding box center [208, 362] width 232 height 37
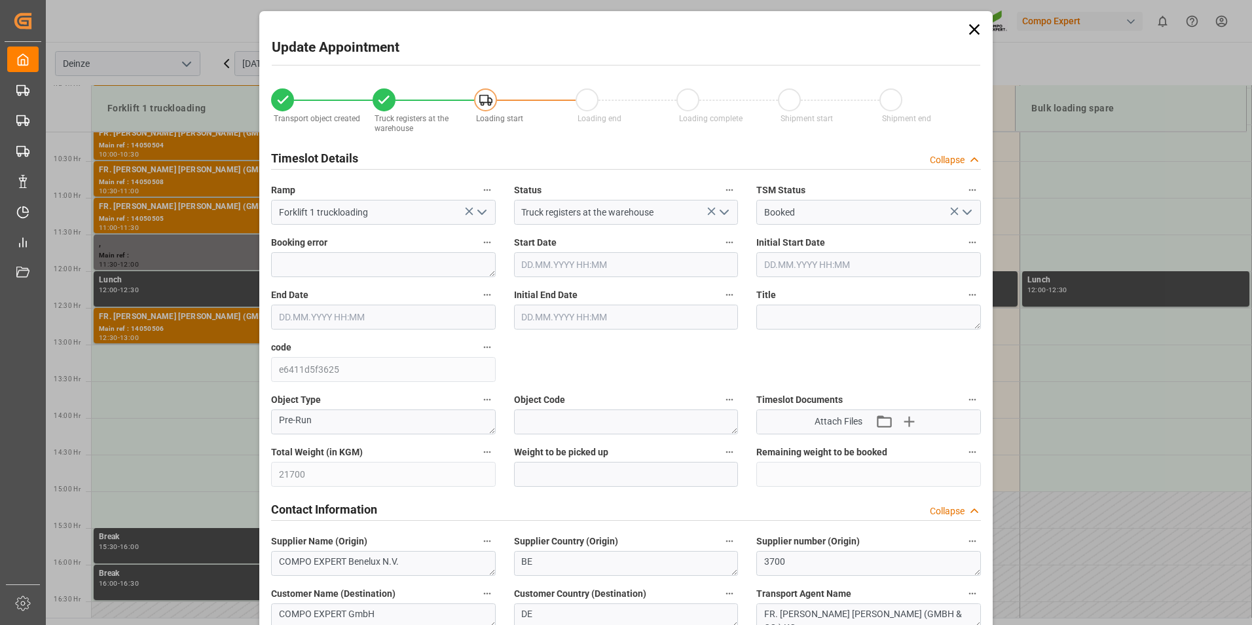
type input "[DATE] 13:00"
type input "[DATE] 13:30"
type input "[DATE] 12:02"
type input "[DATE] 13:18"
type input "[DATE] 11:26"
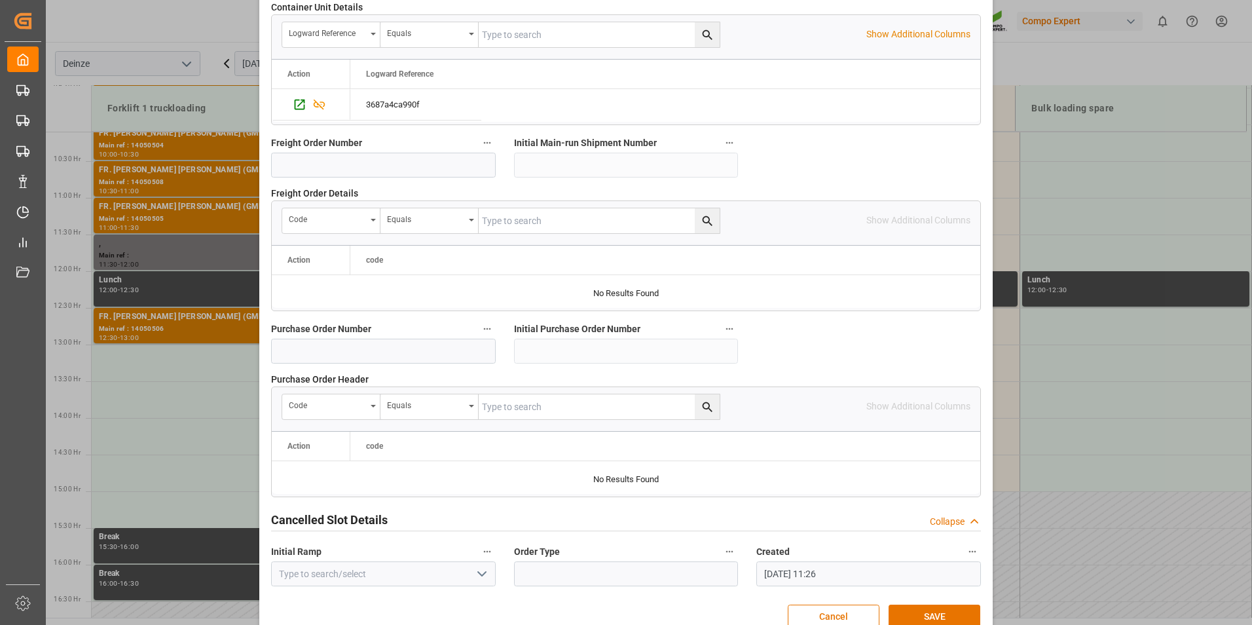
scroll to position [1192, 0]
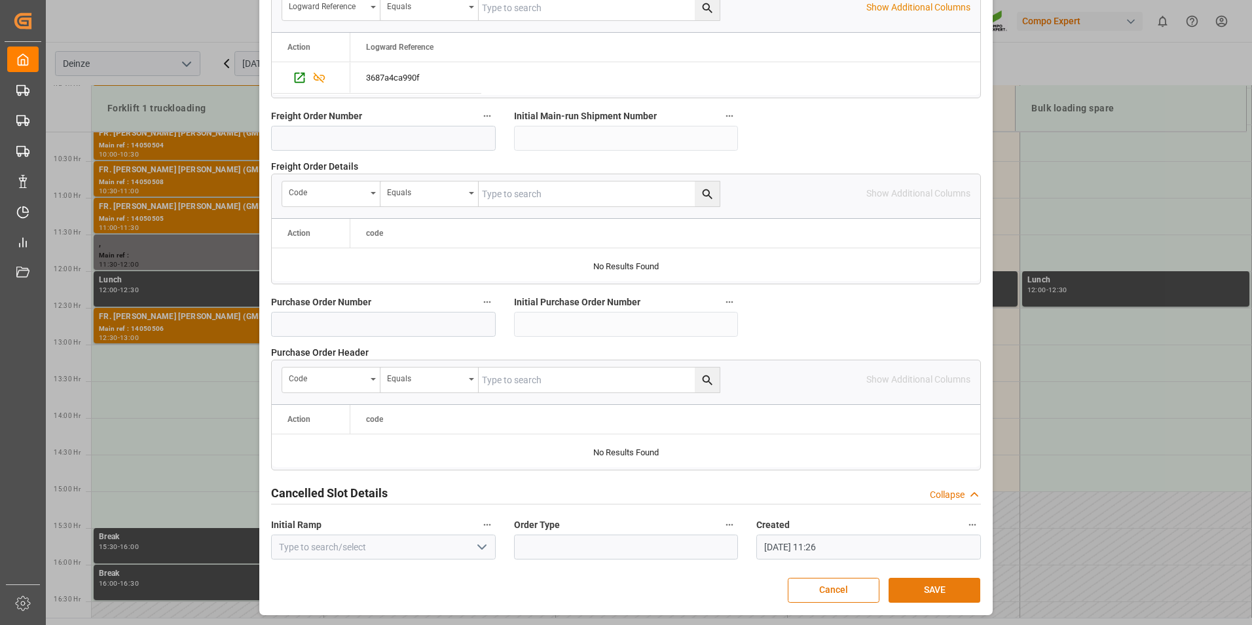
drag, startPoint x: 925, startPoint y: 591, endPoint x: 842, endPoint y: 589, distance: 83.2
click at [923, 589] on button "SAVE" at bounding box center [934, 589] width 92 height 25
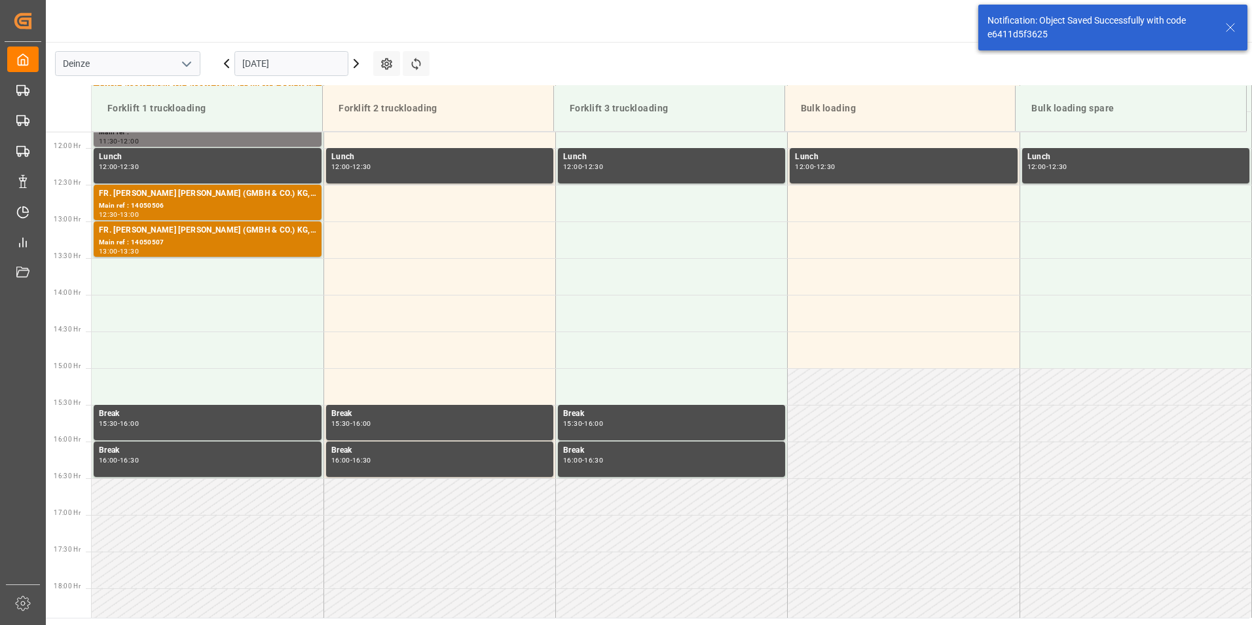
scroll to position [871, 0]
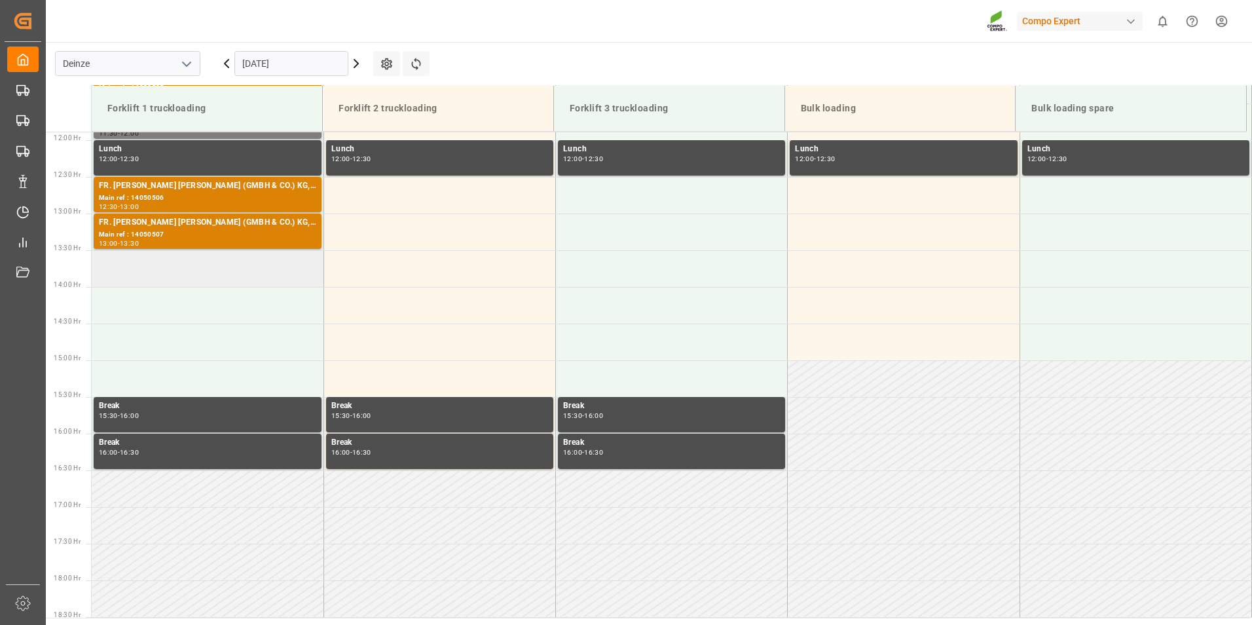
click at [109, 272] on td at bounding box center [208, 268] width 232 height 37
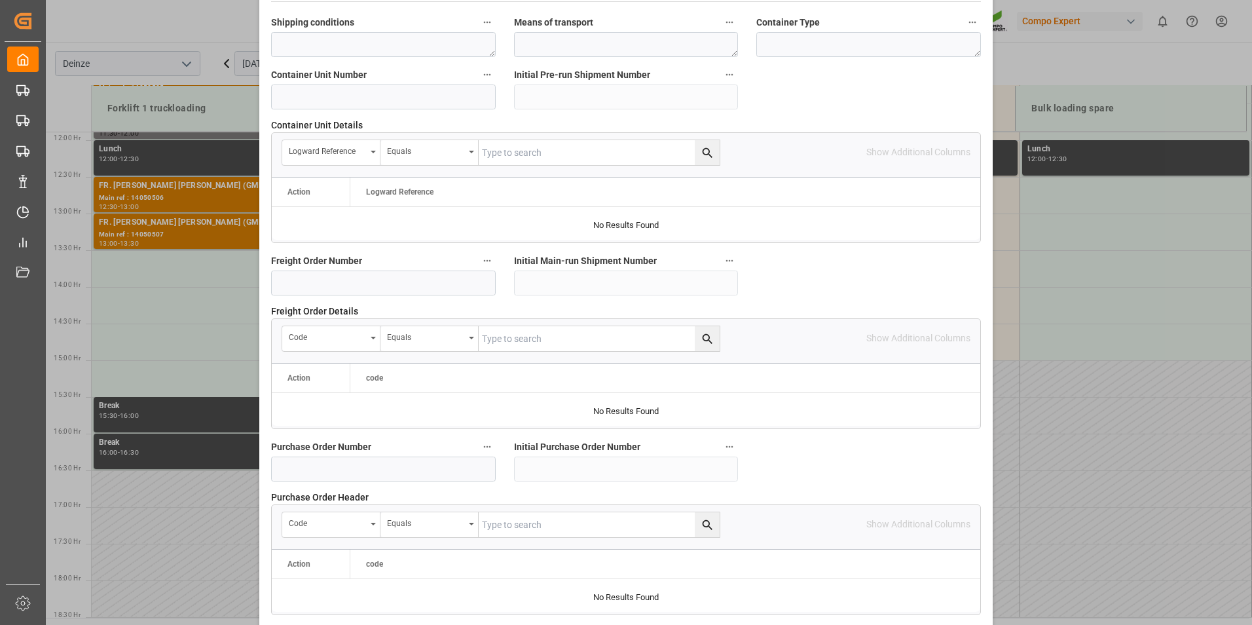
scroll to position [1192, 0]
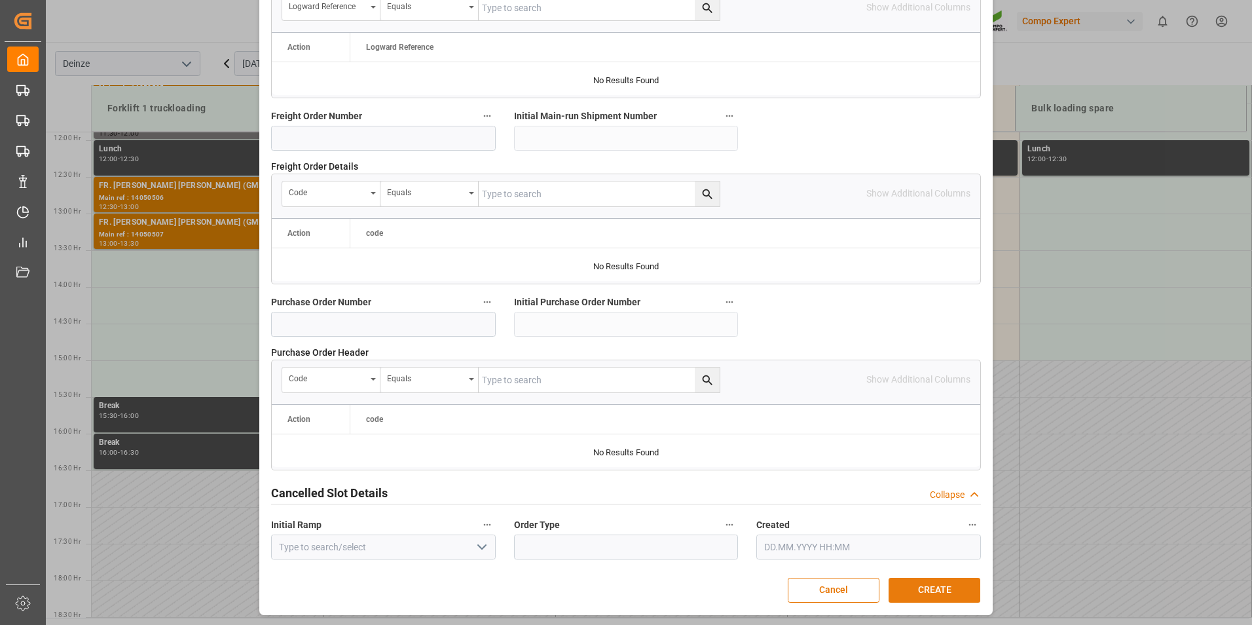
click at [907, 595] on button "CREATE" at bounding box center [934, 589] width 92 height 25
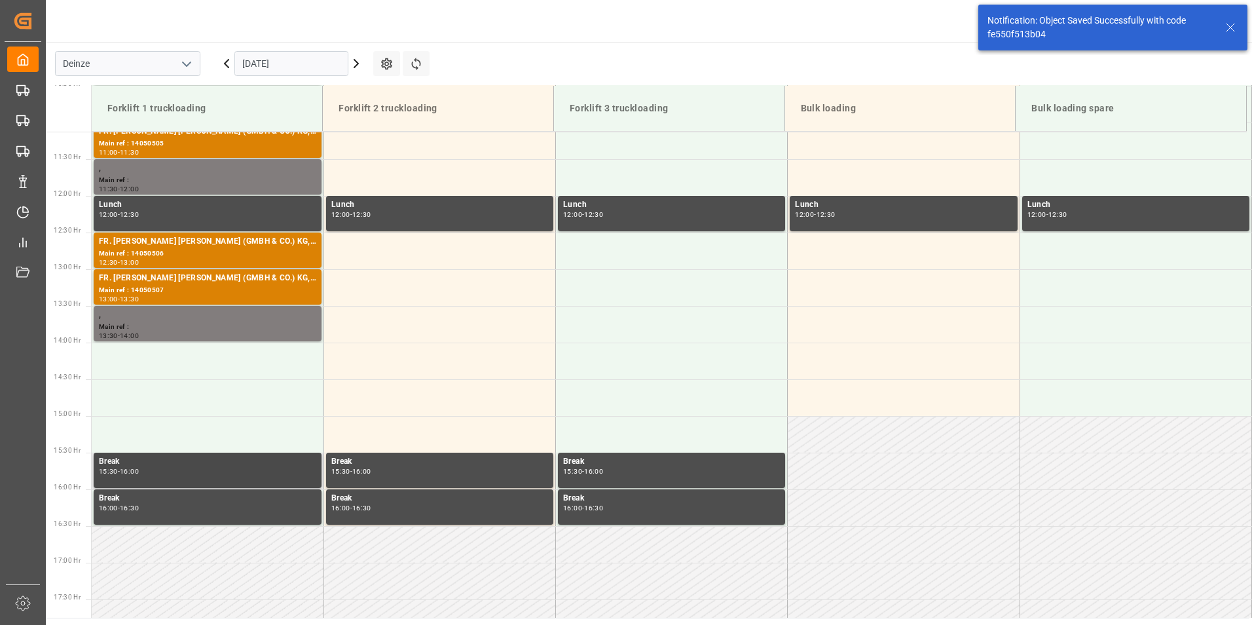
scroll to position [871, 0]
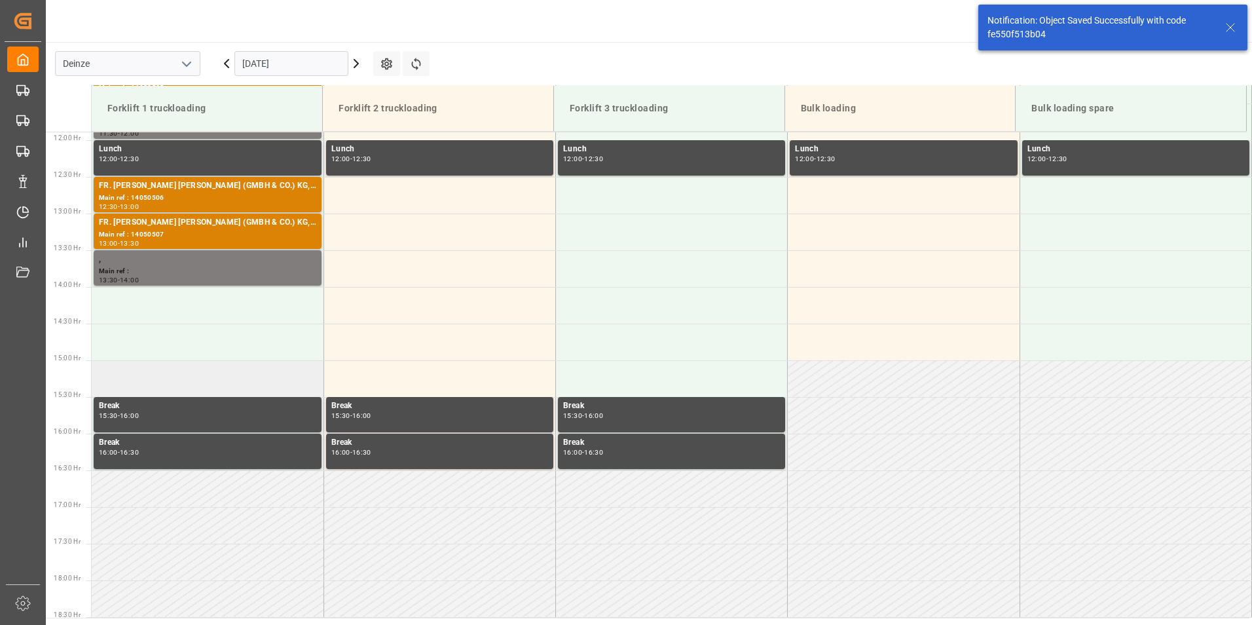
click at [108, 373] on td at bounding box center [208, 378] width 232 height 37
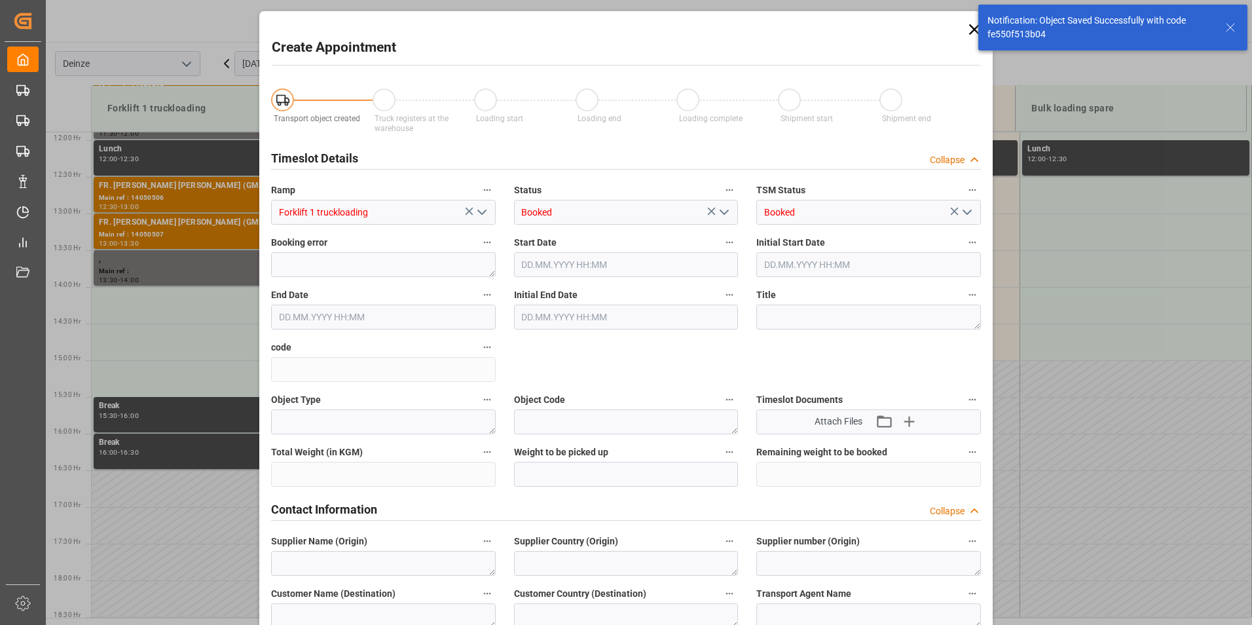
type input "[DATE] 15:00"
type input "[DATE] 15:30"
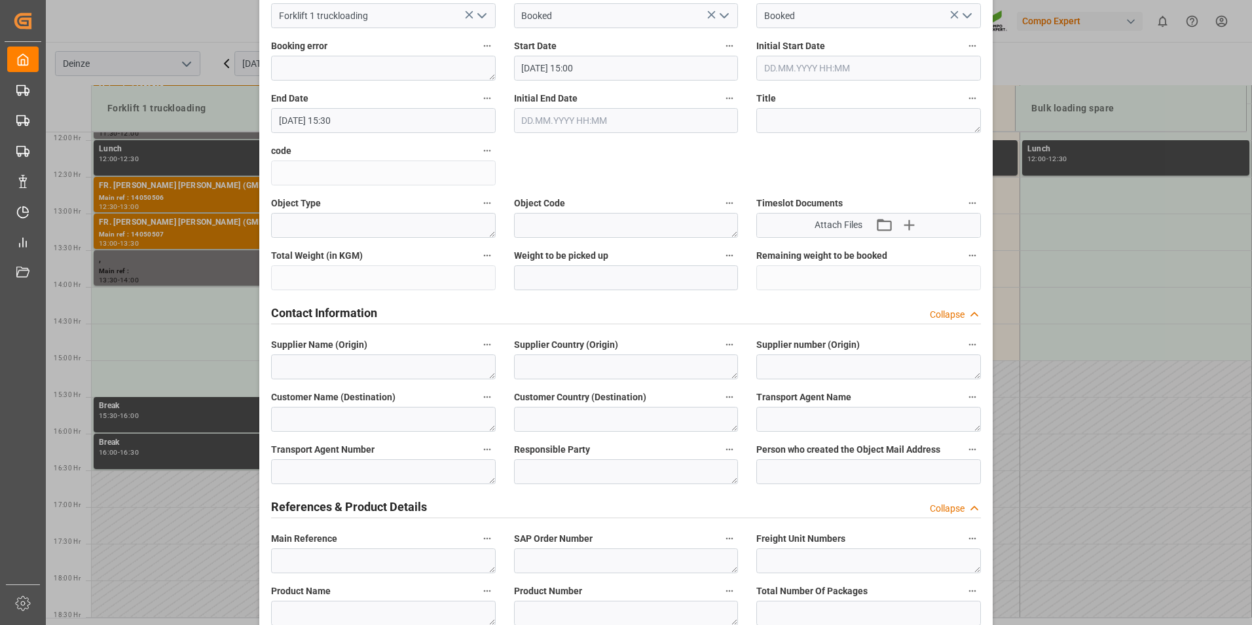
scroll to position [393, 0]
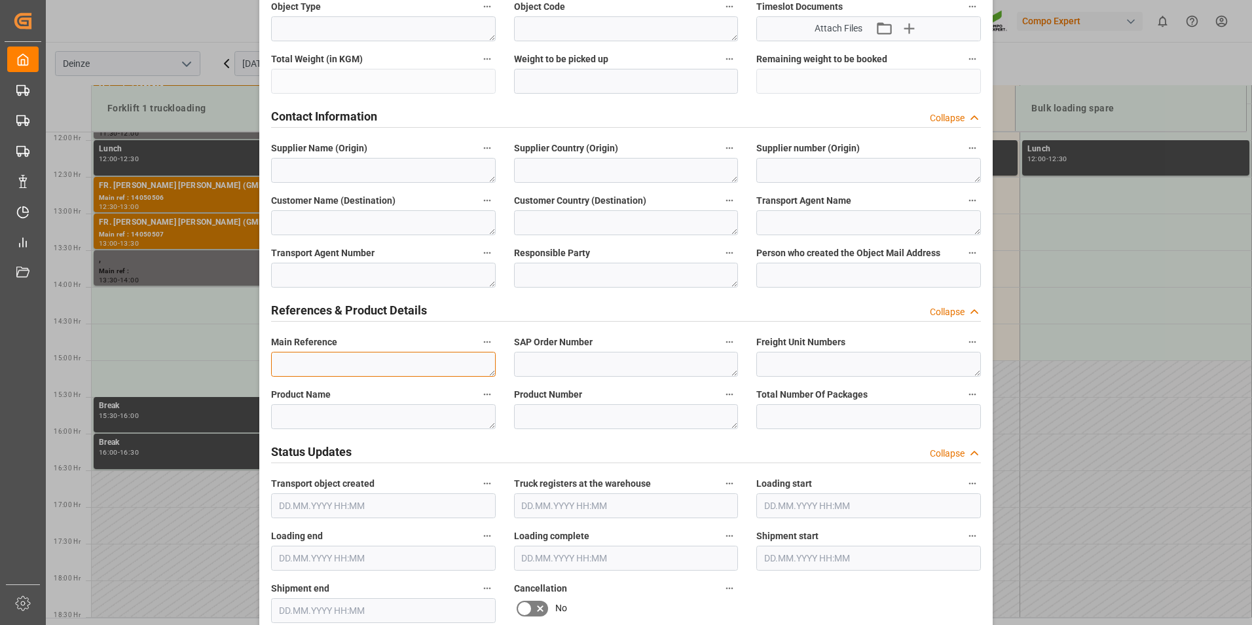
click at [285, 359] on textarea at bounding box center [383, 364] width 225 height 25
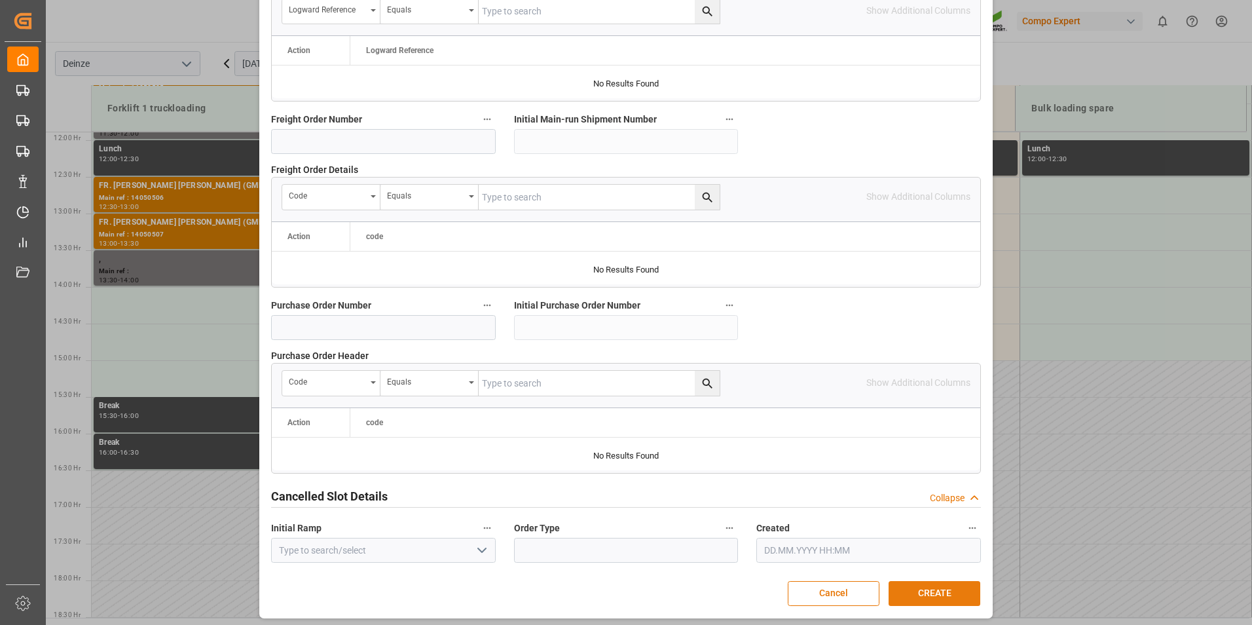
scroll to position [1192, 0]
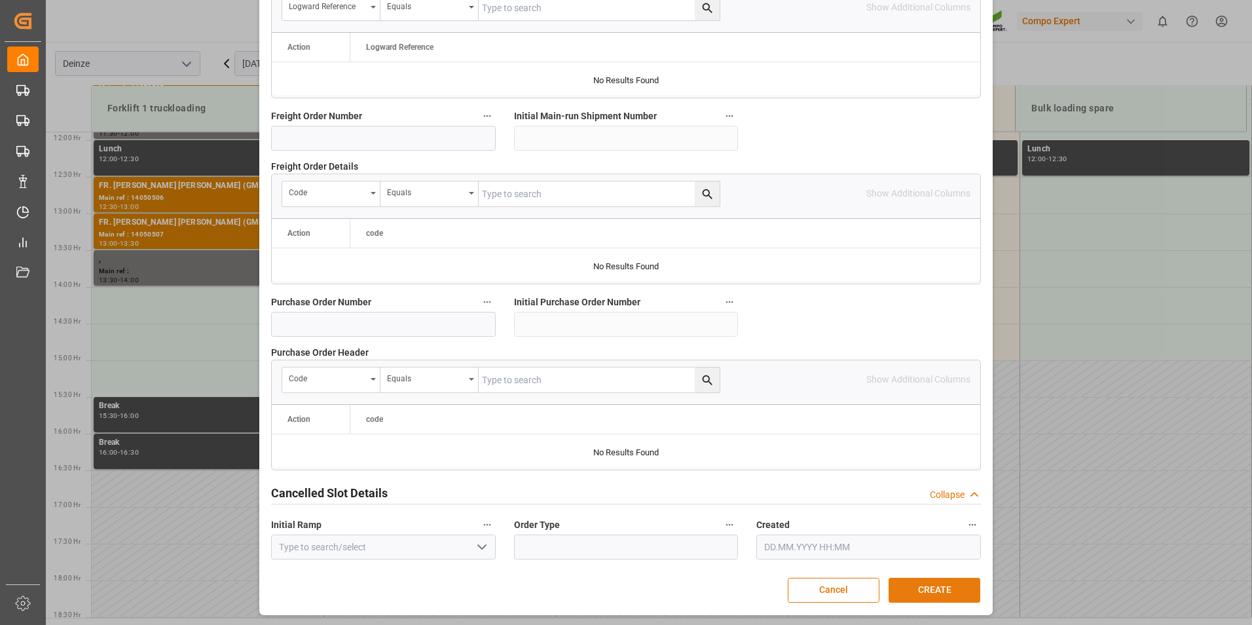
type textarea "DEMATRA"
click at [927, 591] on button "CREATE" at bounding box center [934, 589] width 92 height 25
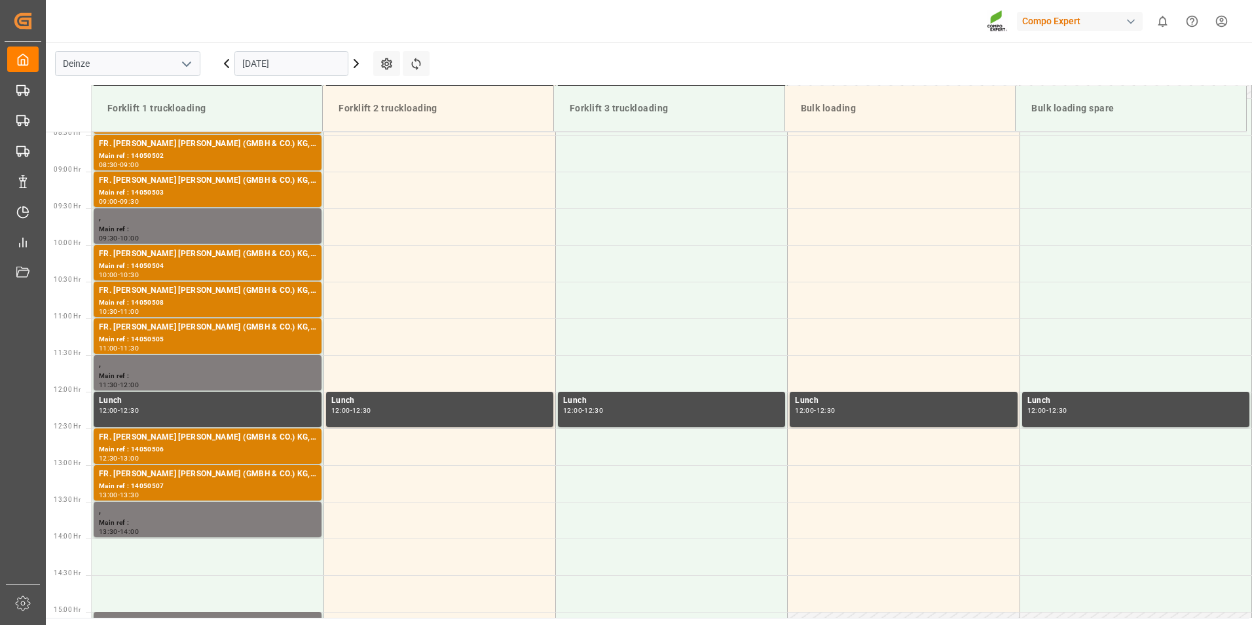
scroll to position [686, 0]
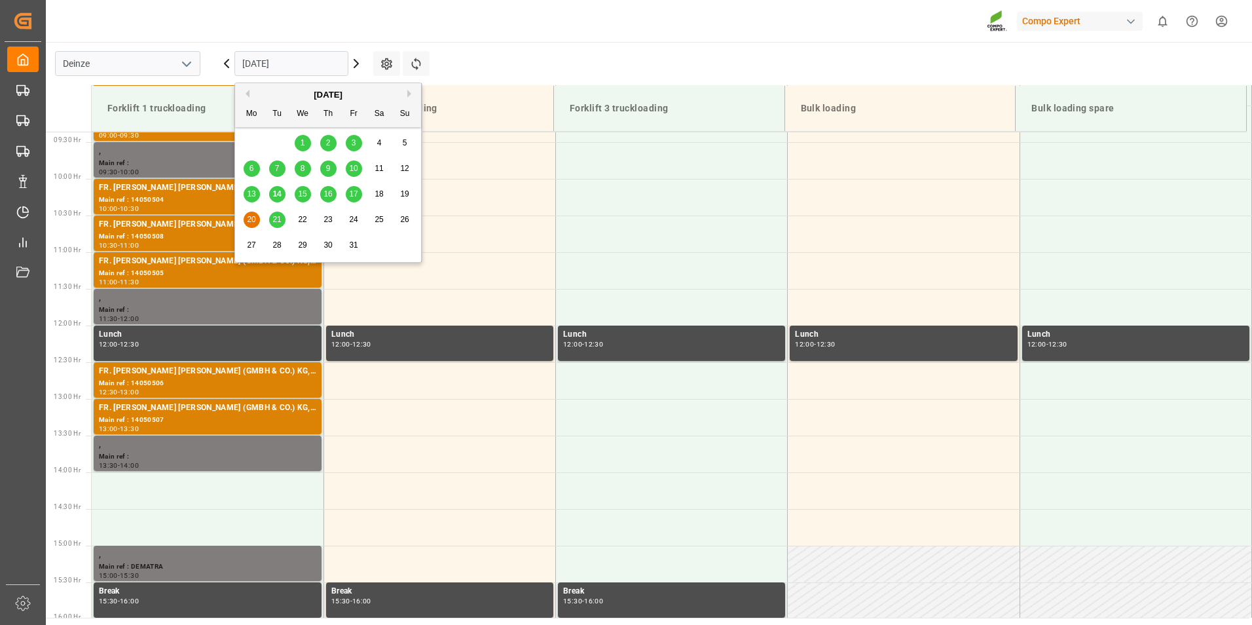
click at [308, 64] on input "[DATE]" at bounding box center [291, 63] width 114 height 25
click at [276, 217] on span "21" at bounding box center [276, 219] width 9 height 9
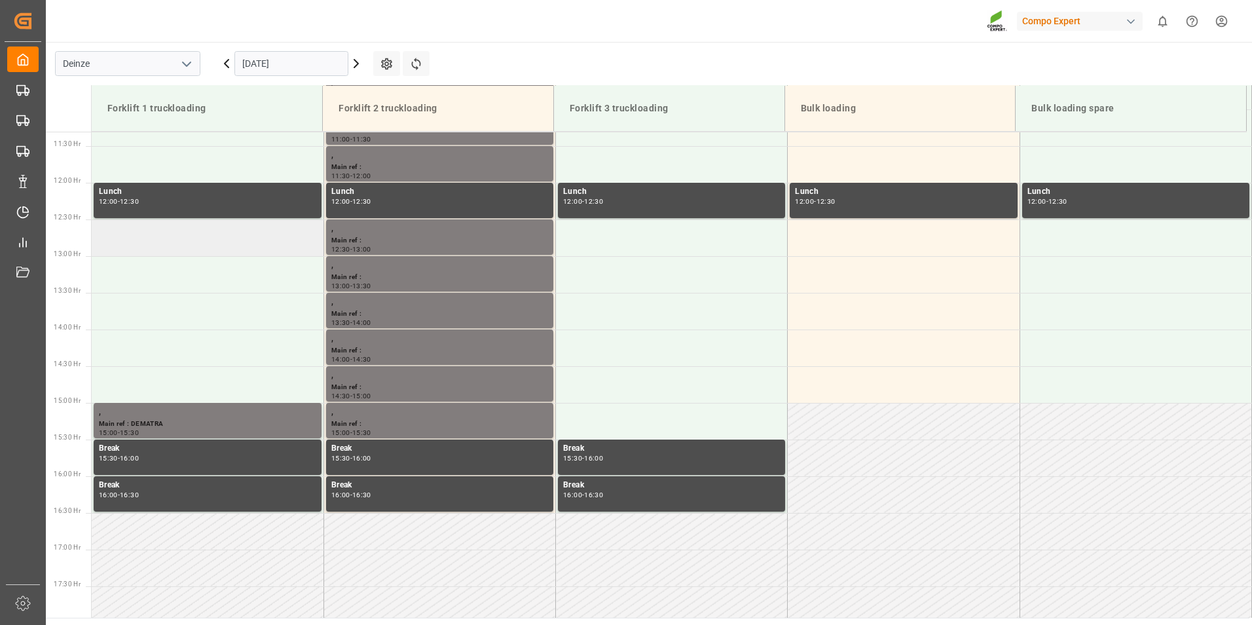
scroll to position [806, 0]
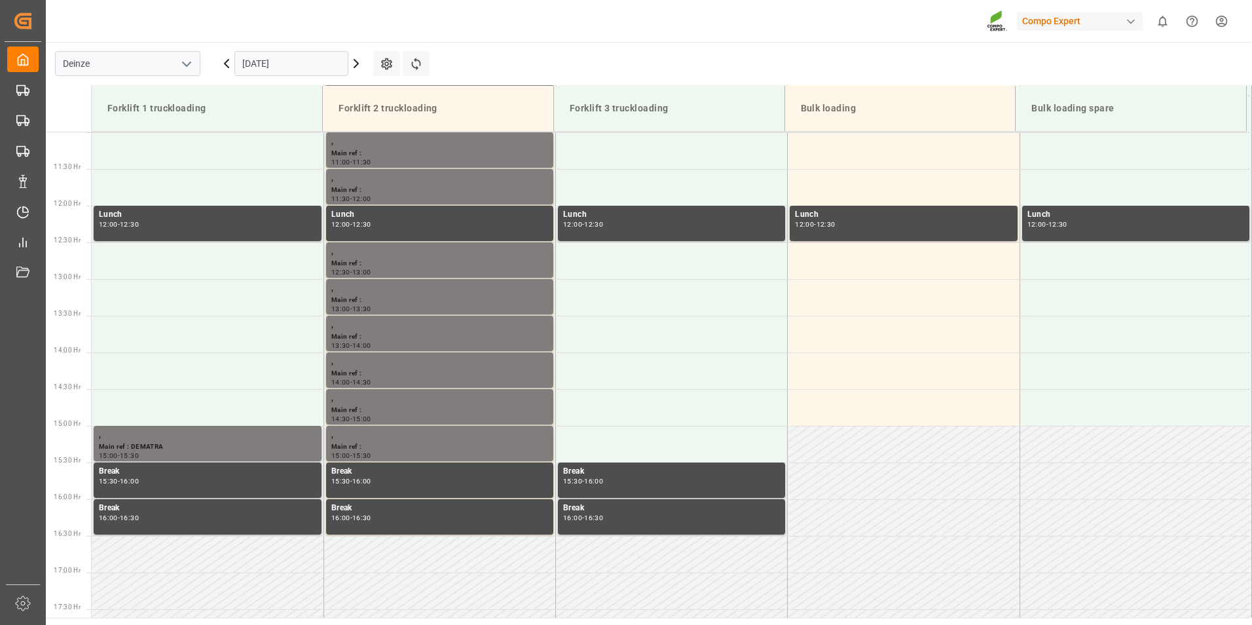
click at [320, 60] on input "[DATE]" at bounding box center [291, 63] width 114 height 25
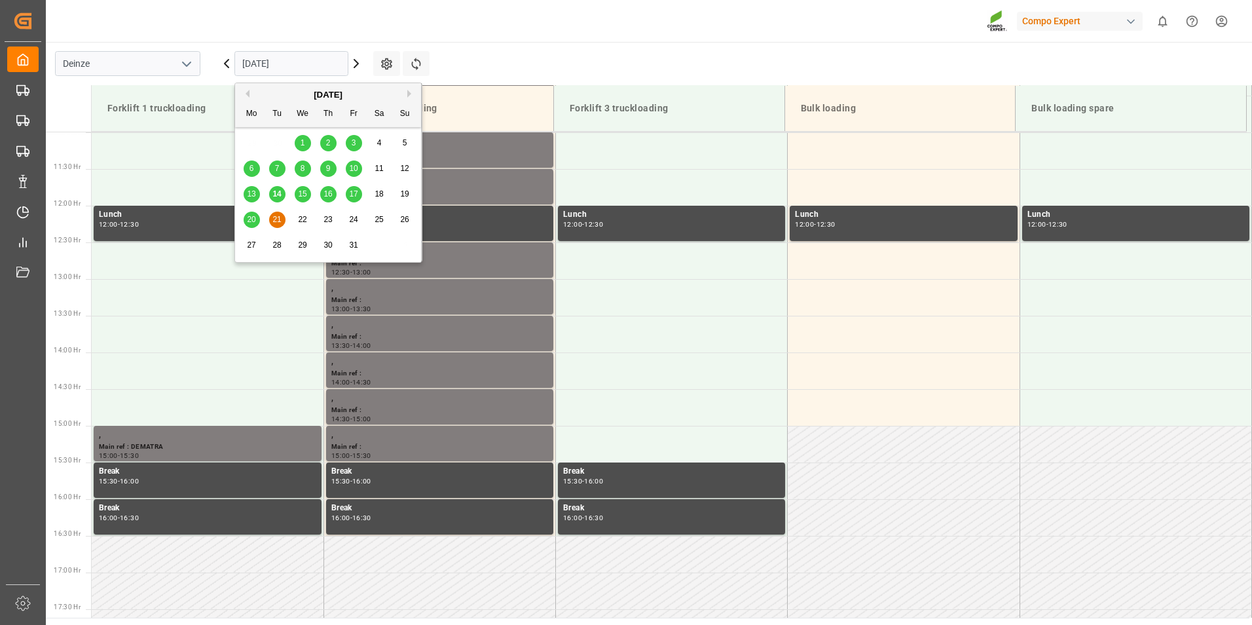
click at [302, 221] on span "22" at bounding box center [302, 219] width 9 height 9
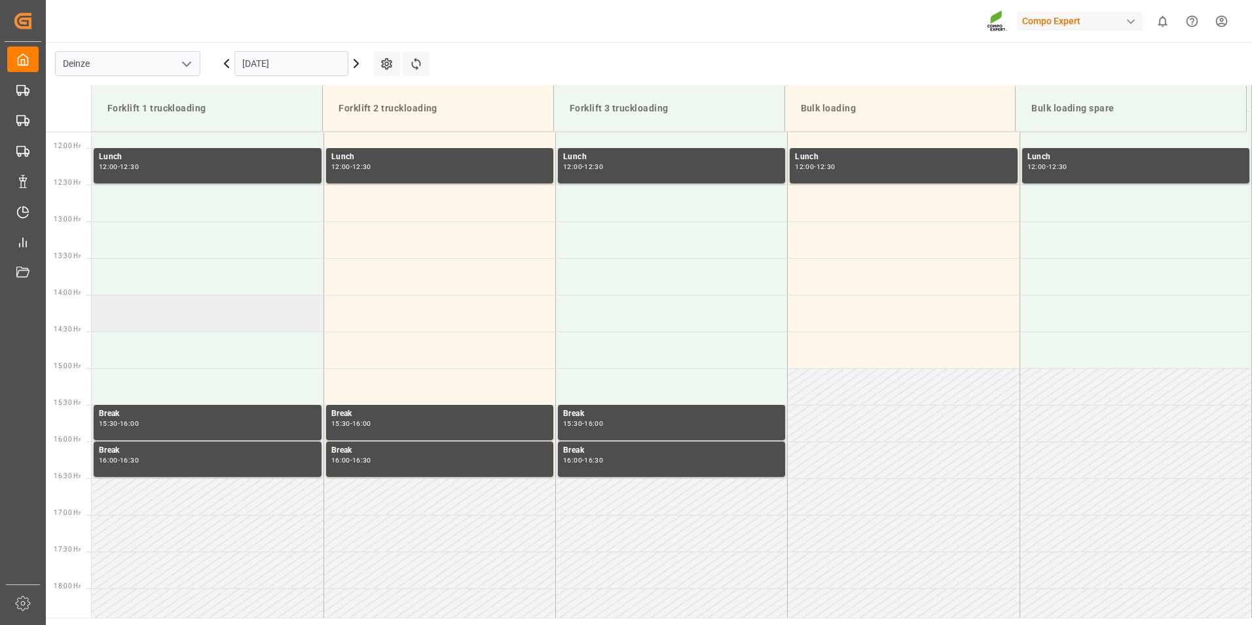
scroll to position [871, 0]
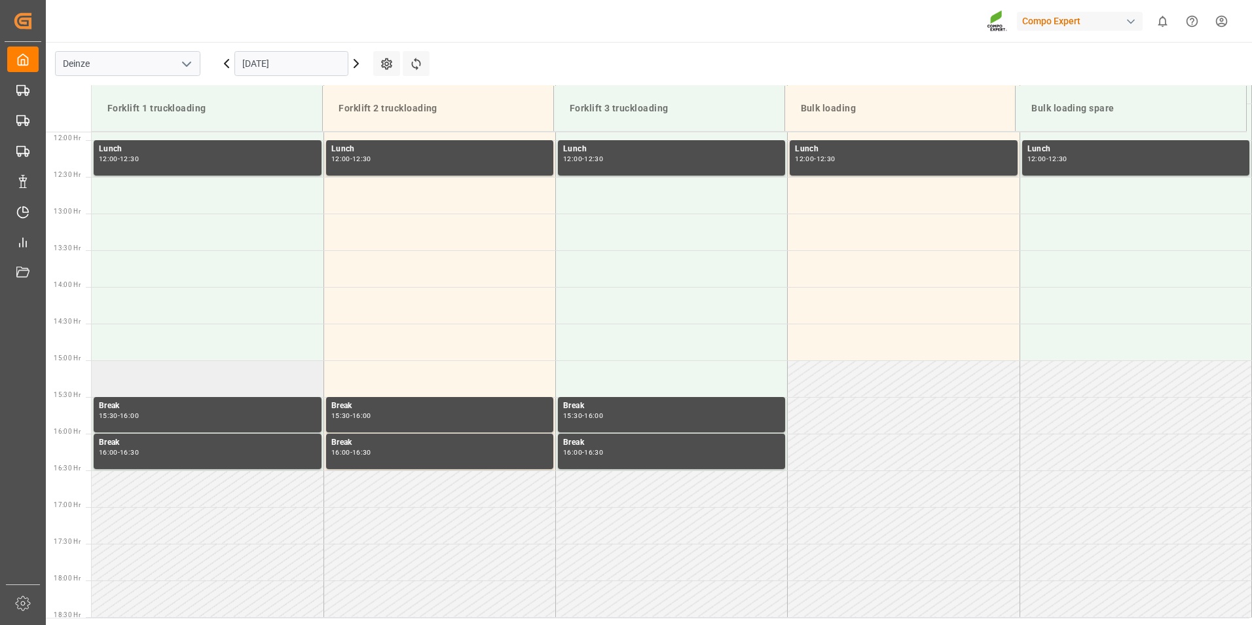
click at [128, 383] on td at bounding box center [208, 378] width 232 height 37
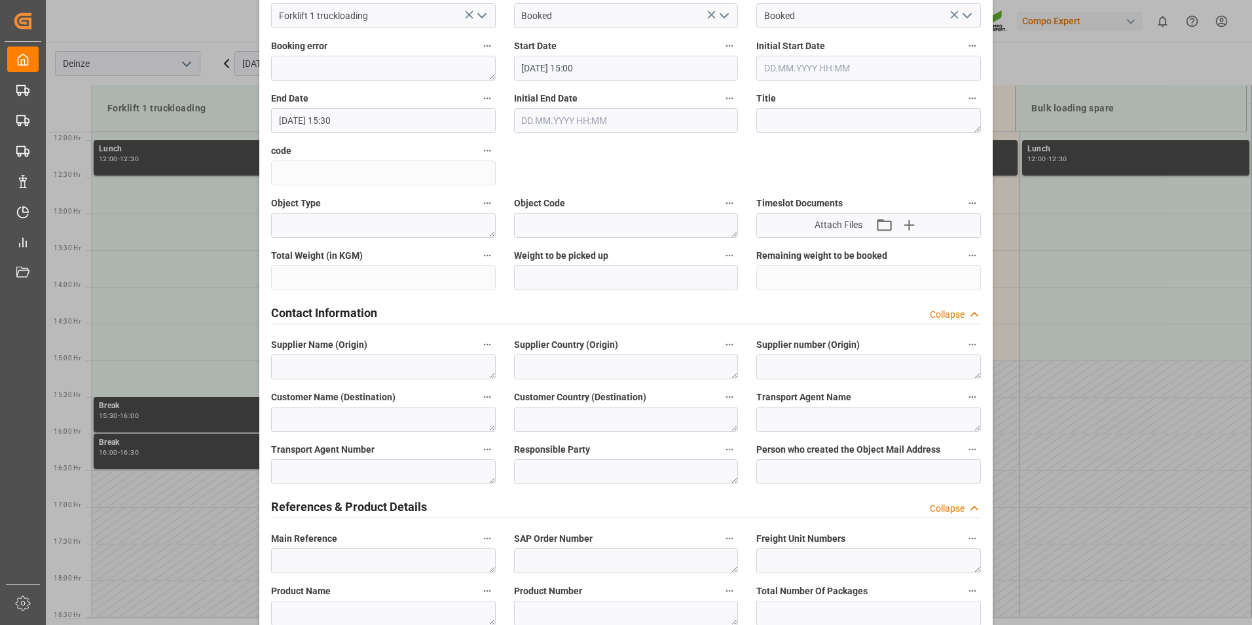
scroll to position [327, 0]
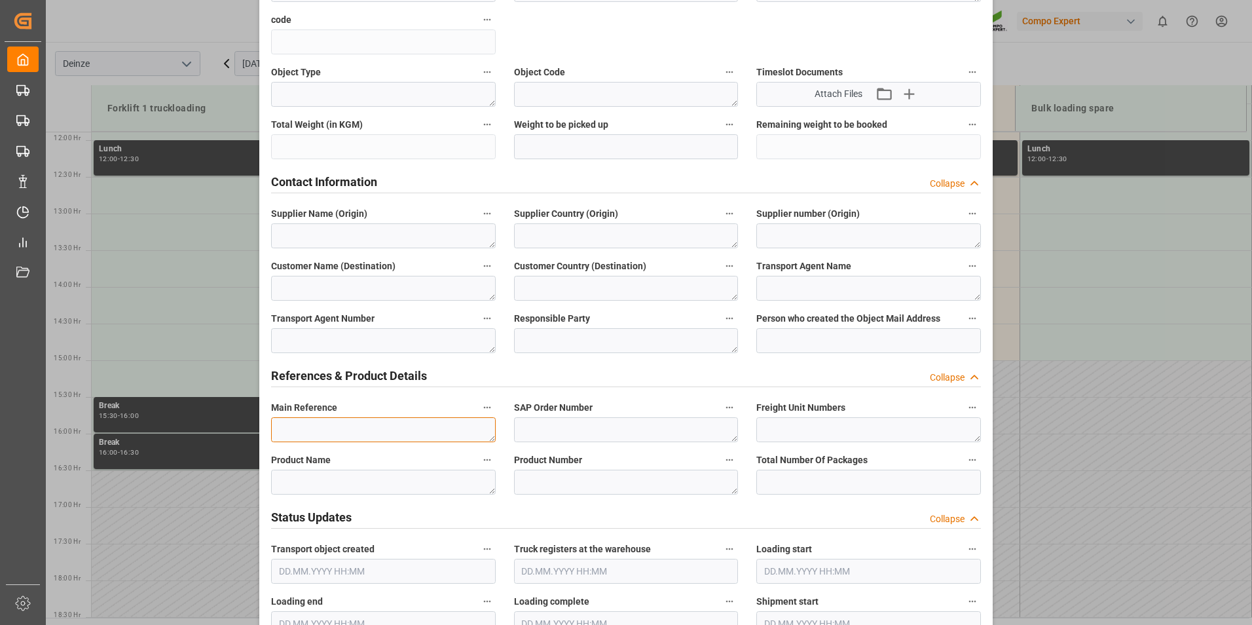
click at [300, 424] on textarea at bounding box center [383, 429] width 225 height 25
type textarea "d"
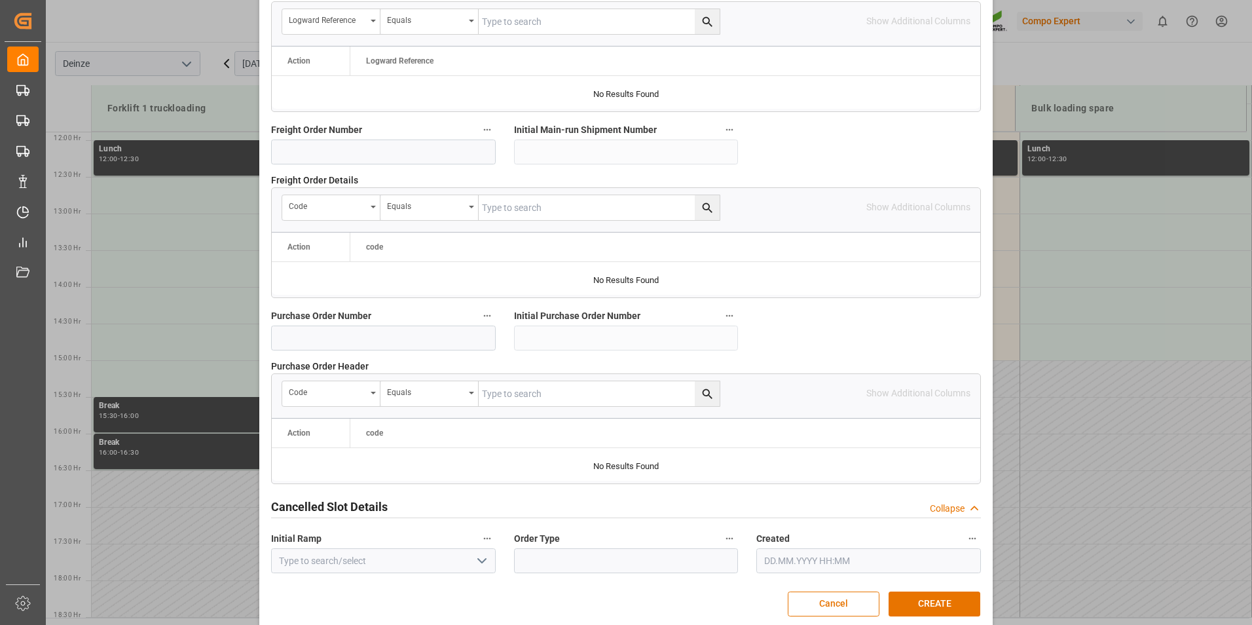
scroll to position [1192, 0]
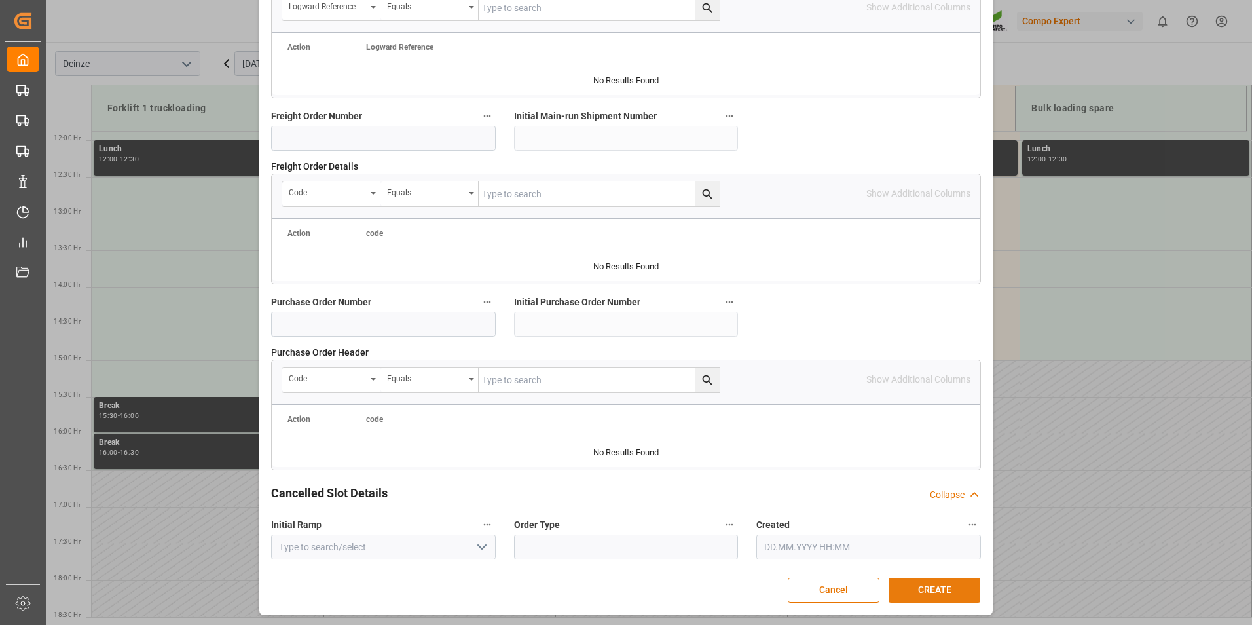
type textarea "DEMATRA"
click at [938, 589] on button "CREATE" at bounding box center [934, 589] width 92 height 25
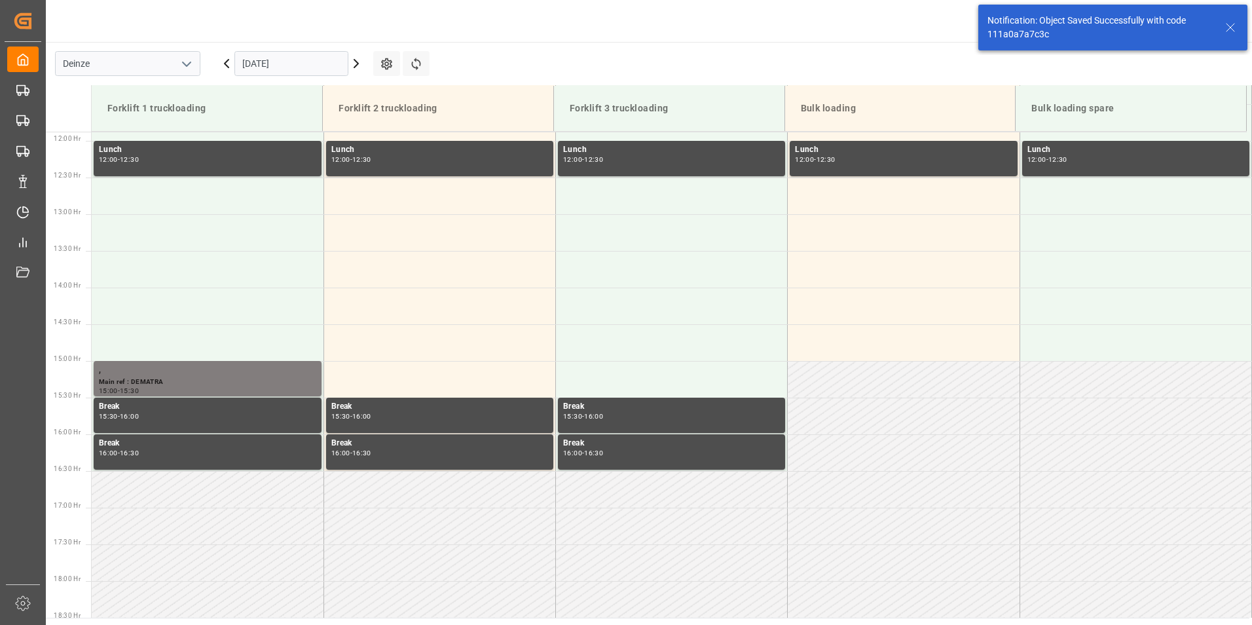
scroll to position [1018, 0]
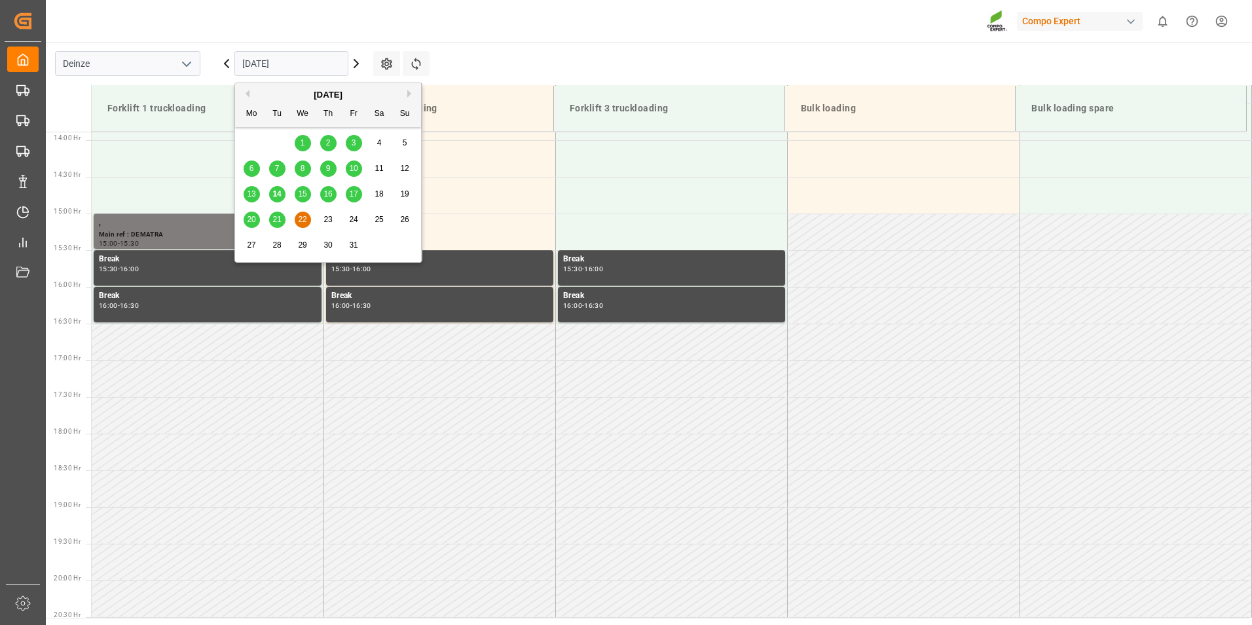
click at [299, 64] on input "[DATE]" at bounding box center [291, 63] width 114 height 25
click at [329, 220] on span "23" at bounding box center [327, 219] width 9 height 9
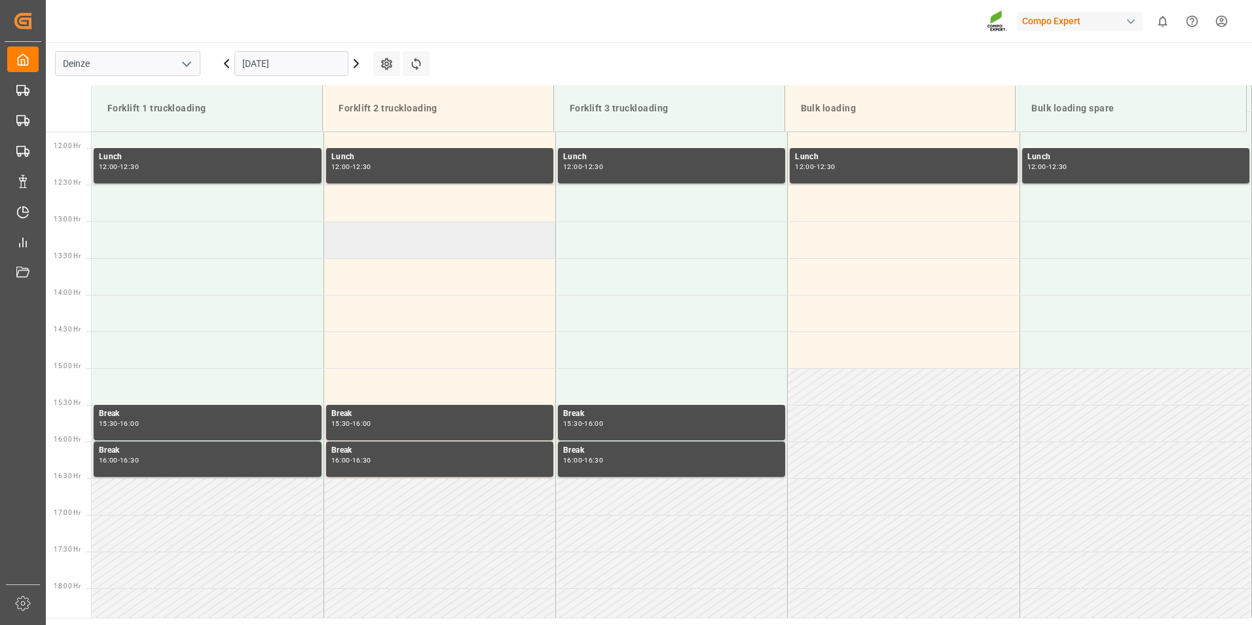
scroll to position [871, 0]
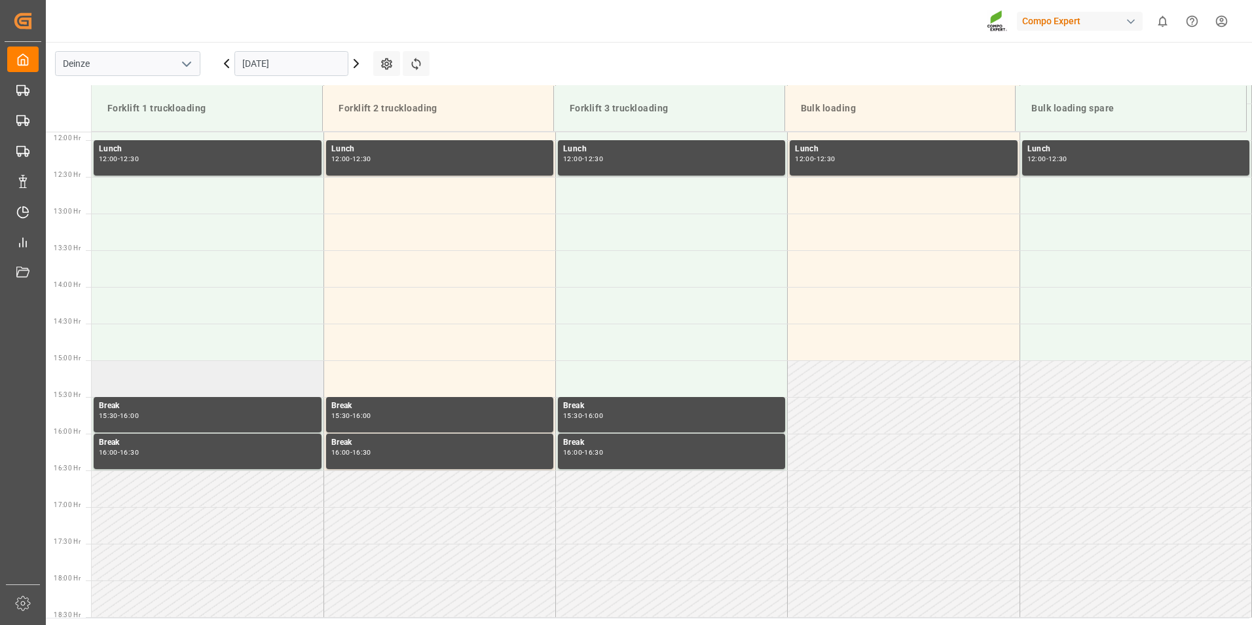
click at [111, 374] on td at bounding box center [208, 378] width 232 height 37
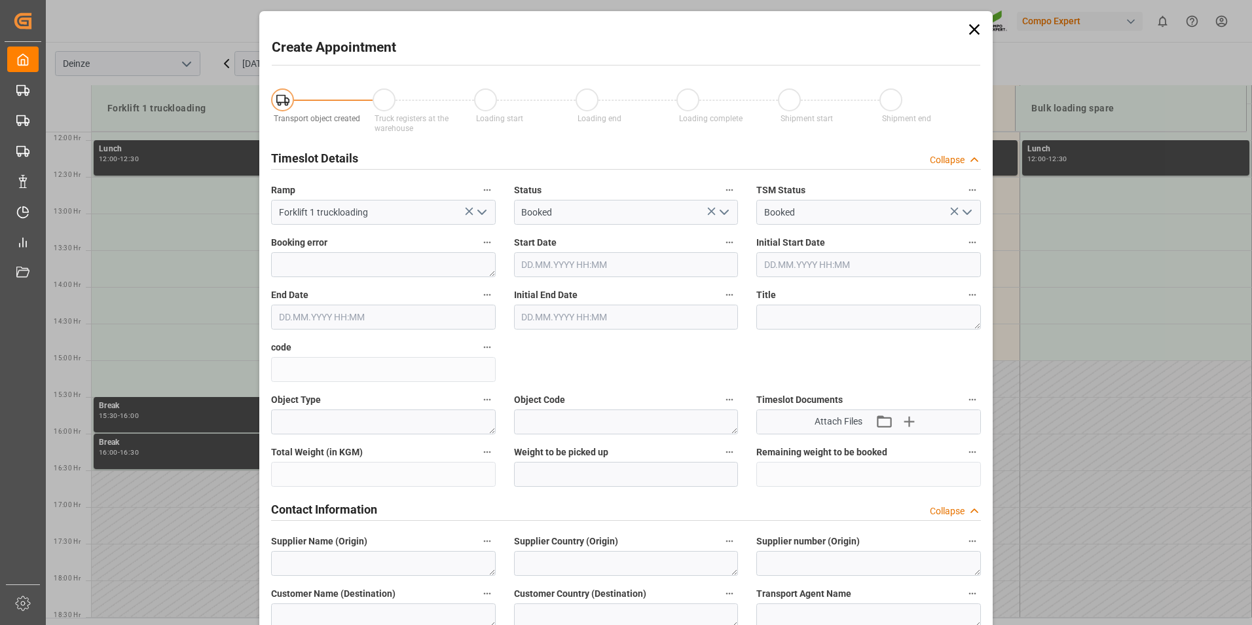
type input "[DATE] 15:00"
type input "[DATE] 15:30"
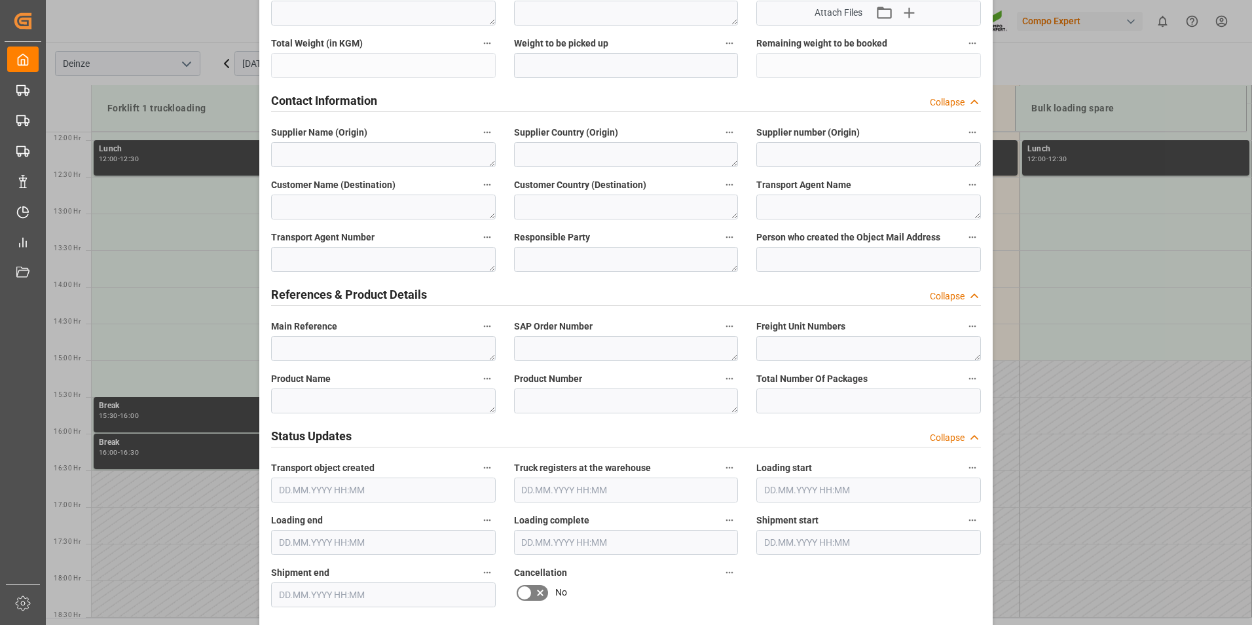
scroll to position [524, 0]
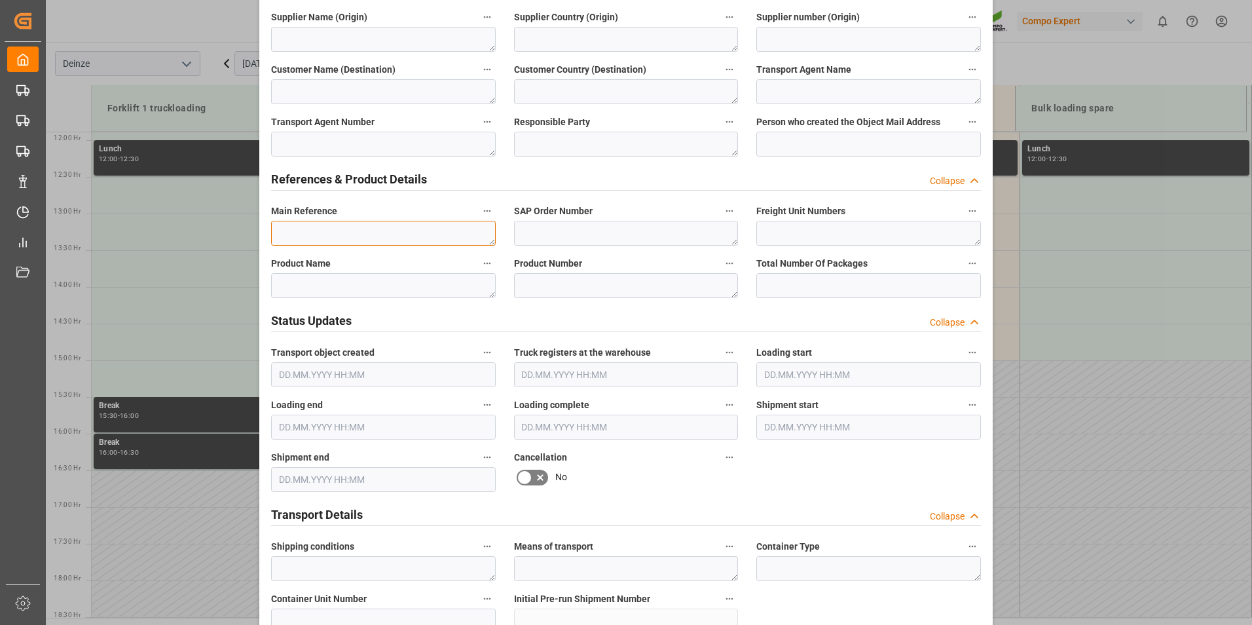
click at [299, 236] on textarea at bounding box center [383, 233] width 225 height 25
type textarea "d"
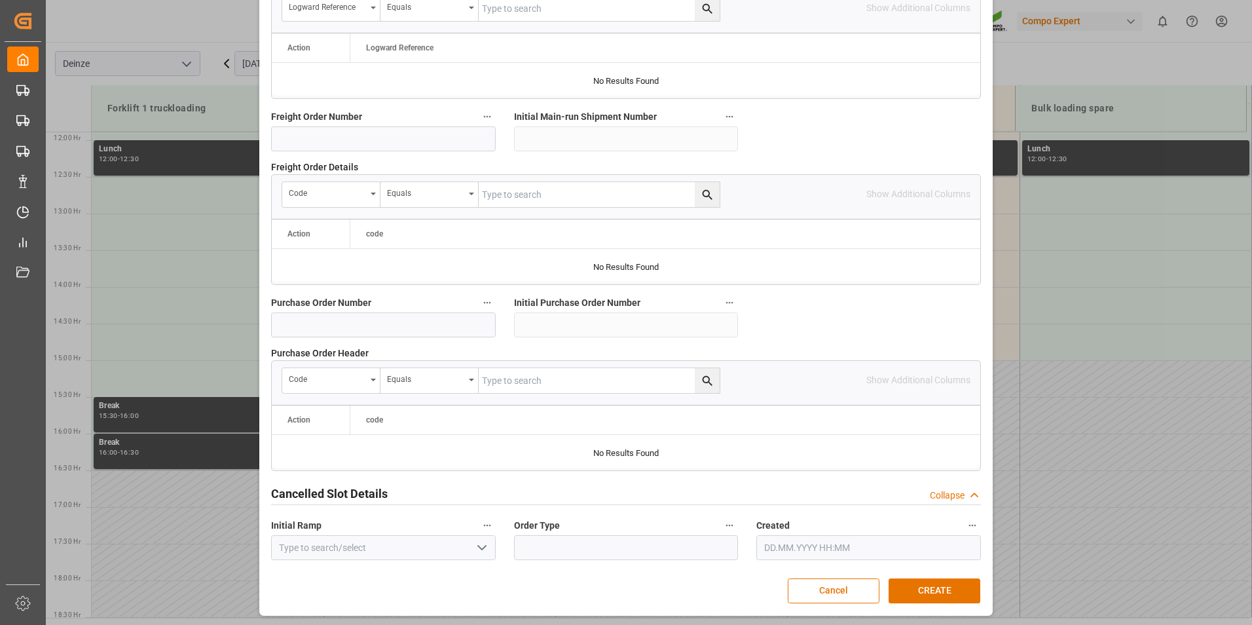
scroll to position [1192, 0]
type textarea "DEMATRA"
click at [947, 589] on button "CREATE" at bounding box center [934, 589] width 92 height 25
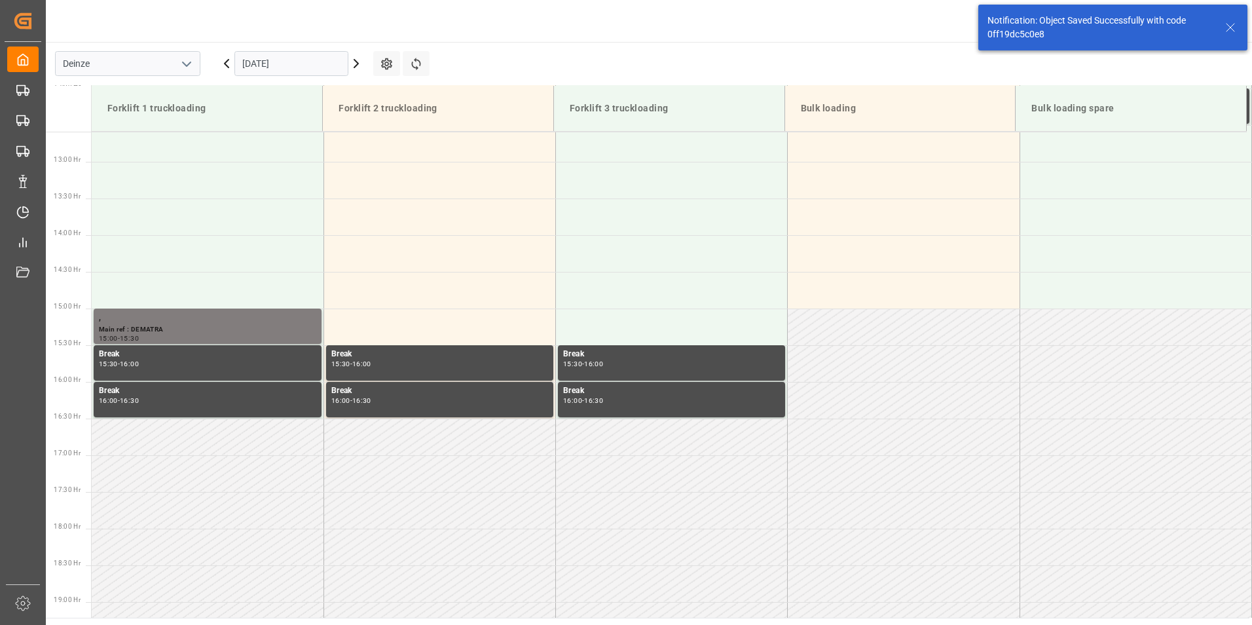
scroll to position [1018, 0]
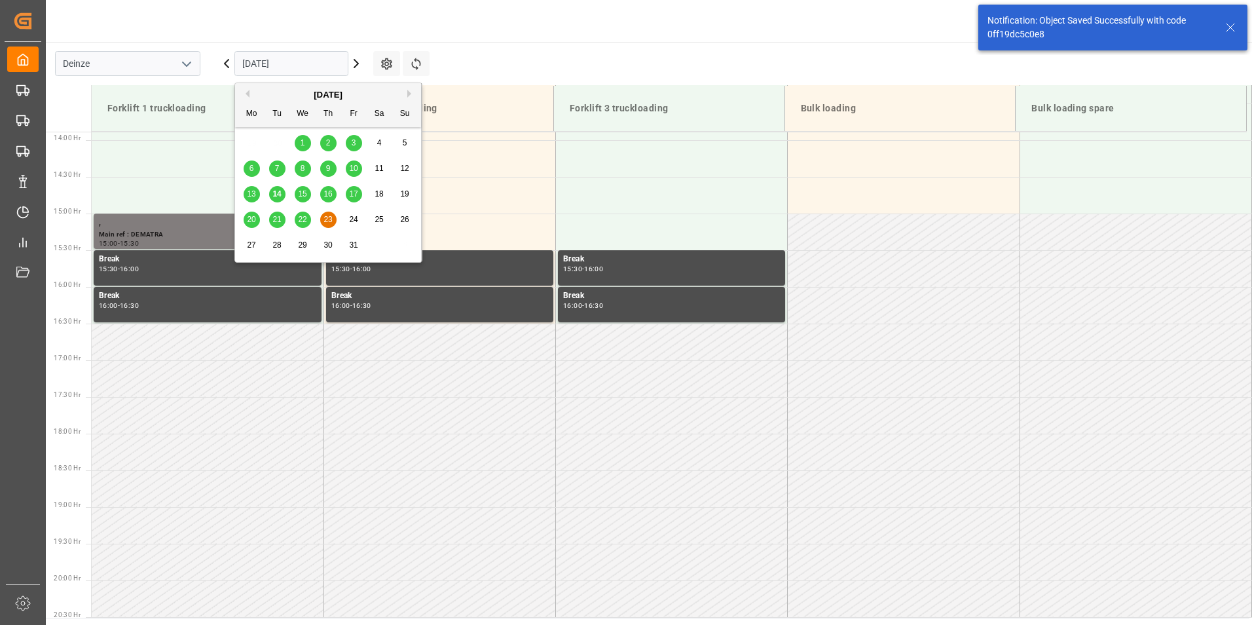
click at [311, 62] on input "[DATE]" at bounding box center [291, 63] width 114 height 25
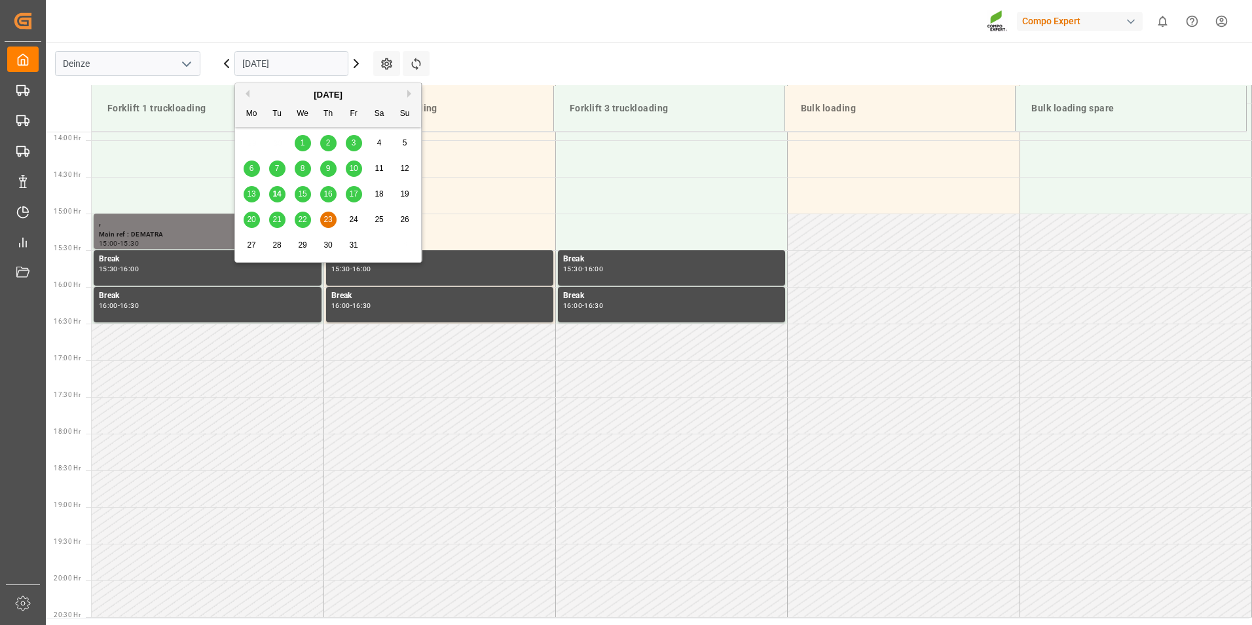
click at [352, 222] on span "24" at bounding box center [353, 219] width 9 height 9
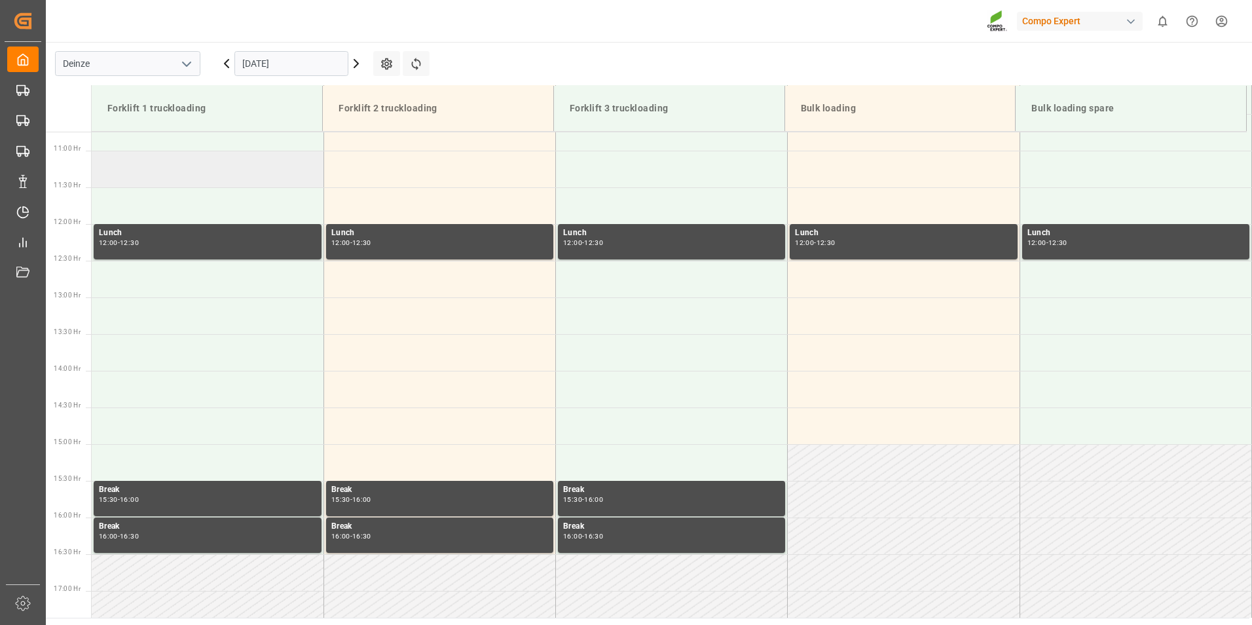
scroll to position [741, 0]
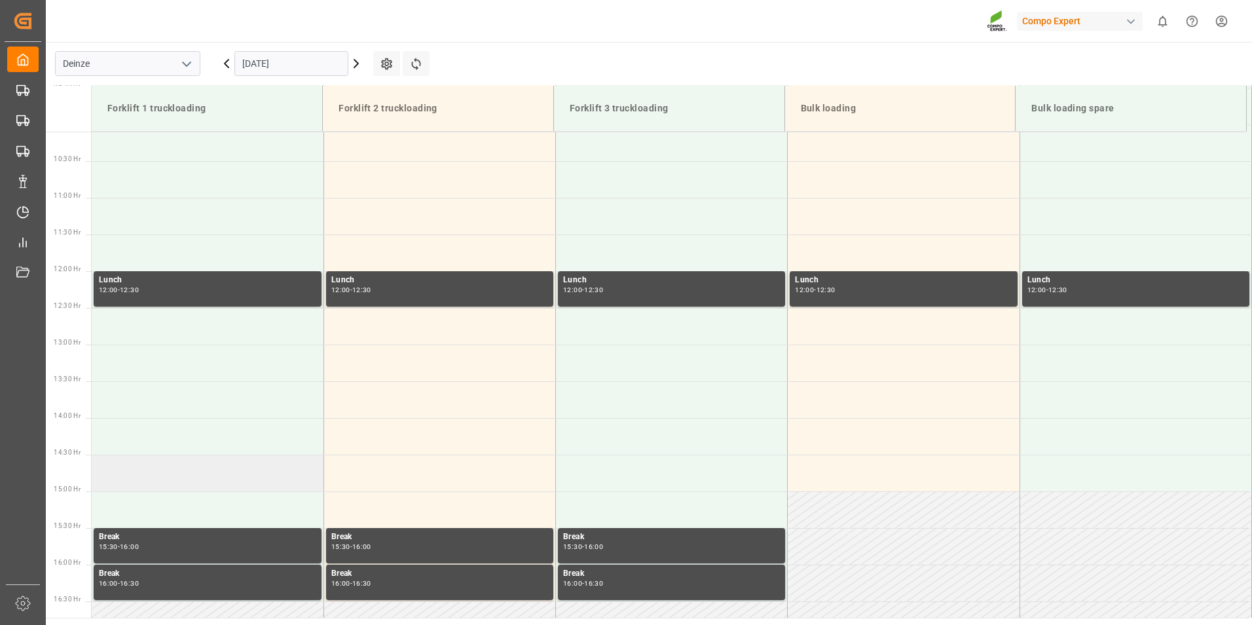
click at [133, 473] on td at bounding box center [208, 472] width 232 height 37
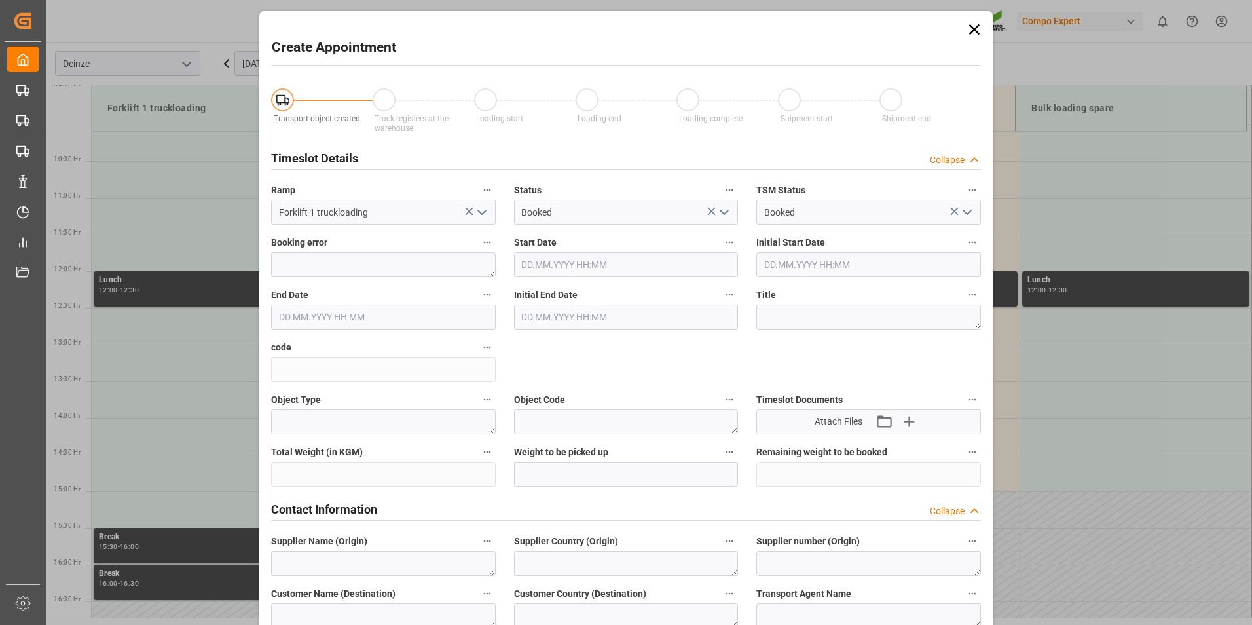
type input "[DATE] 14:30"
type input "[DATE] 15:00"
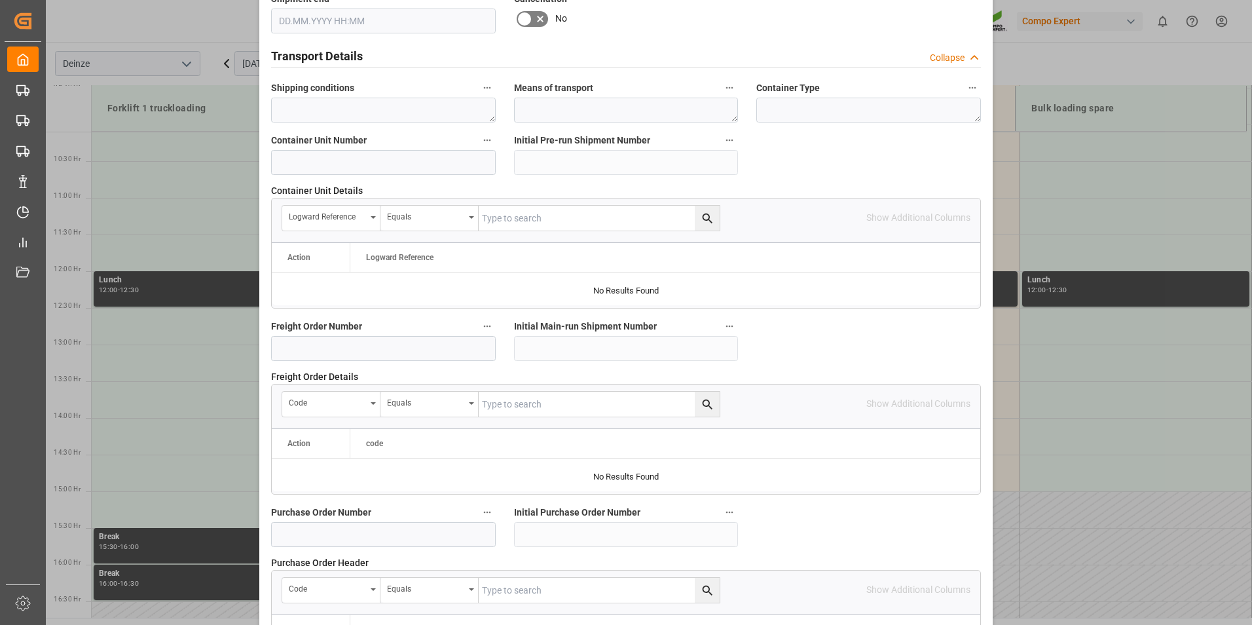
scroll to position [1179, 0]
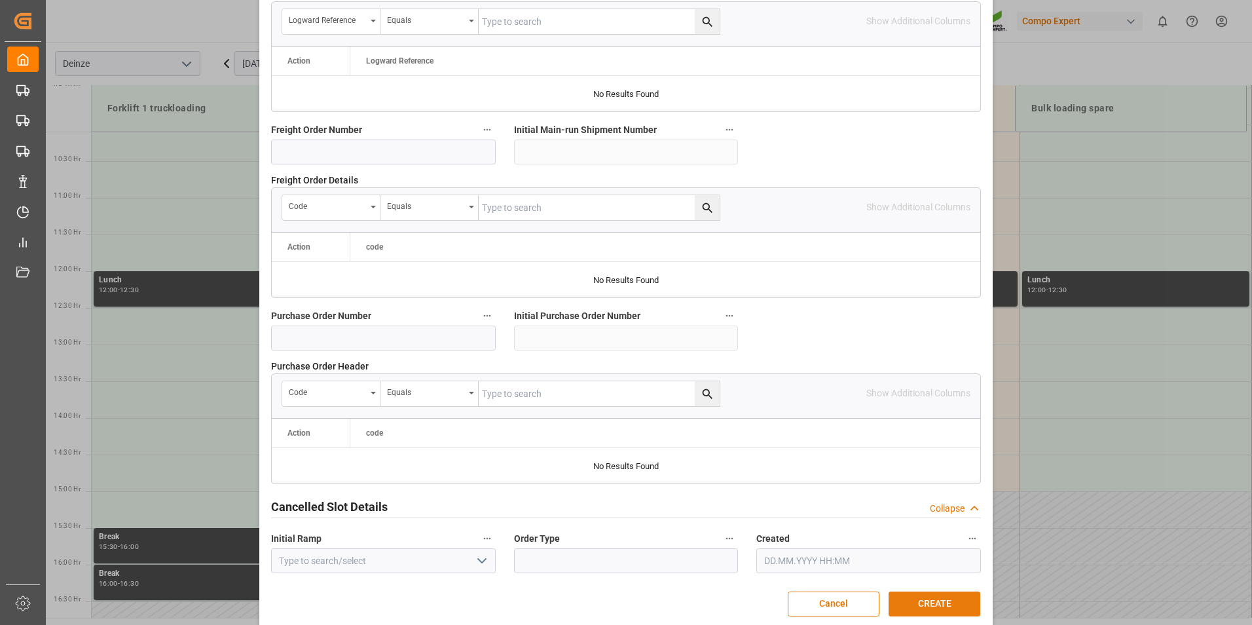
click at [926, 604] on button "CREATE" at bounding box center [934, 603] width 92 height 25
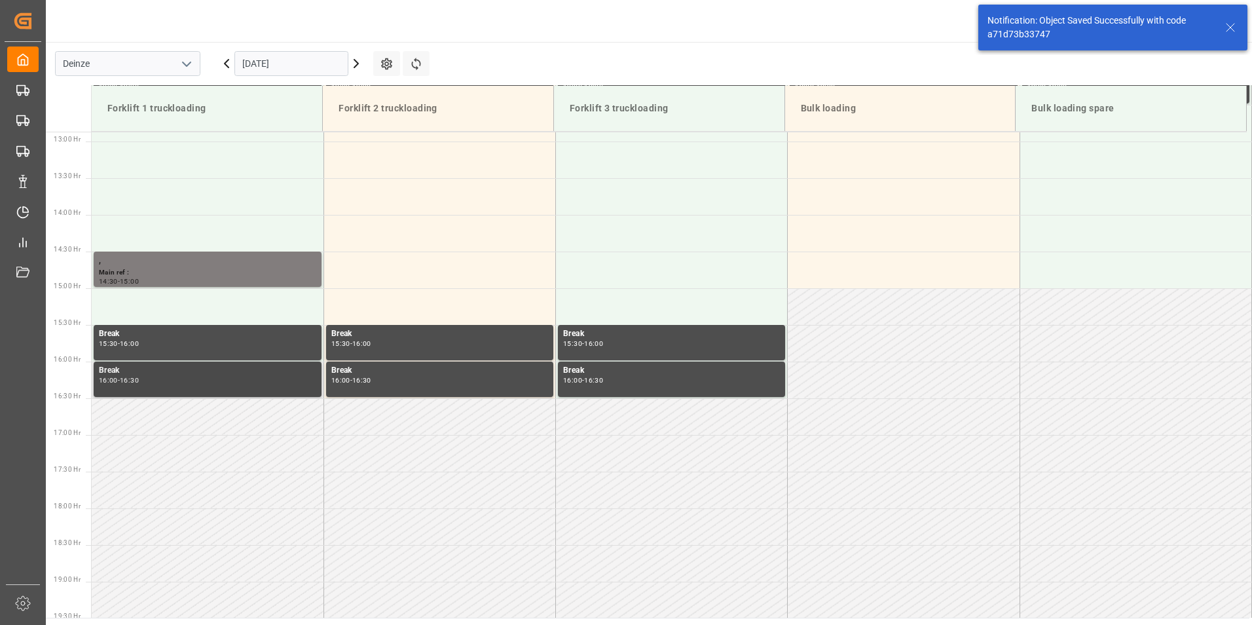
scroll to position [945, 0]
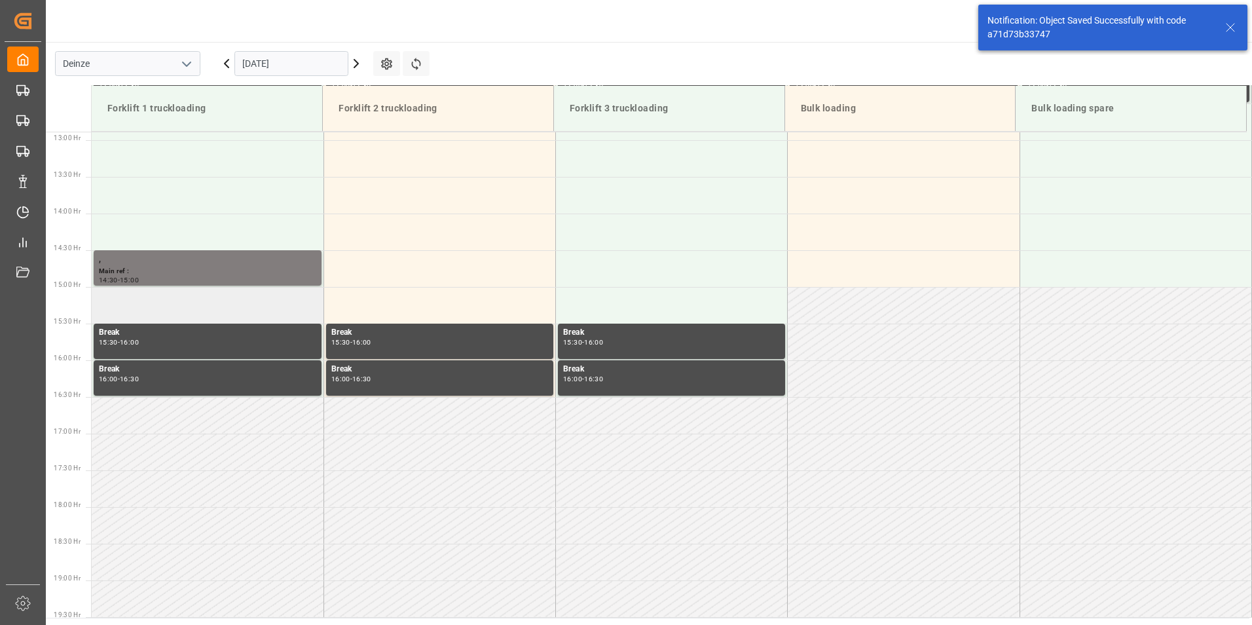
click at [130, 308] on td at bounding box center [208, 305] width 232 height 37
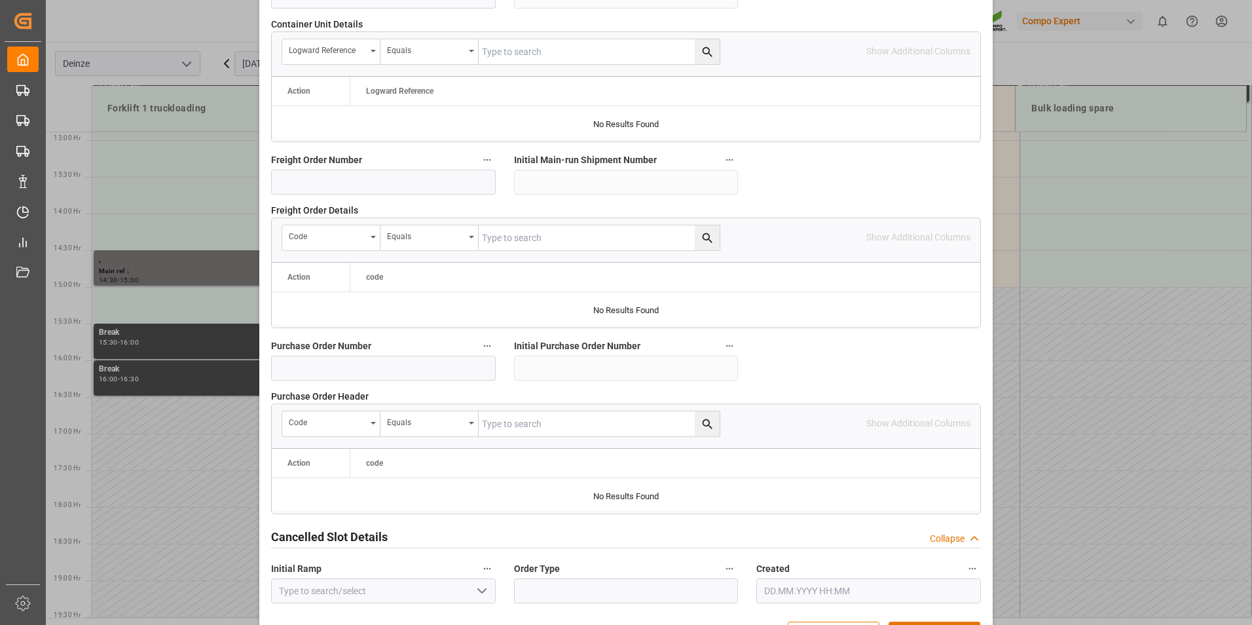
scroll to position [1192, 0]
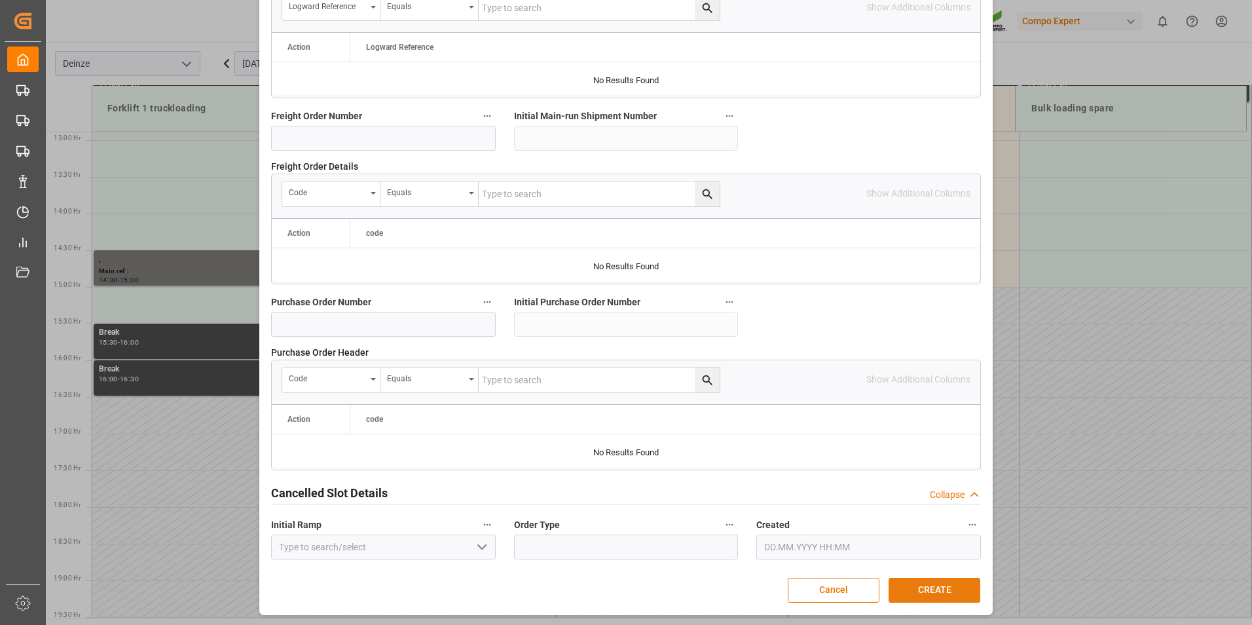
click at [923, 592] on button "CREATE" at bounding box center [934, 589] width 92 height 25
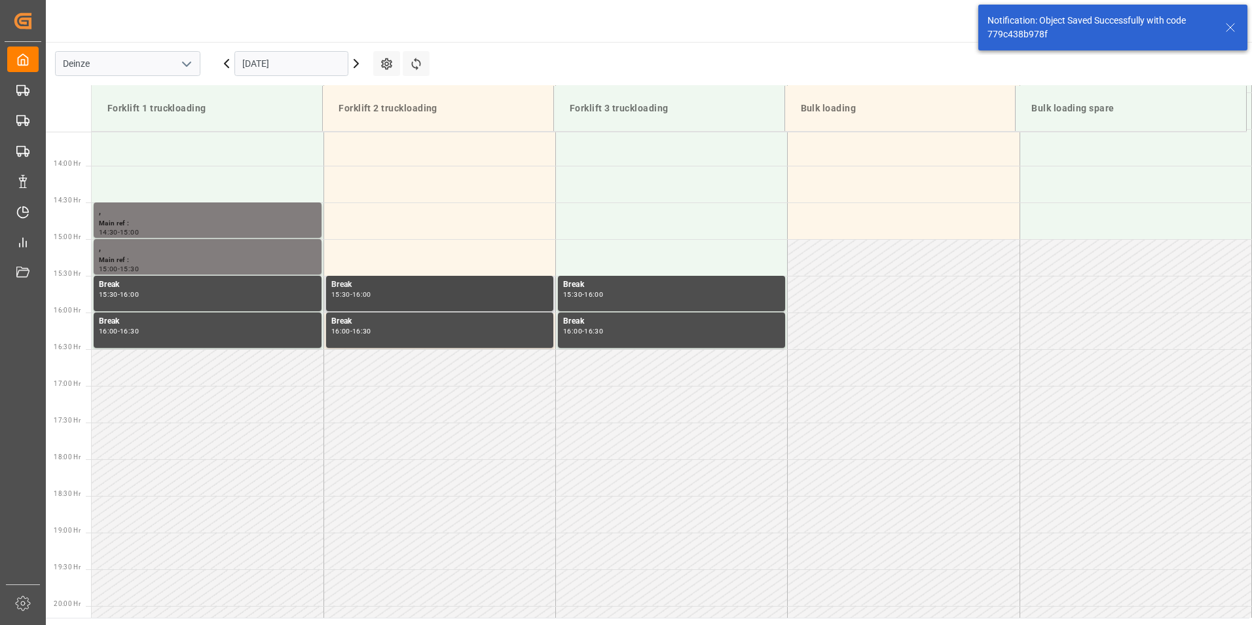
scroll to position [1018, 0]
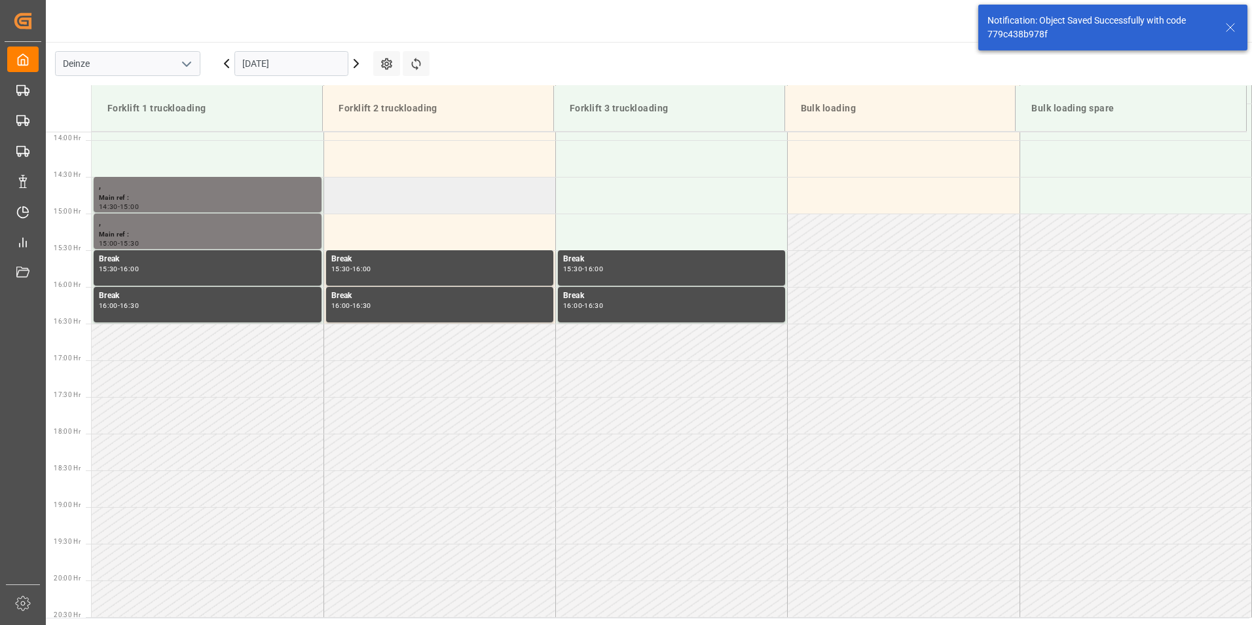
click at [354, 196] on td at bounding box center [439, 195] width 232 height 37
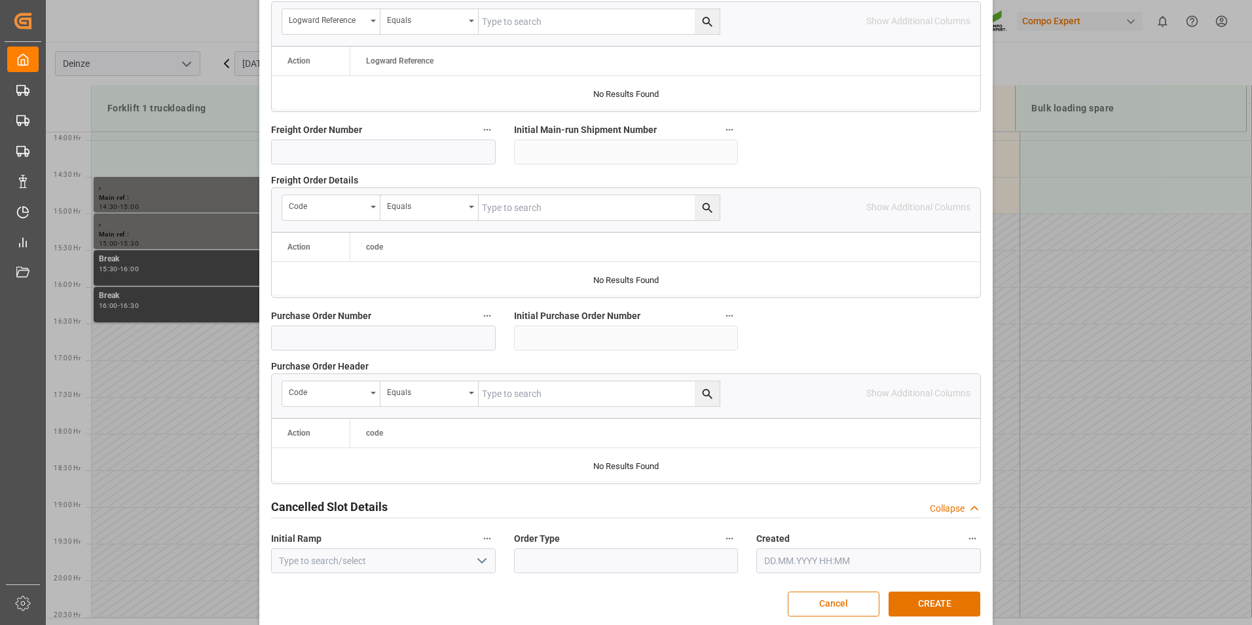
scroll to position [1192, 0]
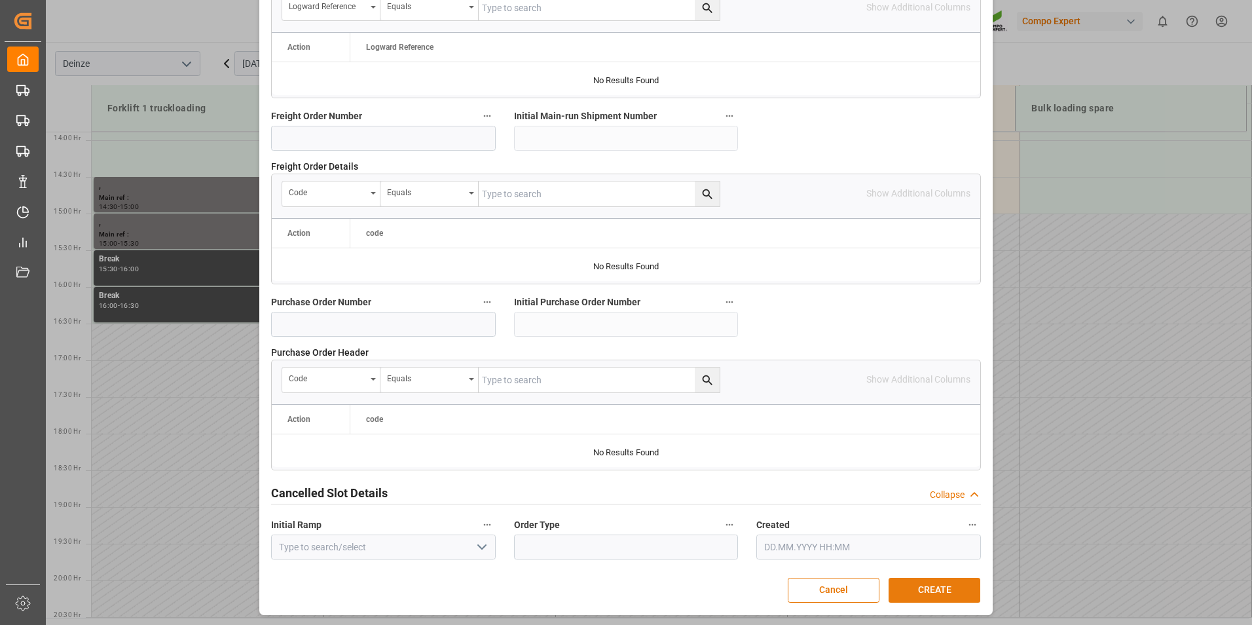
click at [938, 591] on button "CREATE" at bounding box center [934, 589] width 92 height 25
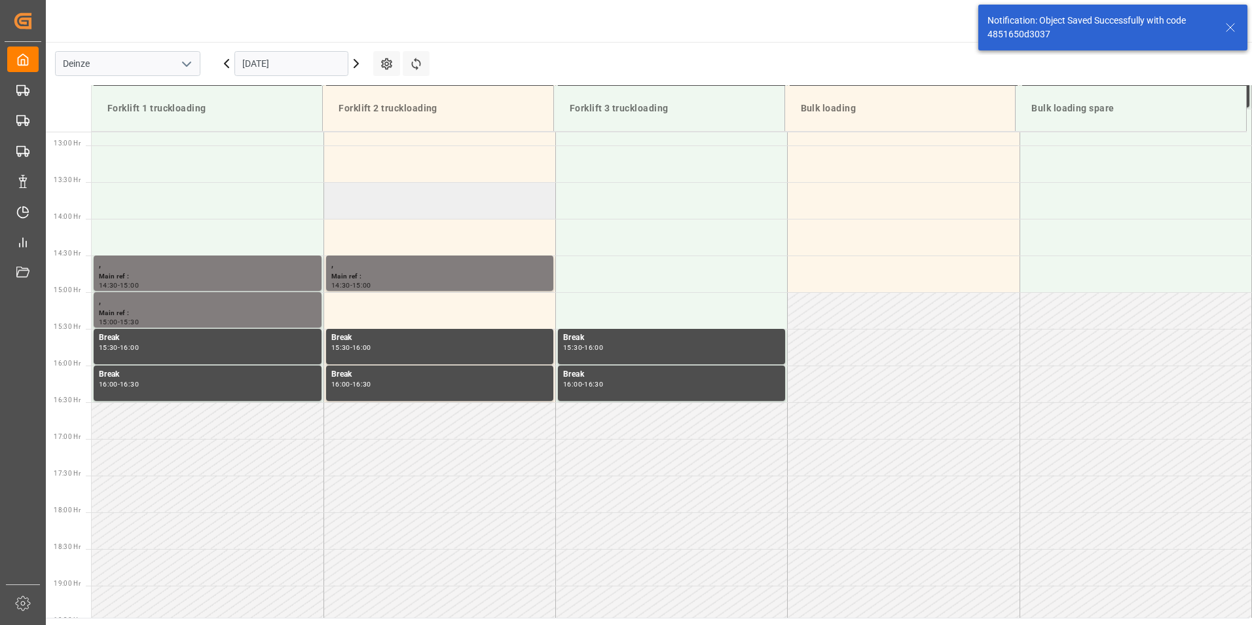
scroll to position [945, 0]
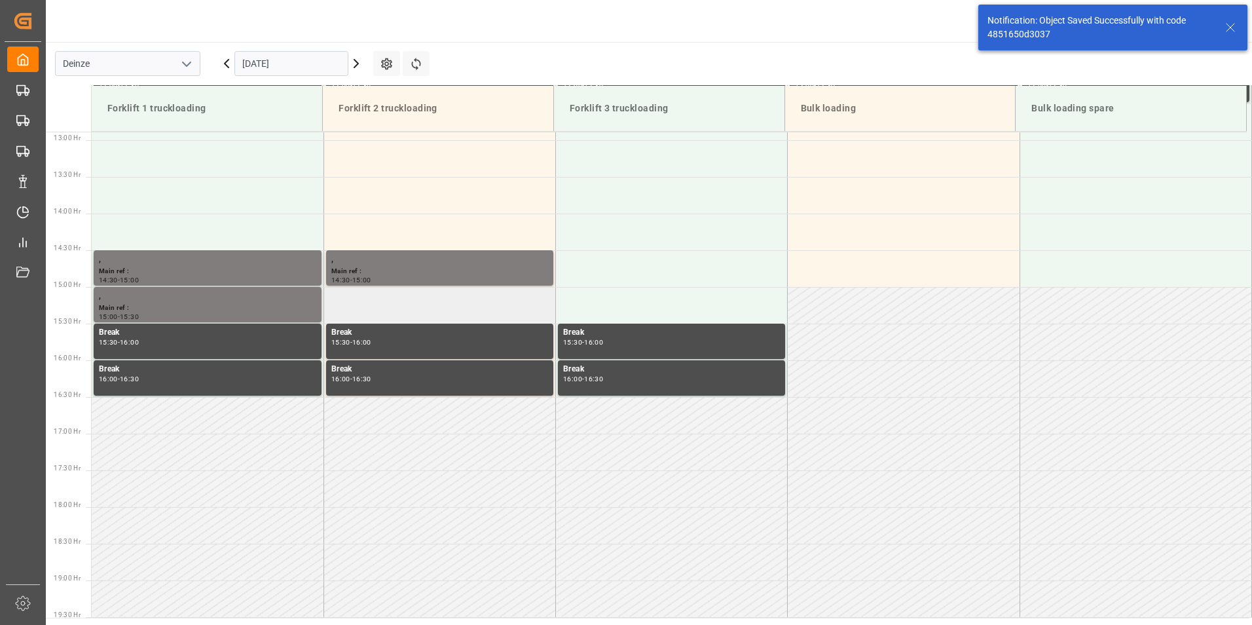
click at [357, 310] on td at bounding box center [439, 305] width 232 height 37
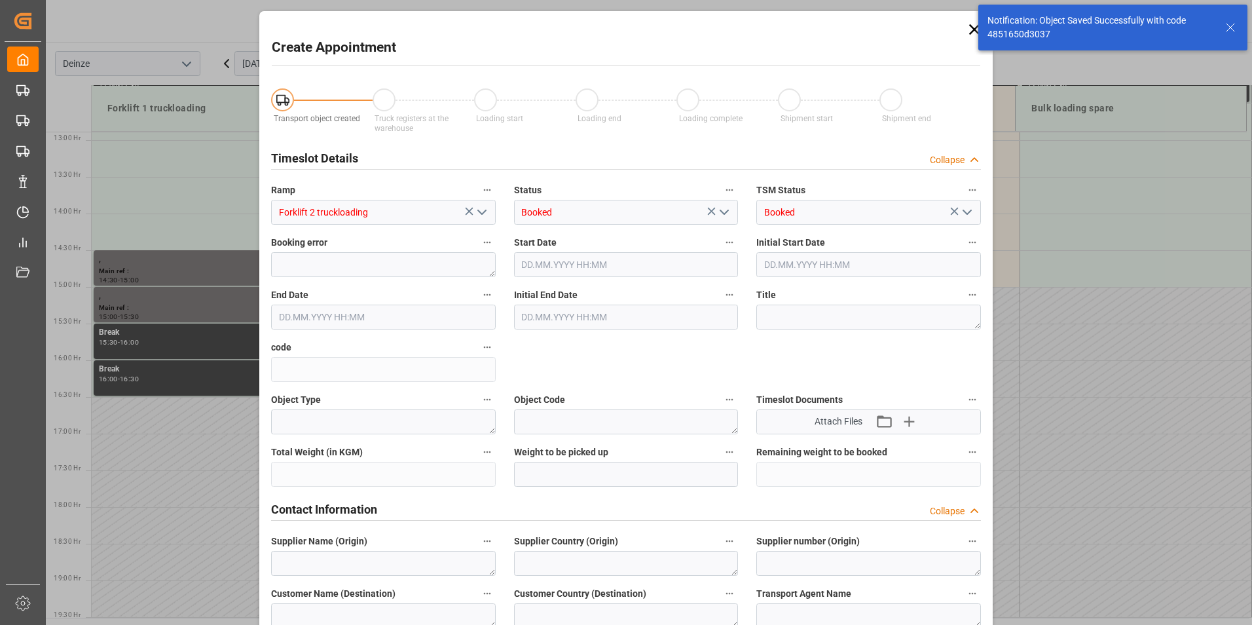
type input "[DATE] 15:00"
type input "[DATE] 15:30"
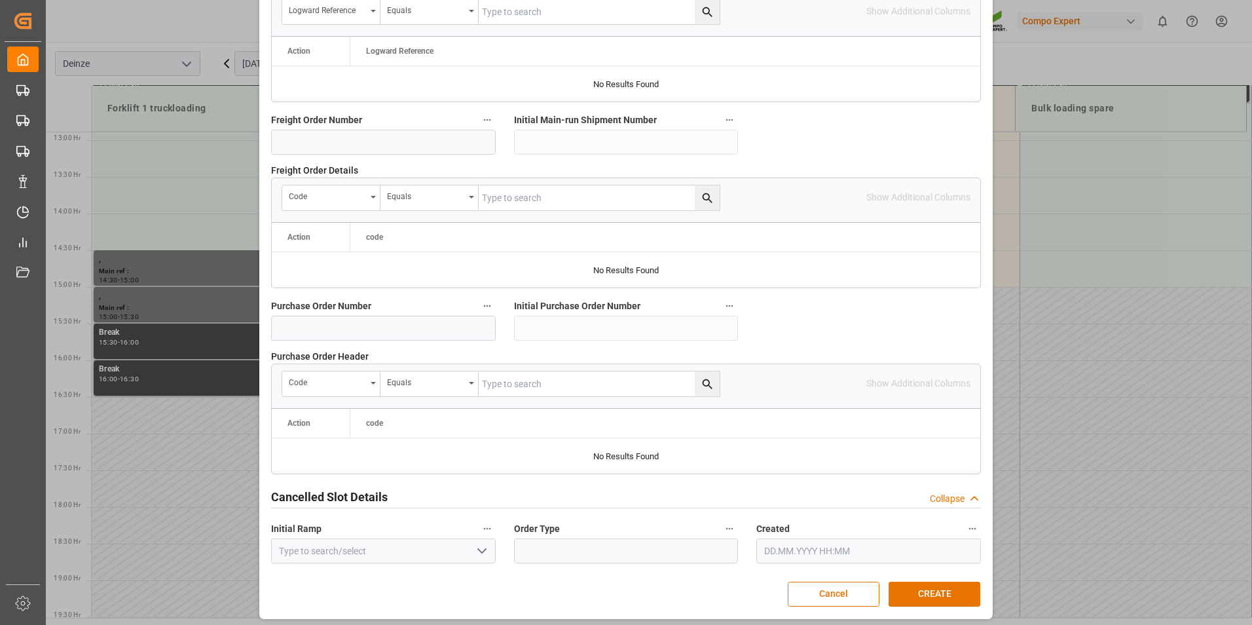
scroll to position [1192, 0]
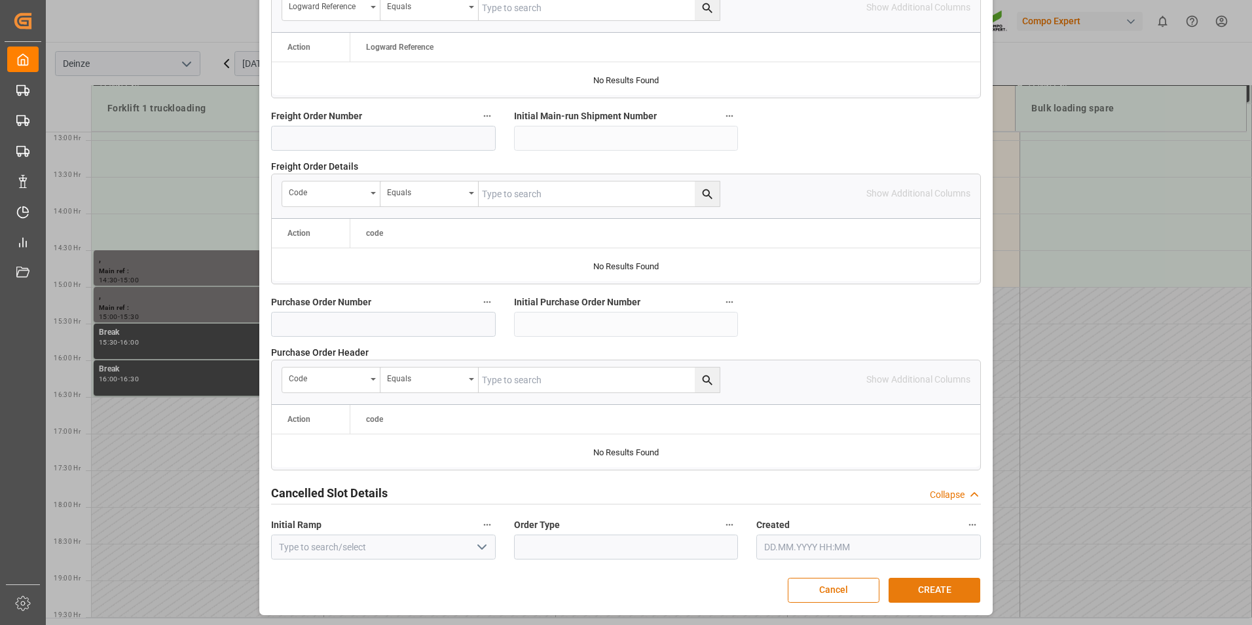
click at [942, 585] on button "CREATE" at bounding box center [934, 589] width 92 height 25
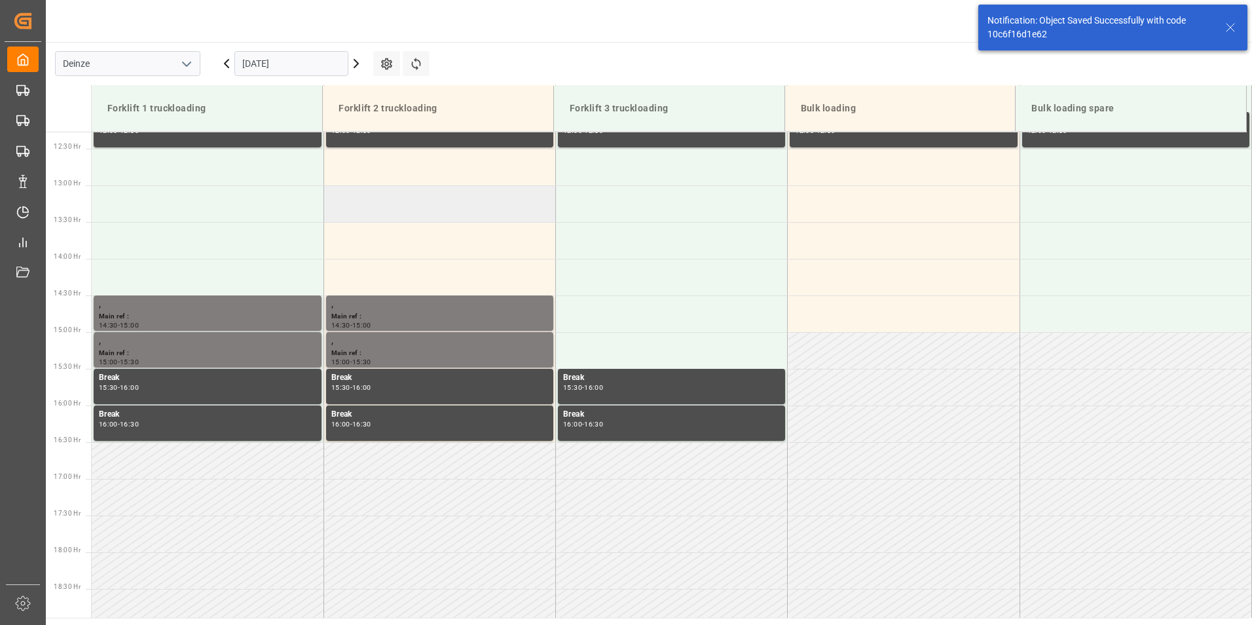
scroll to position [822, 0]
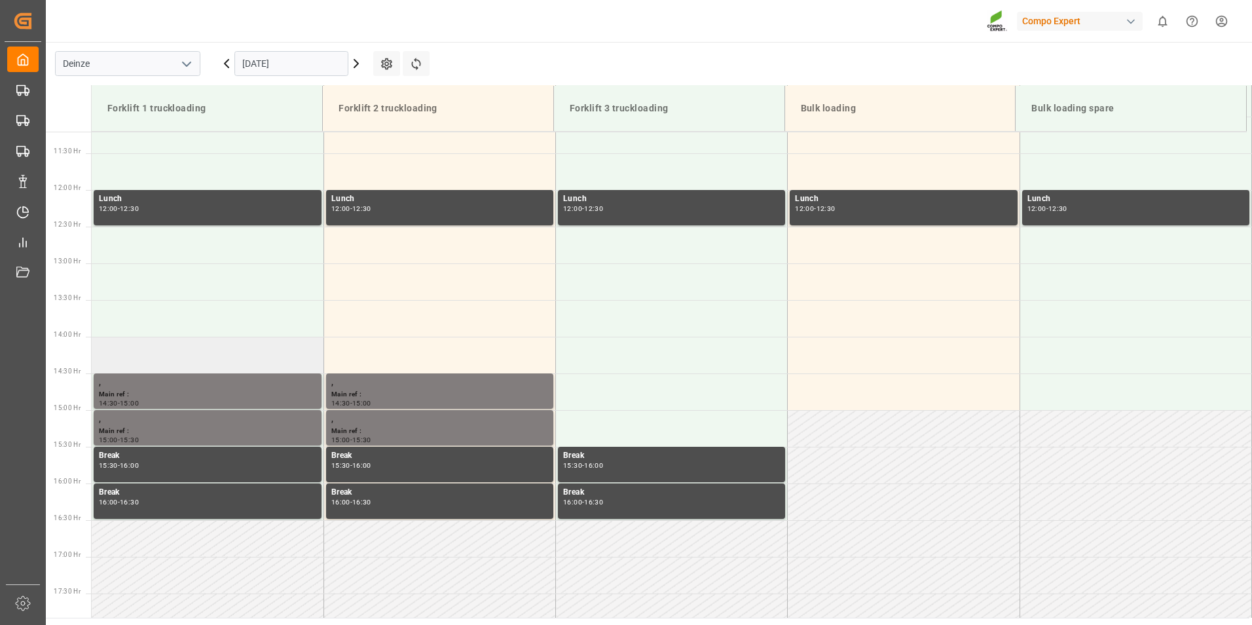
click at [116, 352] on td at bounding box center [208, 355] width 232 height 37
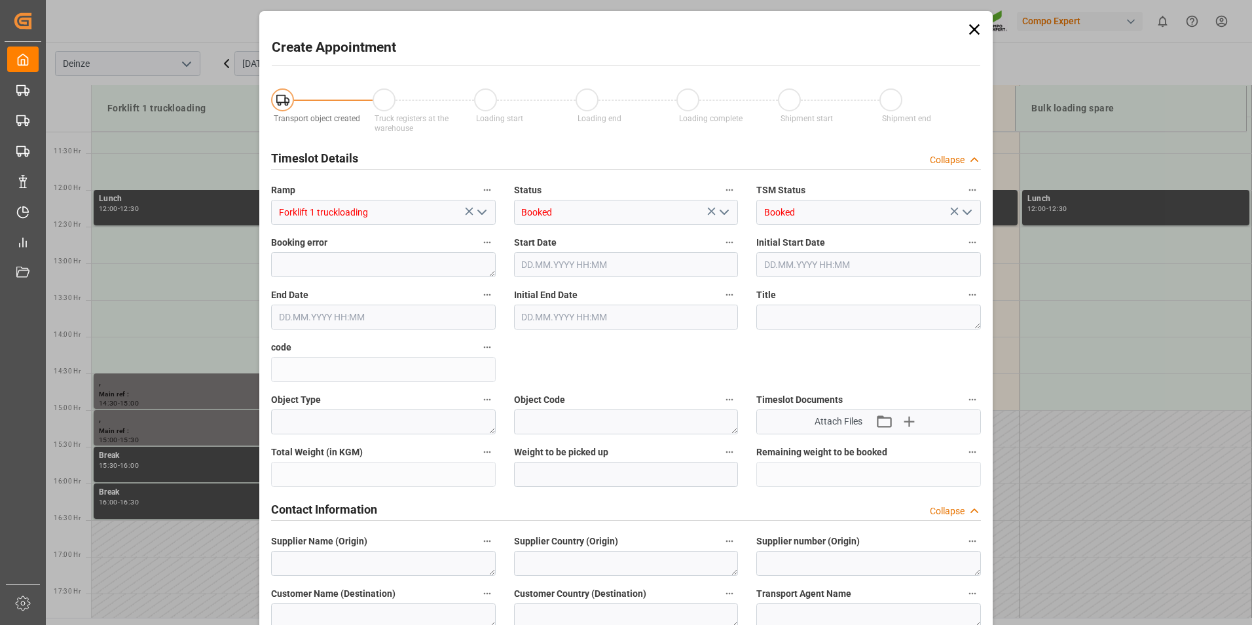
type input "[DATE] 14:00"
type input "[DATE] 14:30"
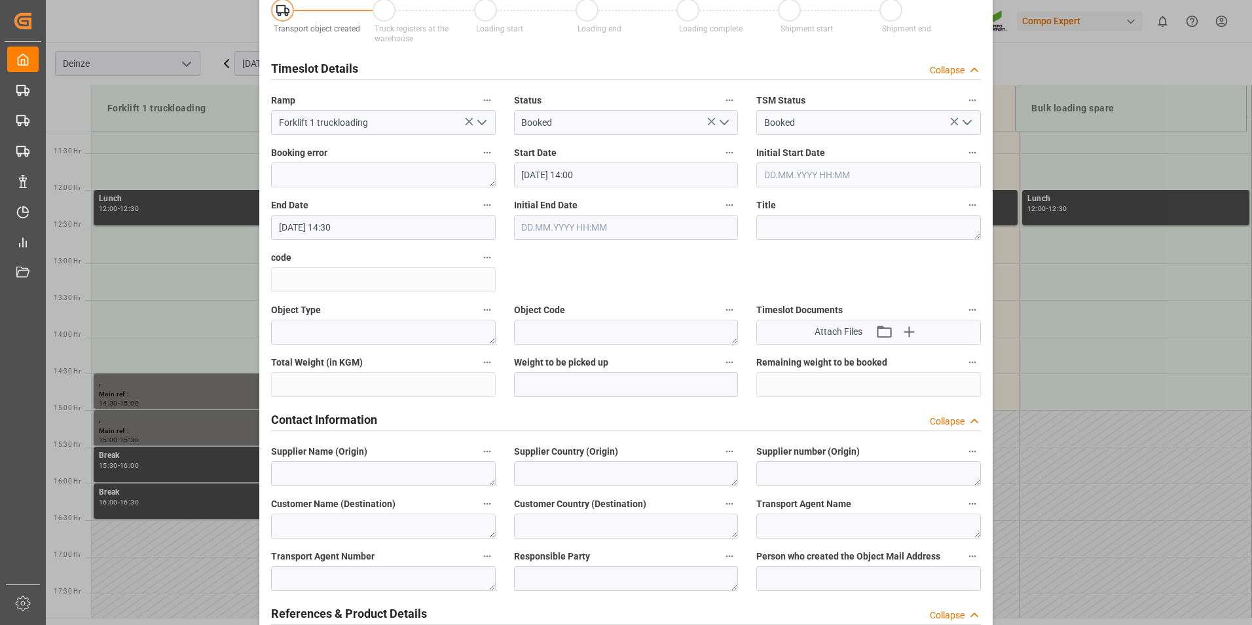
scroll to position [196, 0]
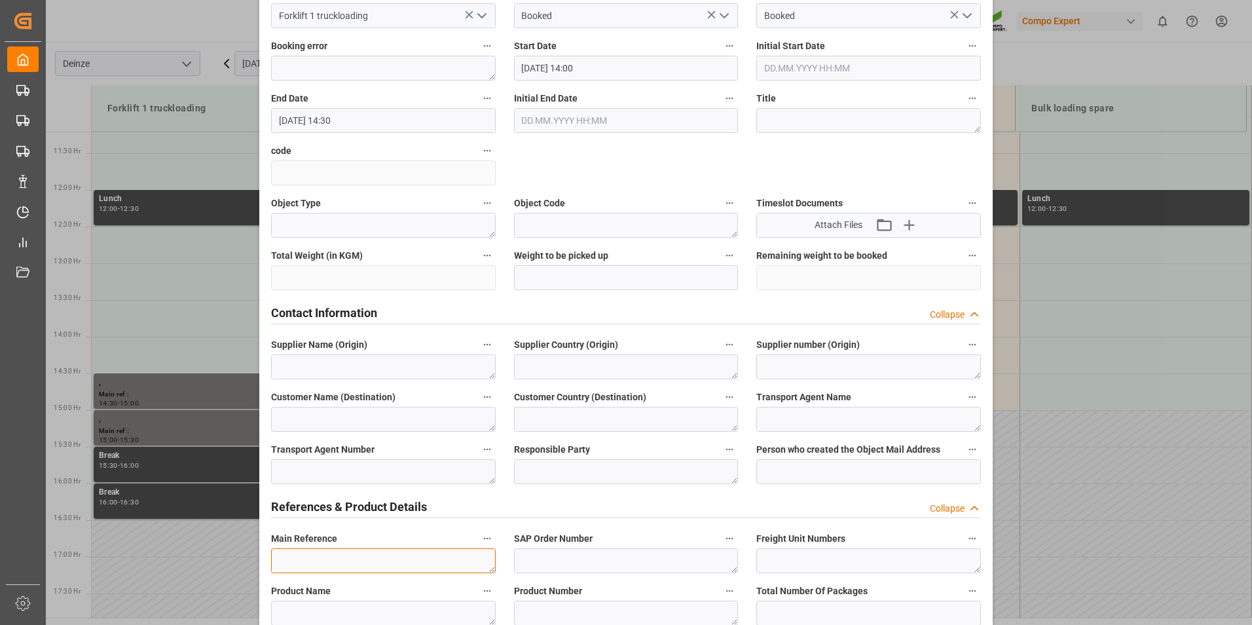
click at [301, 560] on textarea at bounding box center [383, 560] width 225 height 25
type textarea "d"
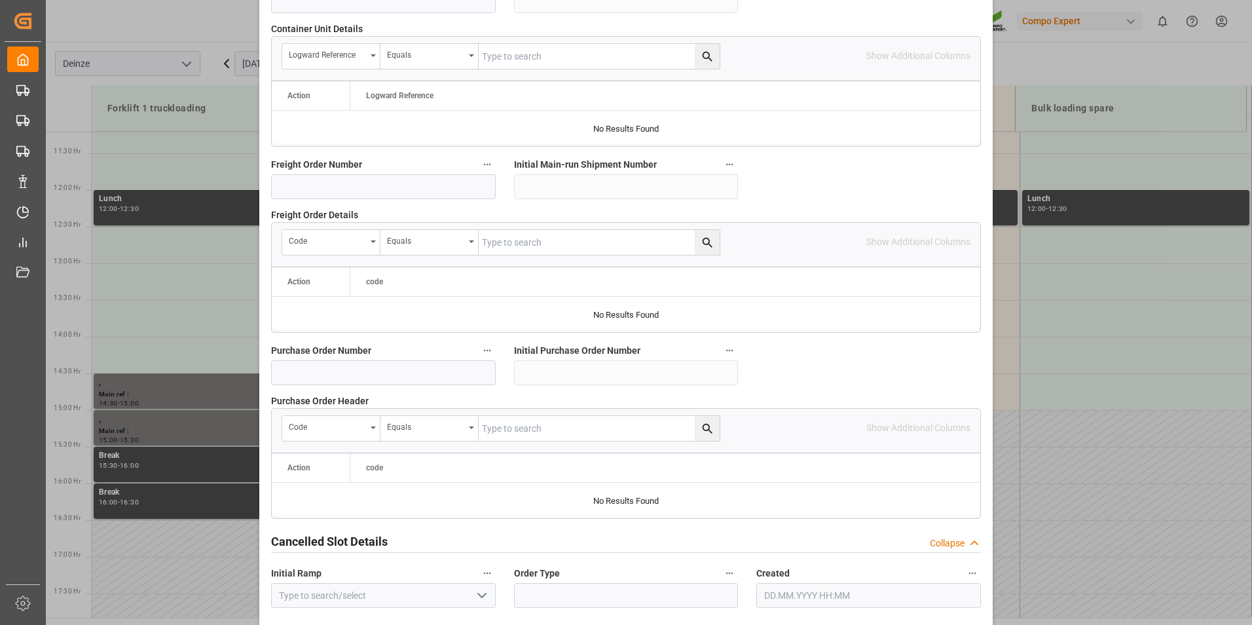
scroll to position [1192, 0]
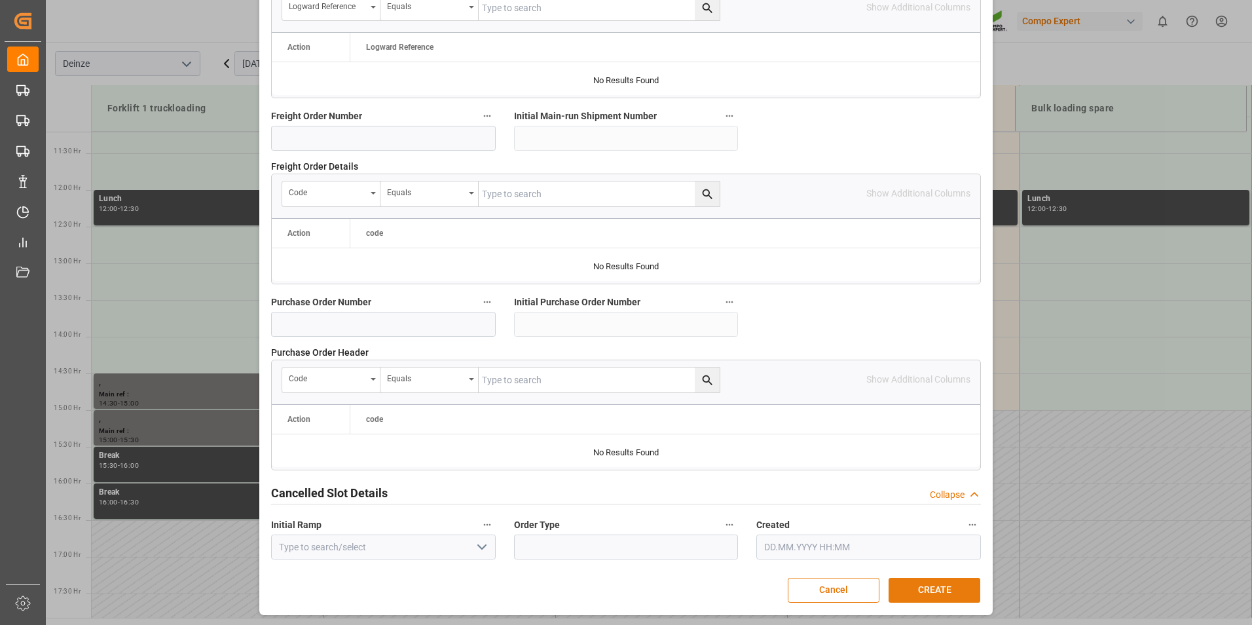
type textarea "DEMATRA"
click at [917, 586] on button "CREATE" at bounding box center [934, 589] width 92 height 25
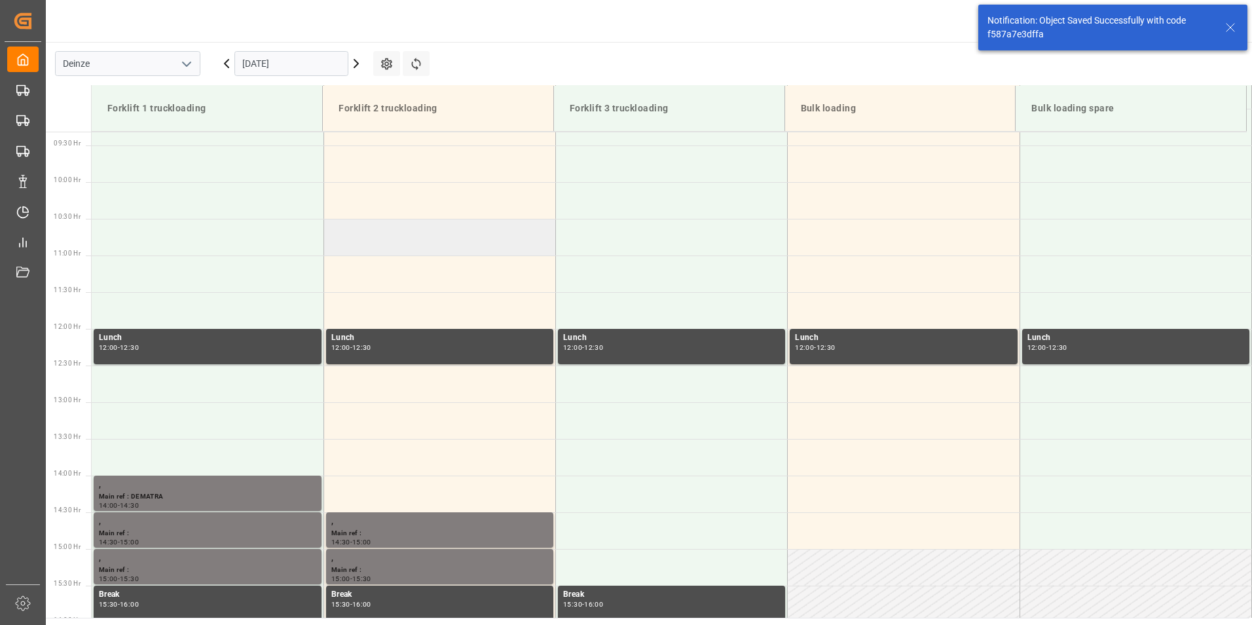
scroll to position [617, 0]
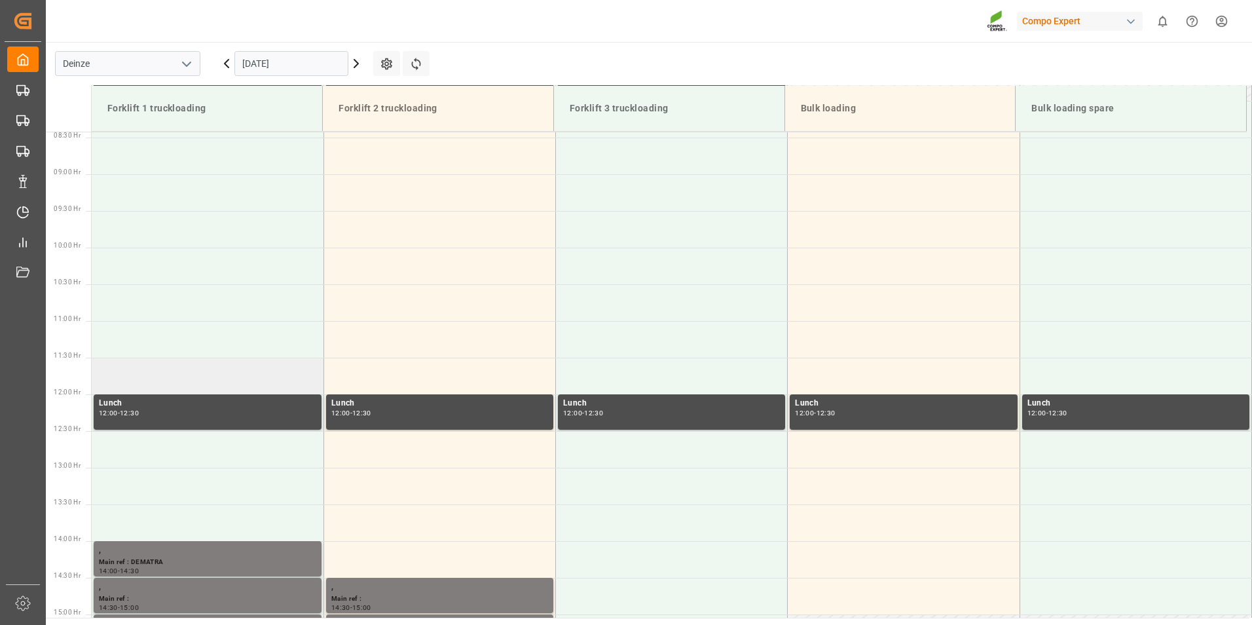
click at [107, 375] on td at bounding box center [208, 375] width 232 height 37
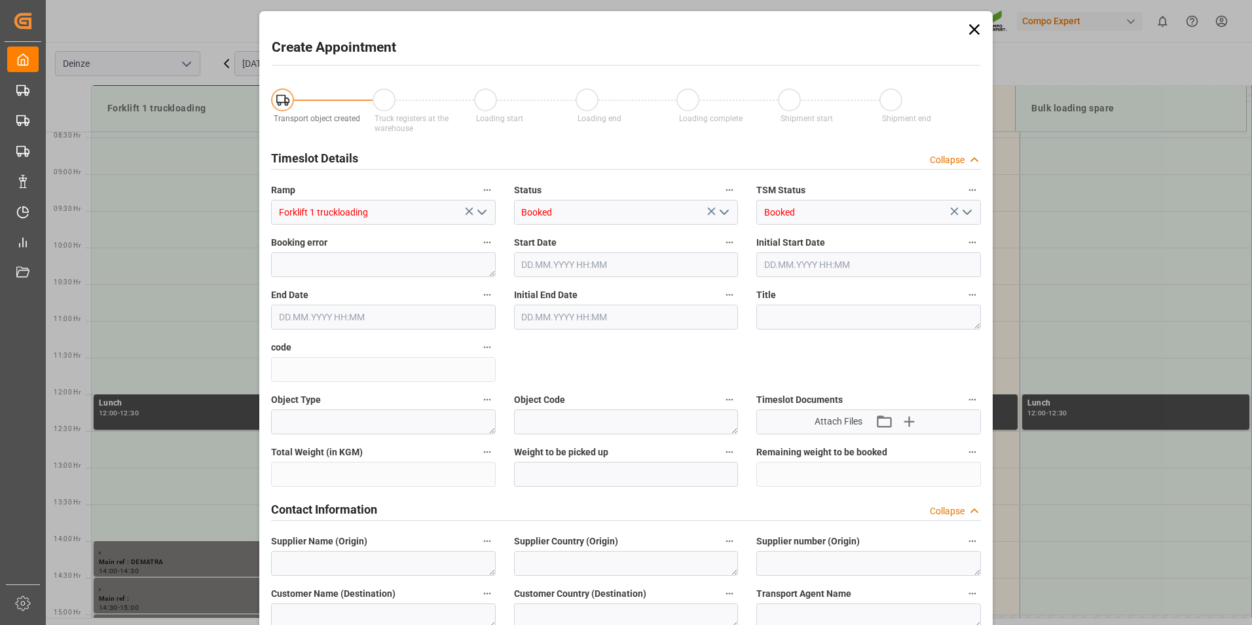
type input "[DATE] 11:30"
type input "[DATE] 12:00"
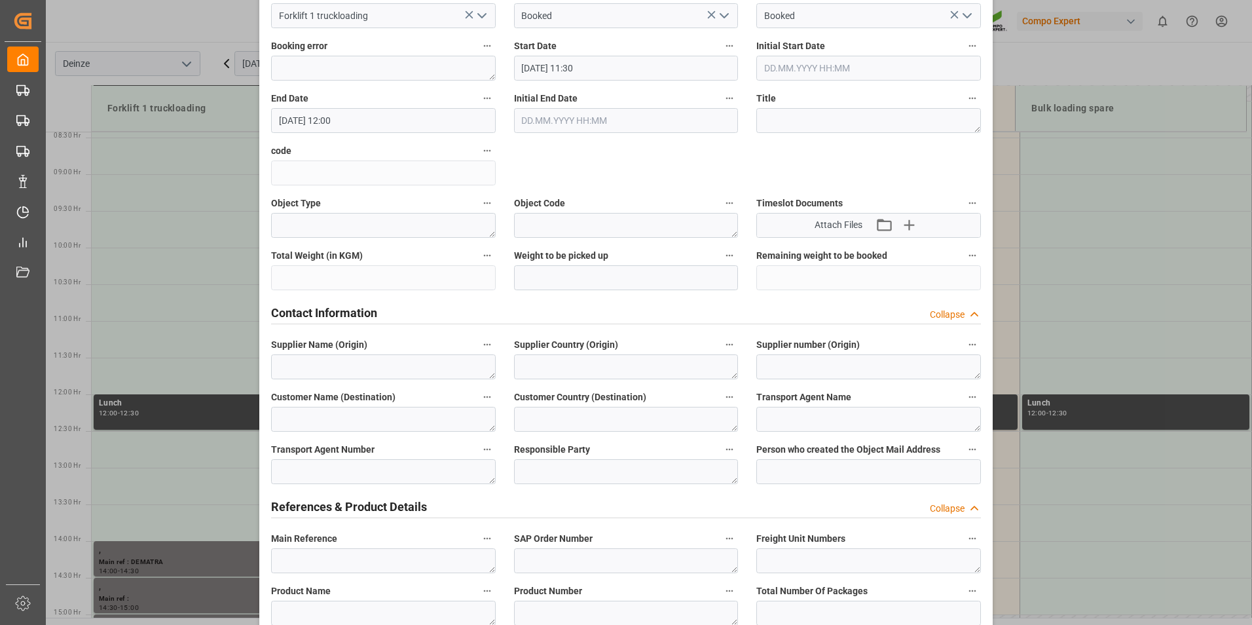
scroll to position [458, 0]
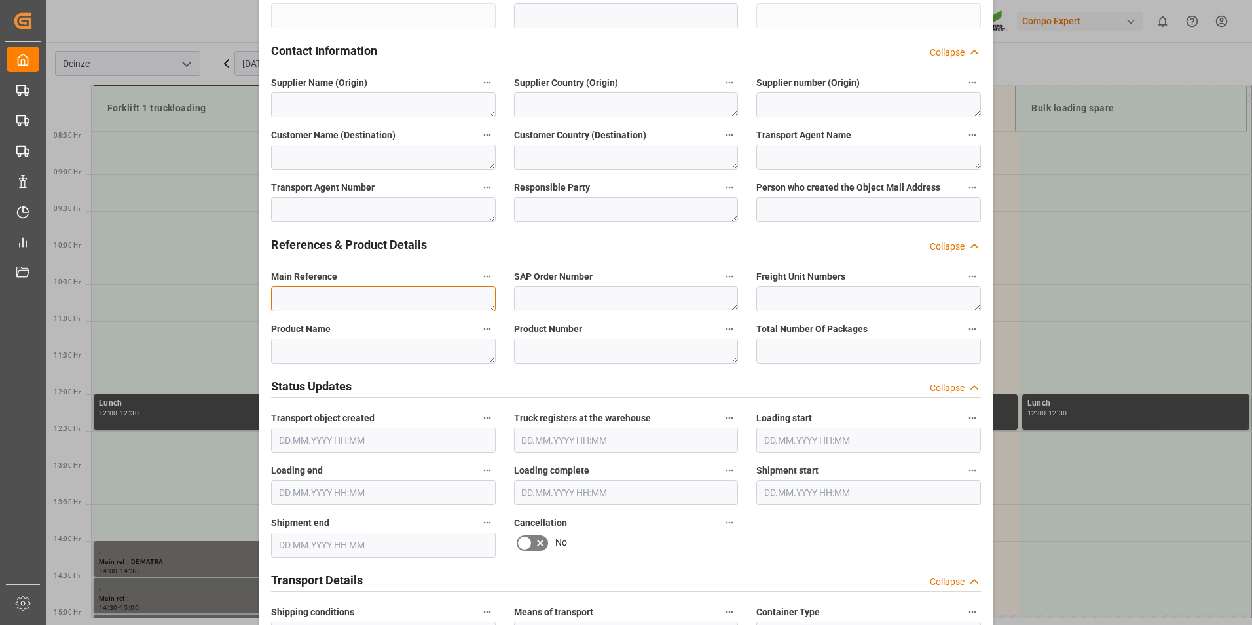
click at [282, 299] on textarea at bounding box center [383, 298] width 225 height 25
type textarea "m"
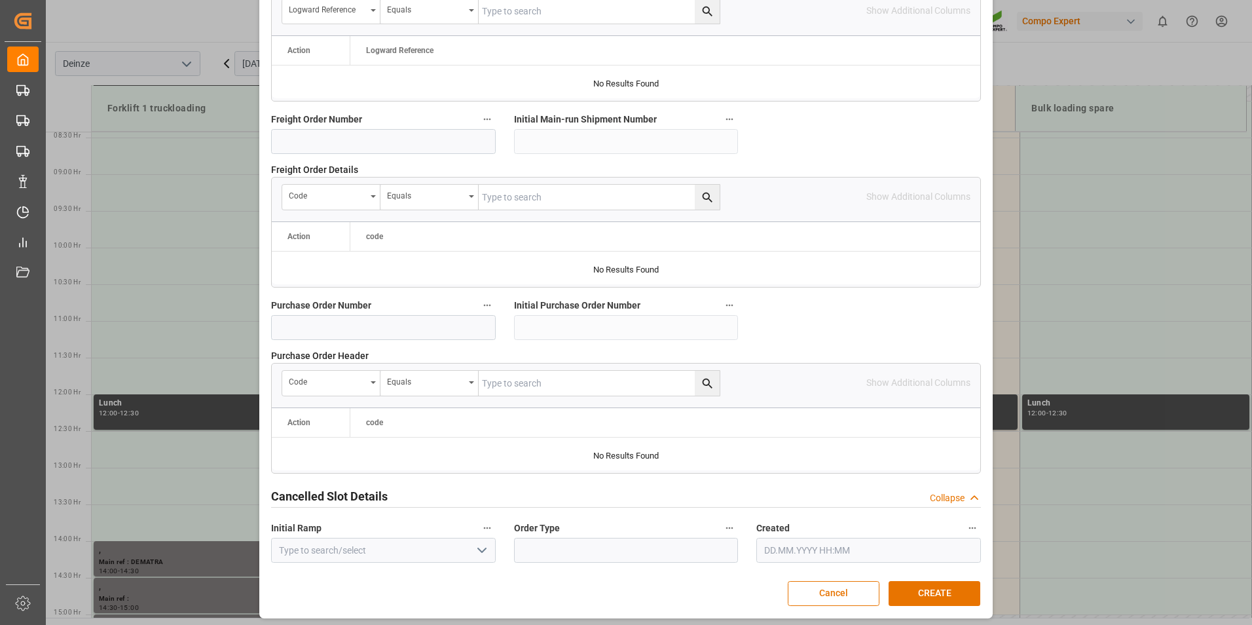
scroll to position [1192, 0]
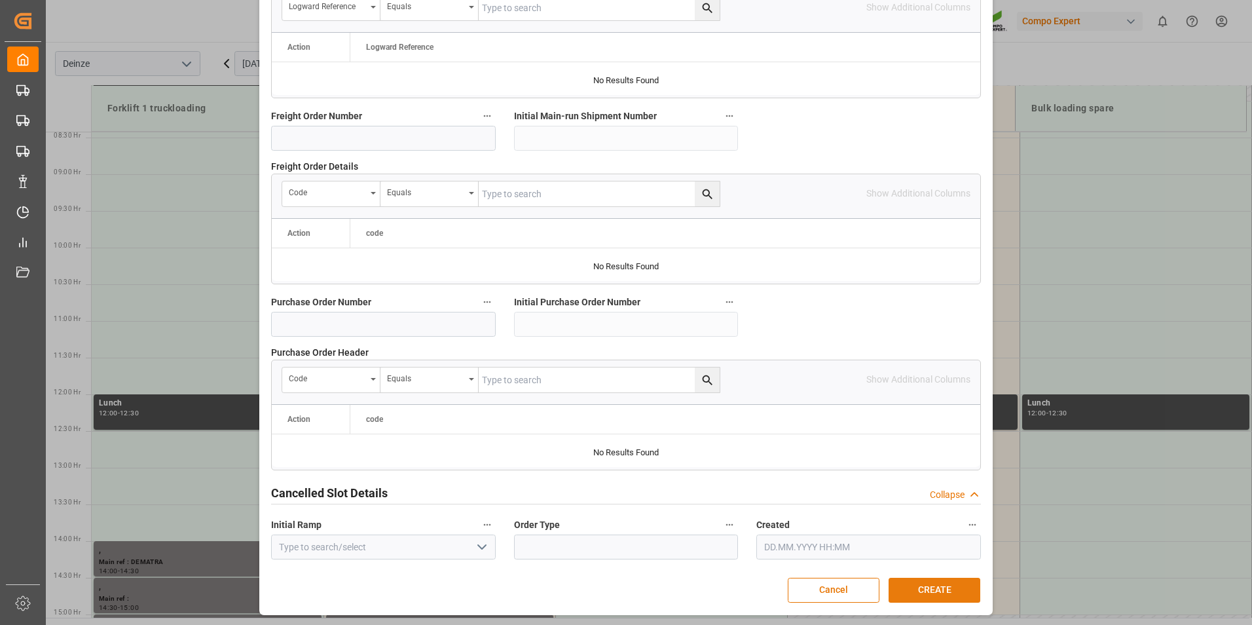
type textarea "MEETING LOGISTIEK"
click at [930, 593] on button "CREATE" at bounding box center [934, 589] width 92 height 25
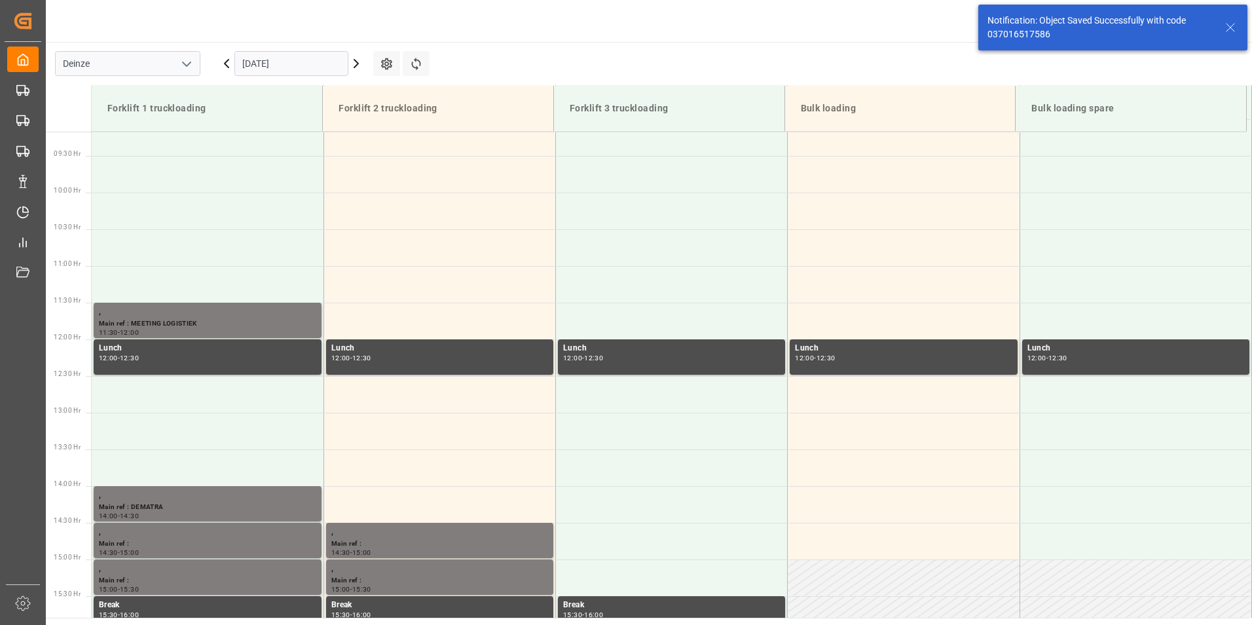
scroll to position [725, 0]
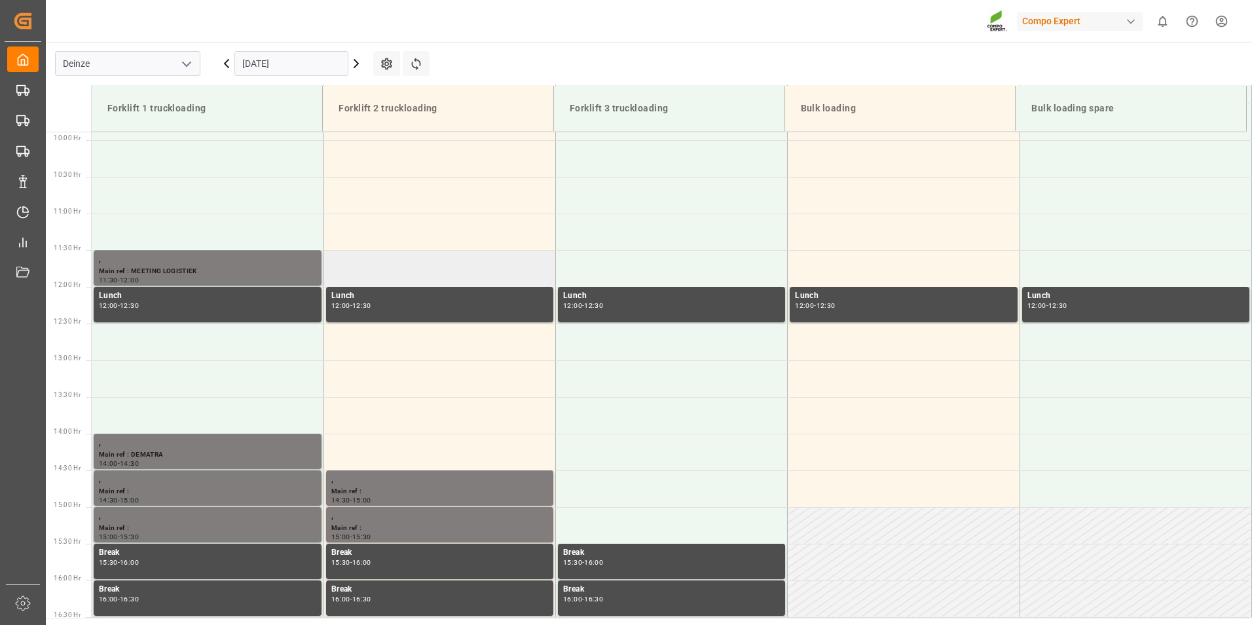
click at [367, 266] on td at bounding box center [439, 268] width 232 height 37
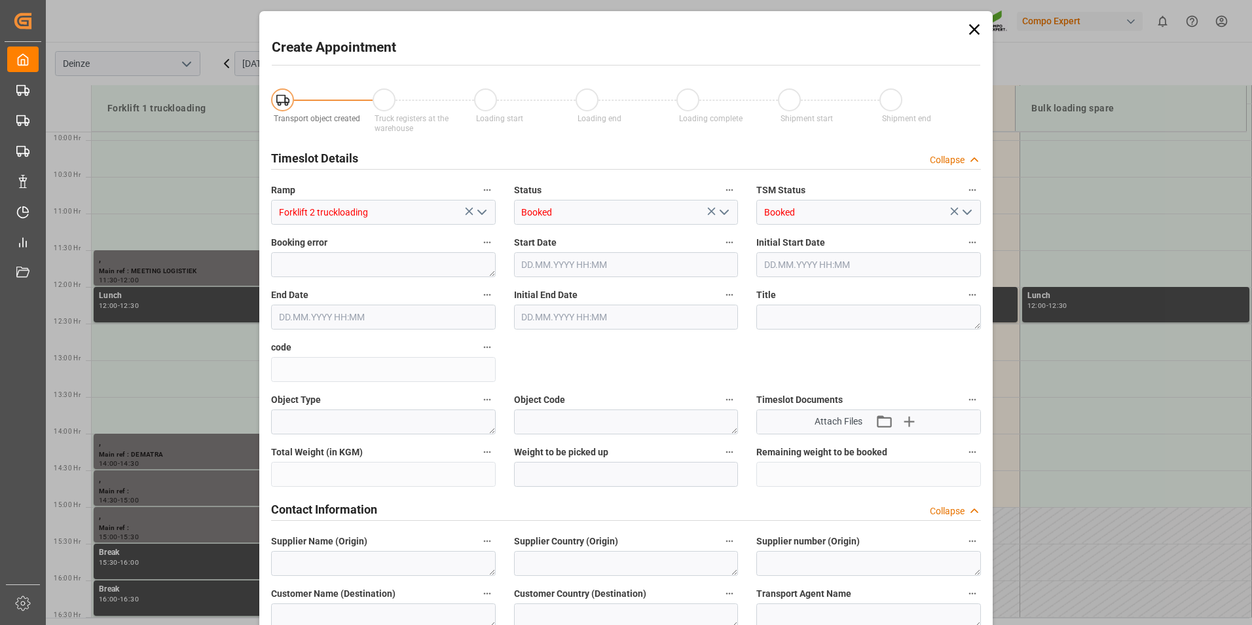
type input "[DATE] 11:30"
type input "[DATE] 12:00"
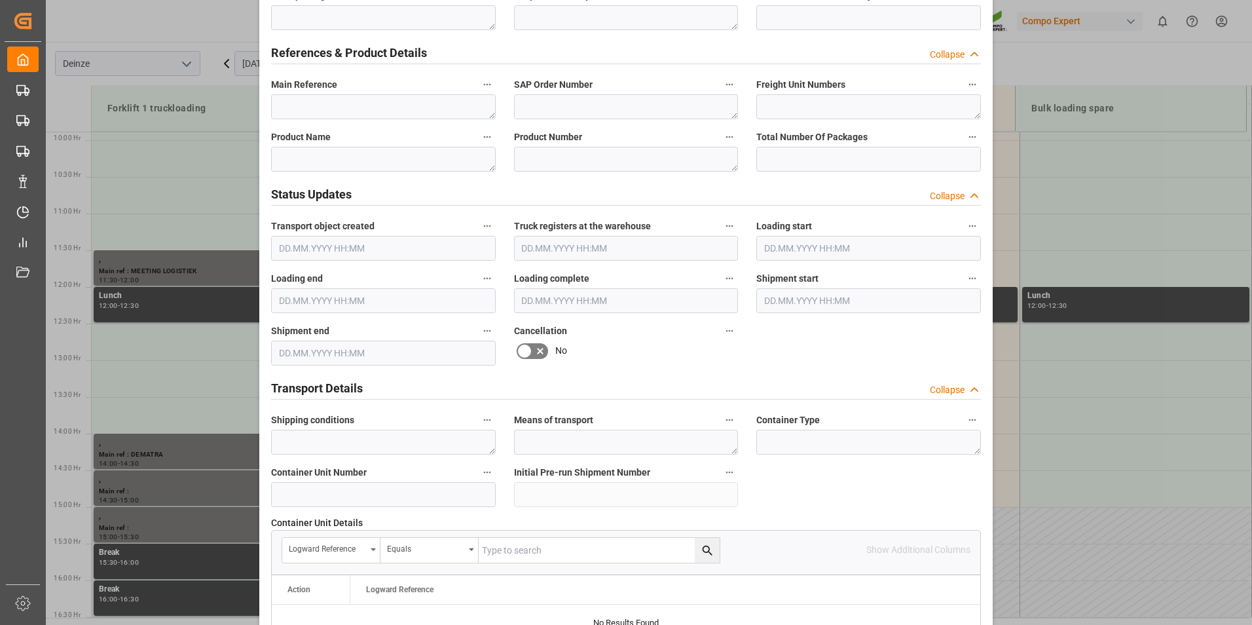
scroll to position [603, 0]
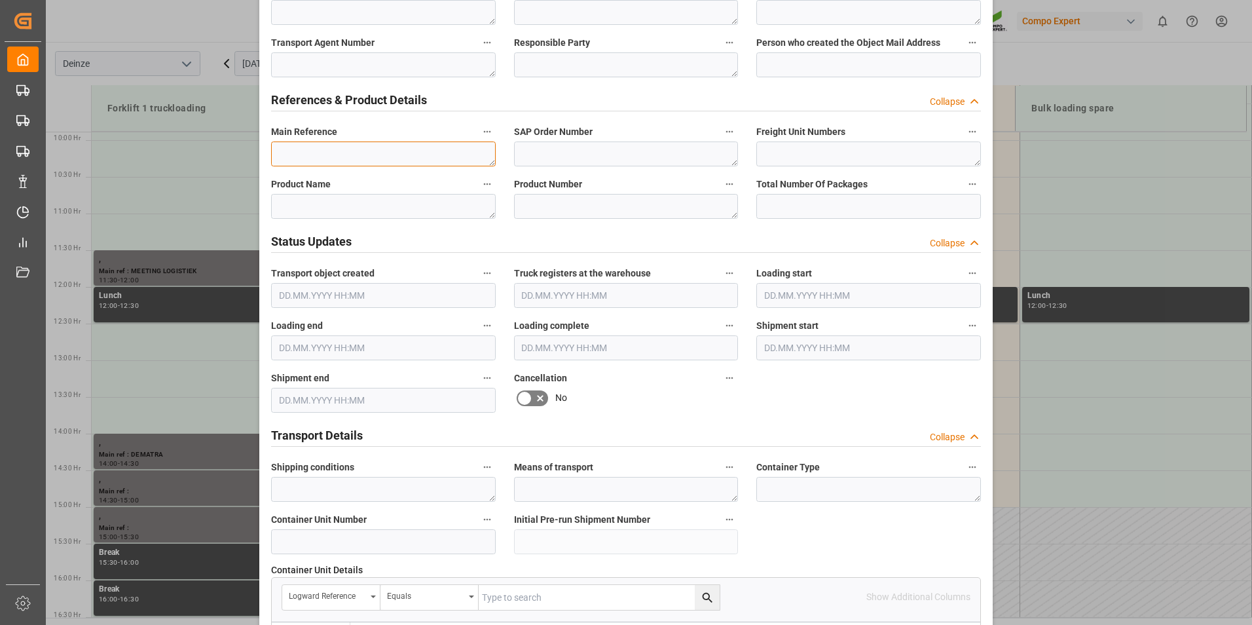
click at [288, 158] on textarea at bounding box center [383, 153] width 225 height 25
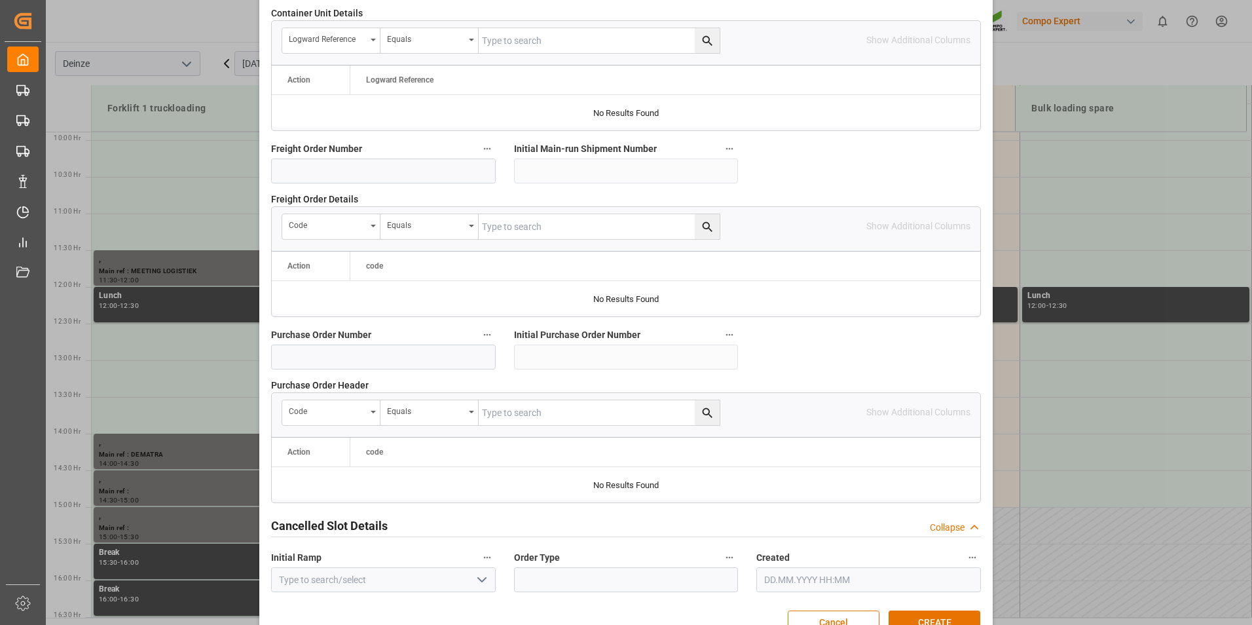
scroll to position [1192, 0]
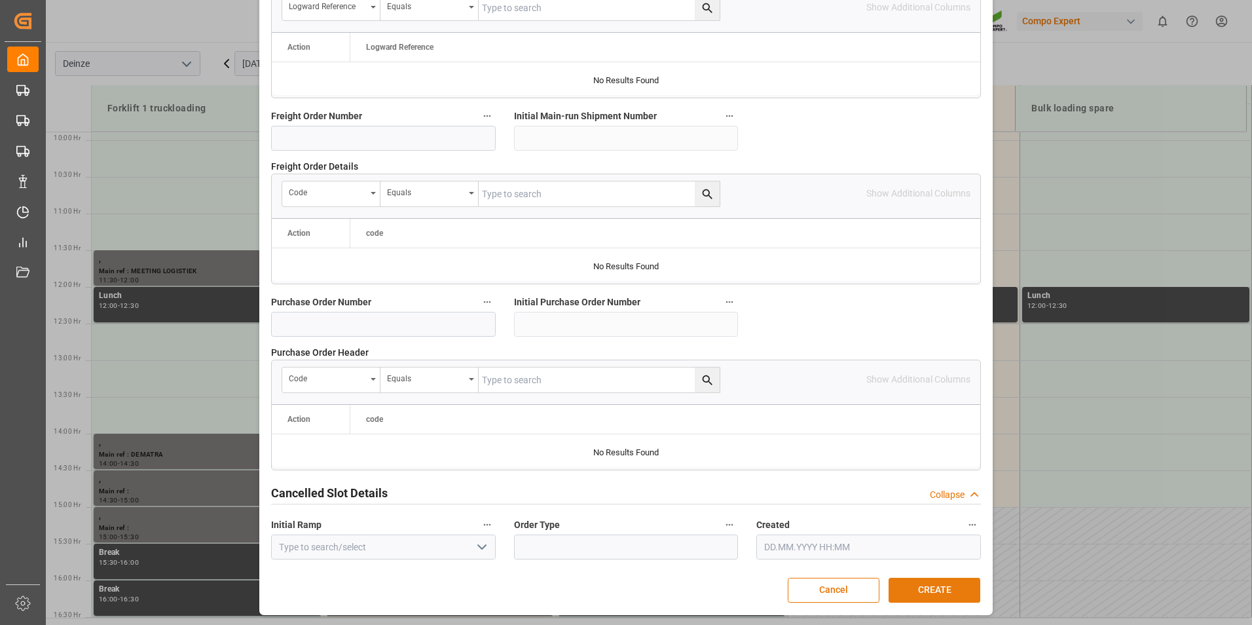
type textarea "MEETING LOGISTIEK"
click at [927, 585] on button "CREATE" at bounding box center [934, 589] width 92 height 25
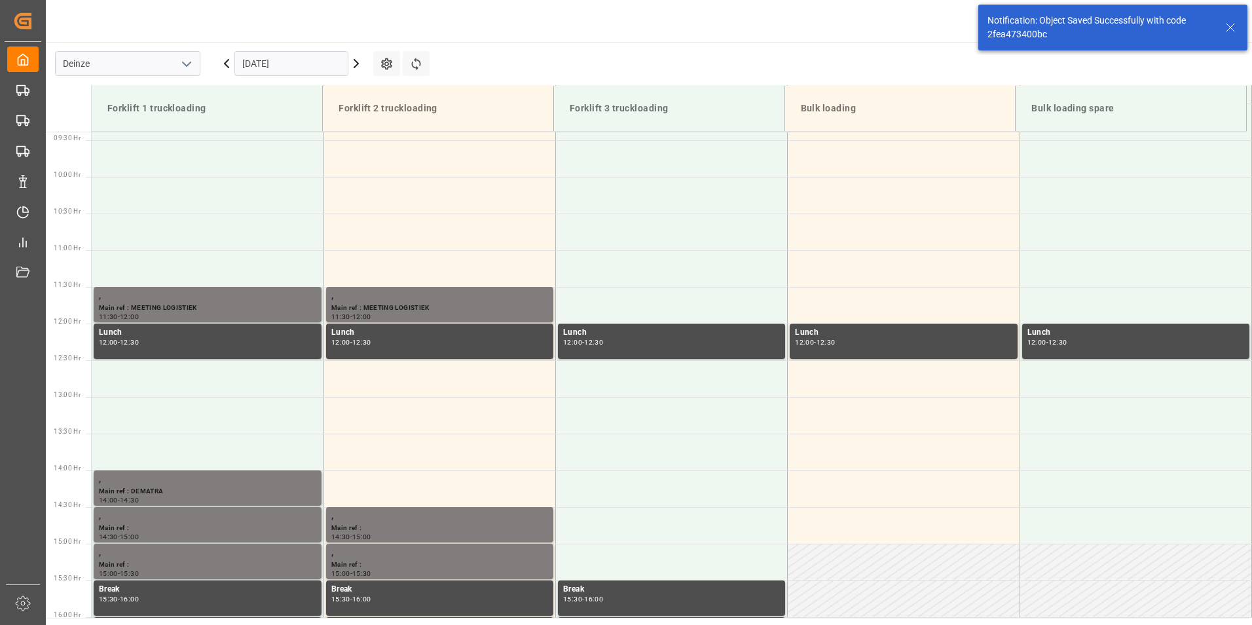
scroll to position [725, 0]
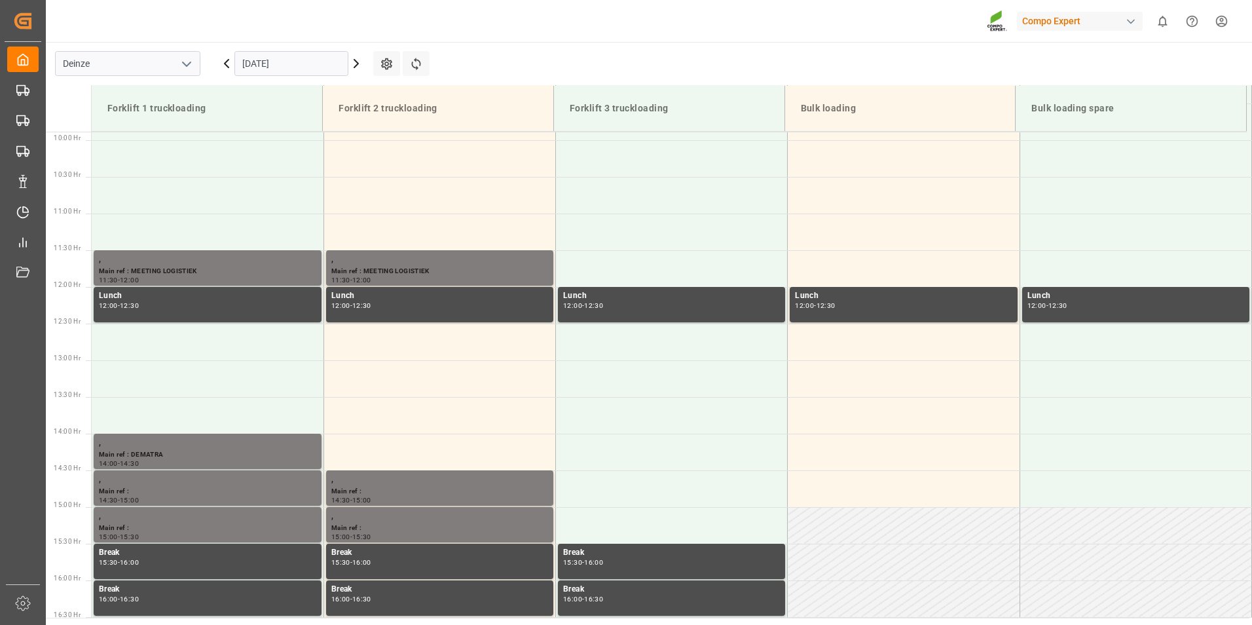
click at [302, 65] on input "[DATE]" at bounding box center [291, 63] width 114 height 25
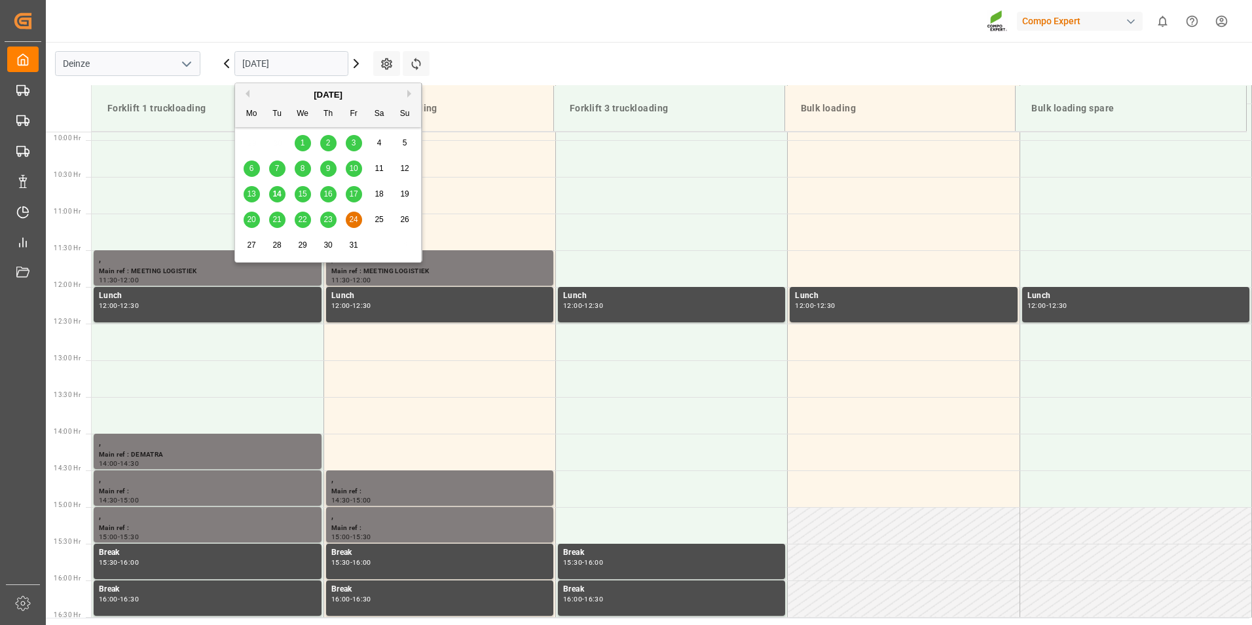
click at [276, 192] on span "14" at bounding box center [276, 193] width 9 height 9
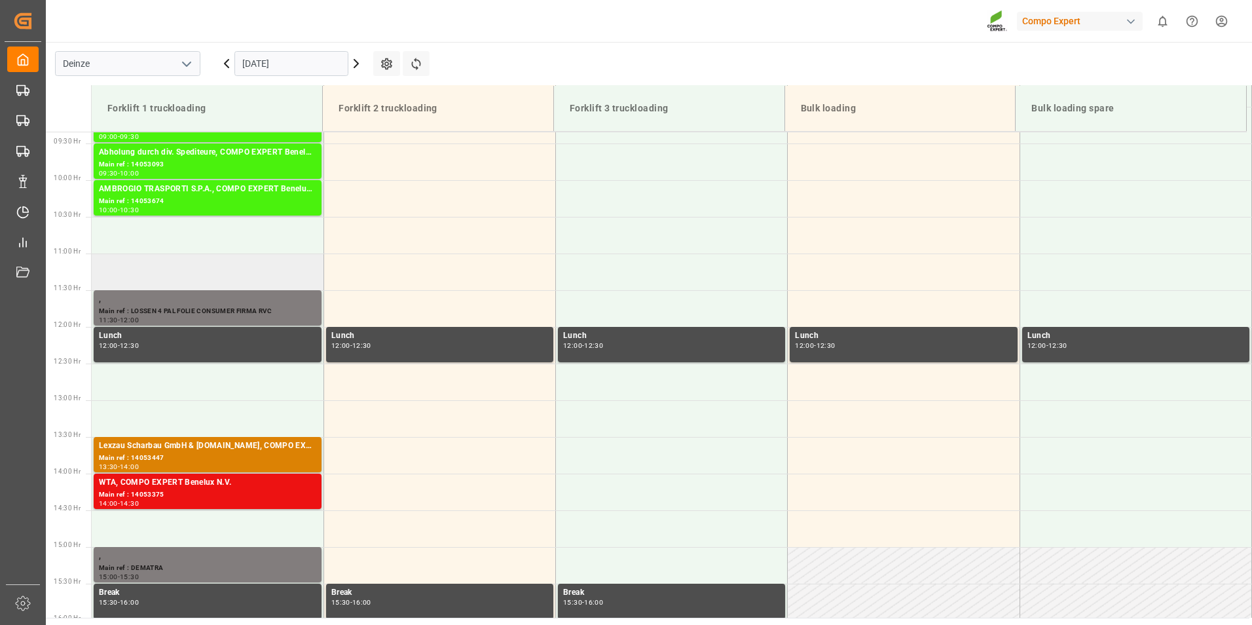
scroll to position [748, 0]
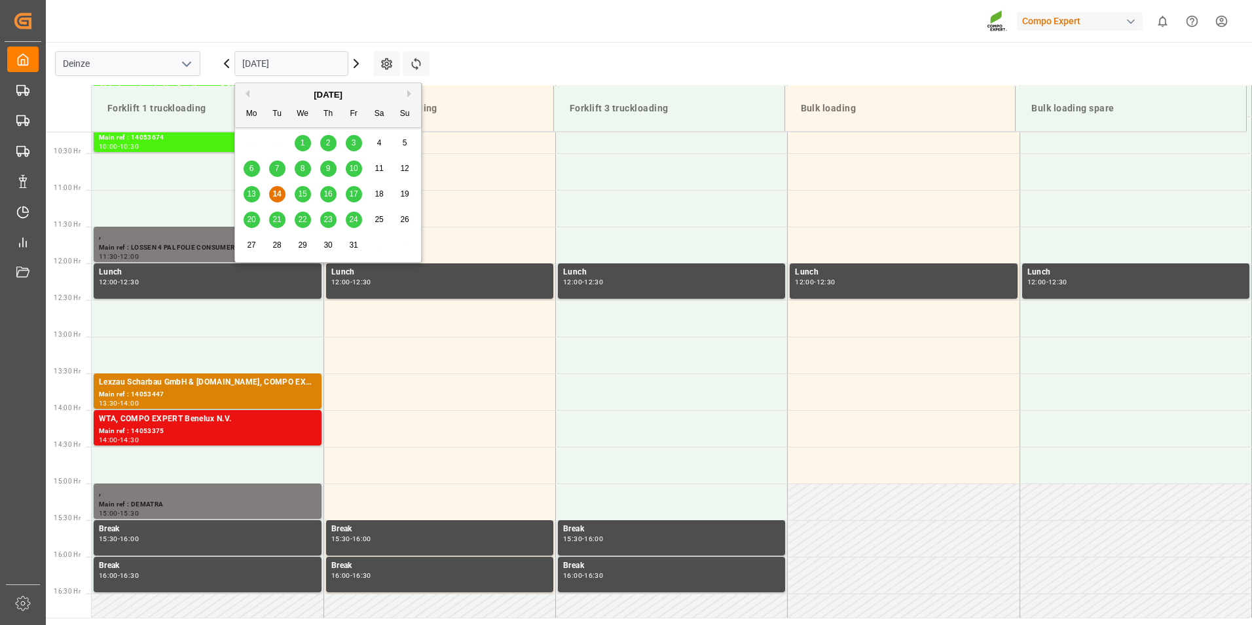
click at [299, 66] on input "[DATE]" at bounding box center [291, 63] width 114 height 25
click at [303, 194] on span "15" at bounding box center [302, 193] width 9 height 9
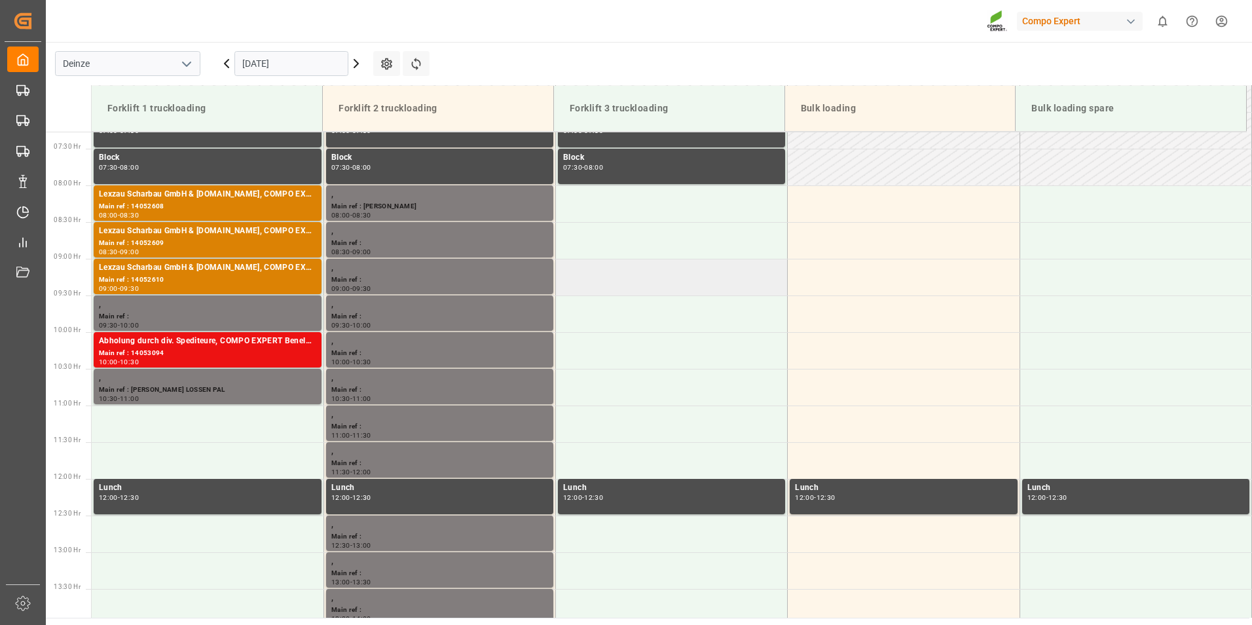
scroll to position [552, 0]
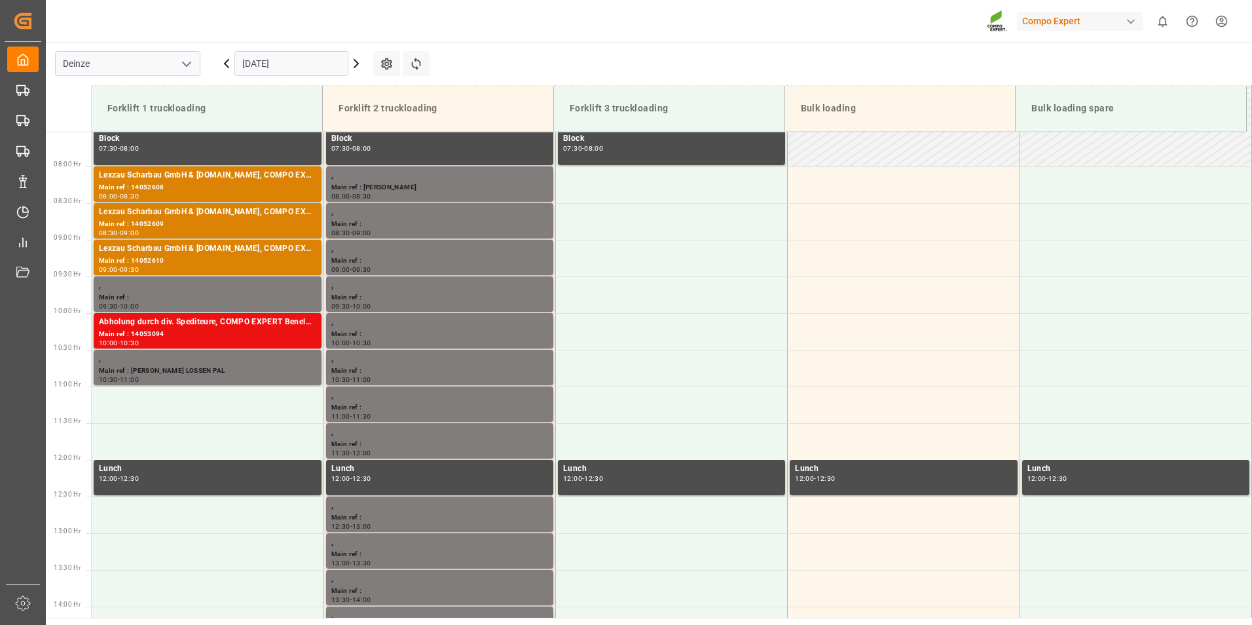
click at [313, 62] on input "[DATE]" at bounding box center [291, 63] width 114 height 25
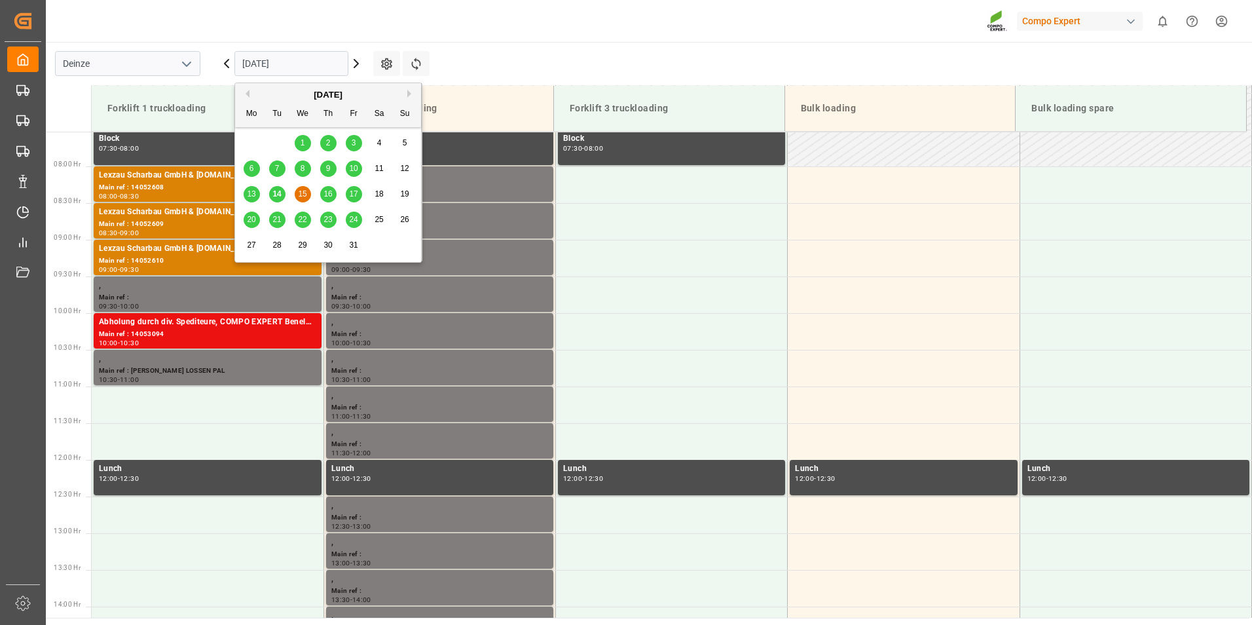
click at [329, 195] on span "16" at bounding box center [327, 193] width 9 height 9
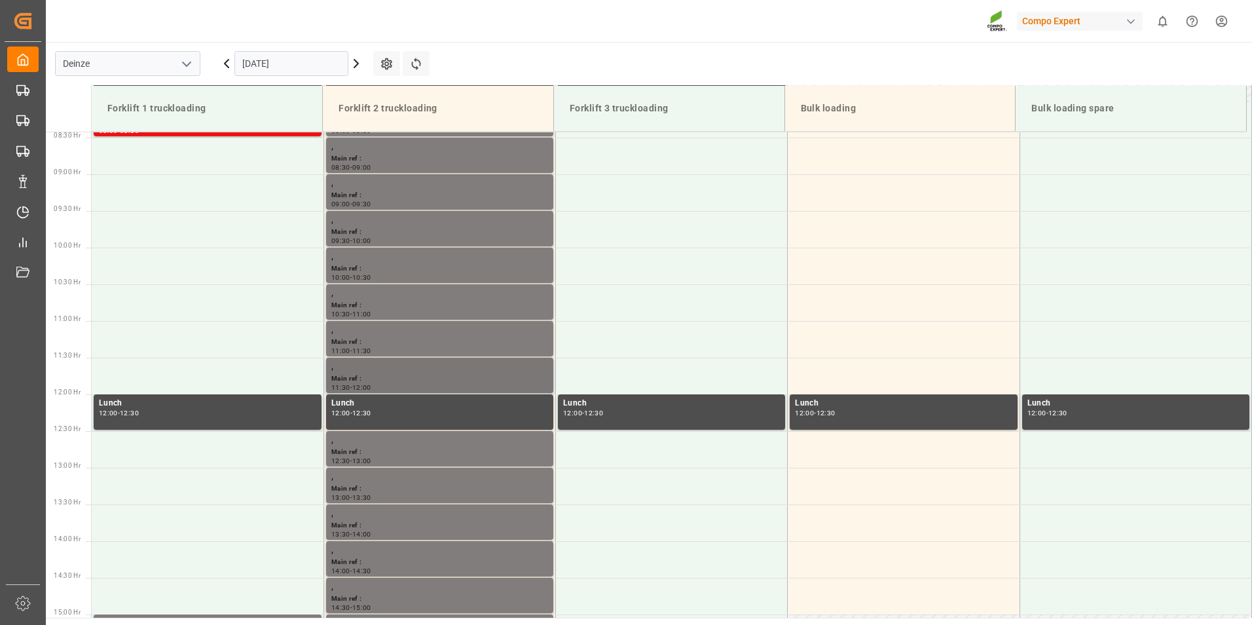
scroll to position [748, 0]
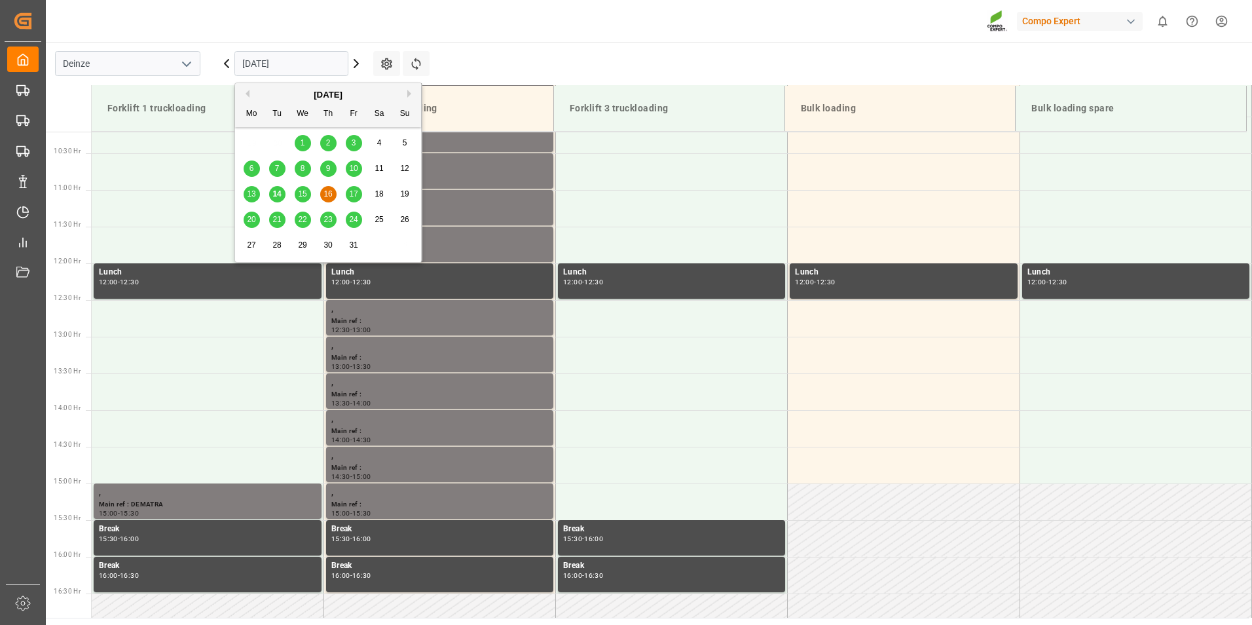
click at [308, 68] on input "[DATE]" at bounding box center [291, 63] width 114 height 25
click at [278, 198] on span "14" at bounding box center [276, 193] width 9 height 9
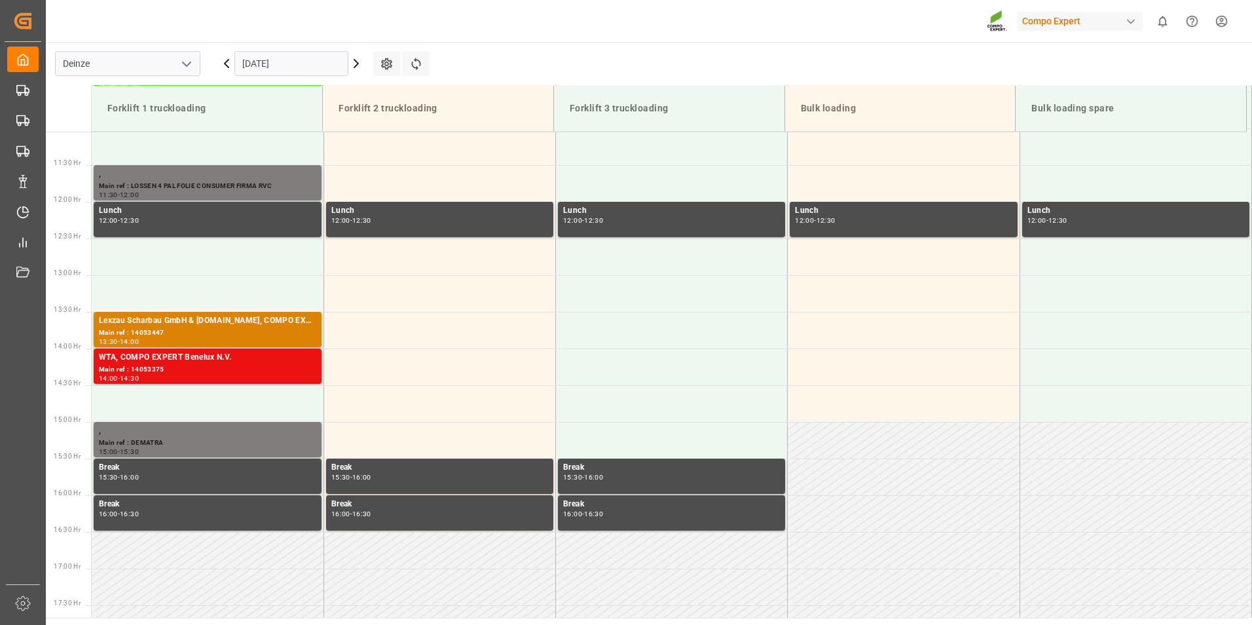
scroll to position [945, 0]
